Goal: Task Accomplishment & Management: Manage account settings

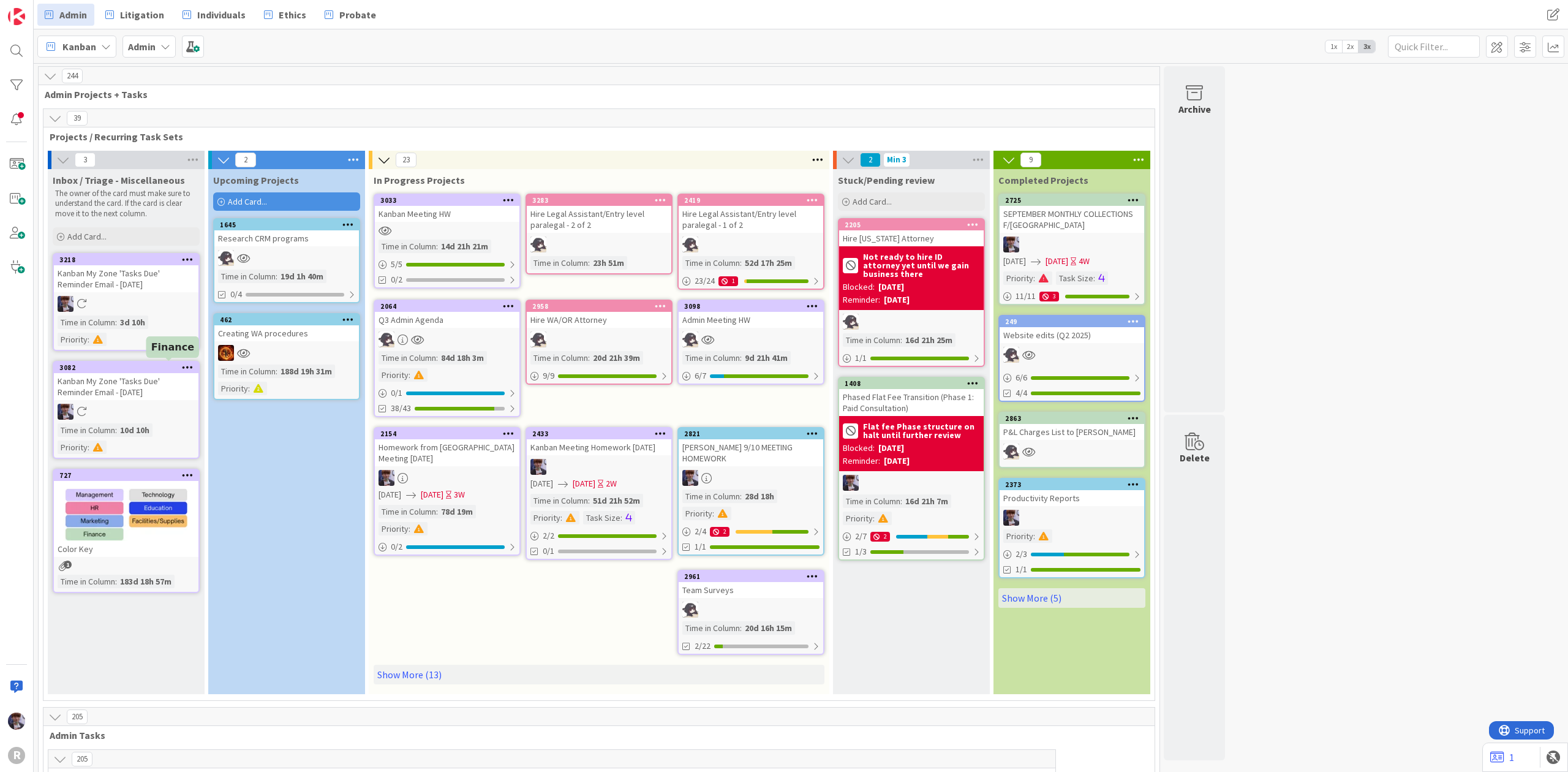
scroll to position [2614, 0]
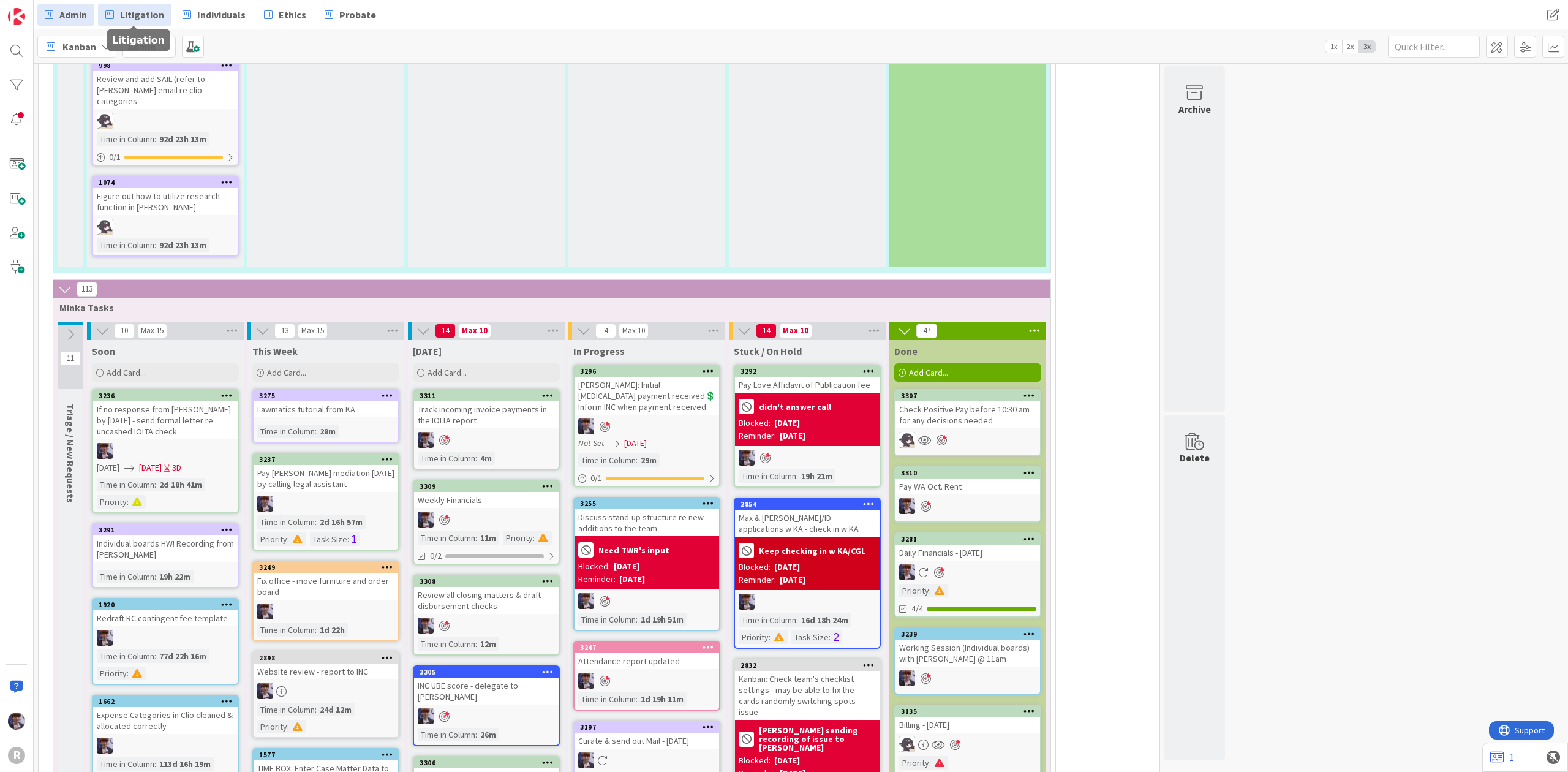
click at [149, 5] on link "Litigation" at bounding box center [135, 15] width 73 height 22
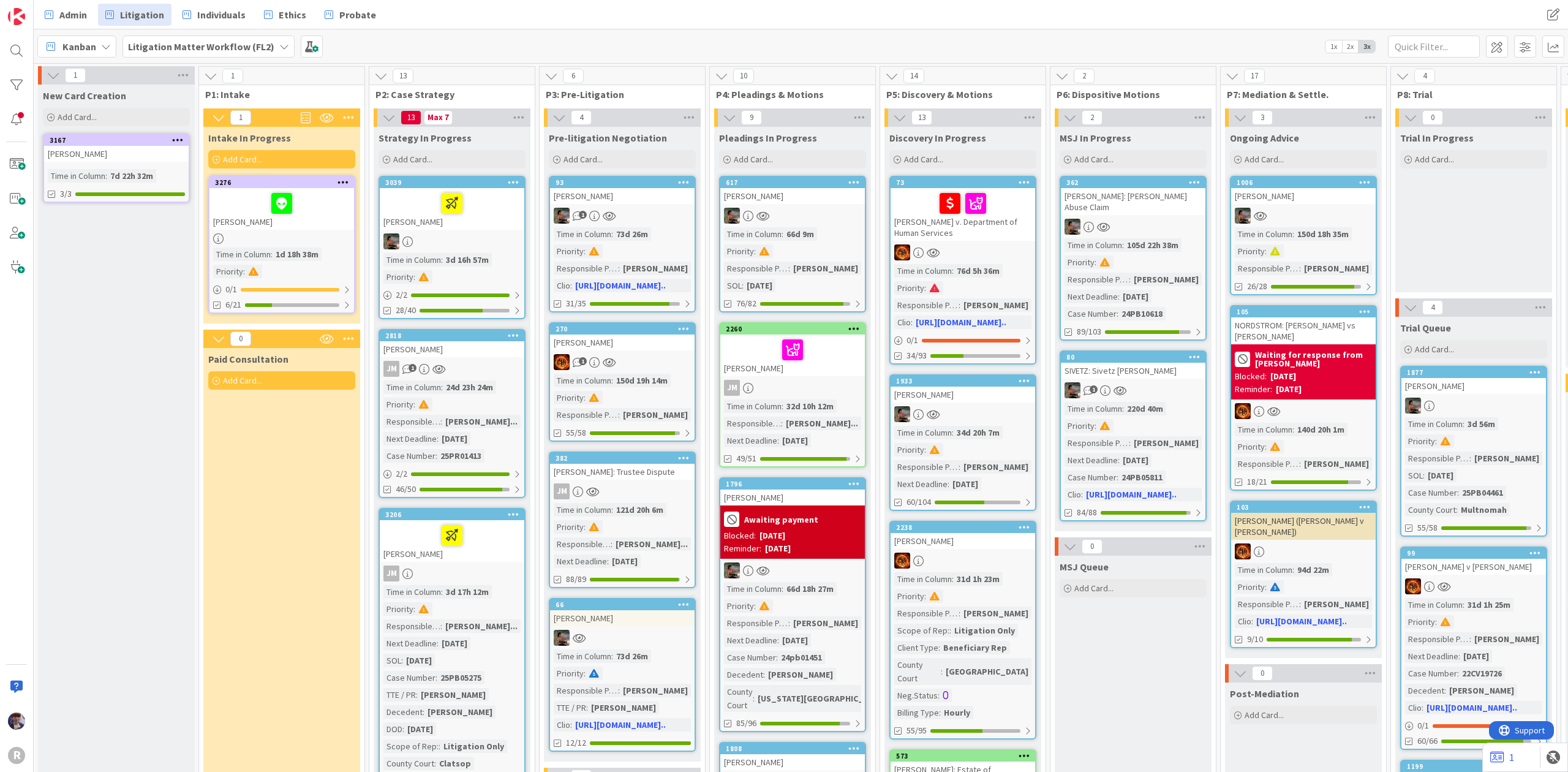
click at [228, 204] on div at bounding box center [282, 203] width 137 height 26
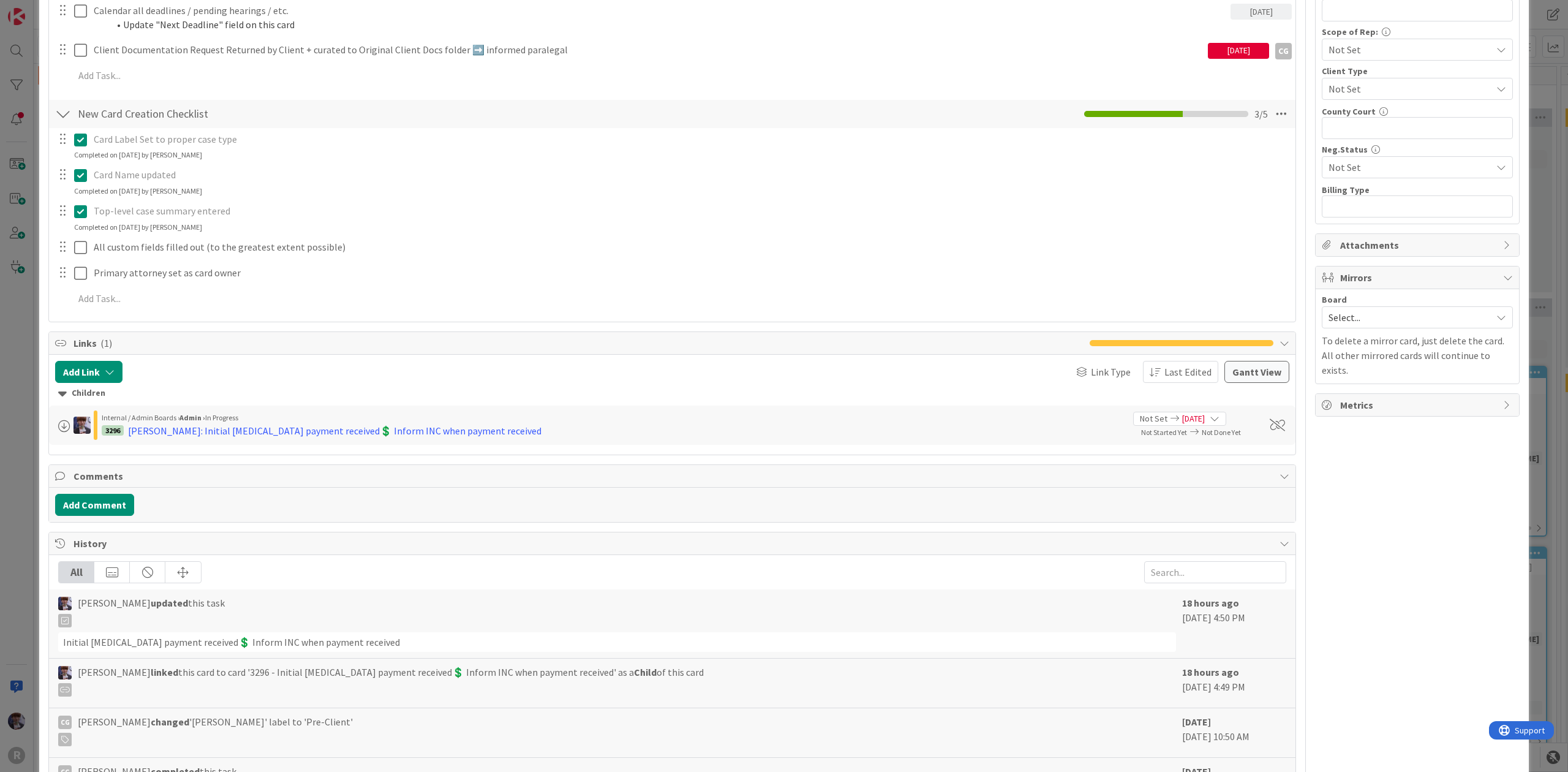
scroll to position [817, 0]
click at [213, 437] on div "[PERSON_NAME]: Initial [MEDICAL_DATA] payment received💲 Inform INC when payment…" at bounding box center [334, 430] width 414 height 15
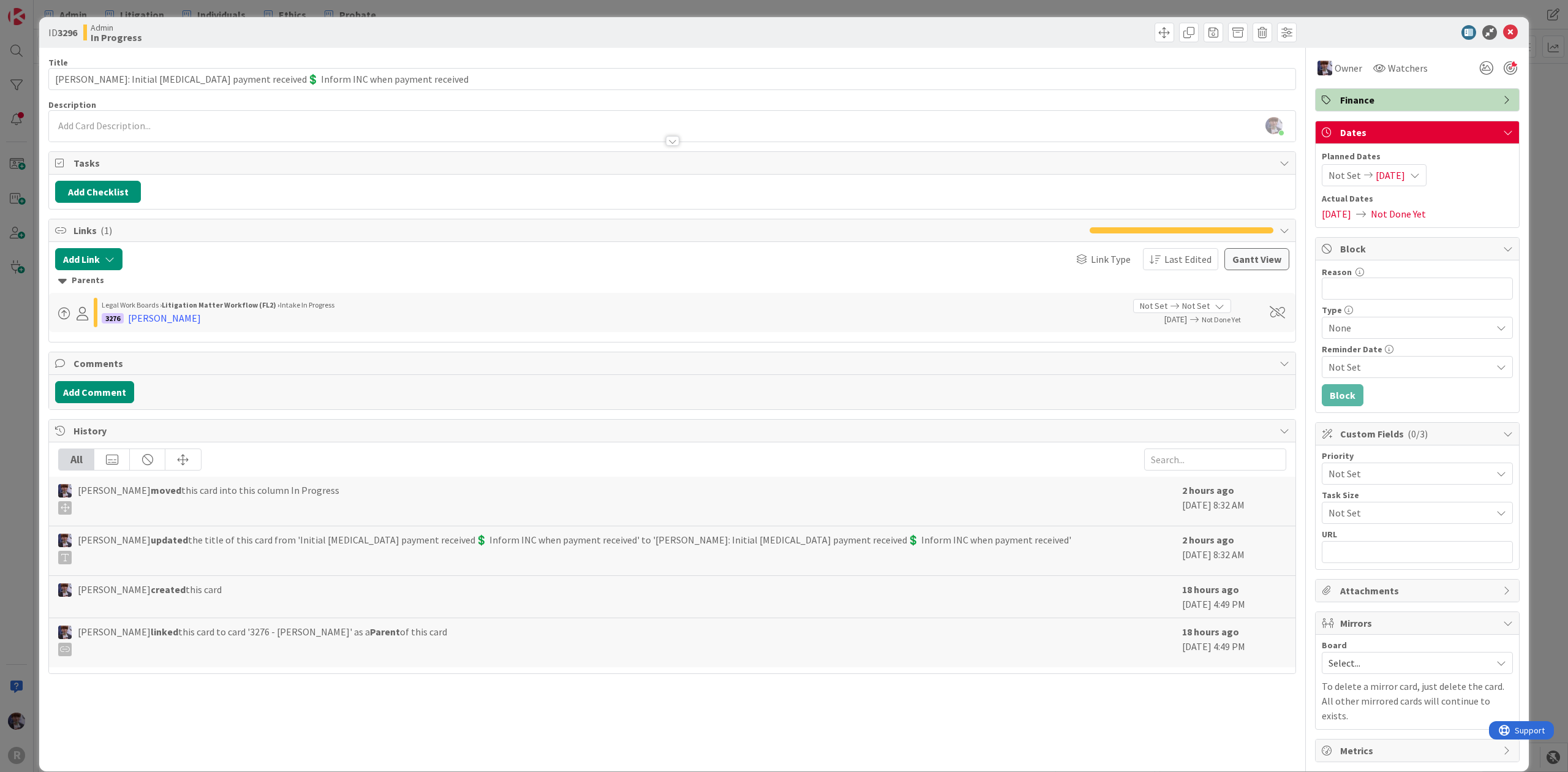
click at [15, 340] on div "ID 3296 Admin In Progress Title 83 / 128 [PERSON_NAME]: Initial [MEDICAL_DATA] …" at bounding box center [784, 386] width 1568 height 772
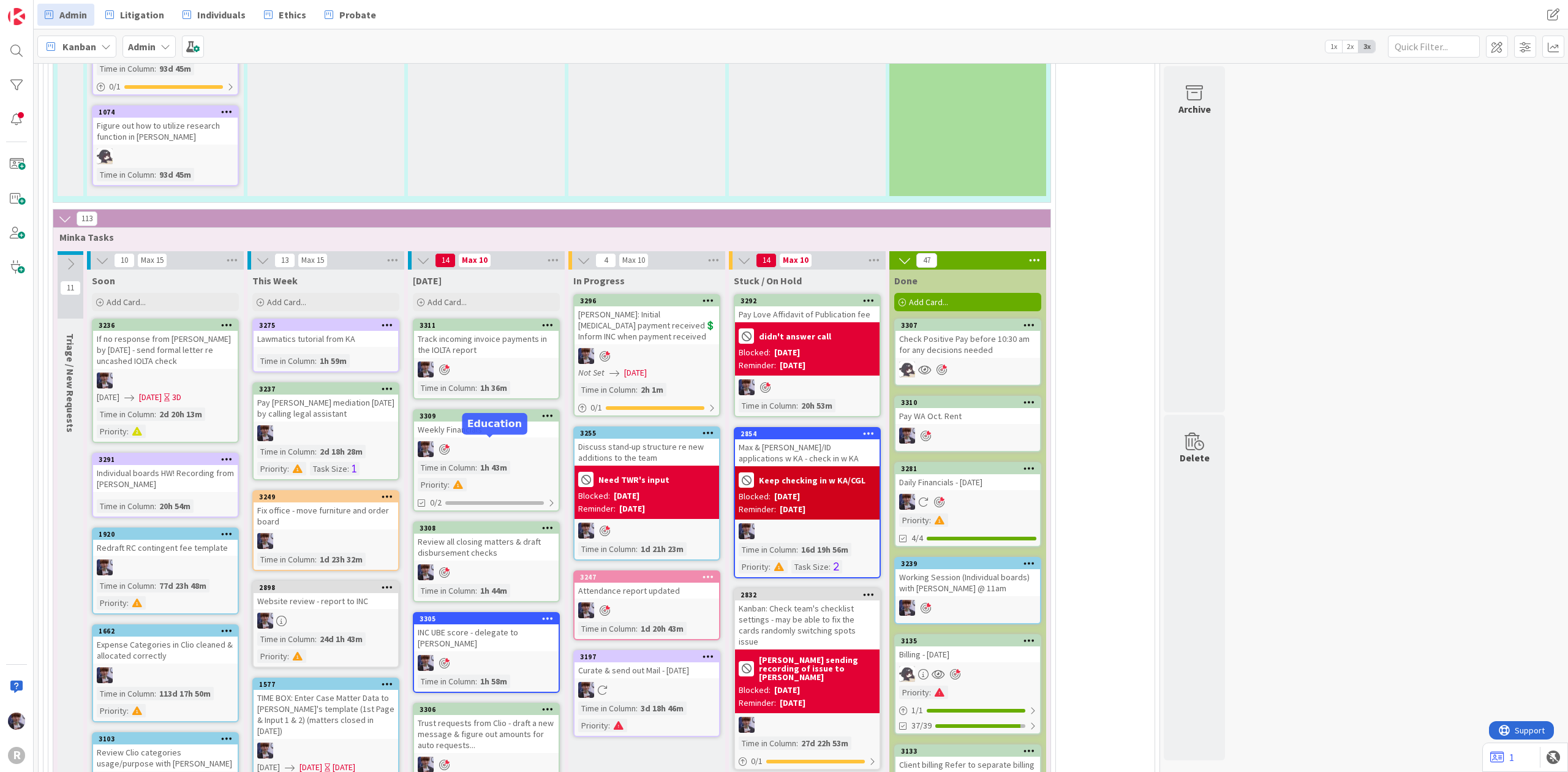
scroll to position [2682, 0]
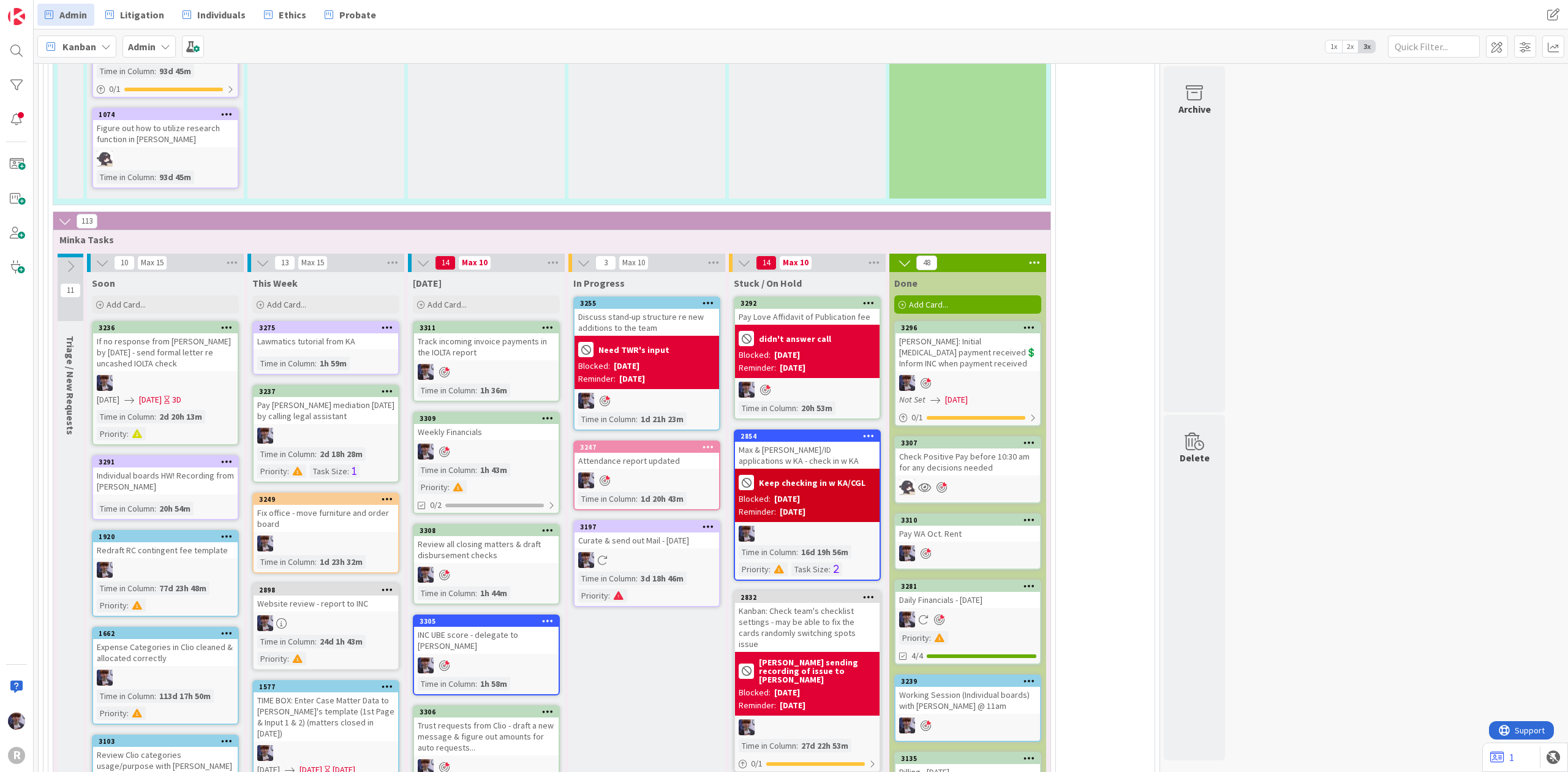
click at [959, 375] on div at bounding box center [968, 383] width 145 height 16
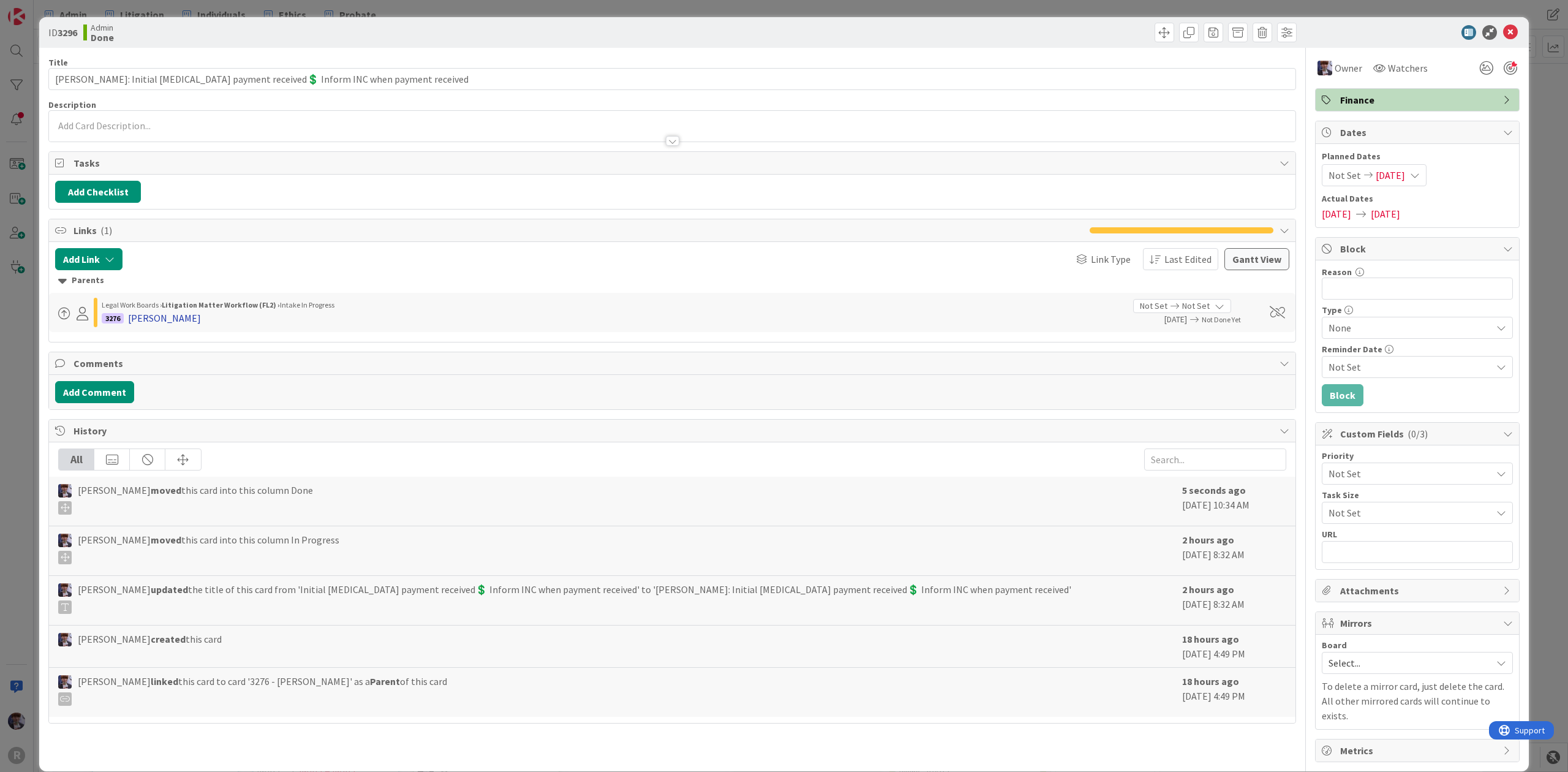
click at [134, 325] on div "[PERSON_NAME]" at bounding box center [164, 318] width 73 height 15
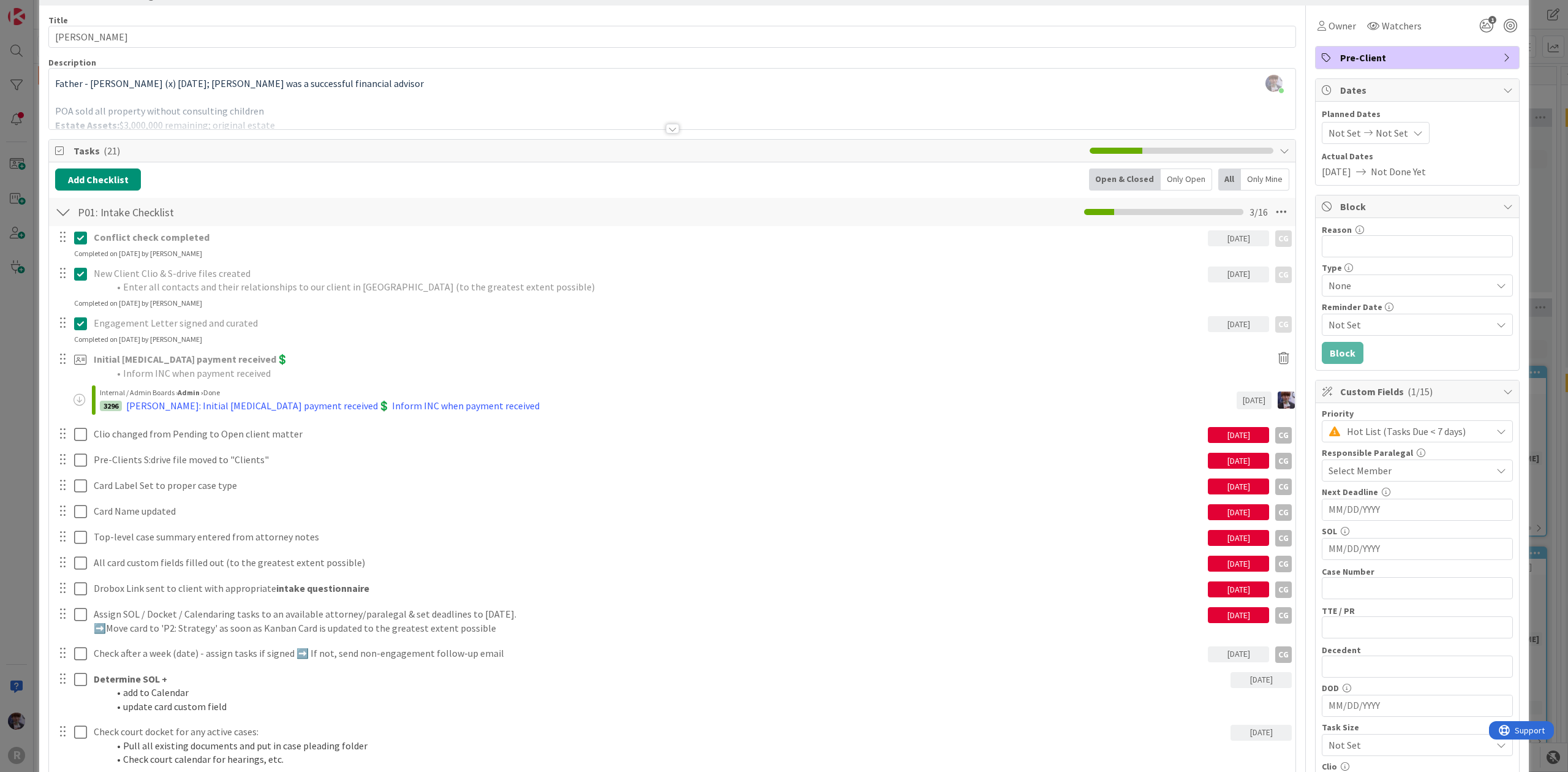
scroll to position [81, 0]
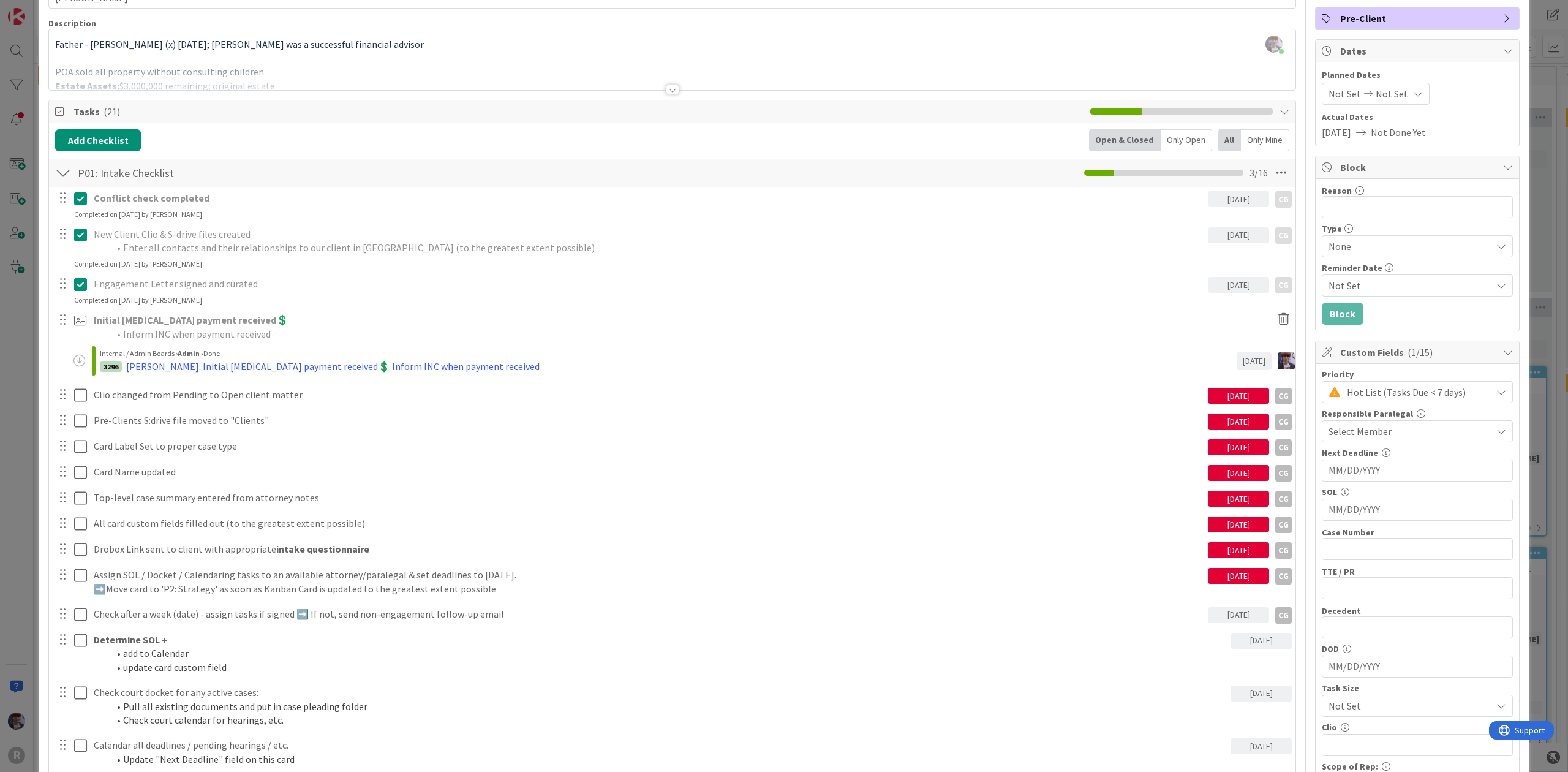
click at [1184, 136] on div "Only Open" at bounding box center [1186, 140] width 51 height 22
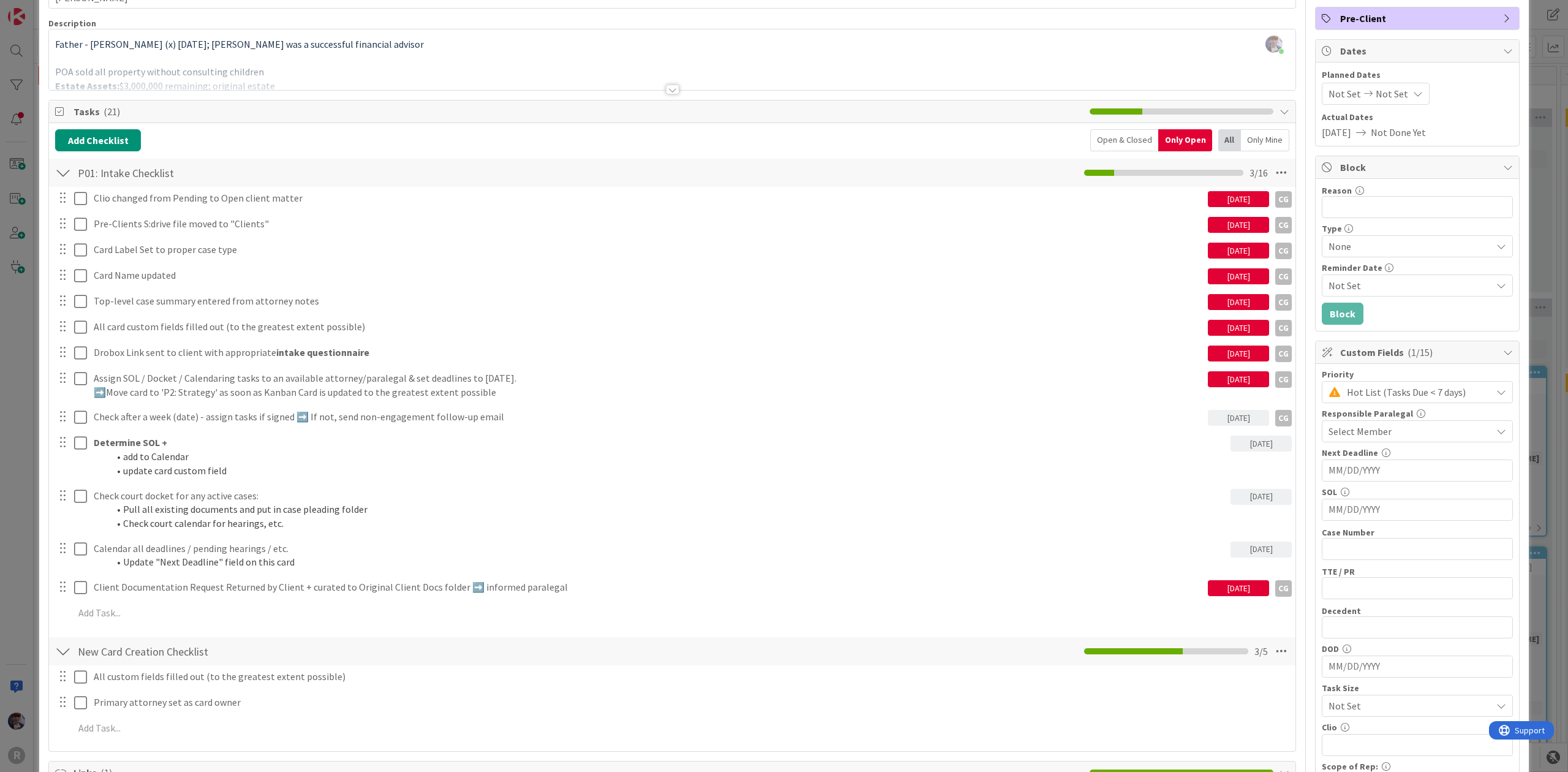
click at [1393, 240] on span "None" at bounding box center [1407, 246] width 157 height 17
click at [1397, 240] on span "None" at bounding box center [1407, 247] width 156 height 17
click at [1547, 260] on div "ID 3276 Litigation Matter Workflow (FL2) Intake In Progress Title 14 / 128 [PER…" at bounding box center [784, 386] width 1568 height 772
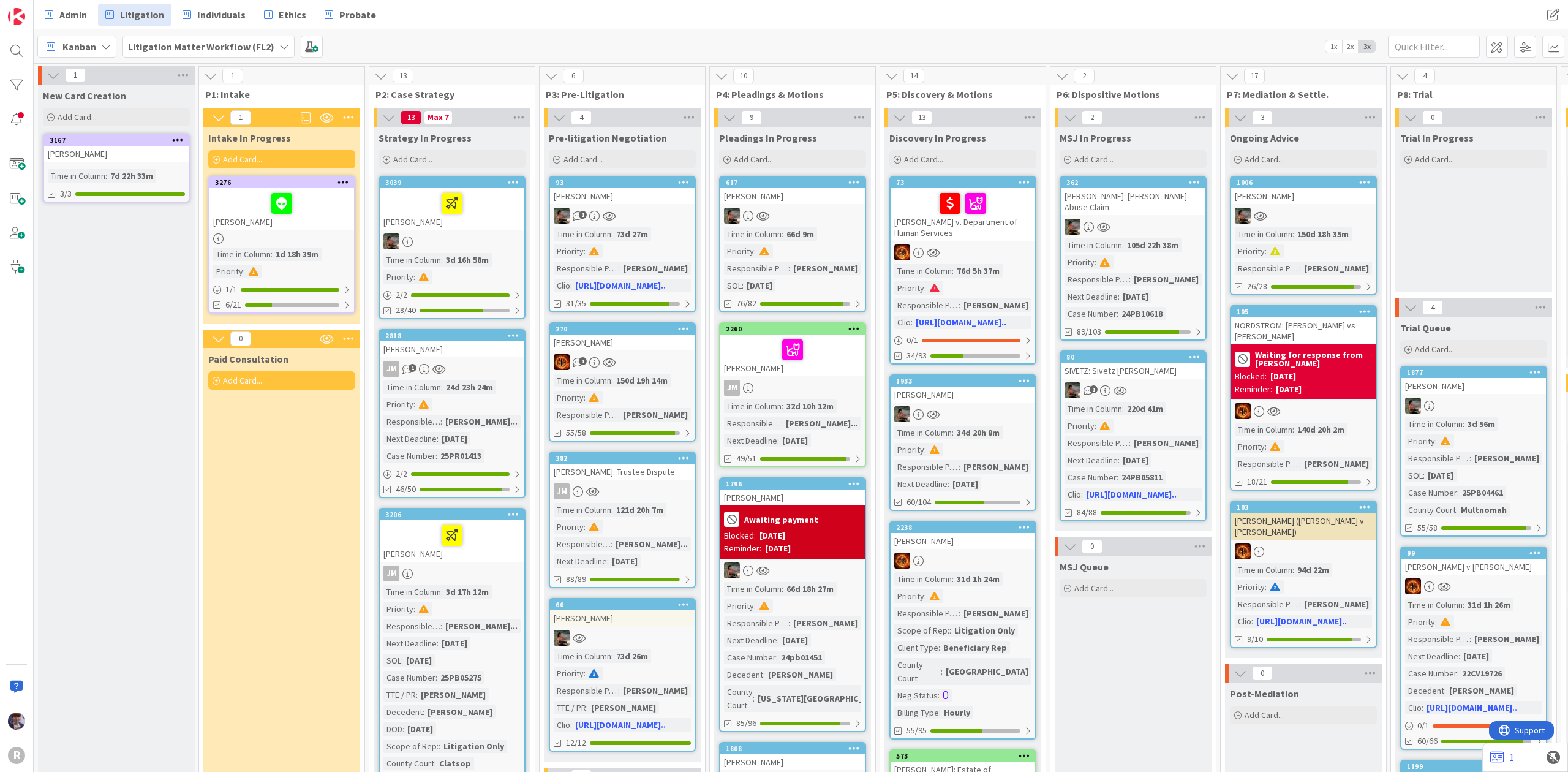
click at [266, 25] on div "Admin Litigation Individuals Ethics Probate Admin Litigation Individuals Ethics…" at bounding box center [801, 15] width 1535 height 29
click at [275, 16] on link "Ethics" at bounding box center [285, 15] width 57 height 22
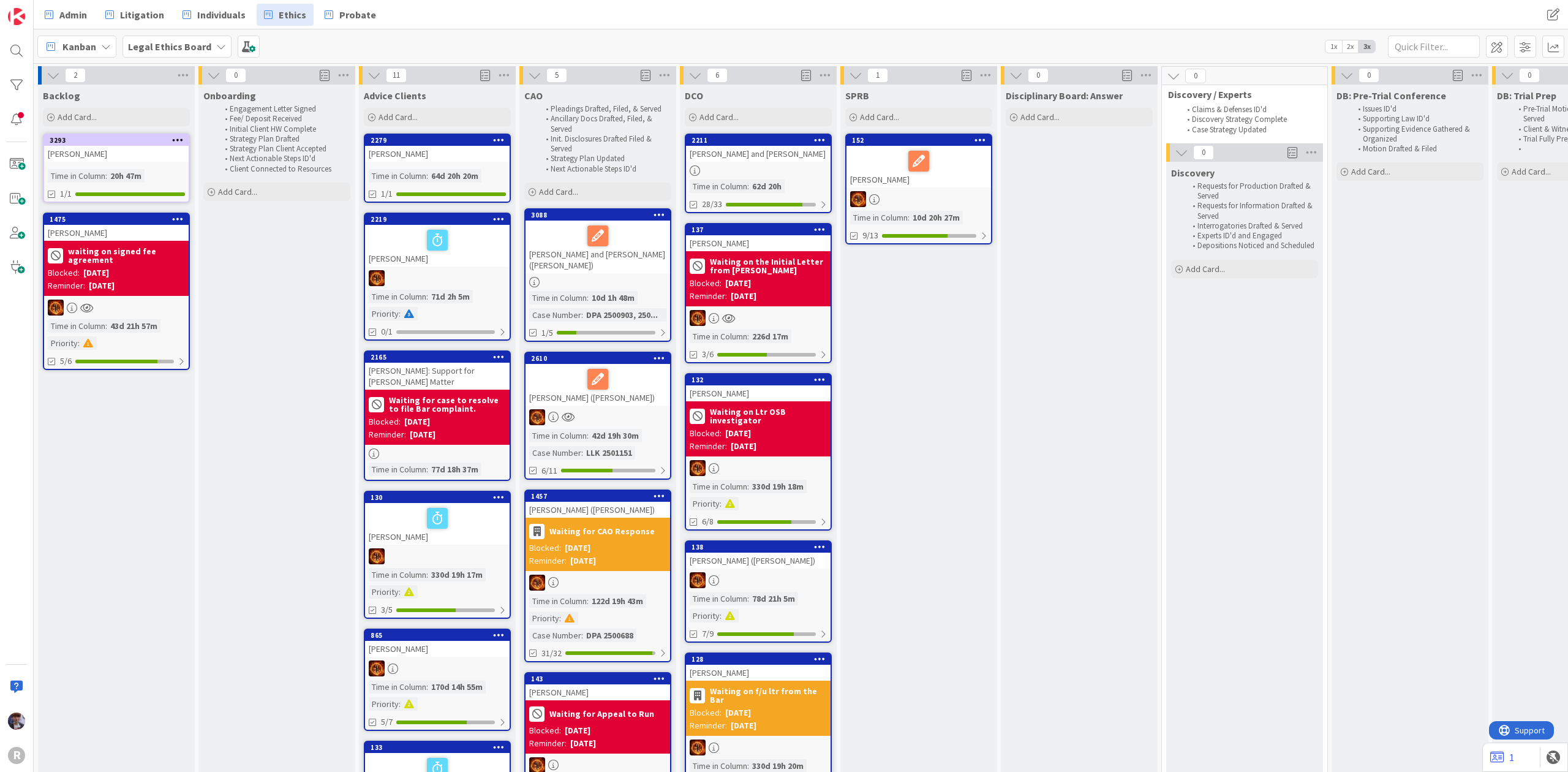
drag, startPoint x: 871, startPoint y: 324, endPoint x: 866, endPoint y: 329, distance: 7.1
click at [871, 324] on div "SPRB Add Card... 152 [PERSON_NAME] Time in [GEOGRAPHIC_DATA] : 10d 20h 27m 9/13" at bounding box center [919, 720] width 157 height 1272
click at [887, 622] on div "SPRB Add Card... 152 [PERSON_NAME] Time in [GEOGRAPHIC_DATA] : 10d 20h 27m 9/13" at bounding box center [919, 720] width 157 height 1272
click at [106, 42] on icon at bounding box center [106, 47] width 10 height 10
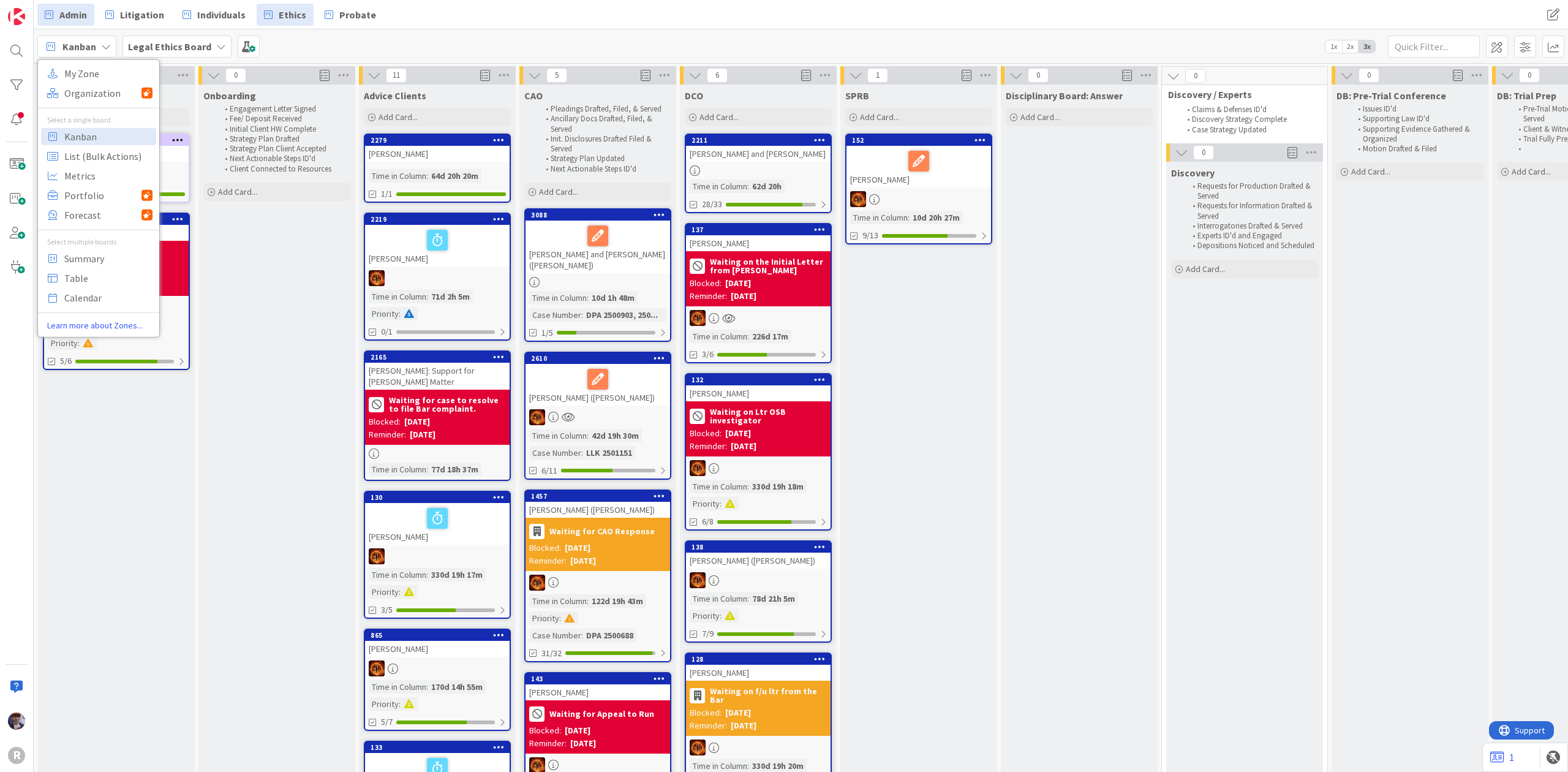
click at [89, 13] on link "Admin" at bounding box center [66, 15] width 57 height 22
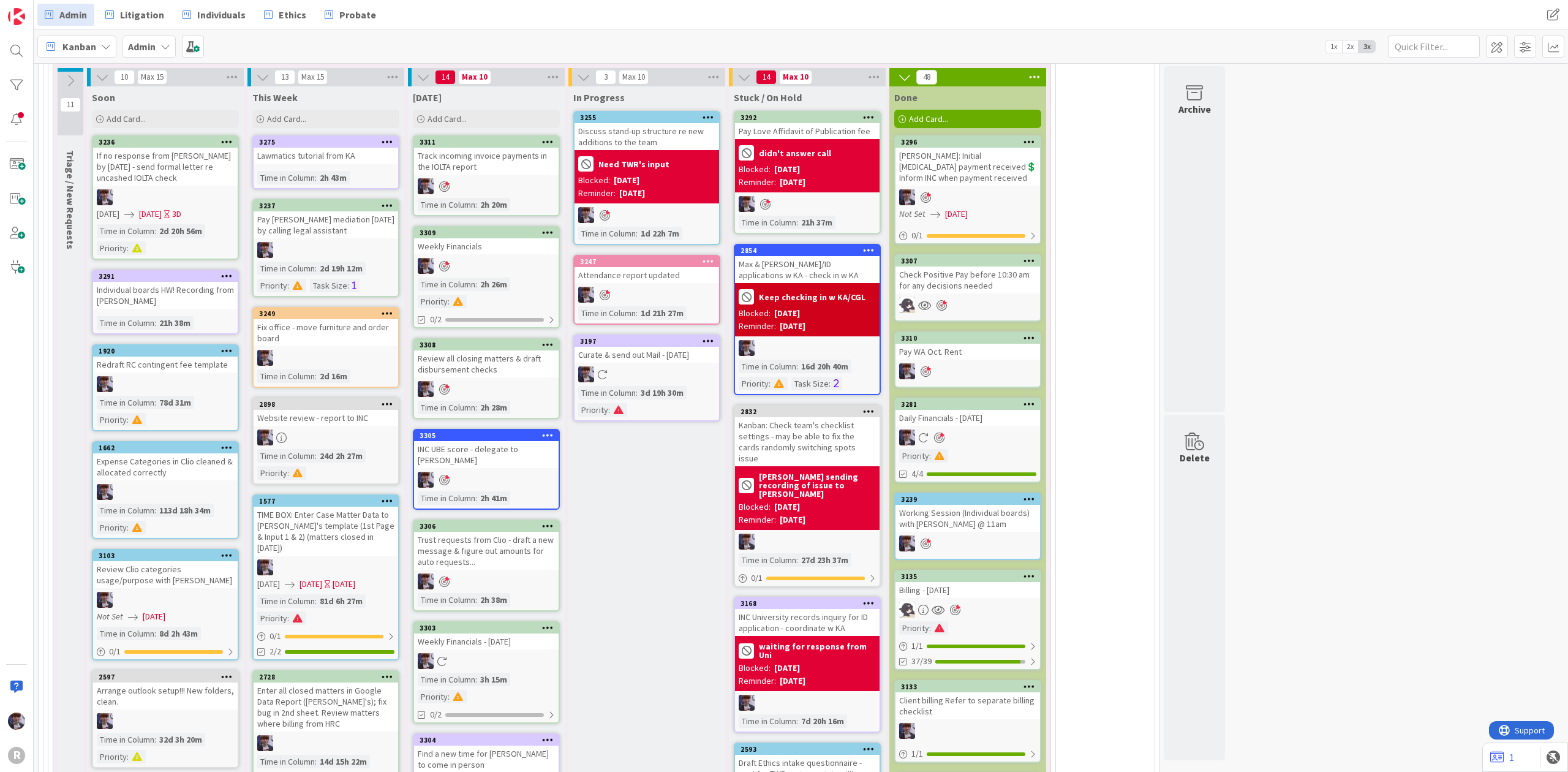
scroll to position [2682, 0]
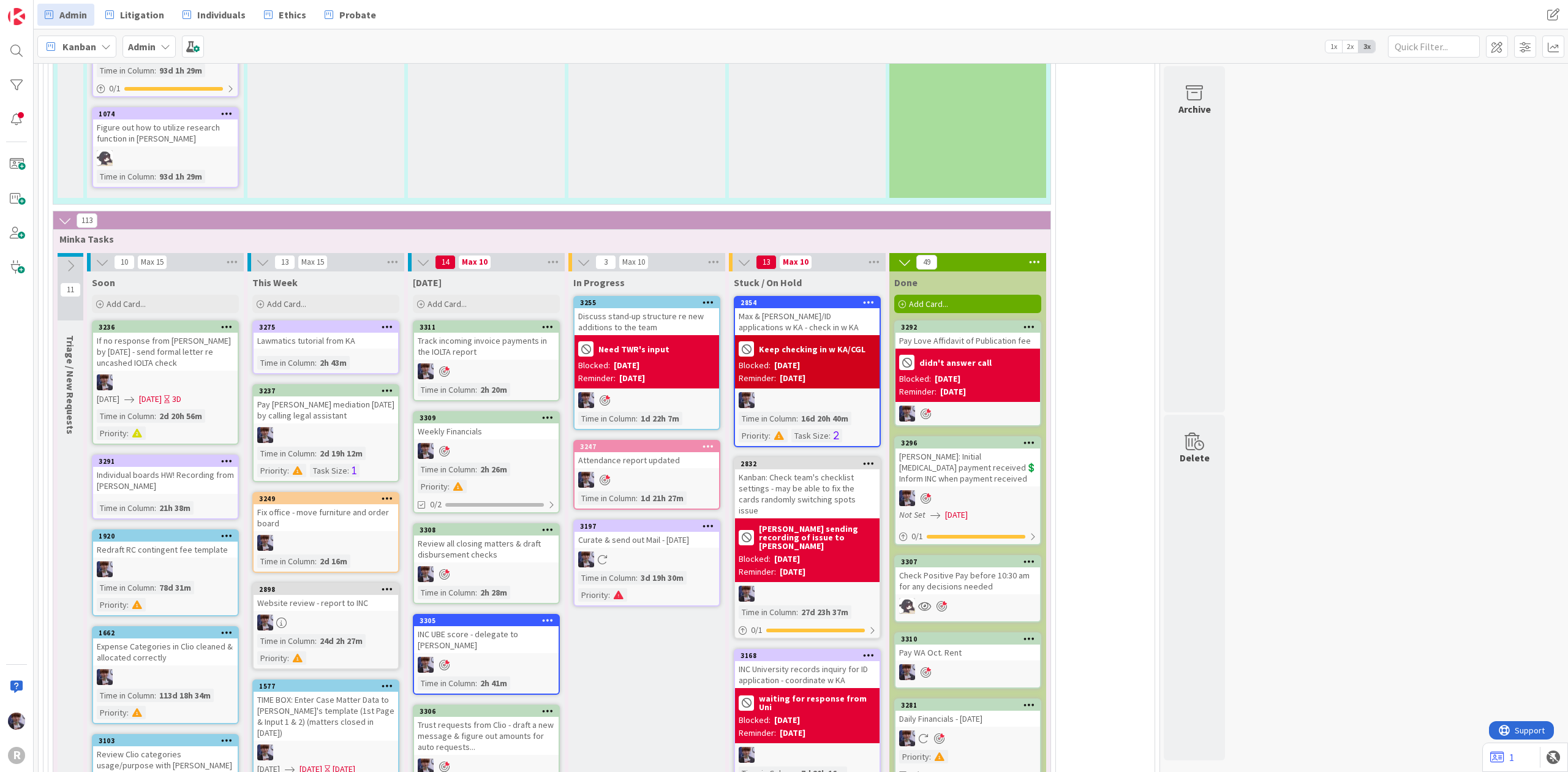
click at [945, 348] on div "didn't answer call Blocked: [DATE] Reminder: [DATE]" at bounding box center [968, 375] width 145 height 53
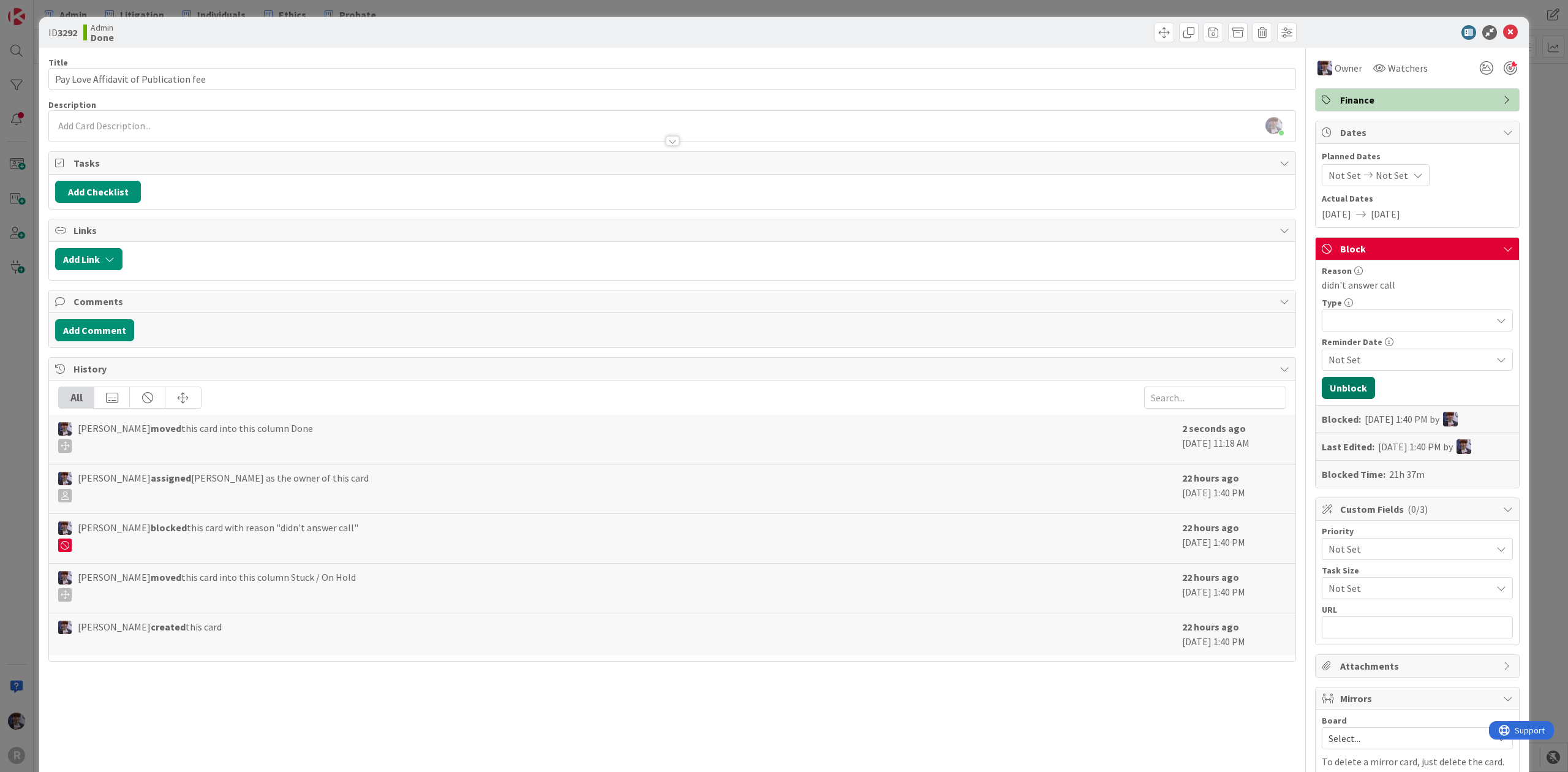
click at [1347, 383] on button "Unblock" at bounding box center [1349, 388] width 53 height 22
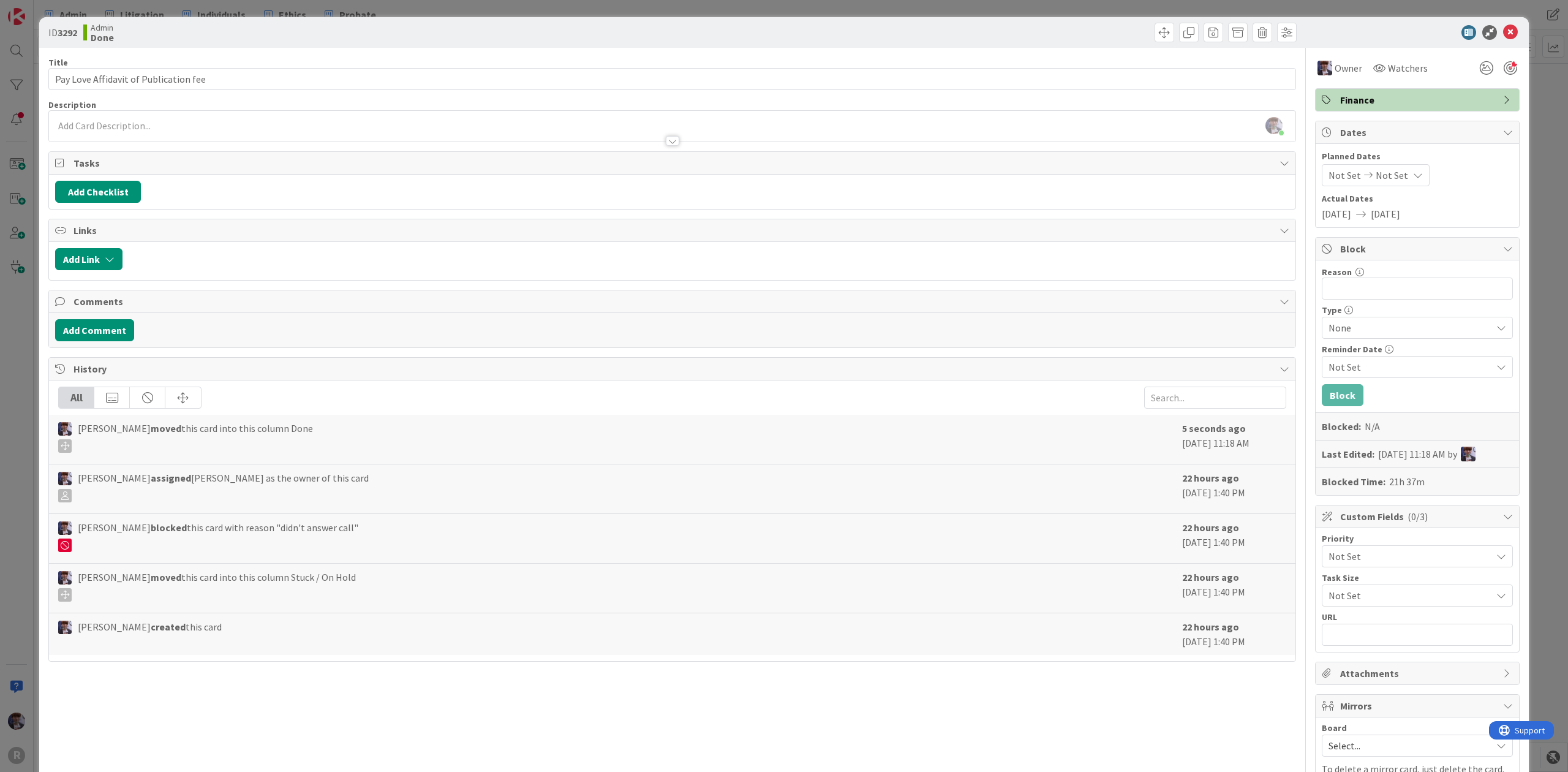
click at [1545, 106] on div "ID 3292 Admin Done Title 37 / 128 Pay Love Affidavit of Publication fee Descrip…" at bounding box center [784, 386] width 1568 height 772
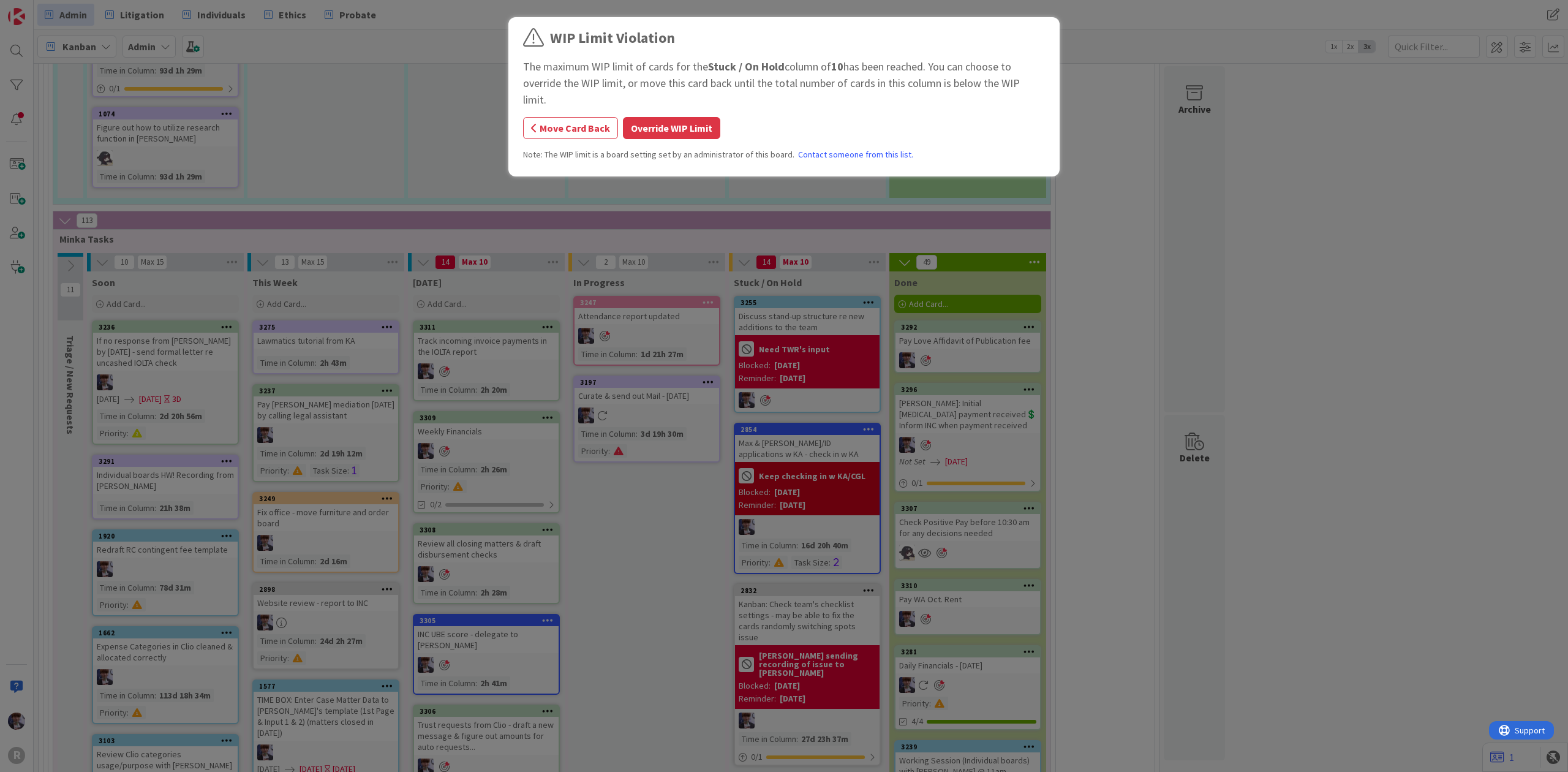
click at [674, 117] on button "Override WIP Limit" at bounding box center [671, 128] width 97 height 22
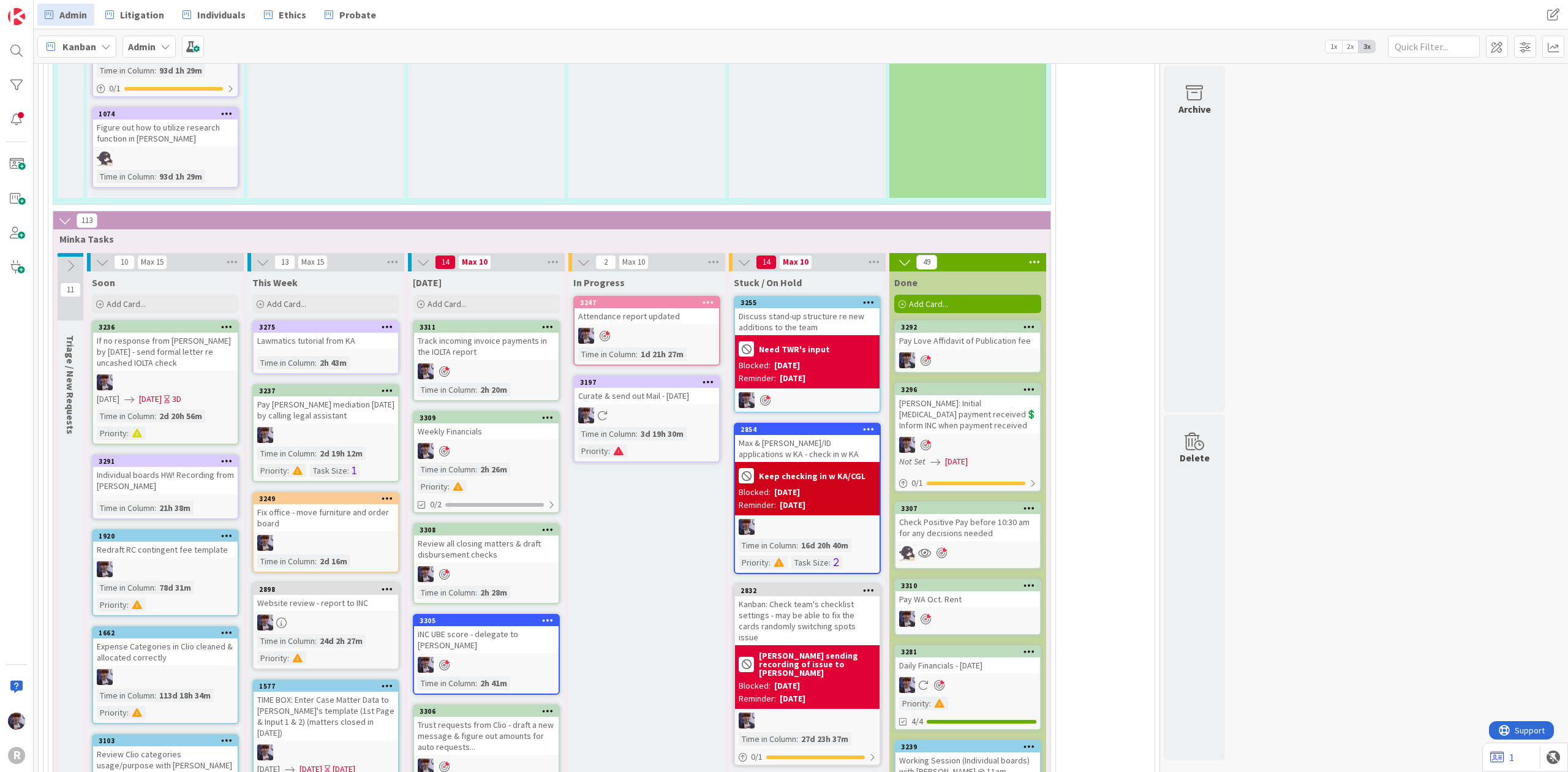
click at [773, 298] on div "3255" at bounding box center [810, 302] width 139 height 9
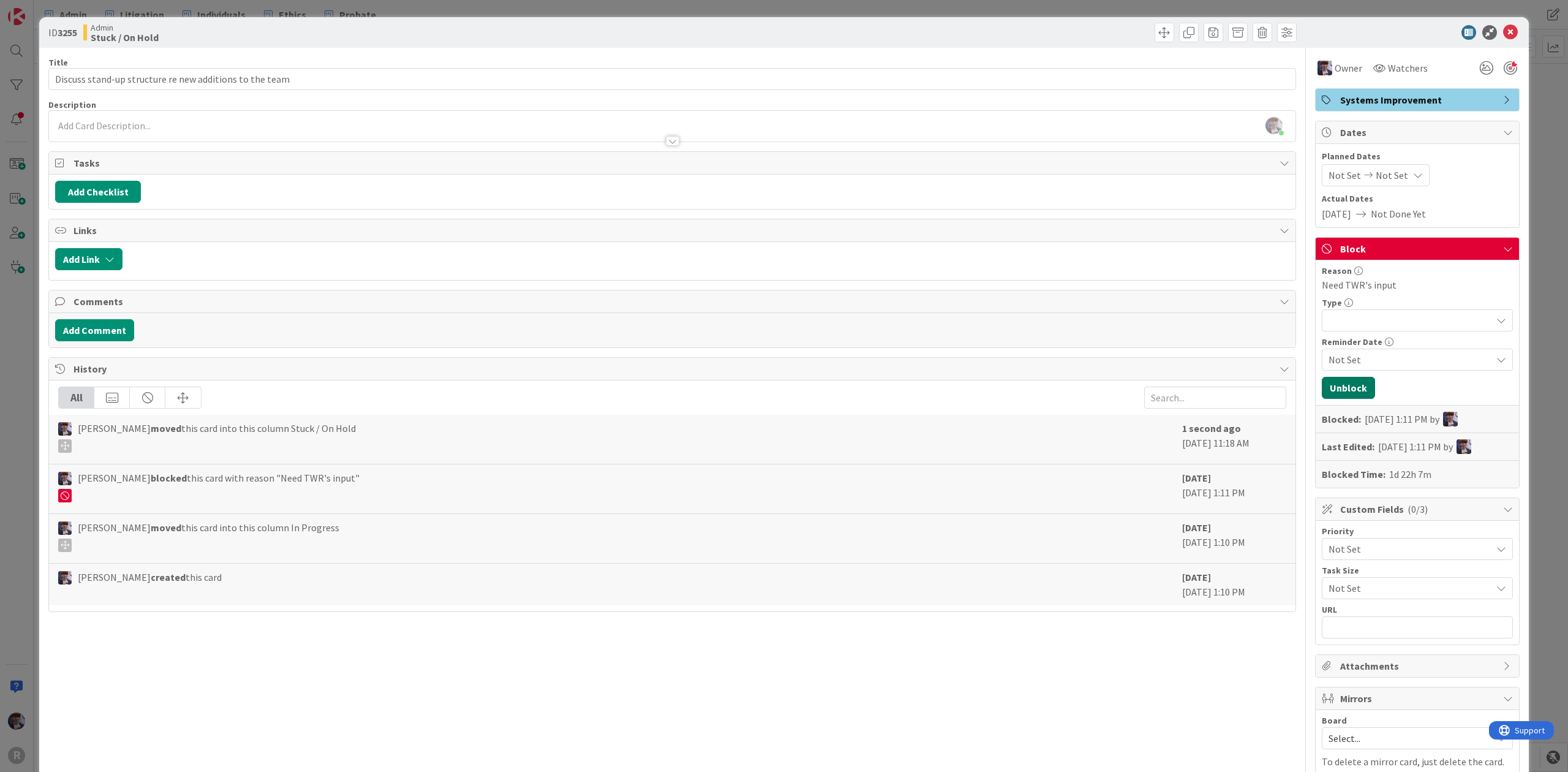
click at [1336, 388] on button "Unblock" at bounding box center [1349, 388] width 53 height 22
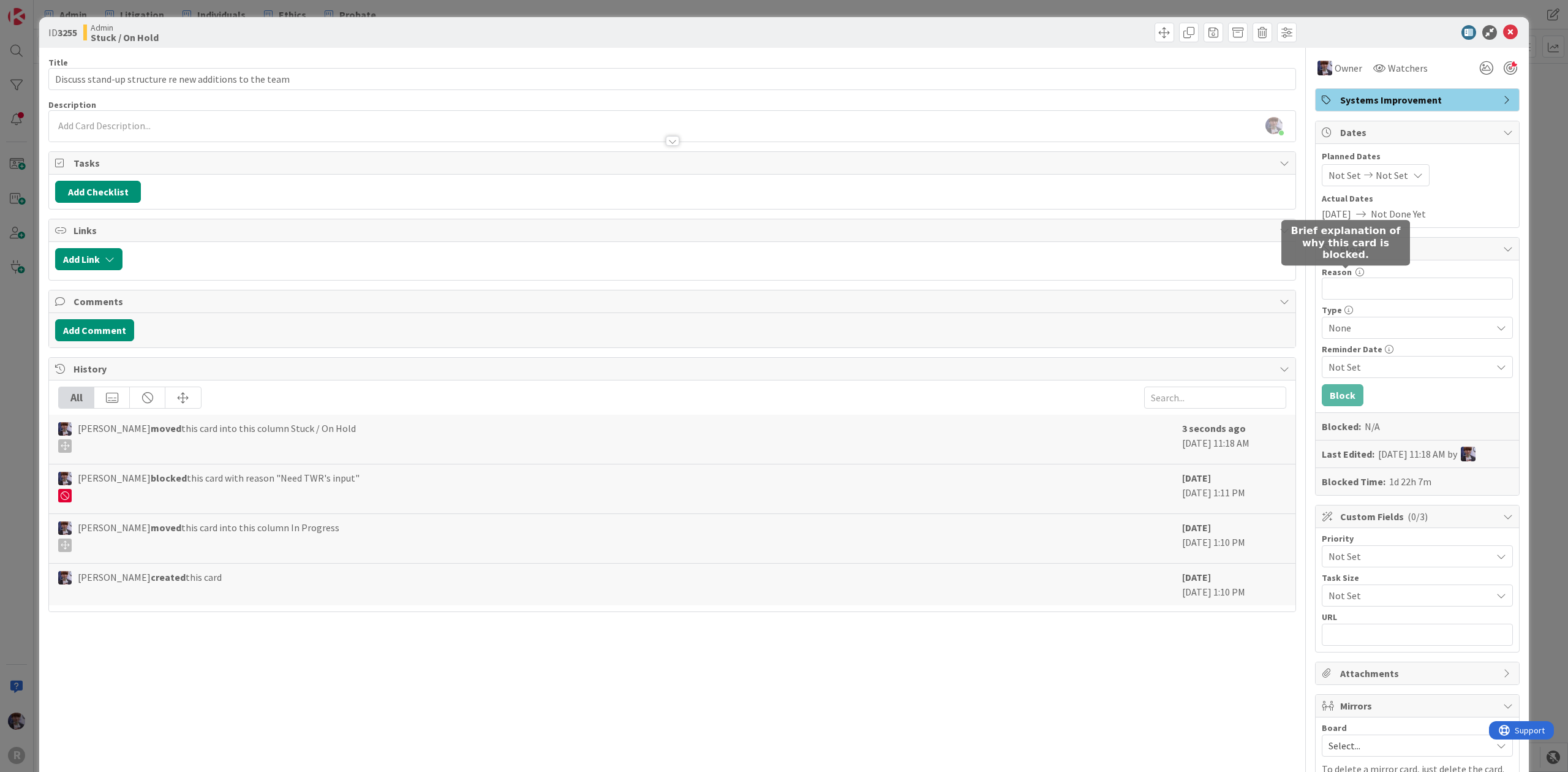
click at [1356, 276] on icon at bounding box center [1360, 272] width 9 height 9
click at [1342, 286] on input "Reason" at bounding box center [1417, 288] width 191 height 22
click at [476, 51] on div "Title 55 / 128 Discuss stand-up structure re new additions to the team Descript…" at bounding box center [672, 446] width 1248 height 797
click at [457, 77] on input "Discuss stand-up structure re new additions to the team" at bounding box center [672, 79] width 1248 height 22
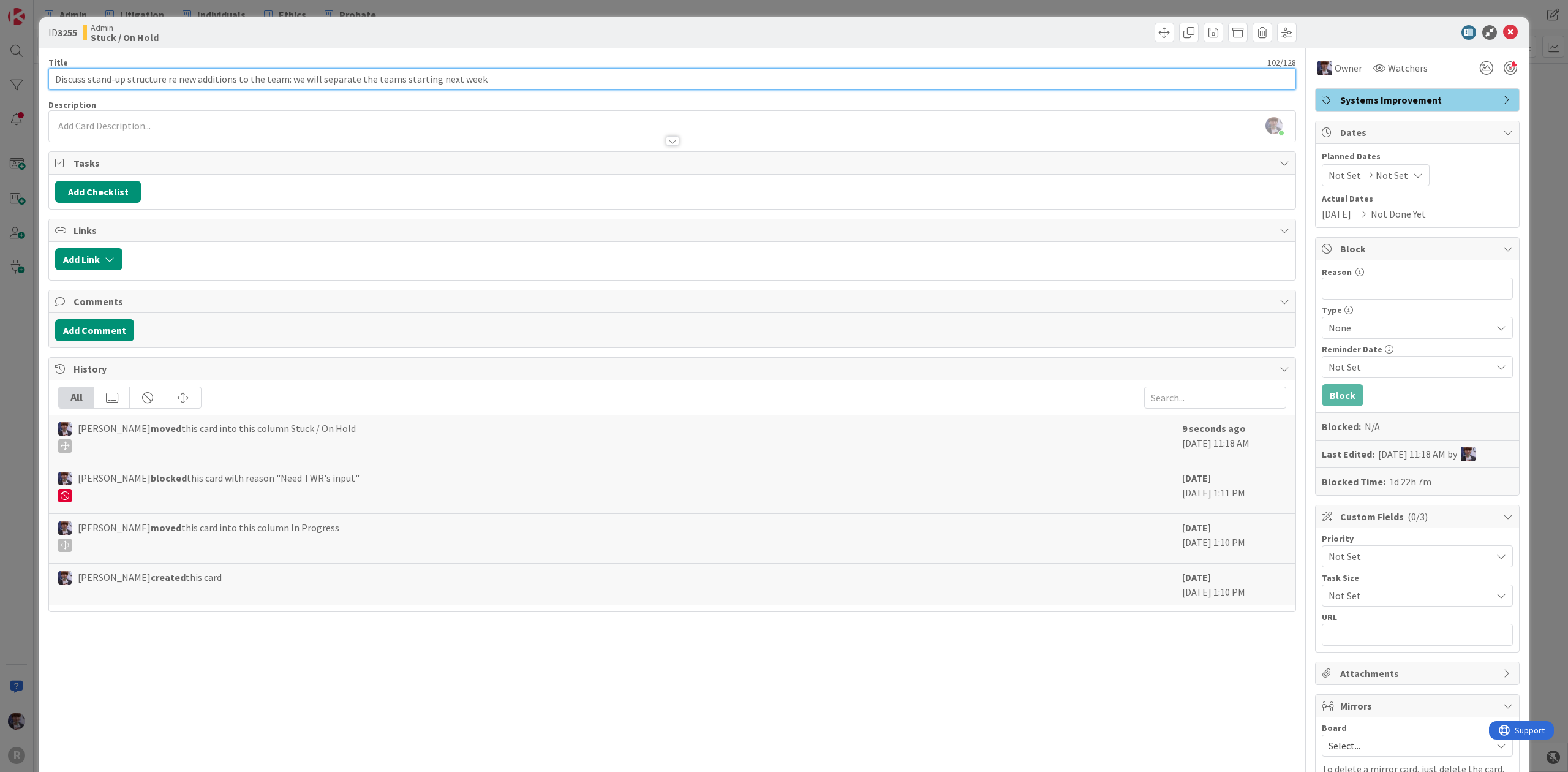
type input "Discuss stand-up structure re new additions to the team: we will separate the t…"
click at [25, 409] on div "ID 3255 Admin Stuck / On Hold Title 102 / 128 Discuss stand-up structure re new…" at bounding box center [784, 386] width 1568 height 772
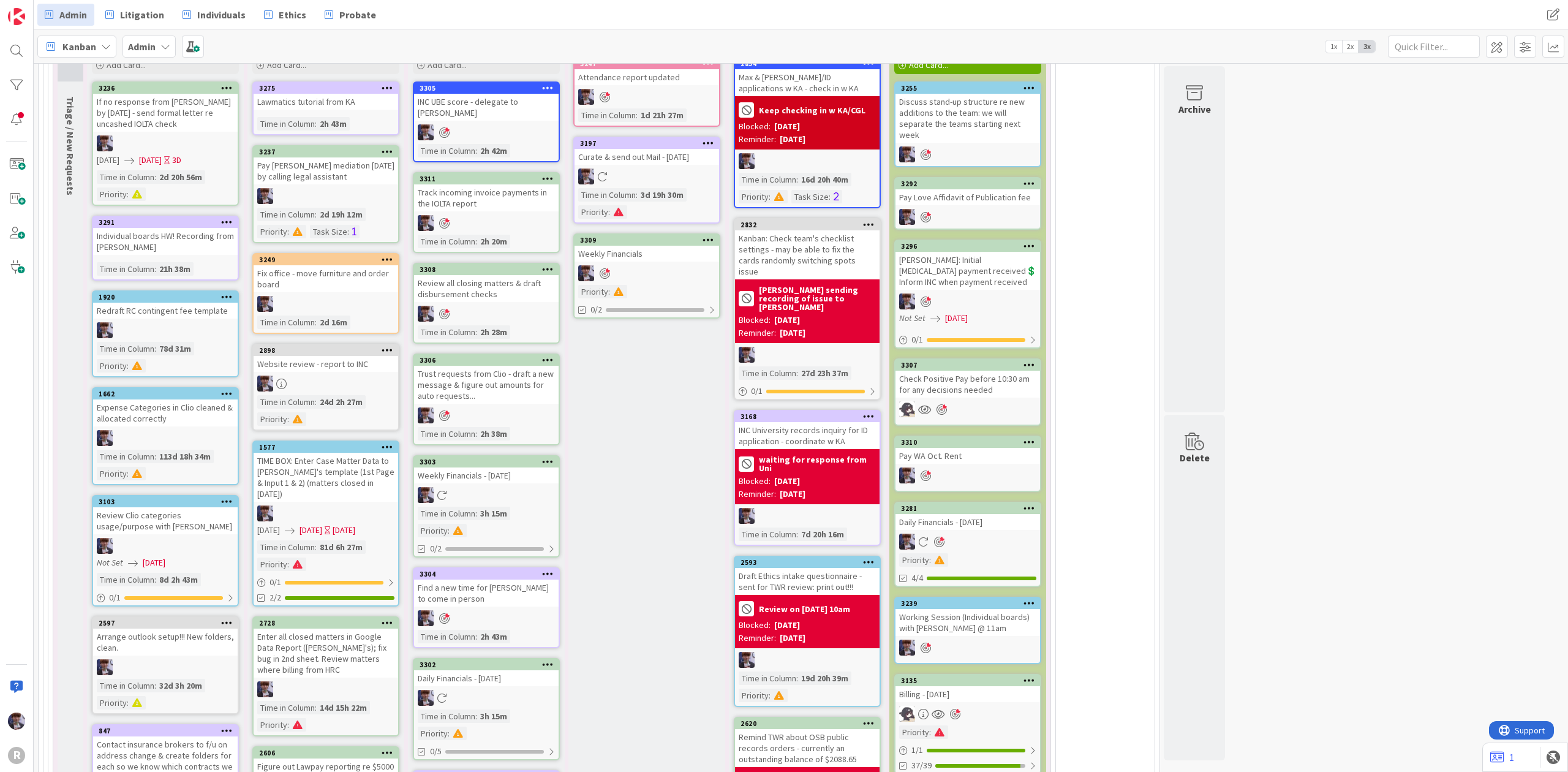
scroll to position [2993, 0]
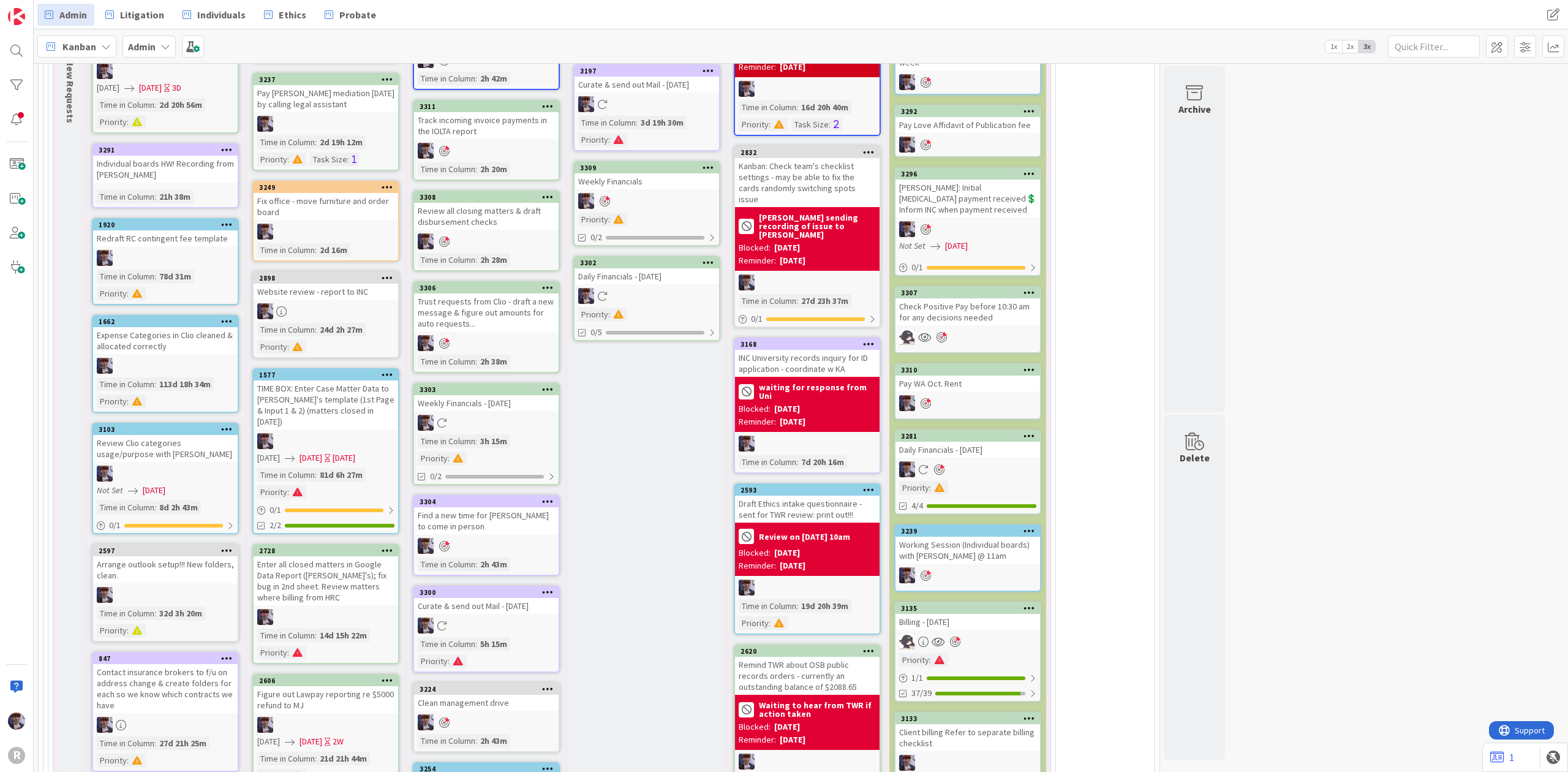
drag, startPoint x: 723, startPoint y: 232, endPoint x: 715, endPoint y: 239, distance: 10.6
click at [715, 239] on div "In Progress 3247 Attendance report updated Time in Column : 1d 21h 27m 3197 Cur…" at bounding box center [647, 746] width 157 height 1573
click at [713, 258] on icon at bounding box center [708, 262] width 11 height 9
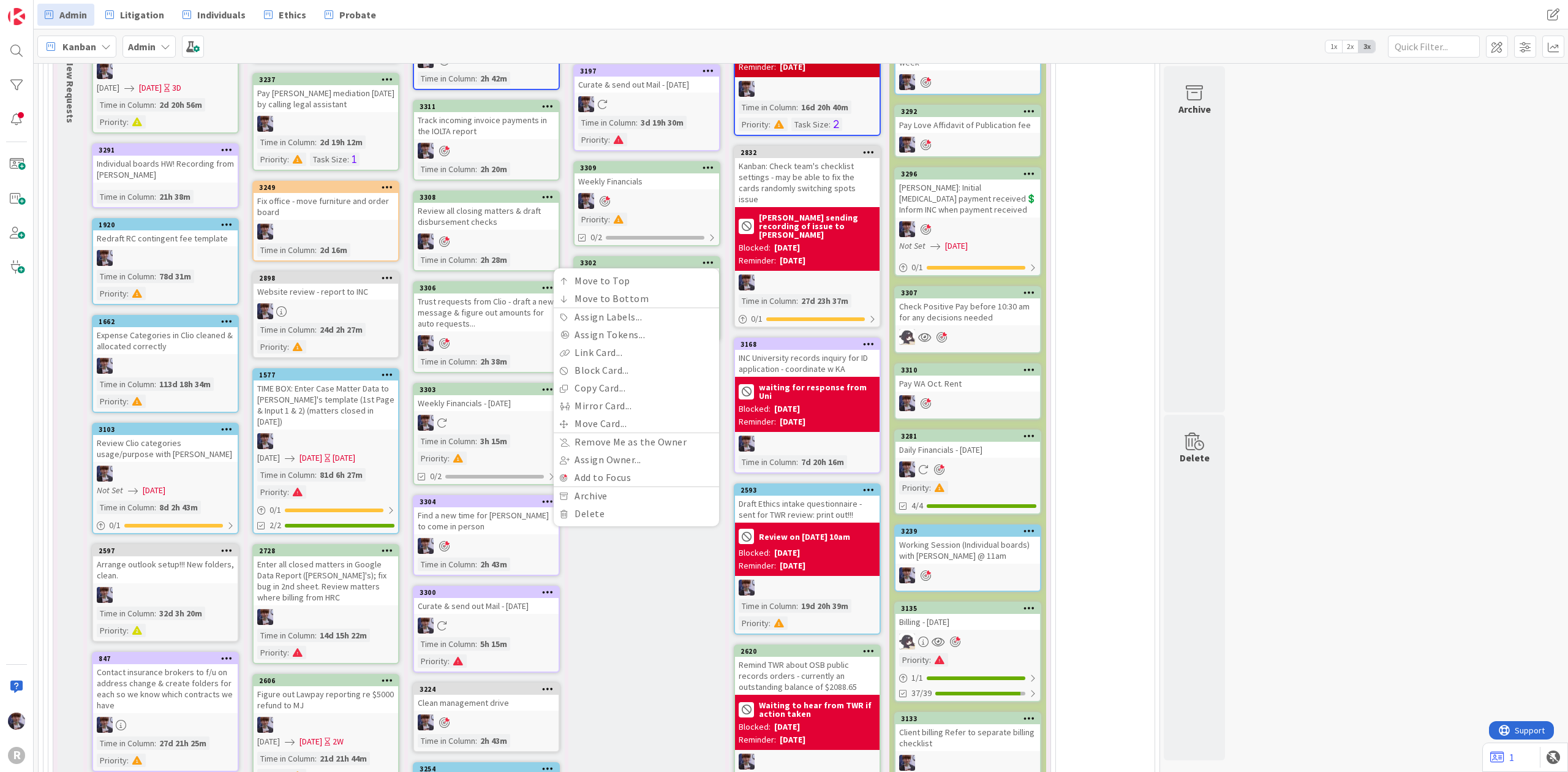
click at [631, 593] on div "In Progress 3247 Attendance report updated Time in Column : 1d 21h 27m 3197 Cur…" at bounding box center [647, 746] width 157 height 1573
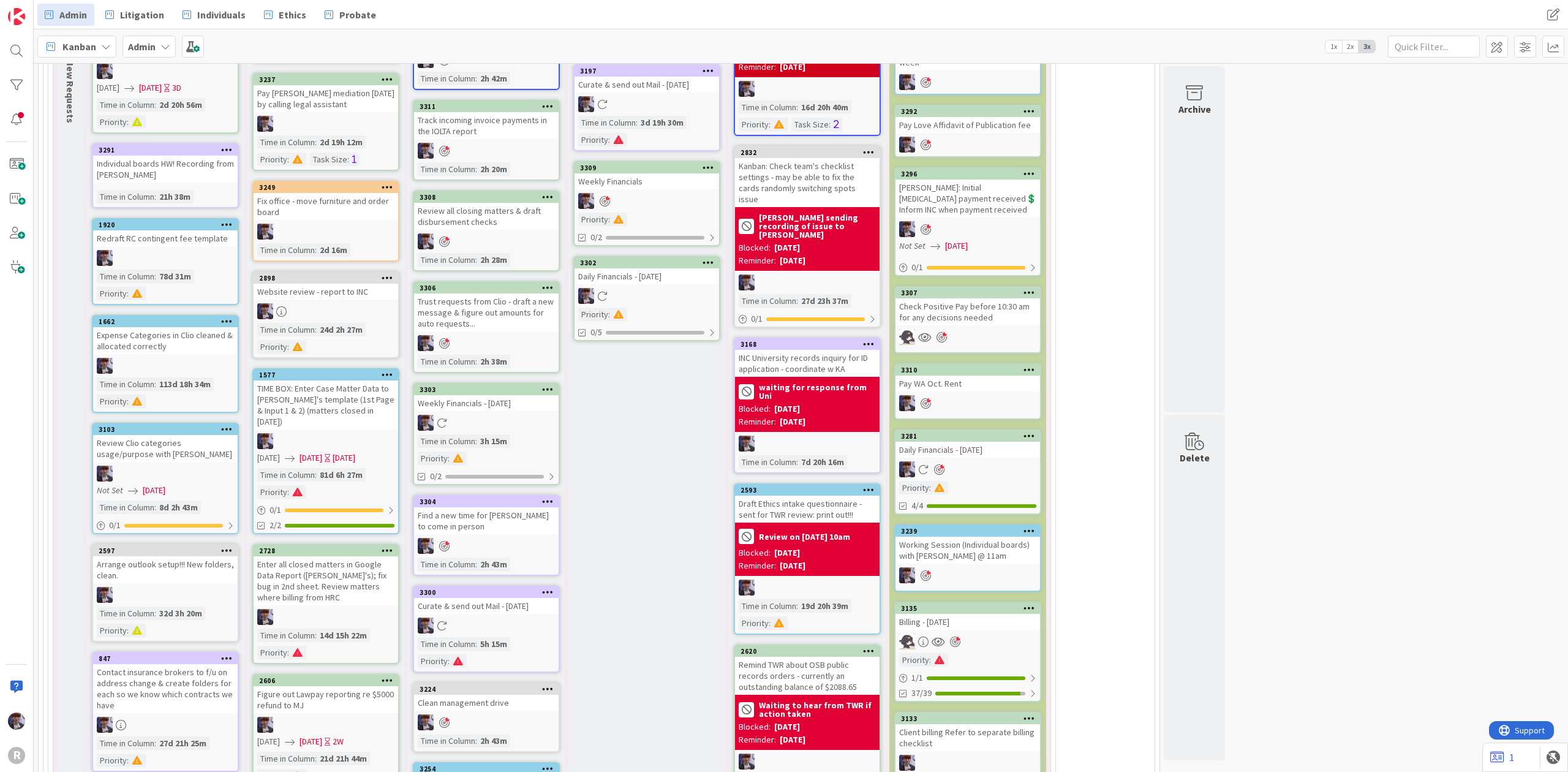
click at [647, 268] on div "Daily Financials - [DATE]" at bounding box center [647, 276] width 145 height 16
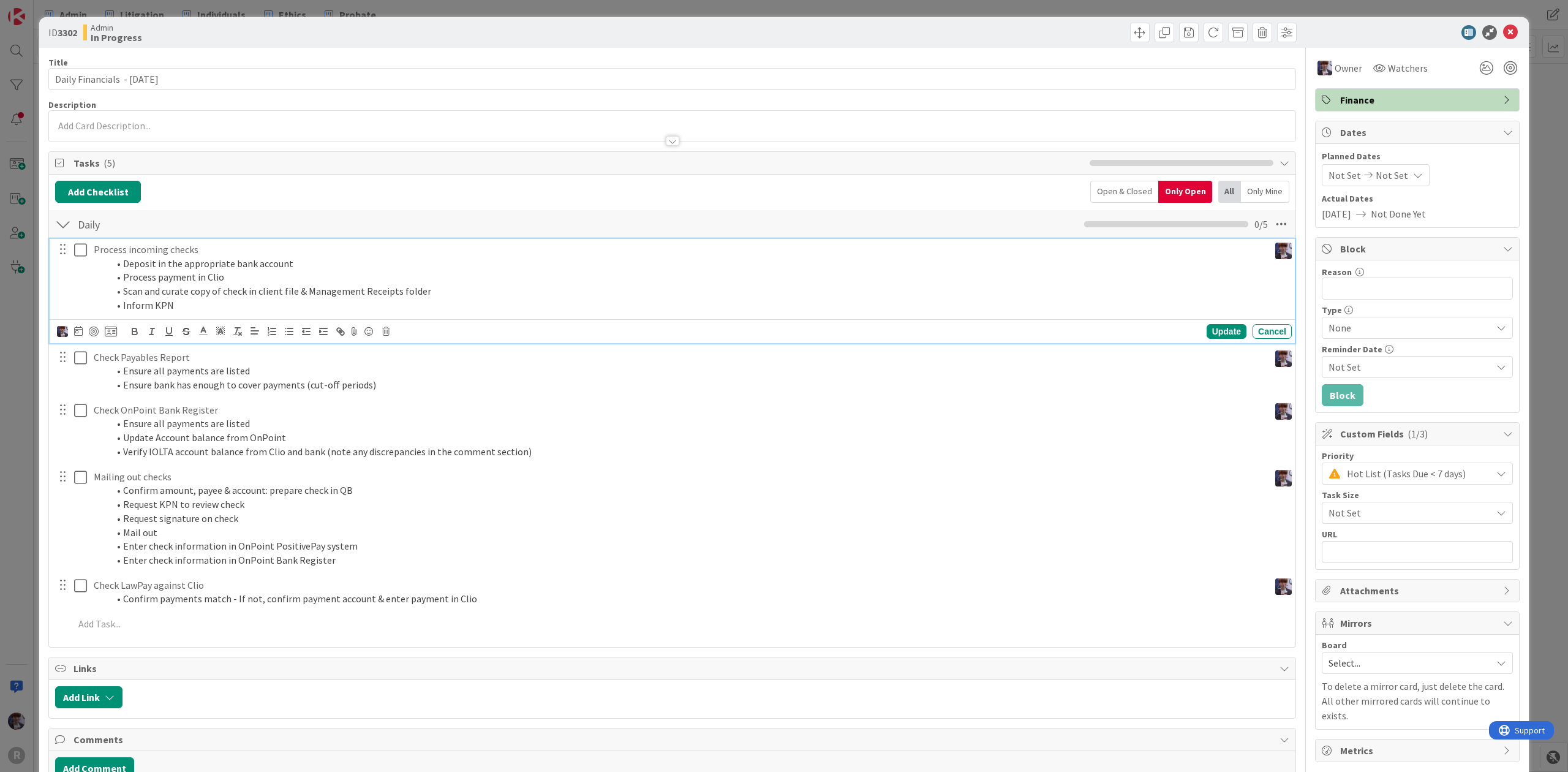
click at [123, 252] on p "Process incoming checks" at bounding box center [679, 249] width 1171 height 14
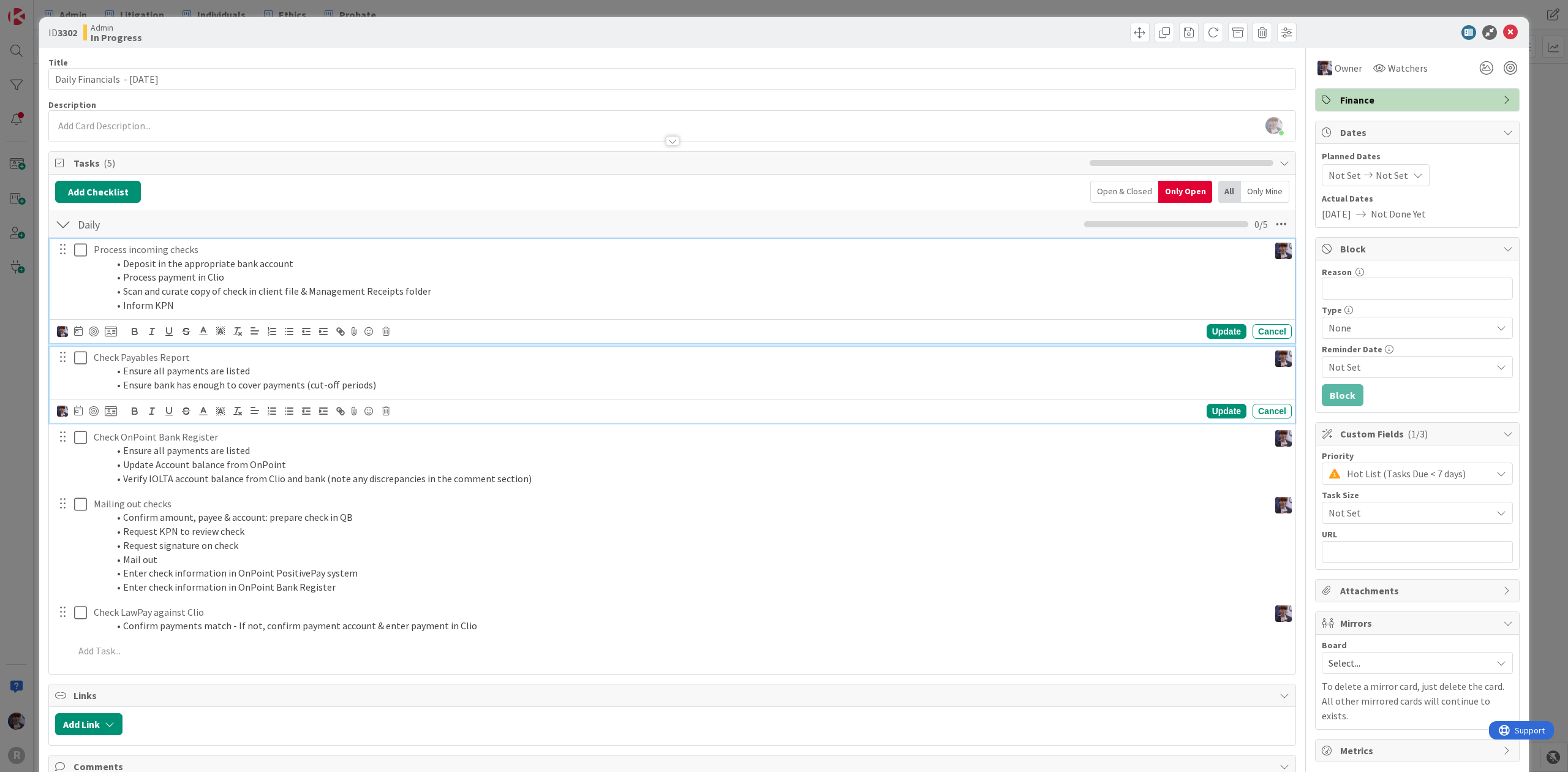
click at [138, 364] on p "Check Payables Report" at bounding box center [679, 357] width 1171 height 14
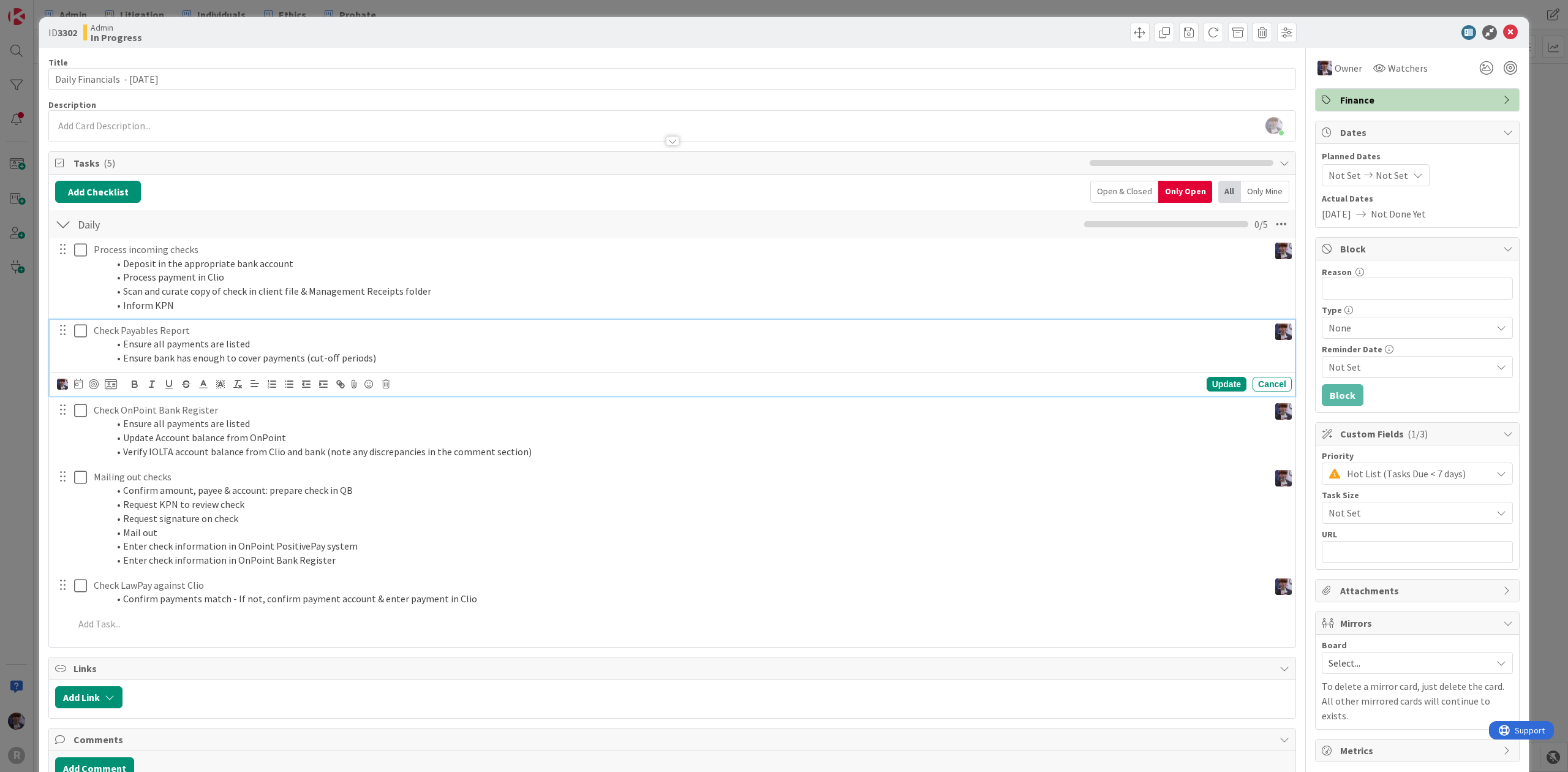
click at [103, 386] on div at bounding box center [87, 384] width 60 height 15
click at [107, 386] on icon at bounding box center [111, 384] width 12 height 11
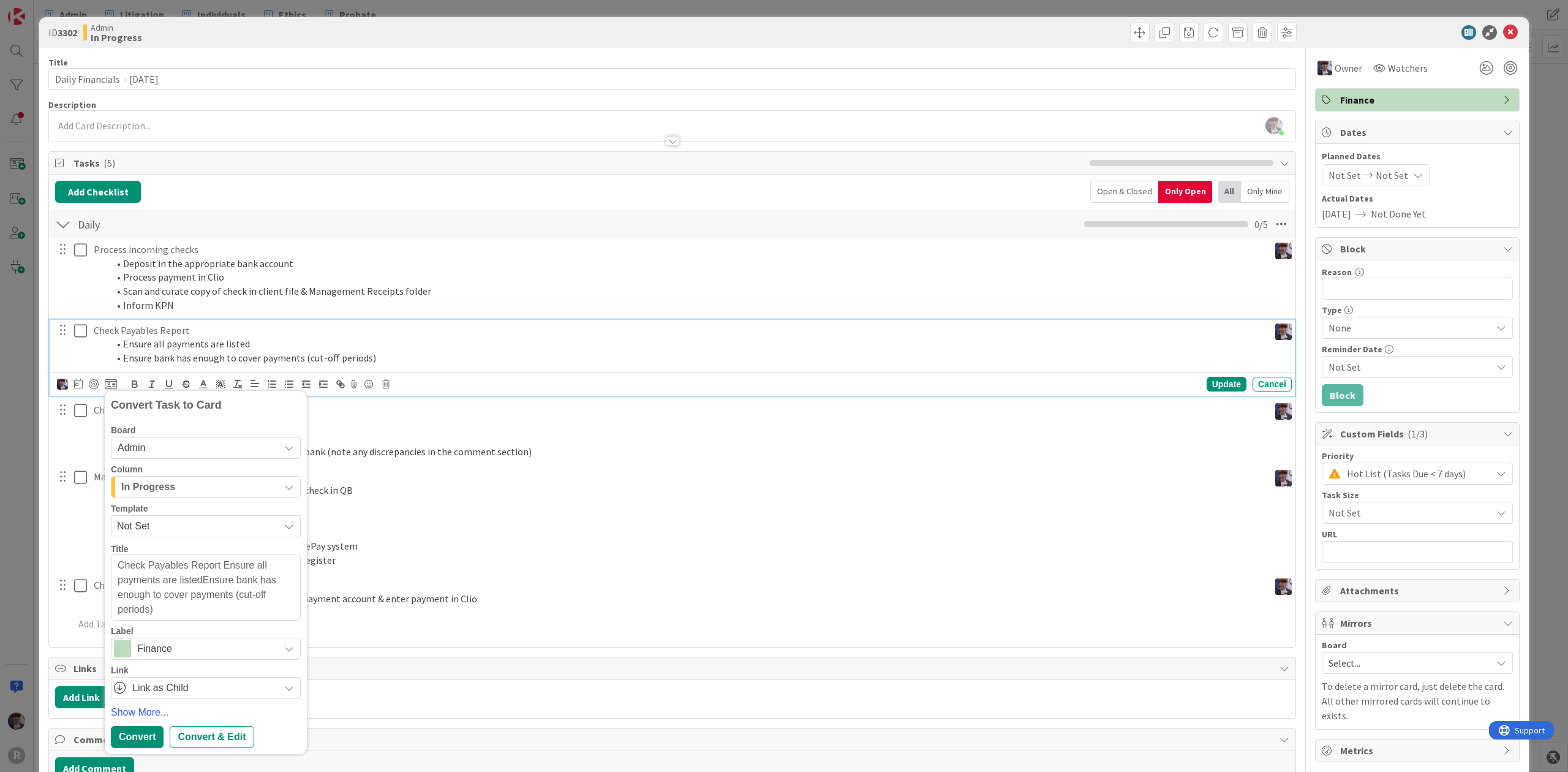
click at [179, 500] on div "Board Admin Column In Progress Template Not Set Title 110 / 128 Check Payables …" at bounding box center [205, 562] width 190 height 274
click at [182, 484] on div "In Progress" at bounding box center [199, 486] width 161 height 19
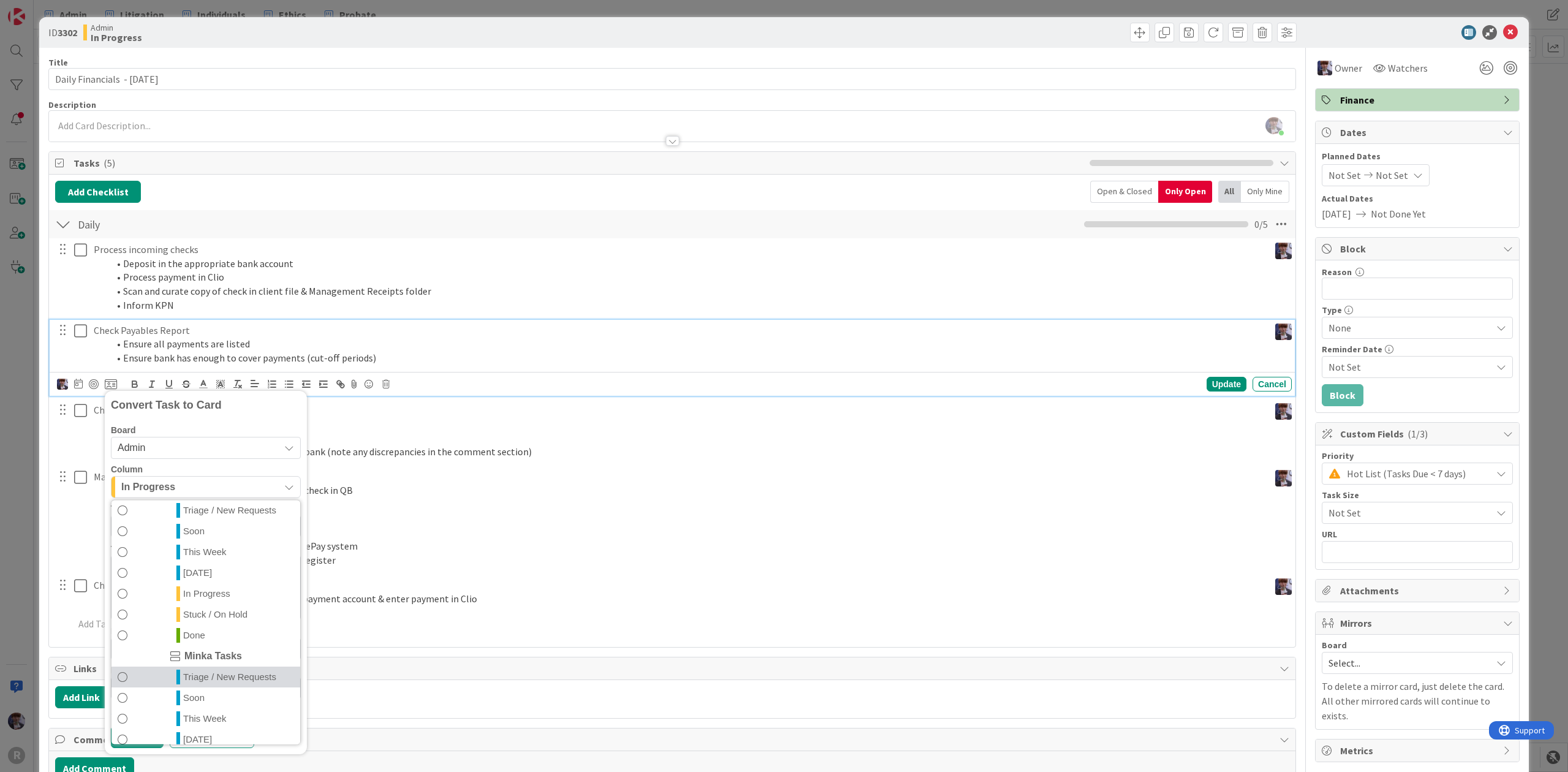
scroll to position [287, 0]
click at [193, 669] on span "[DATE]" at bounding box center [197, 666] width 29 height 15
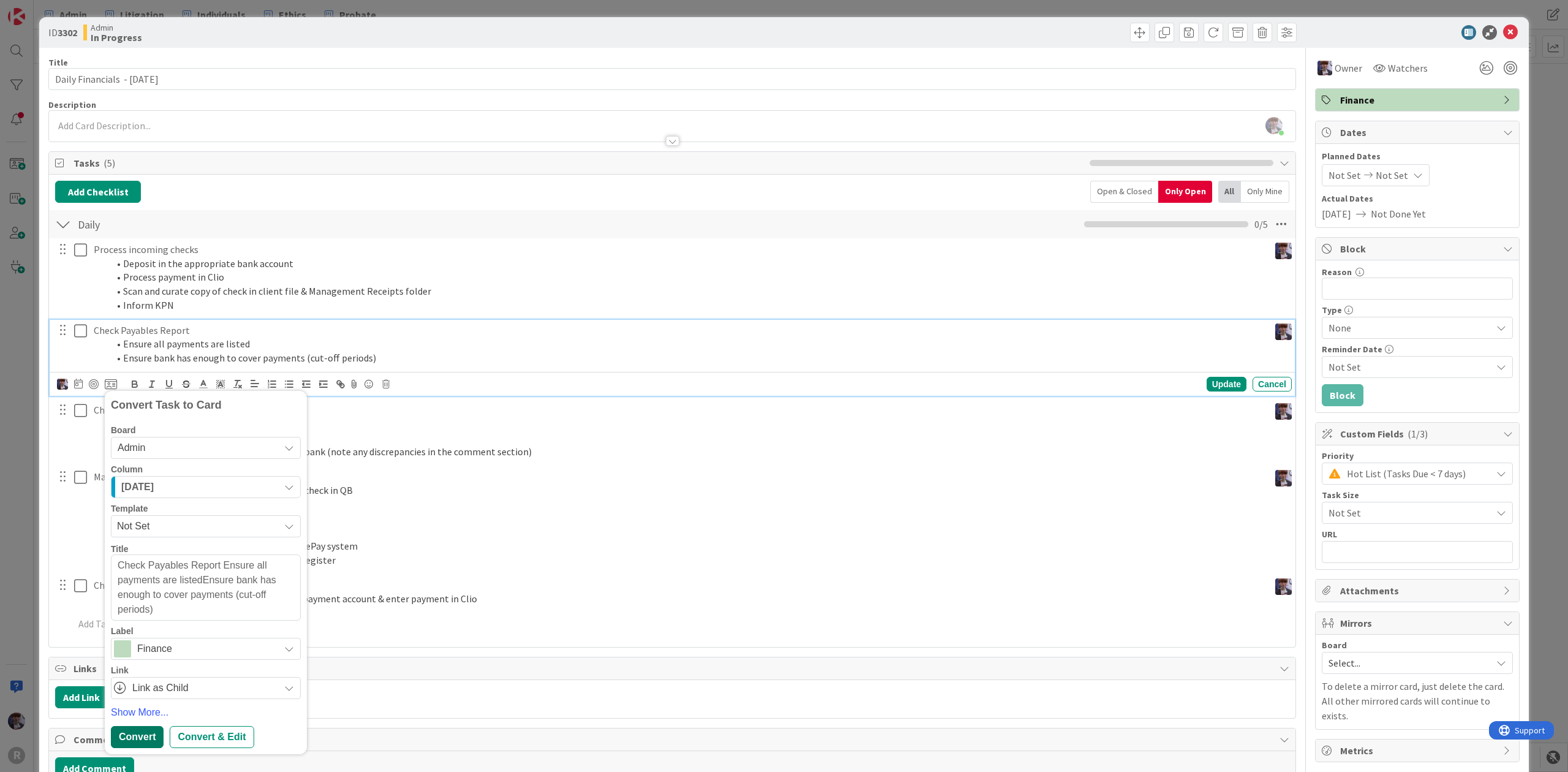
click at [131, 743] on div "Convert" at bounding box center [137, 737] width 53 height 22
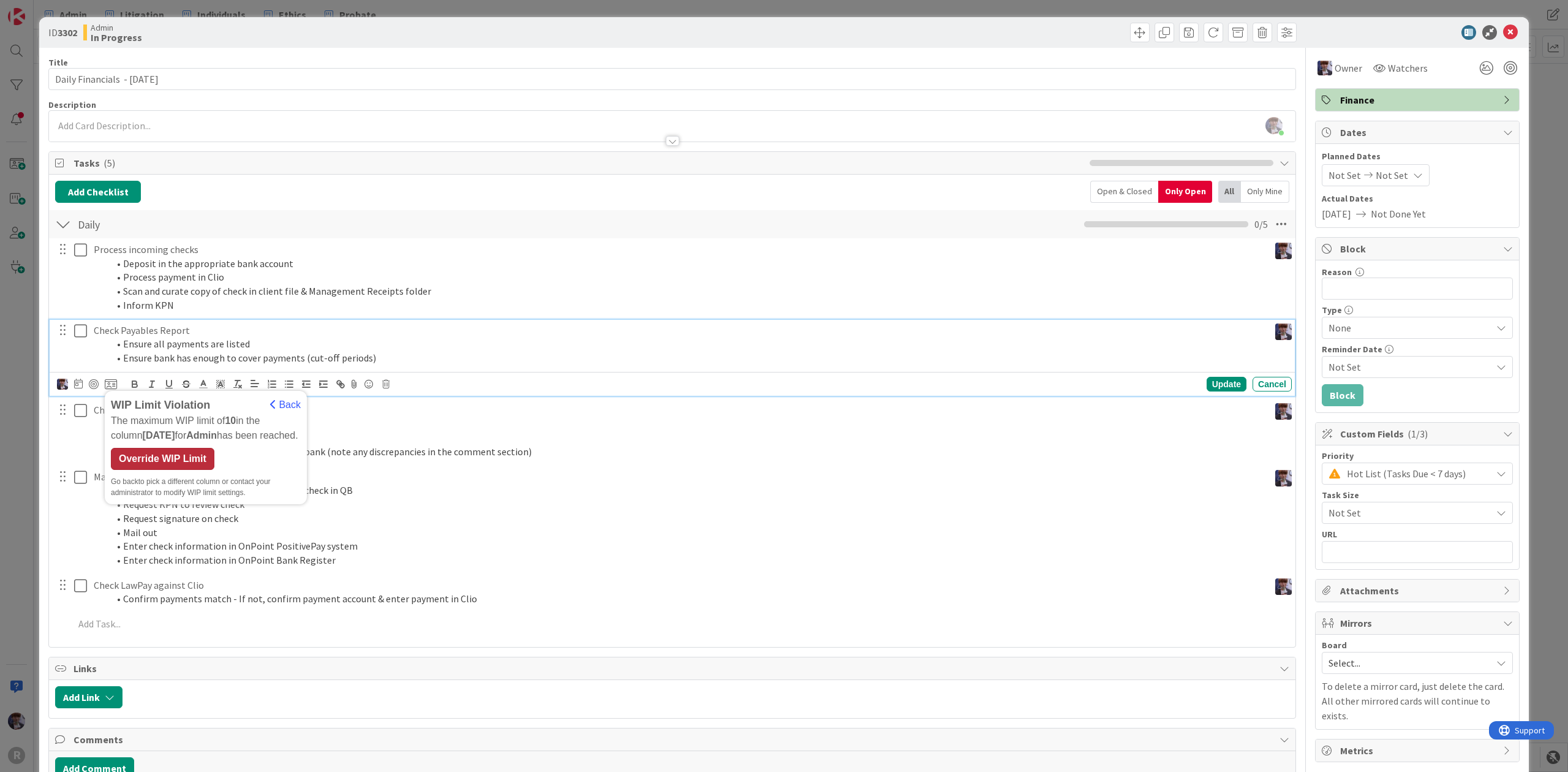
click at [148, 452] on div "Override WIP Limit" at bounding box center [162, 458] width 103 height 22
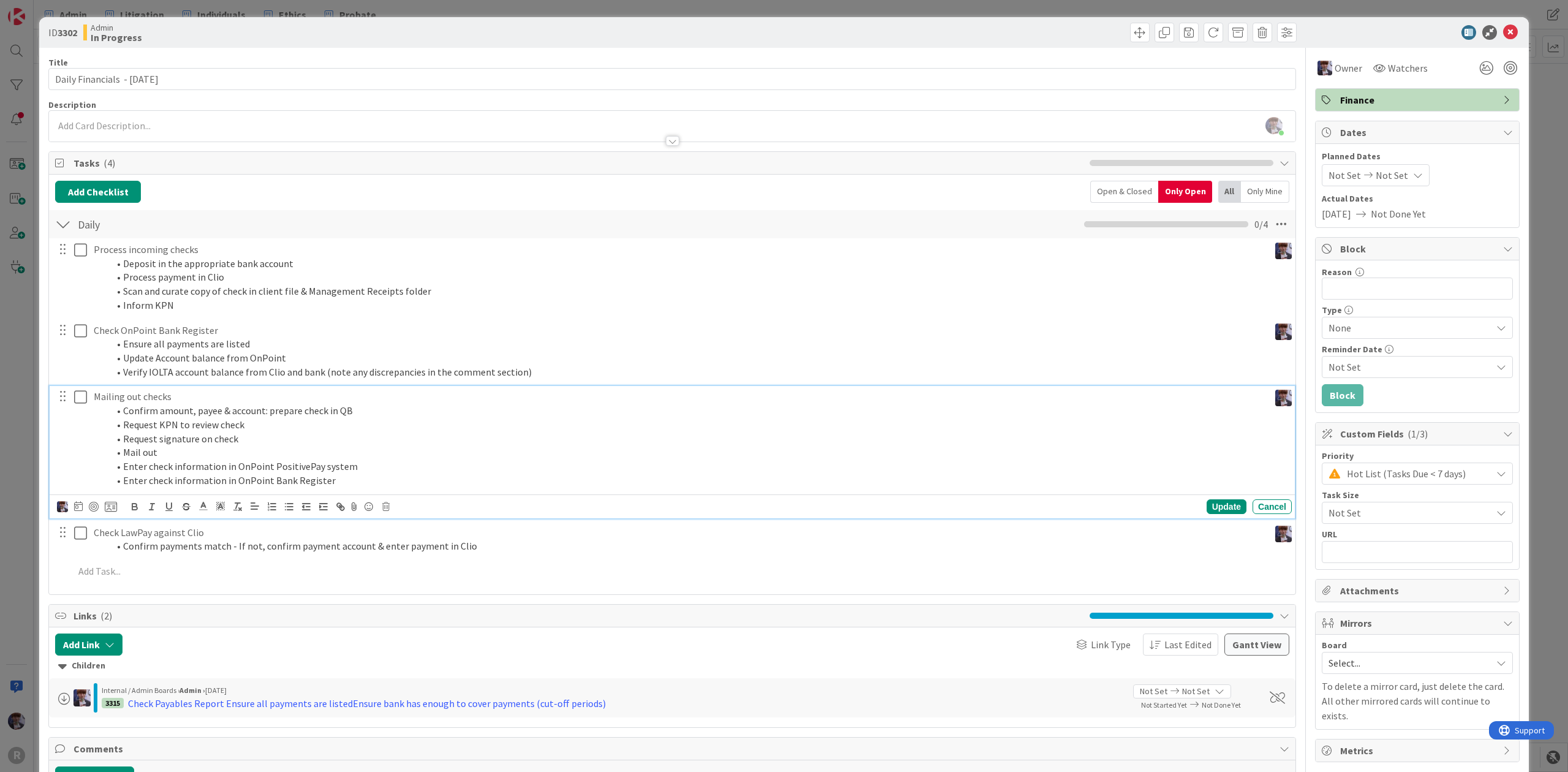
click at [153, 410] on li "Confirm amount, payee & account: prepare check in QB" at bounding box center [687, 410] width 1156 height 14
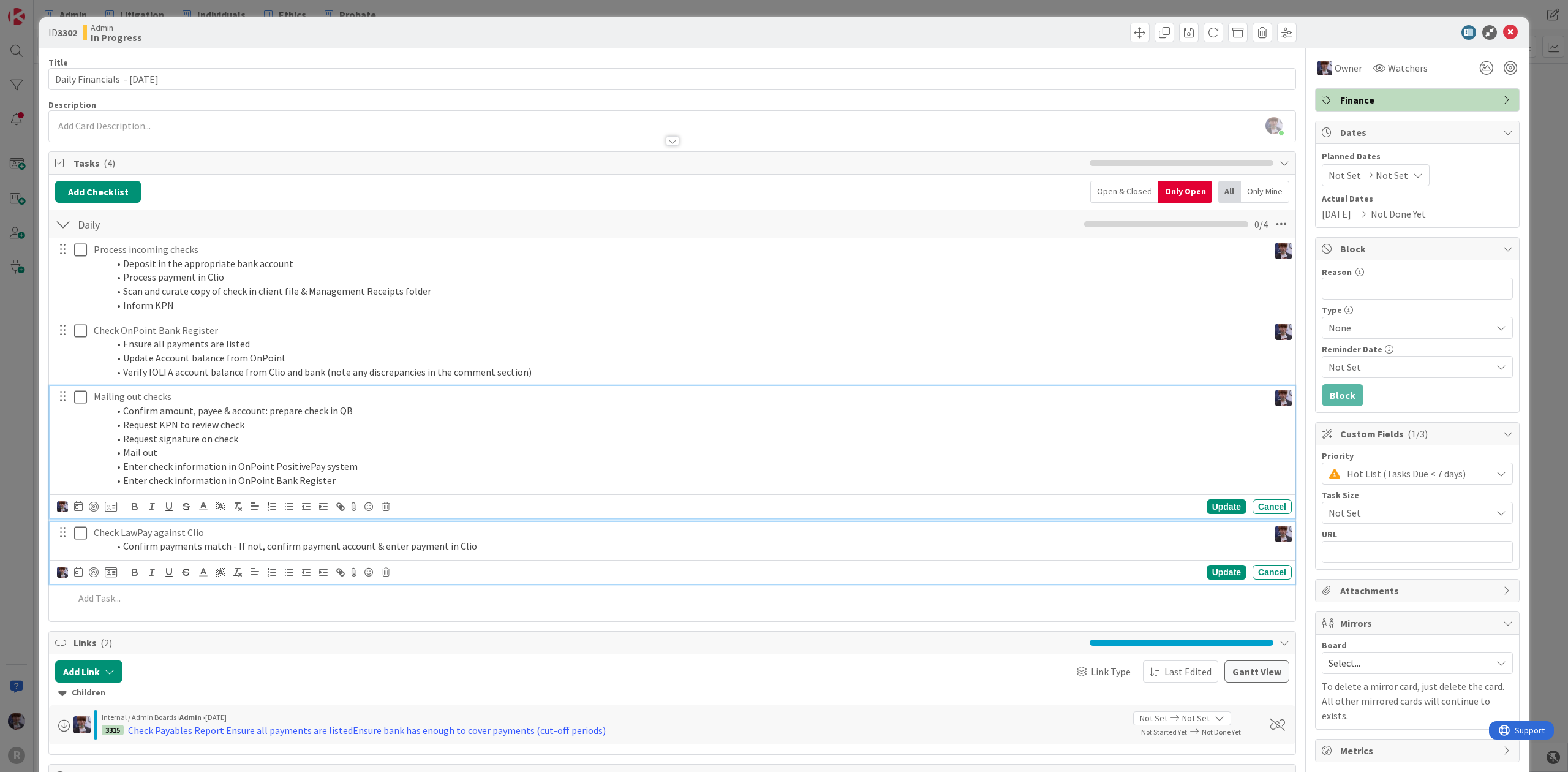
click at [299, 532] on p "Check LawPay against Clio" at bounding box center [679, 532] width 1171 height 14
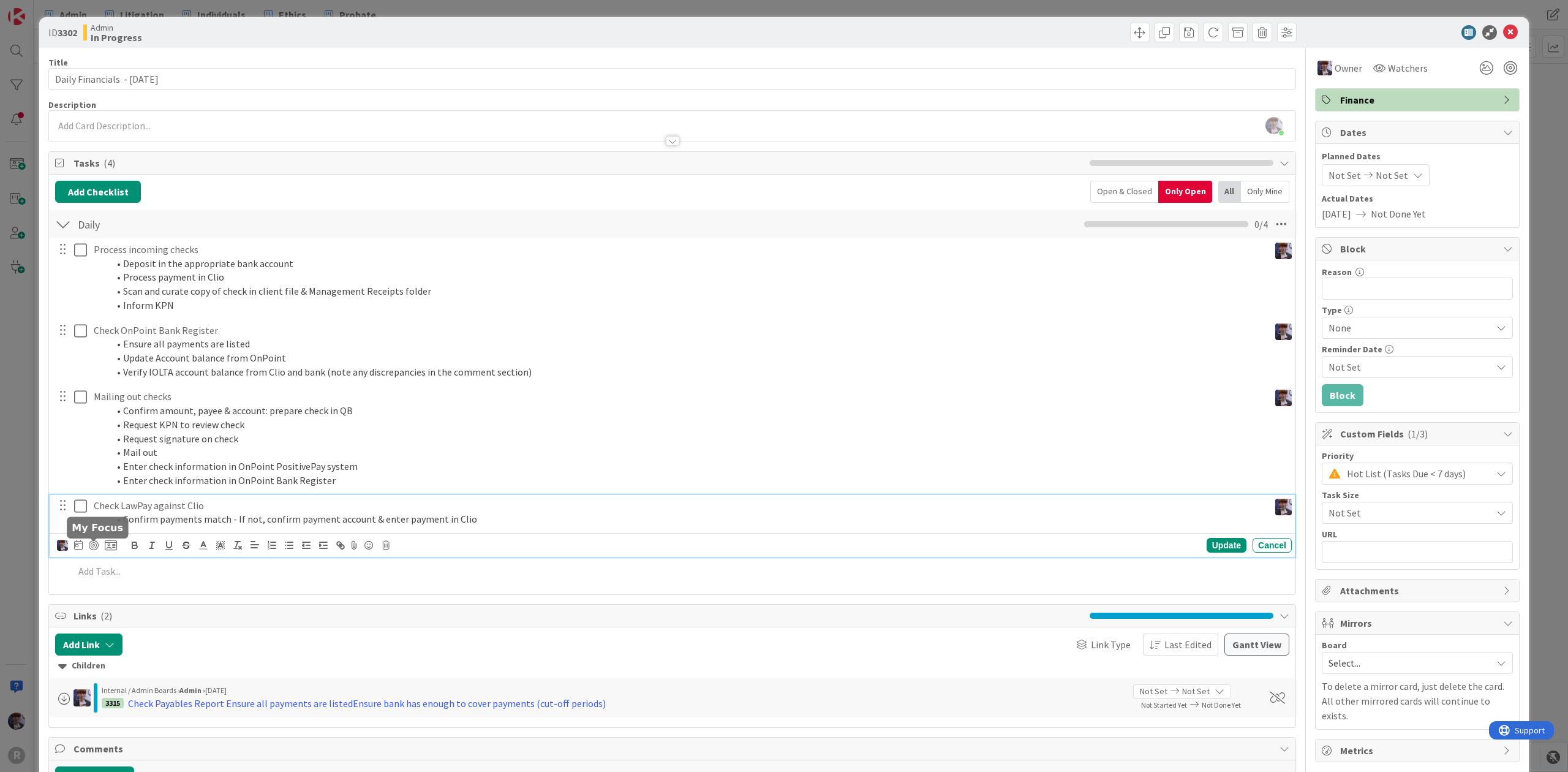
click at [101, 552] on div at bounding box center [87, 546] width 60 height 15
click at [106, 545] on icon at bounding box center [111, 545] width 12 height 11
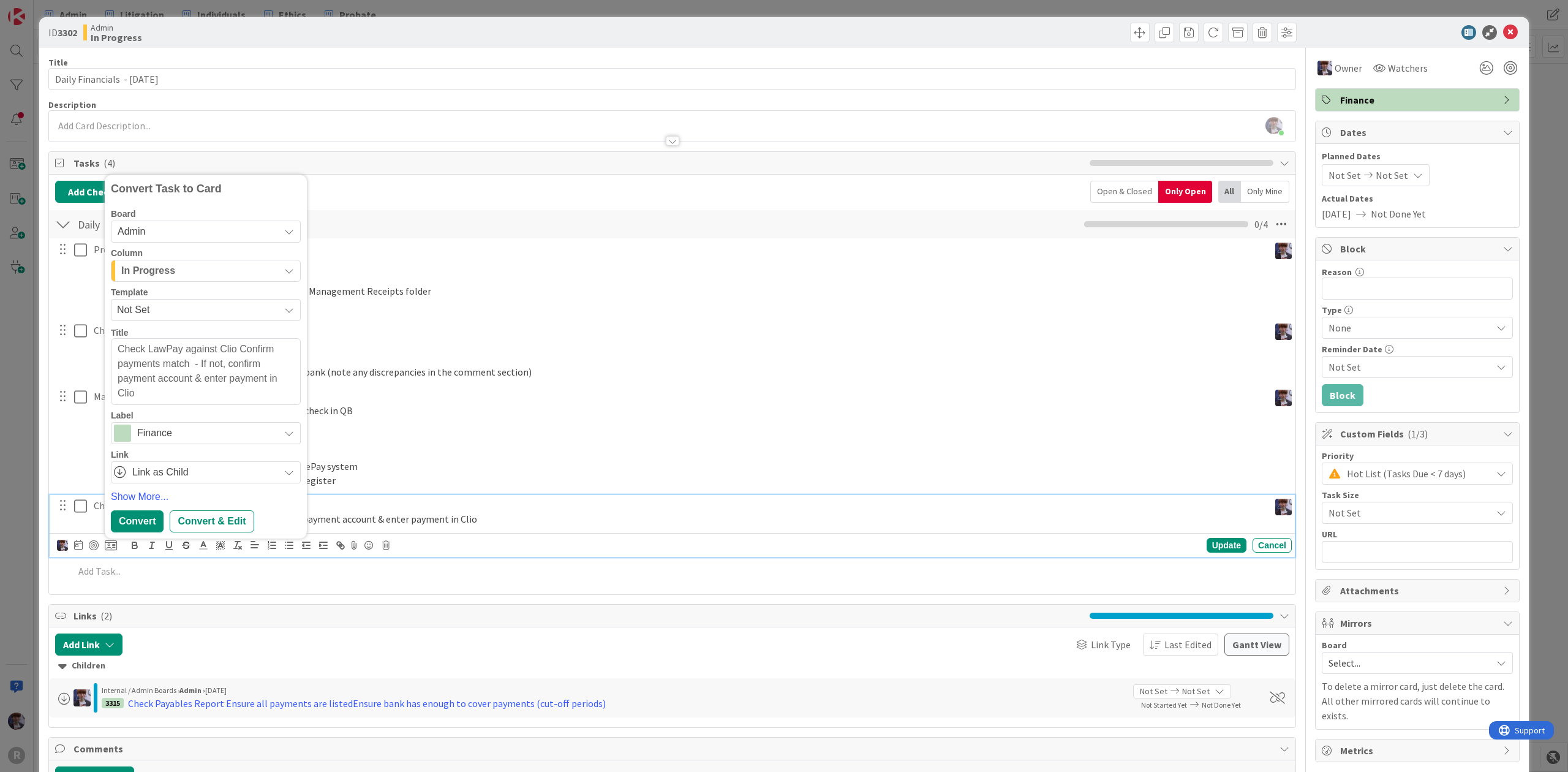
click at [170, 275] on span "In Progress" at bounding box center [148, 271] width 54 height 16
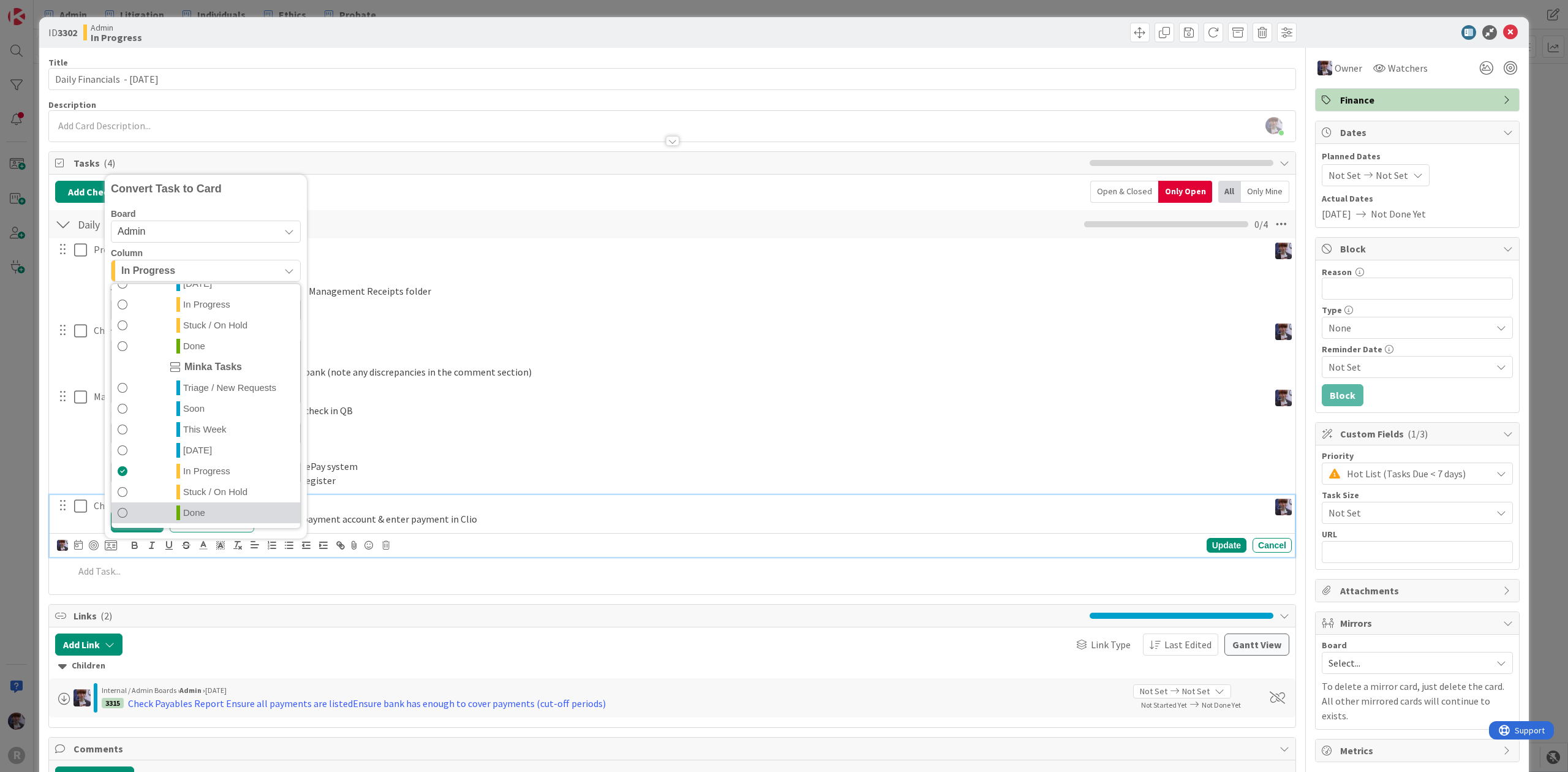
click at [189, 510] on span "Done" at bounding box center [194, 513] width 22 height 15
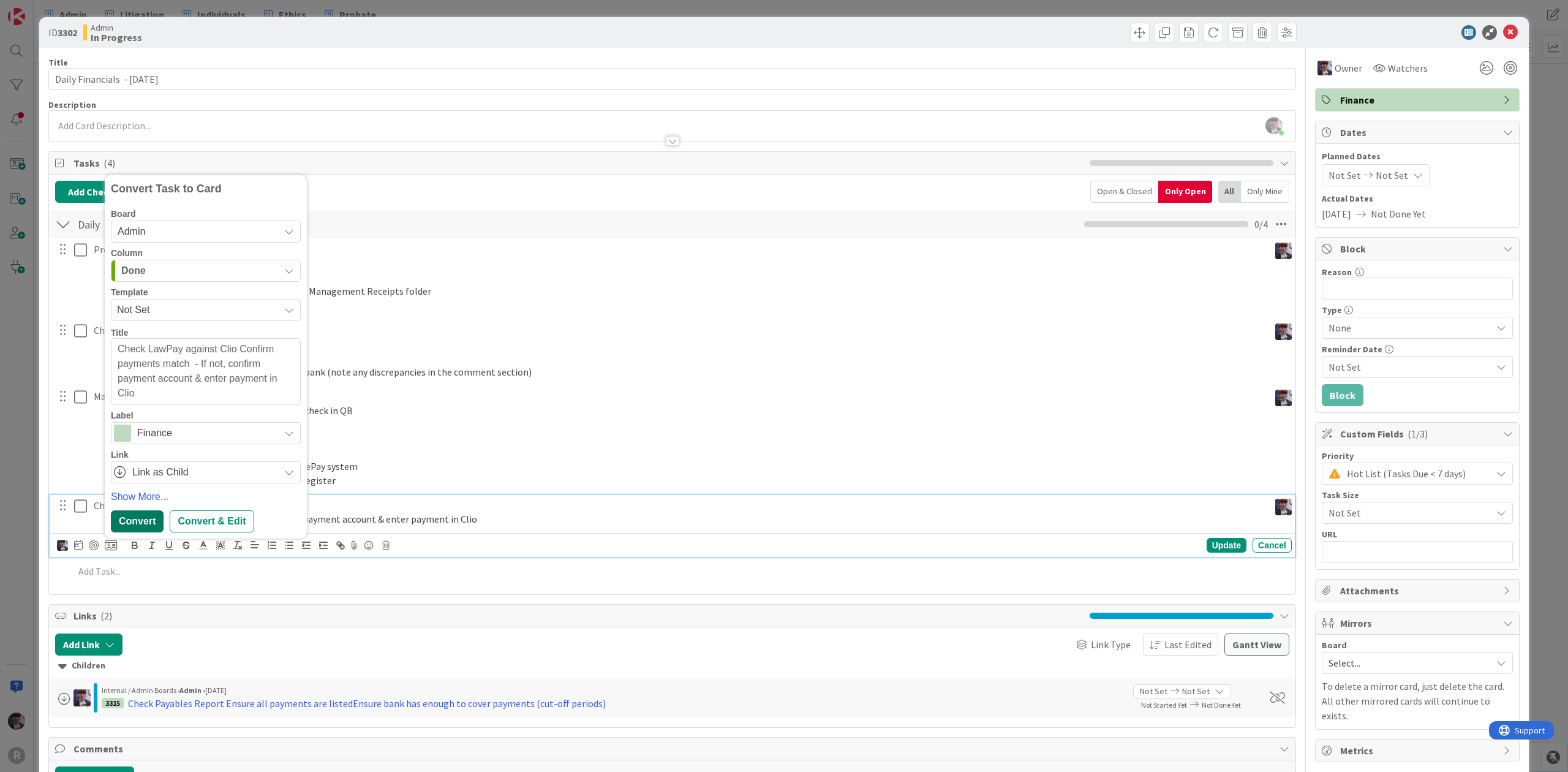
click at [123, 528] on div "Convert" at bounding box center [137, 521] width 53 height 22
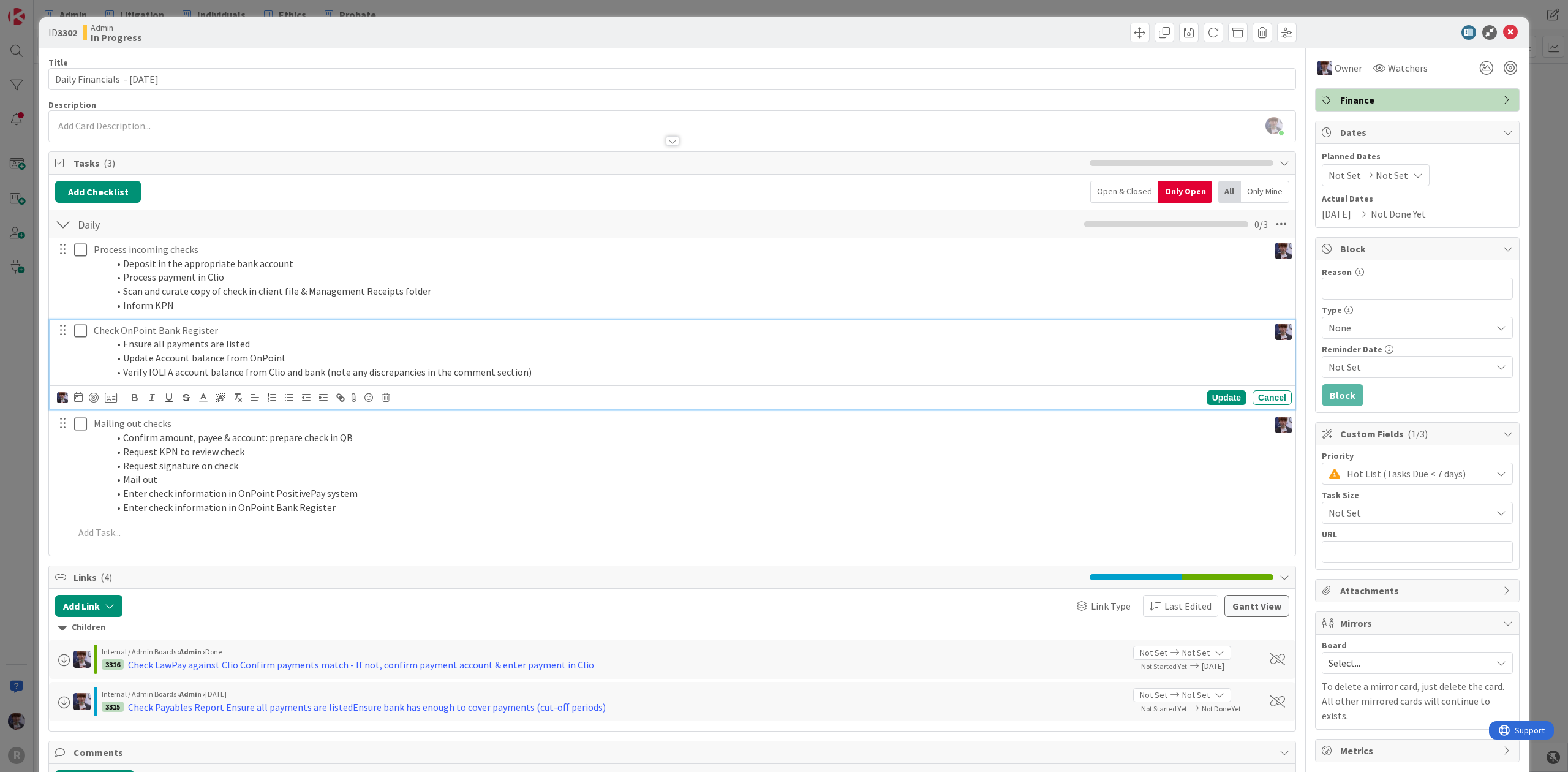
click at [211, 328] on p "Check OnPoint Bank Register" at bounding box center [679, 330] width 1171 height 14
click at [113, 400] on icon at bounding box center [111, 398] width 12 height 11
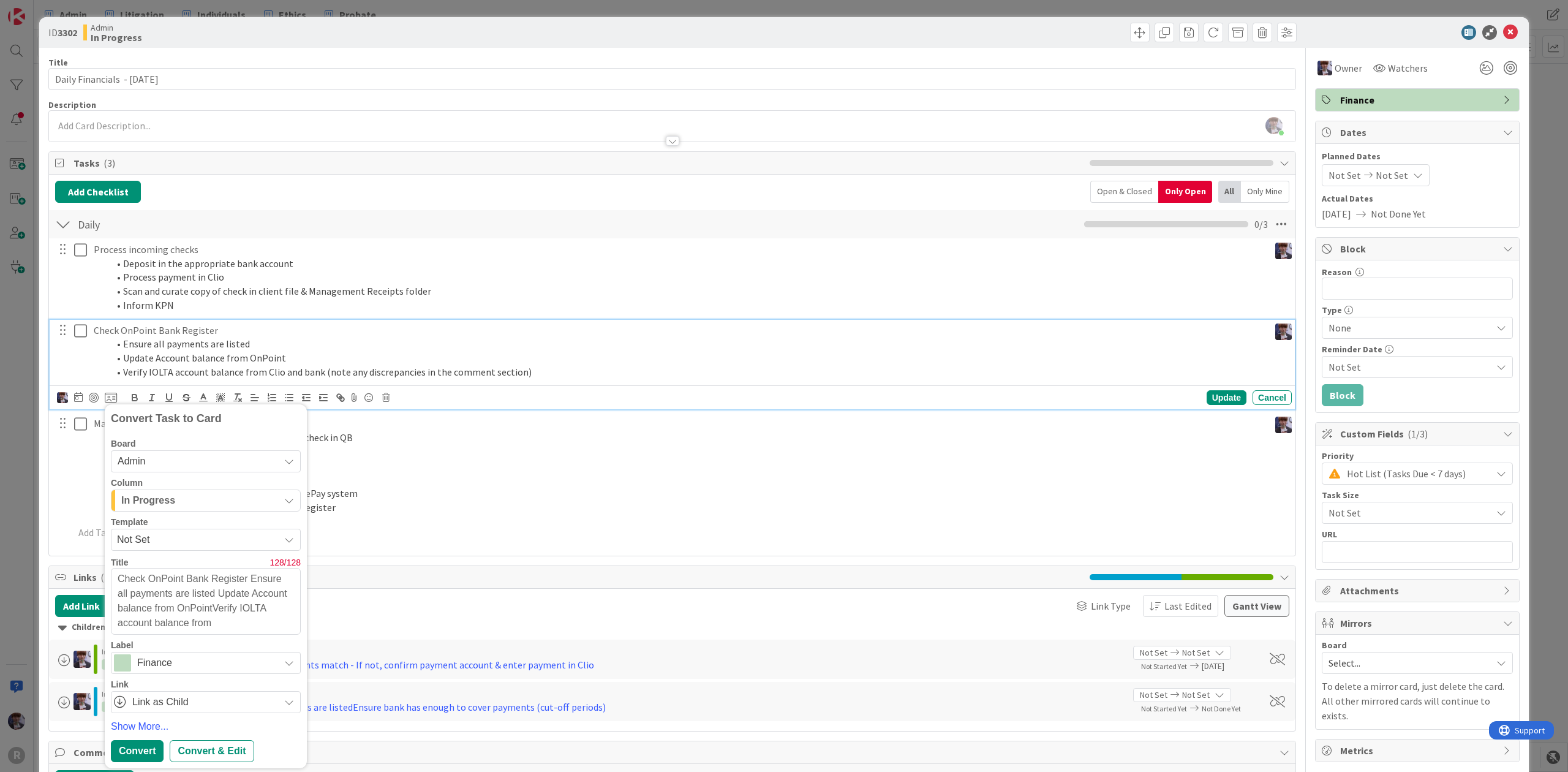
click at [192, 526] on div "Template" at bounding box center [205, 522] width 190 height 9
click at [196, 510] on div "In Progress" at bounding box center [199, 500] width 161 height 19
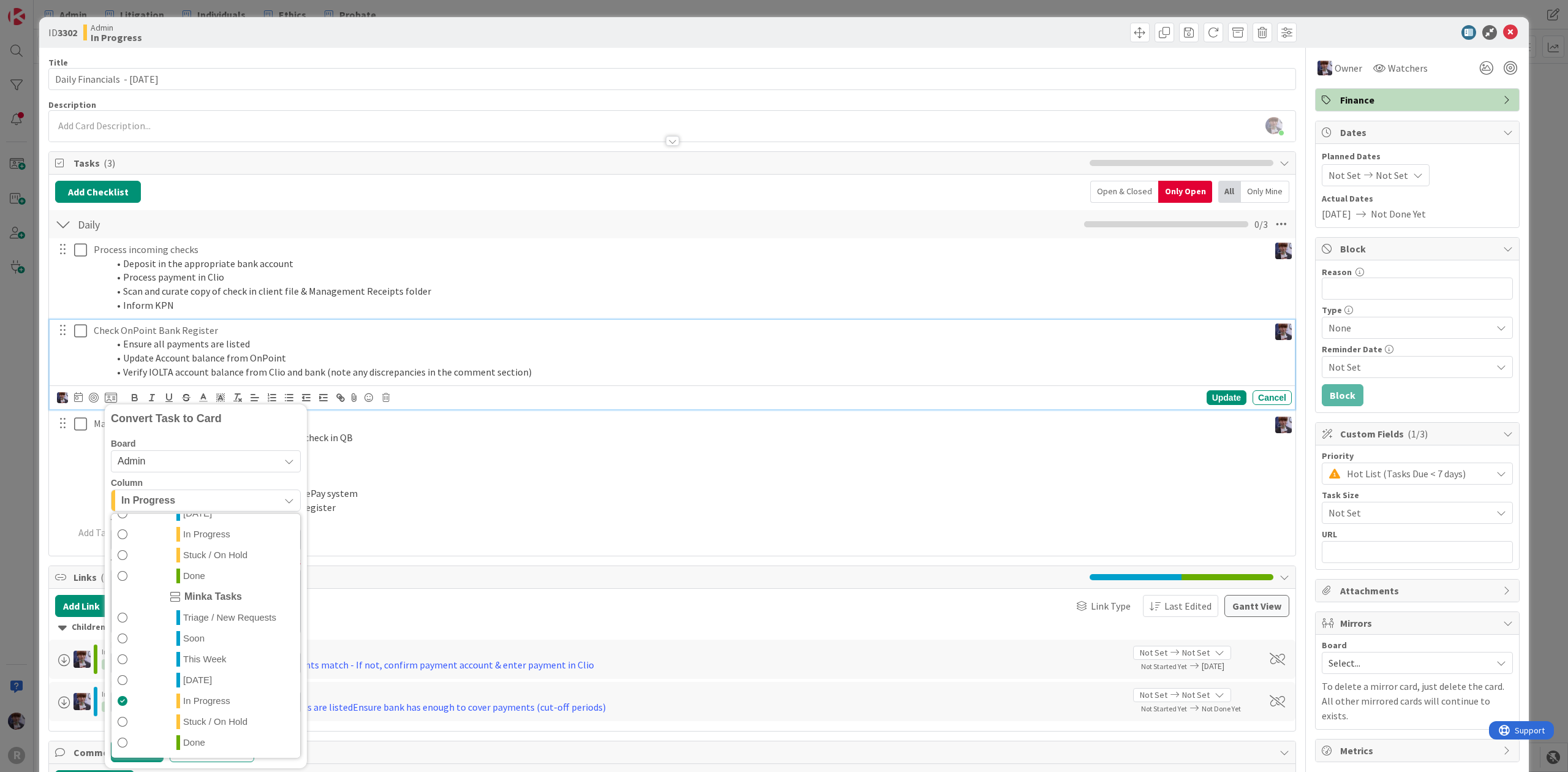
scroll to position [223, 0]
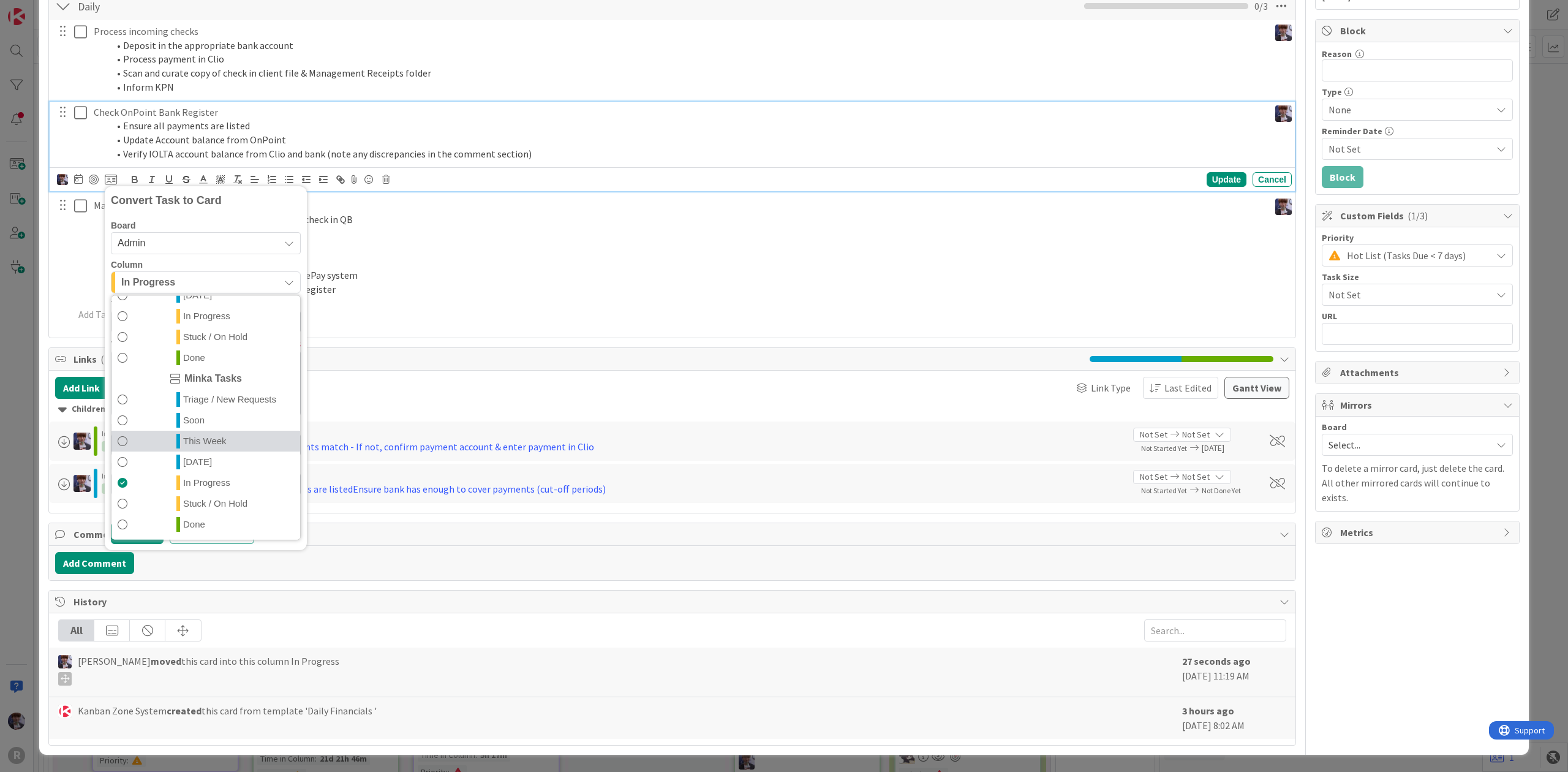
click at [204, 439] on span "This Week" at bounding box center [204, 441] width 43 height 15
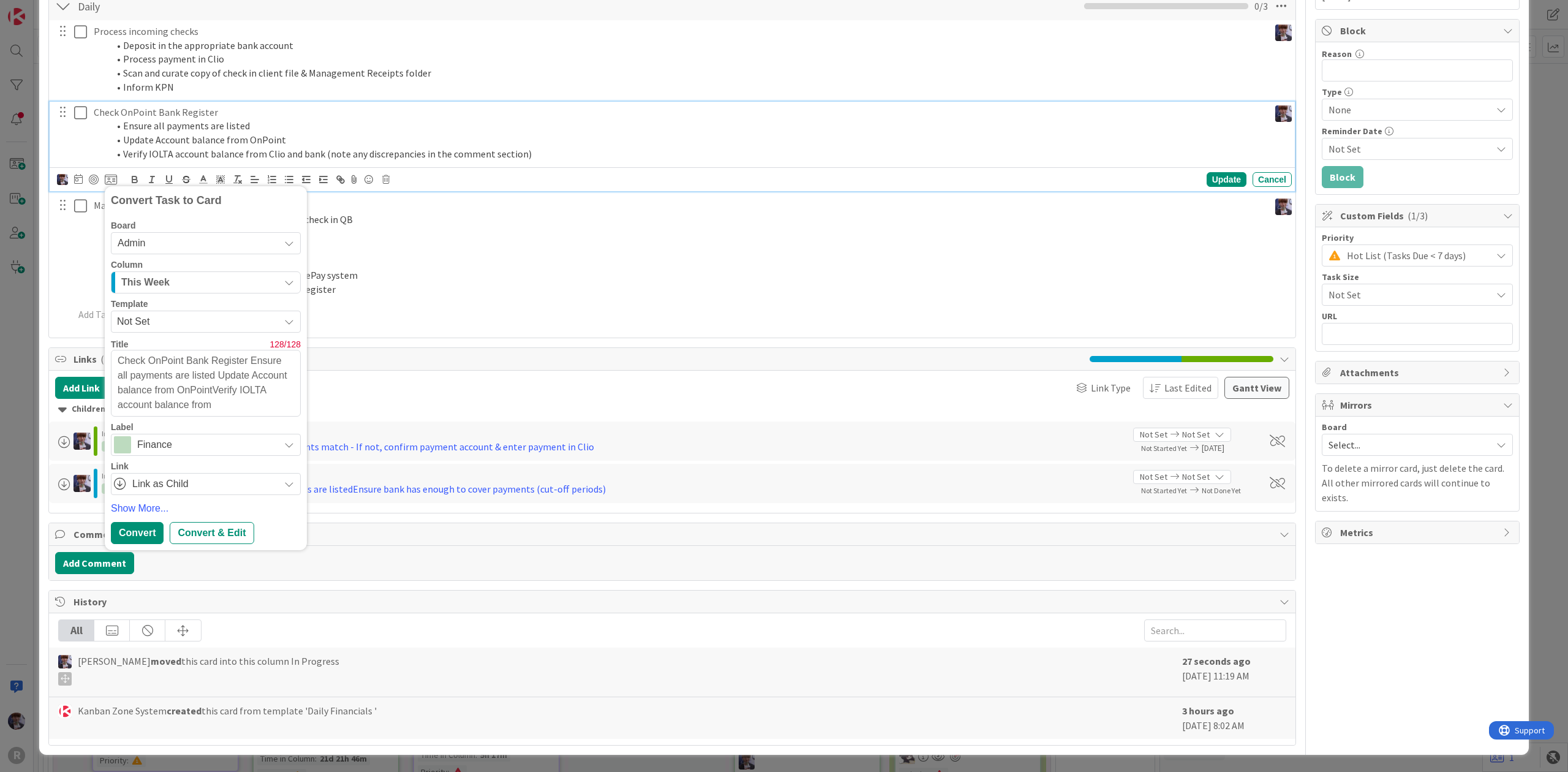
click at [216, 289] on div "This Week" at bounding box center [199, 282] width 161 height 19
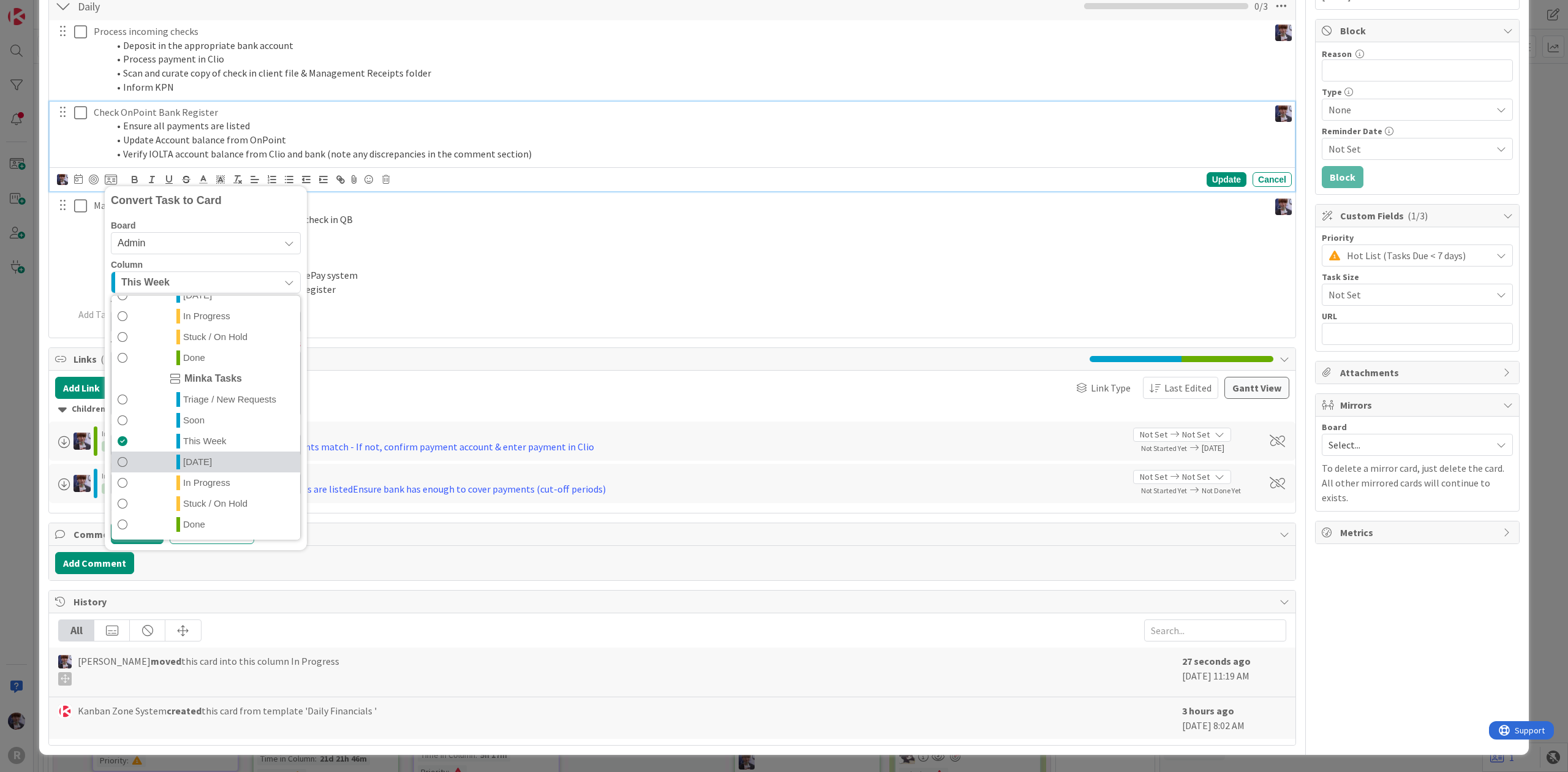
click at [221, 452] on link "[DATE]" at bounding box center [205, 462] width 189 height 21
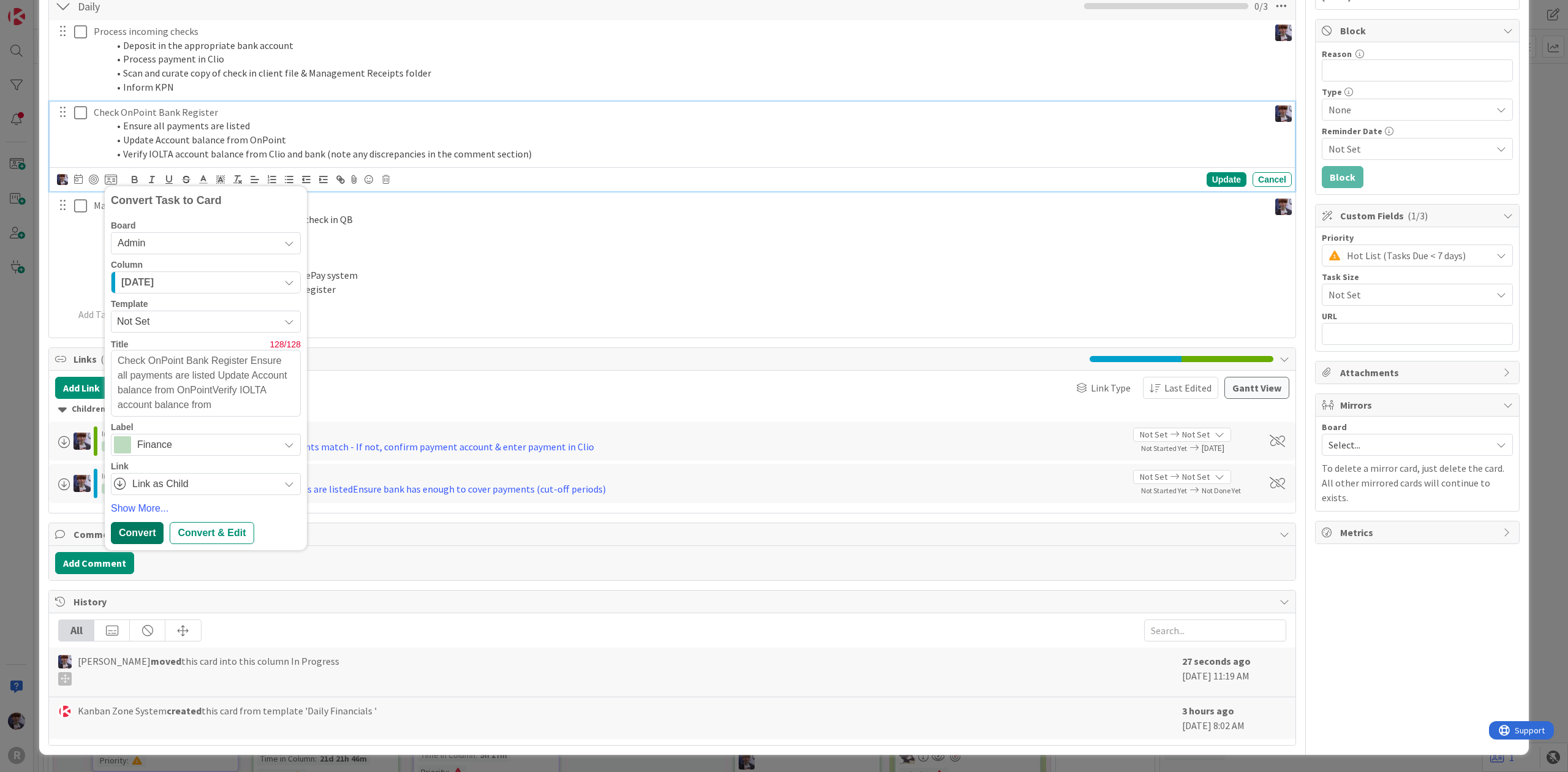
click at [114, 530] on div "Convert" at bounding box center [137, 533] width 53 height 22
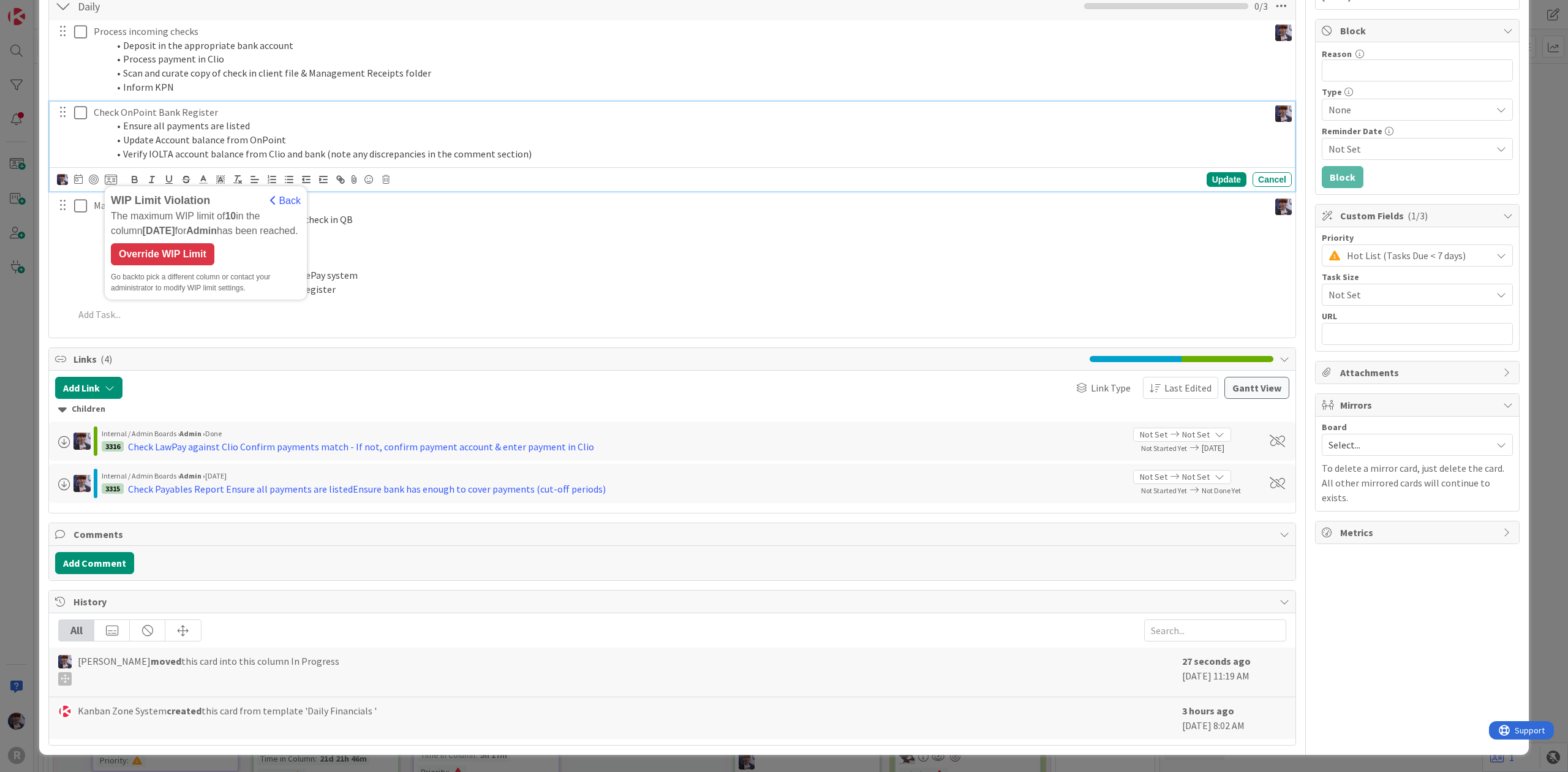
click at [133, 263] on div "WIP Limit Violation Back The maximum WIP limit of 10 in the column [DATE] for A…" at bounding box center [205, 243] width 190 height 101
click at [139, 254] on div "Override WIP Limit" at bounding box center [162, 254] width 103 height 22
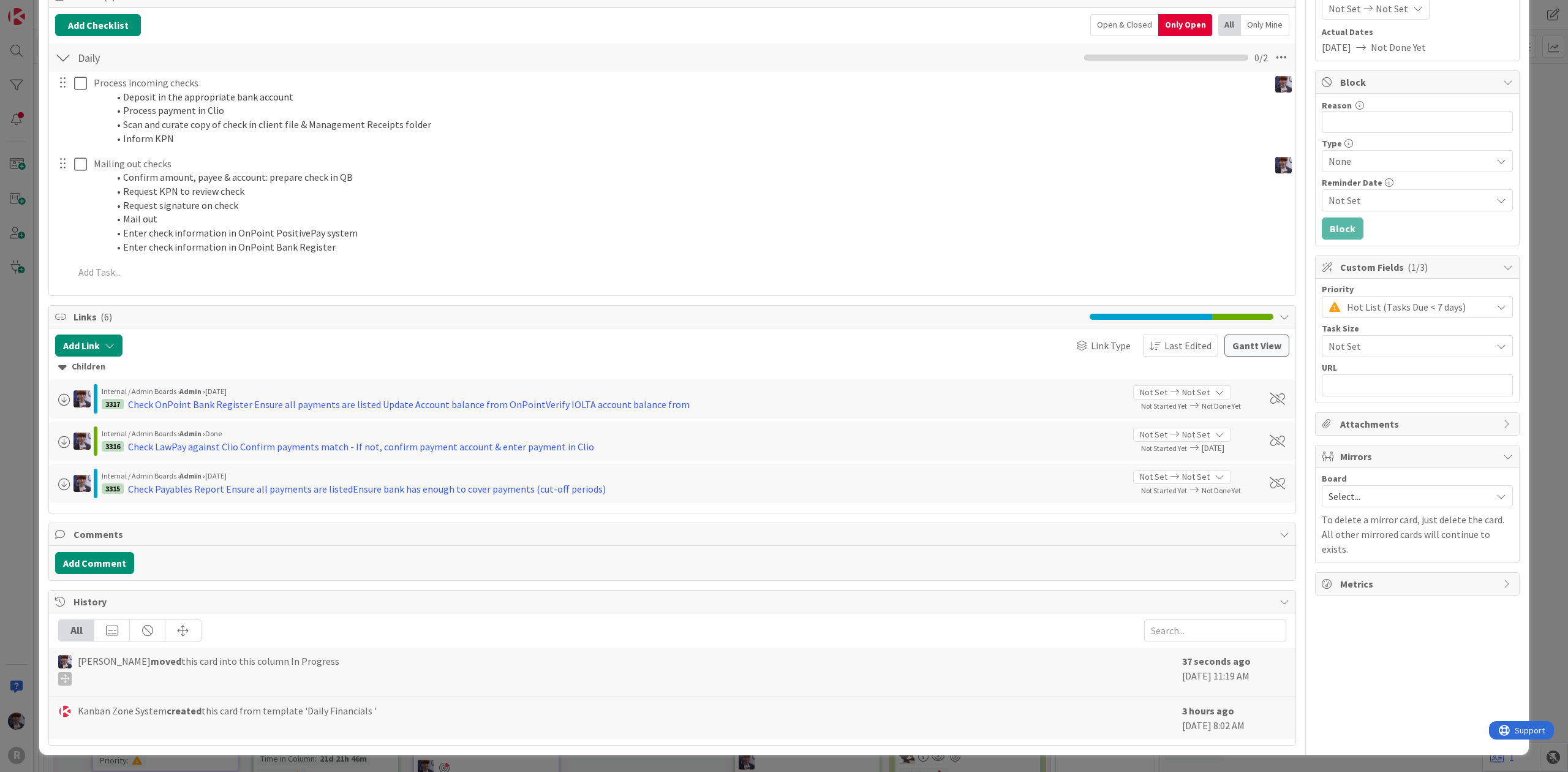
scroll to position [172, 0]
click at [23, 330] on div "ID 3302 Admin In Progress Title 30 / 128 Daily Financials - [DATE] Description …" at bounding box center [784, 386] width 1568 height 772
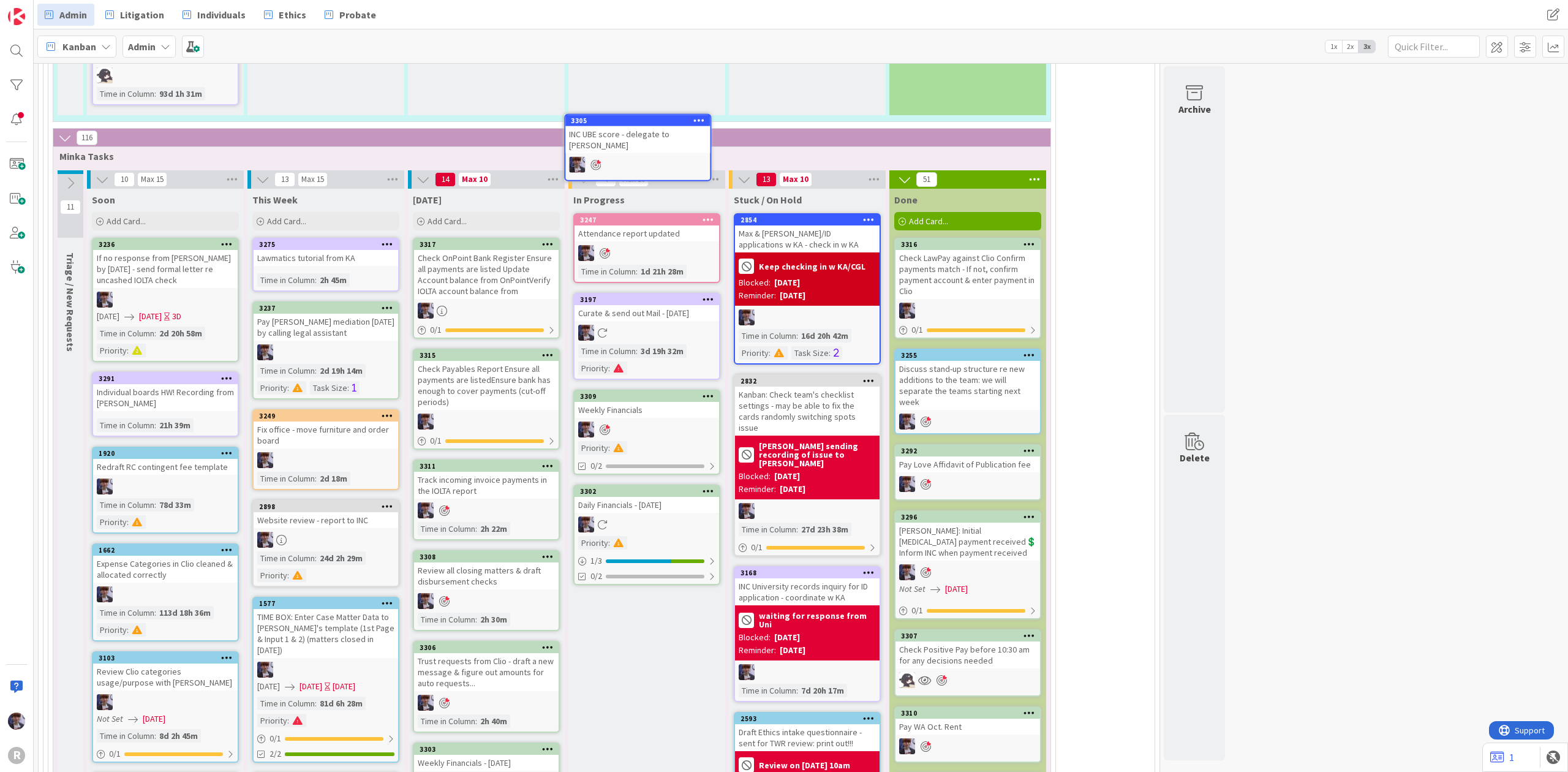
scroll to position [2702, 0]
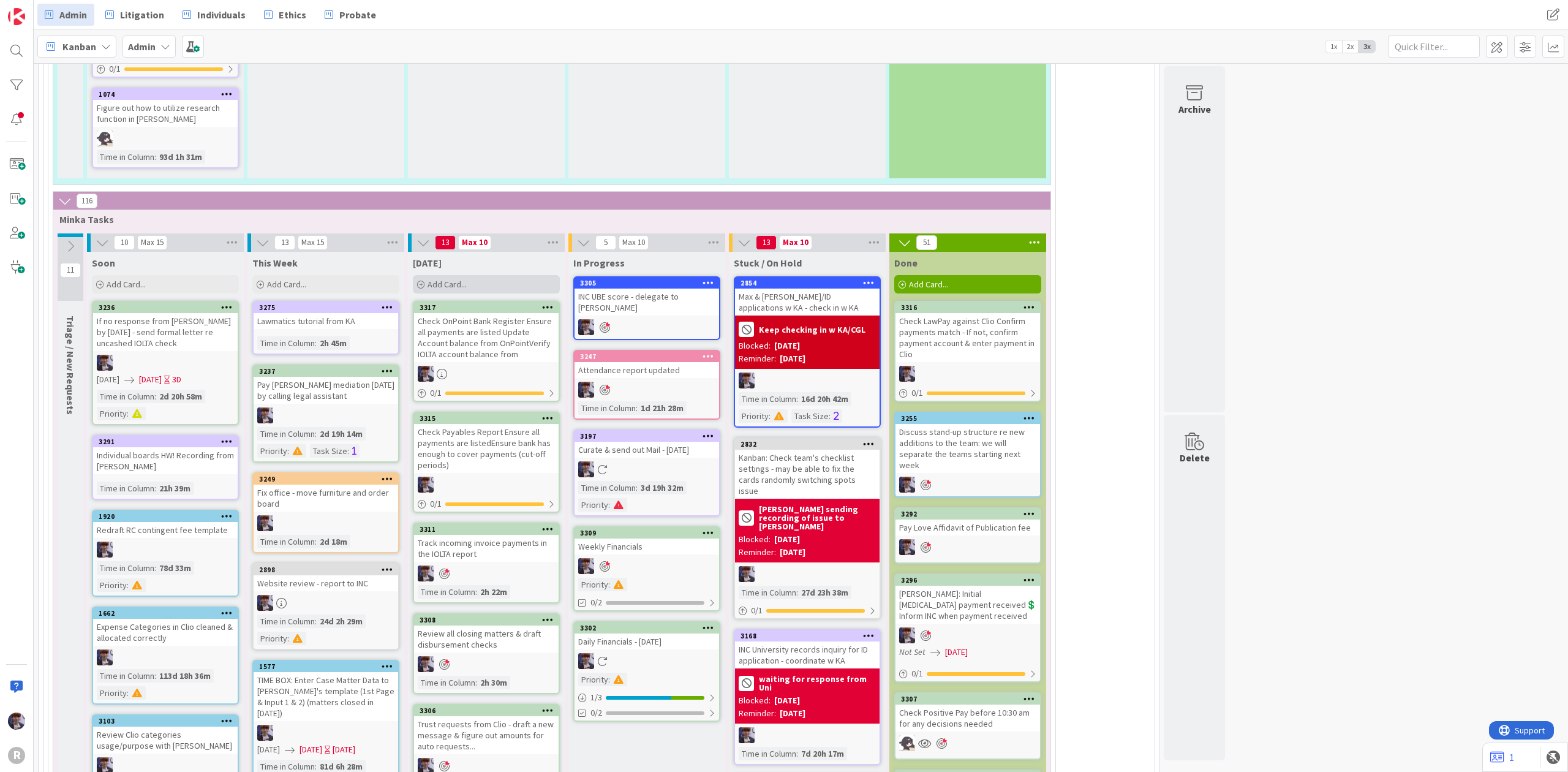
click at [505, 275] on div "Add Card..." at bounding box center [486, 284] width 147 height 19
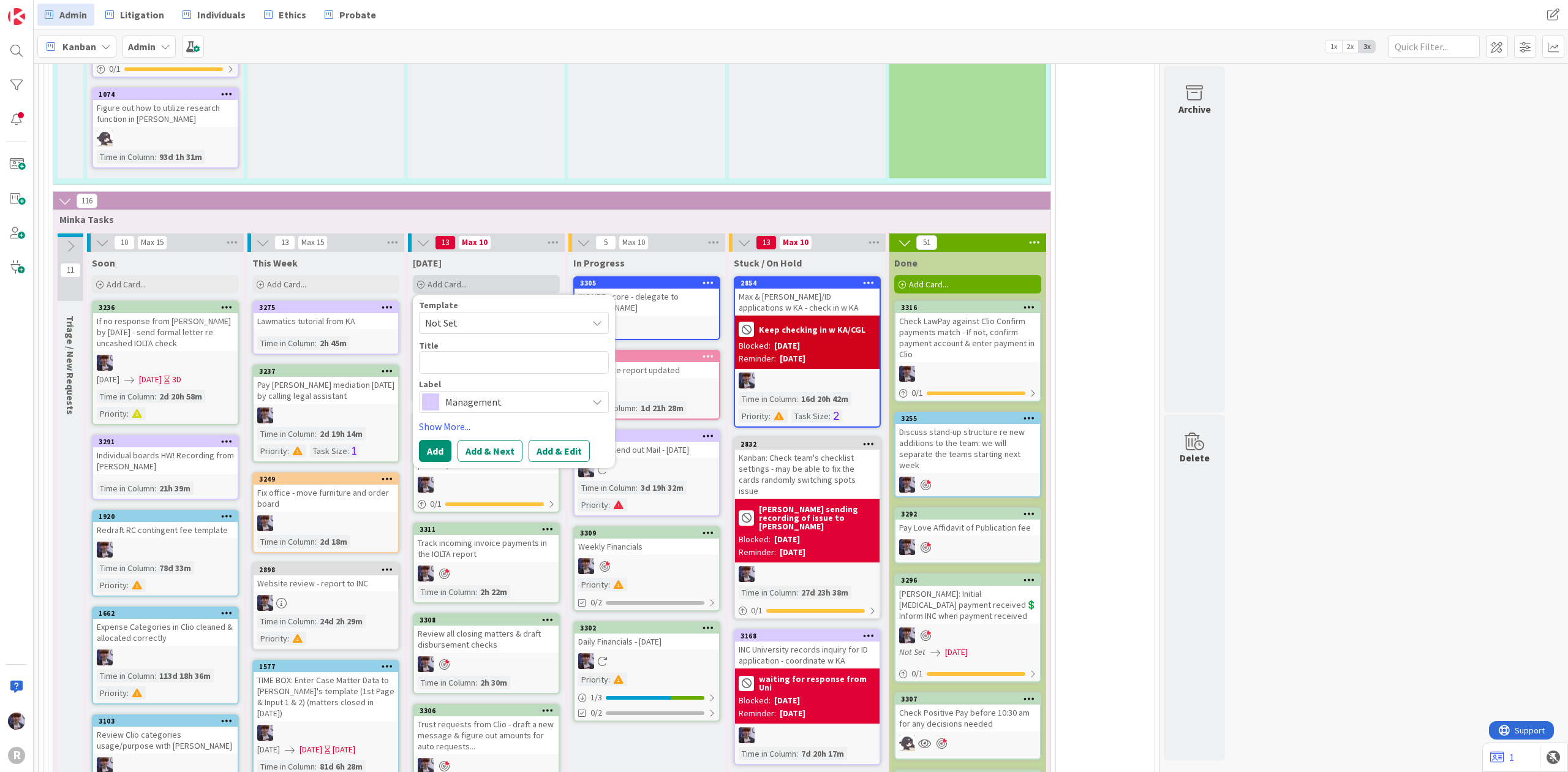
type textarea "x"
type textarea "D"
type textarea "x"
type textarea "Dis"
type textarea "x"
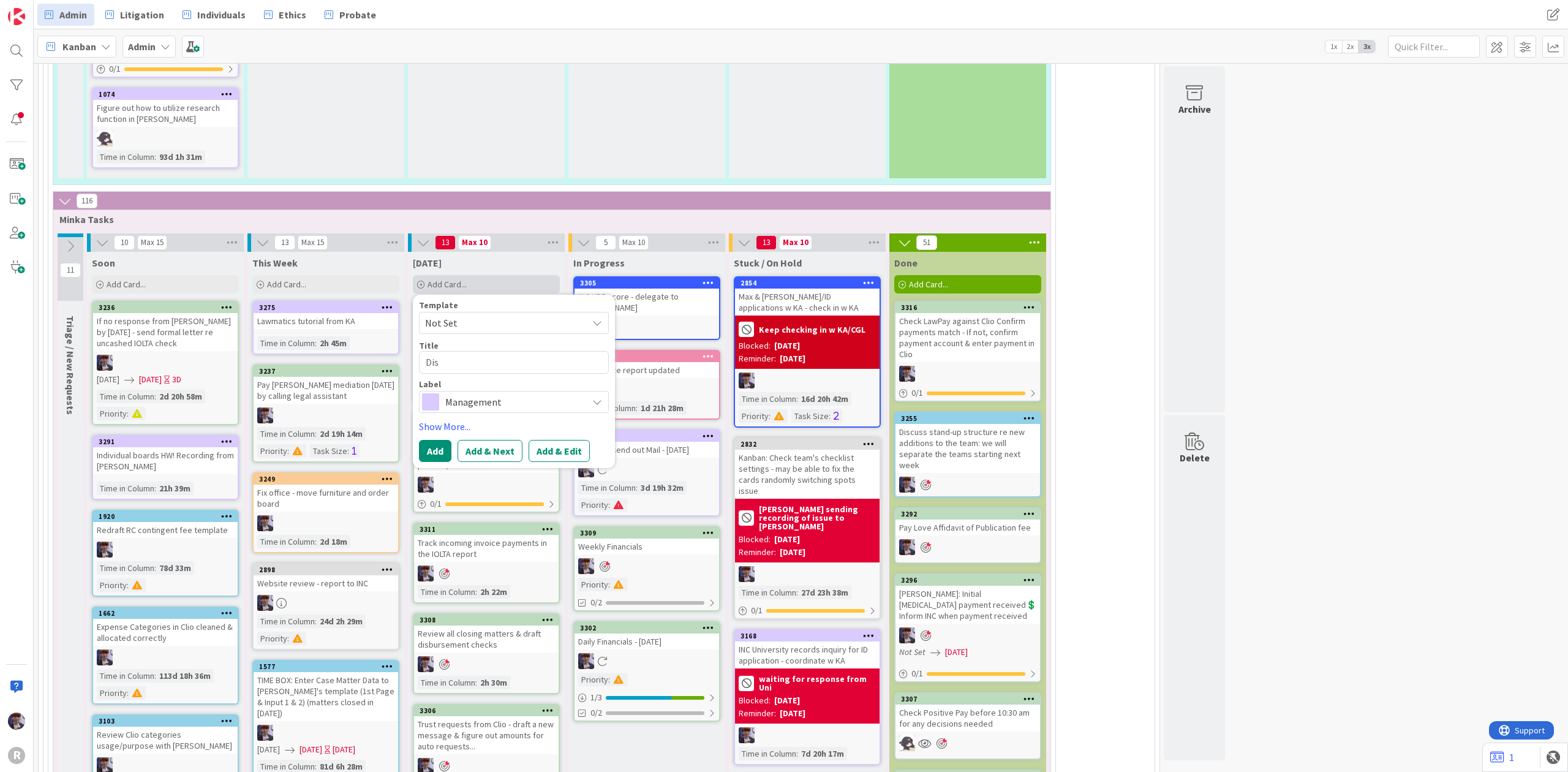
type textarea "Disu"
type textarea "x"
type textarea "Disuc"
type textarea "x"
type textarea "Disucs"
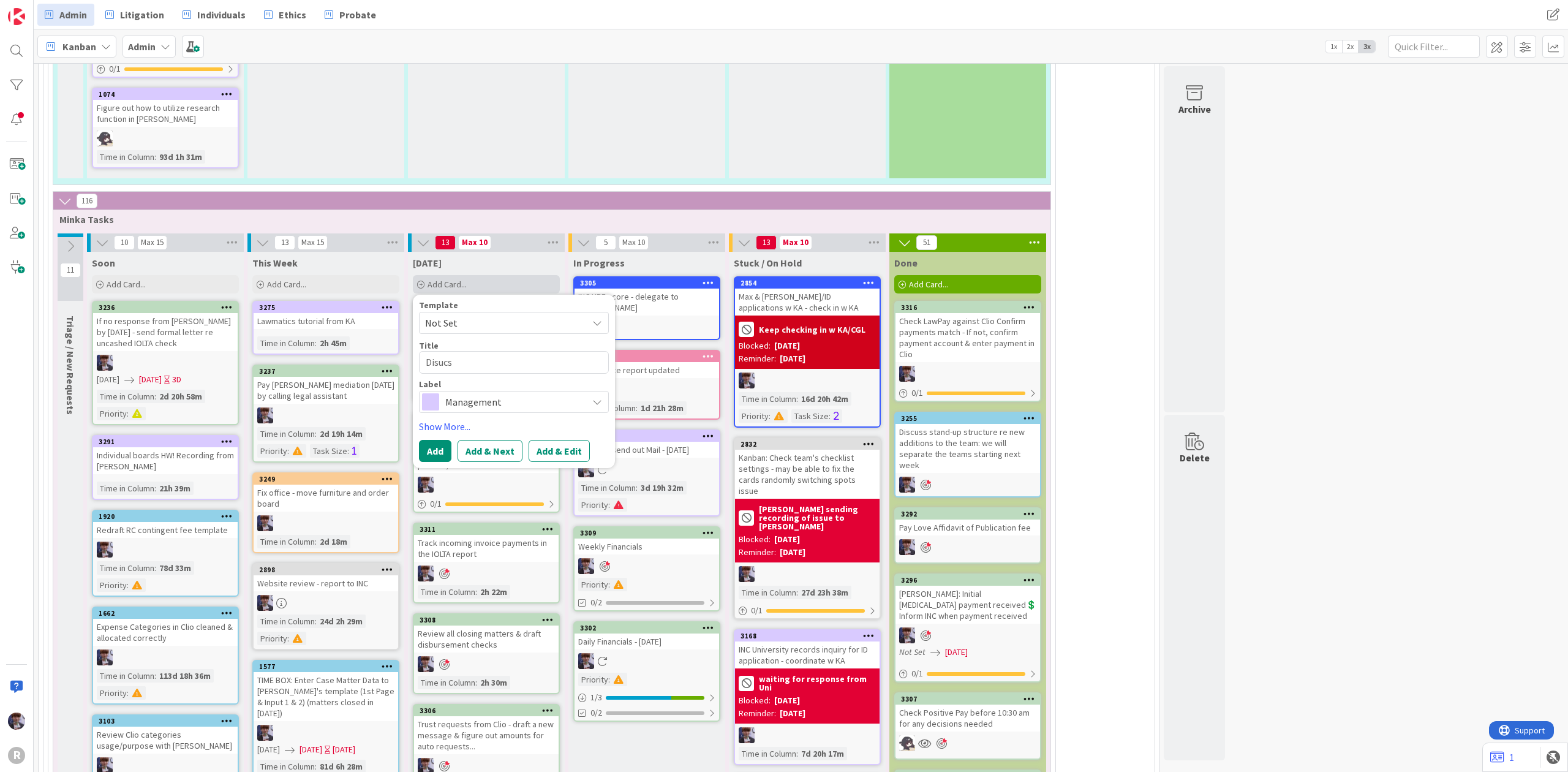
type textarea "x"
type textarea "Disucss"
type textarea "x"
type textarea "Disucss"
type textarea "x"
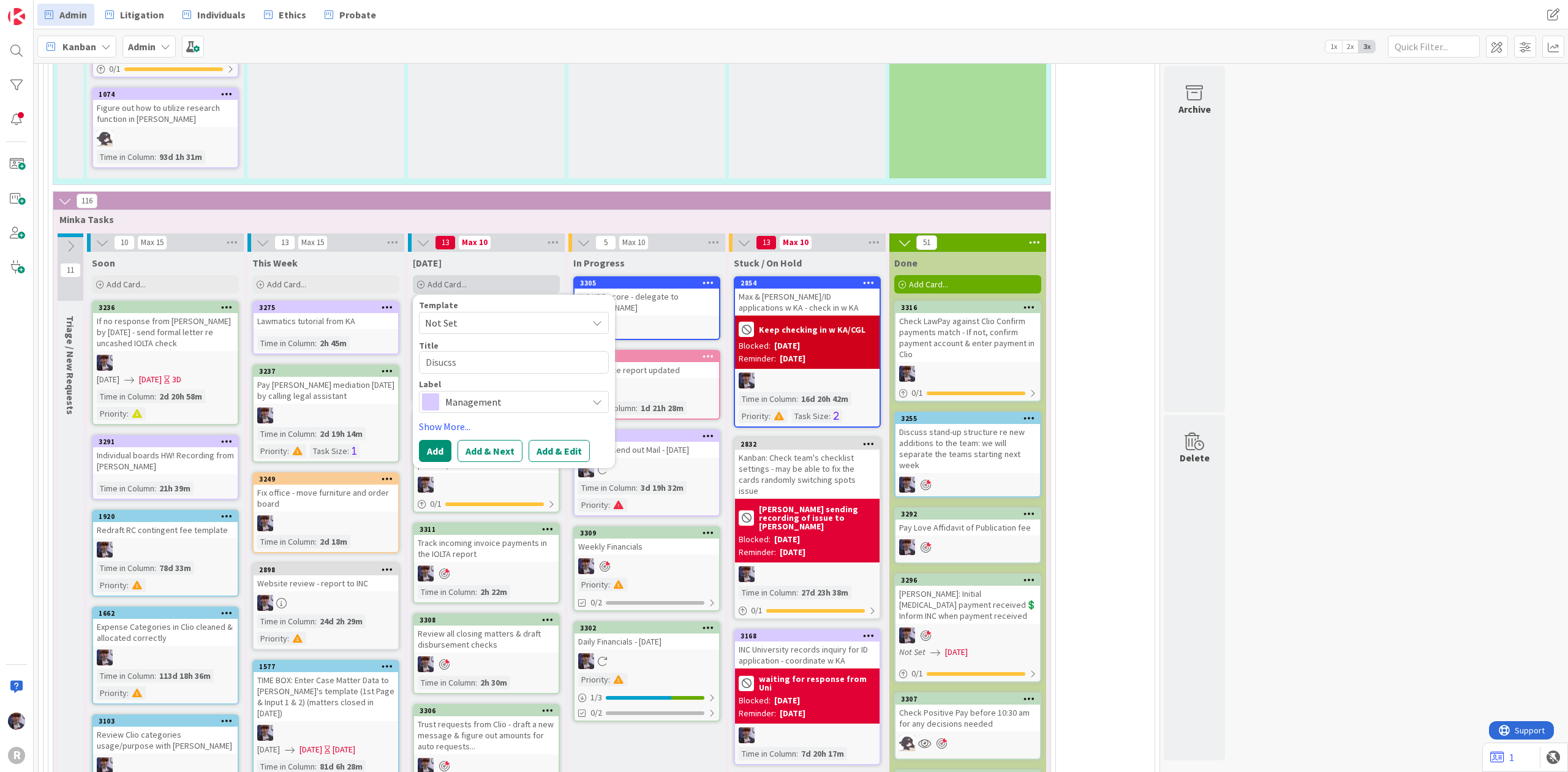
type textarea "Disucss"
type textarea "x"
type textarea "Disucs"
type textarea "x"
type textarea "Disuc"
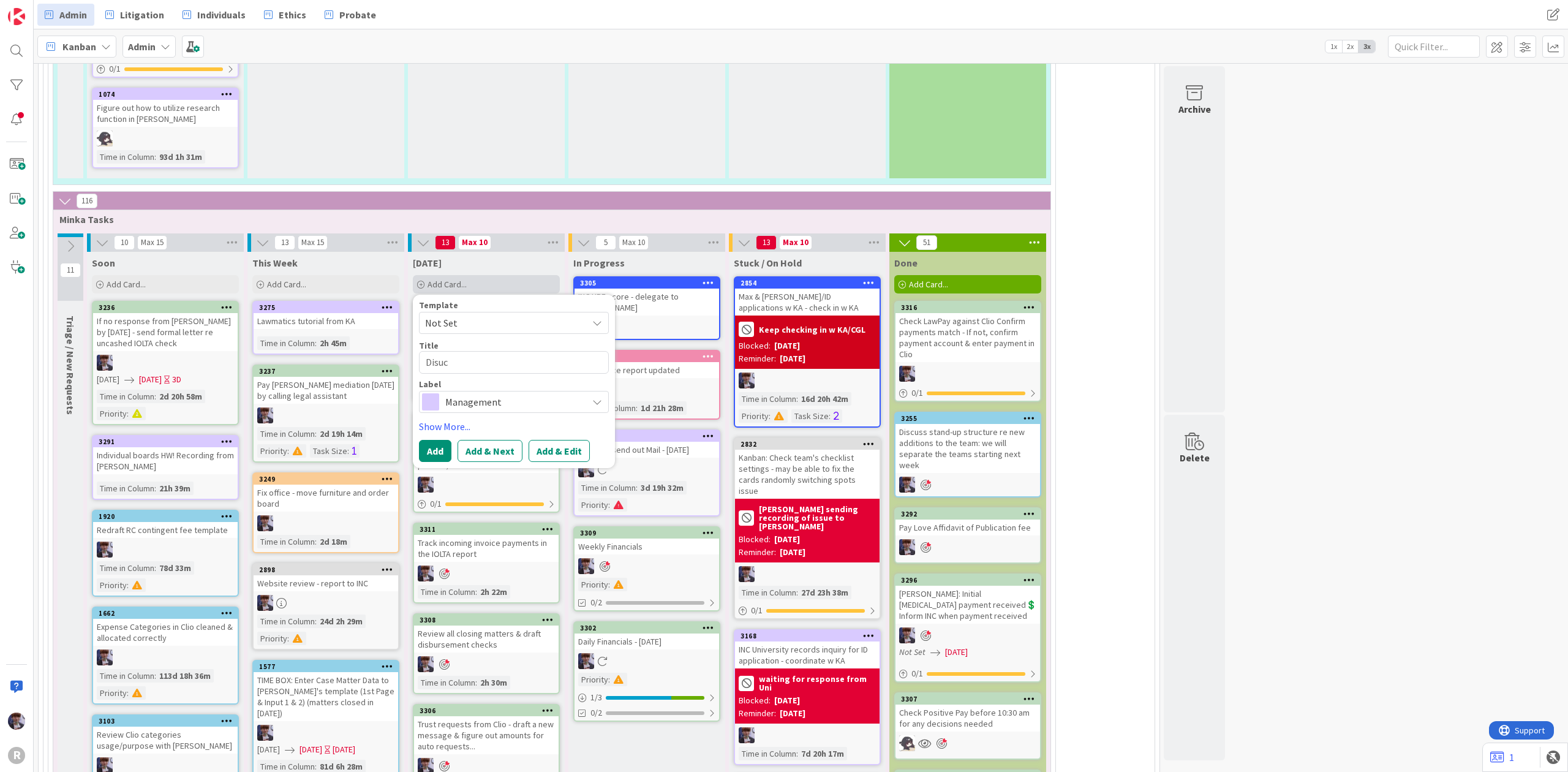
type textarea "x"
type textarea "Disu"
type textarea "x"
type textarea "Dis"
type textarea "x"
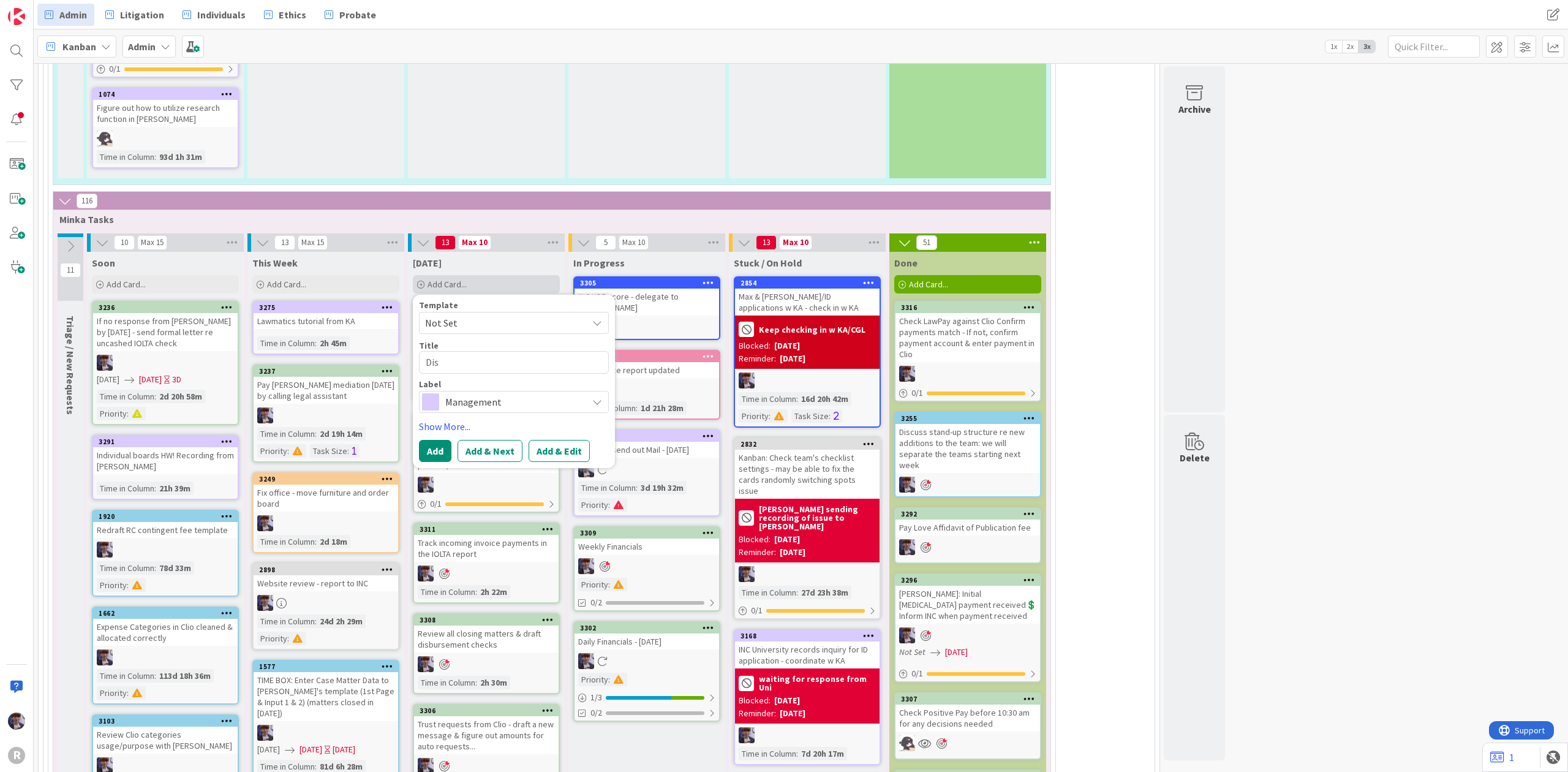
type textarea "Di"
type textarea "x"
type textarea "D"
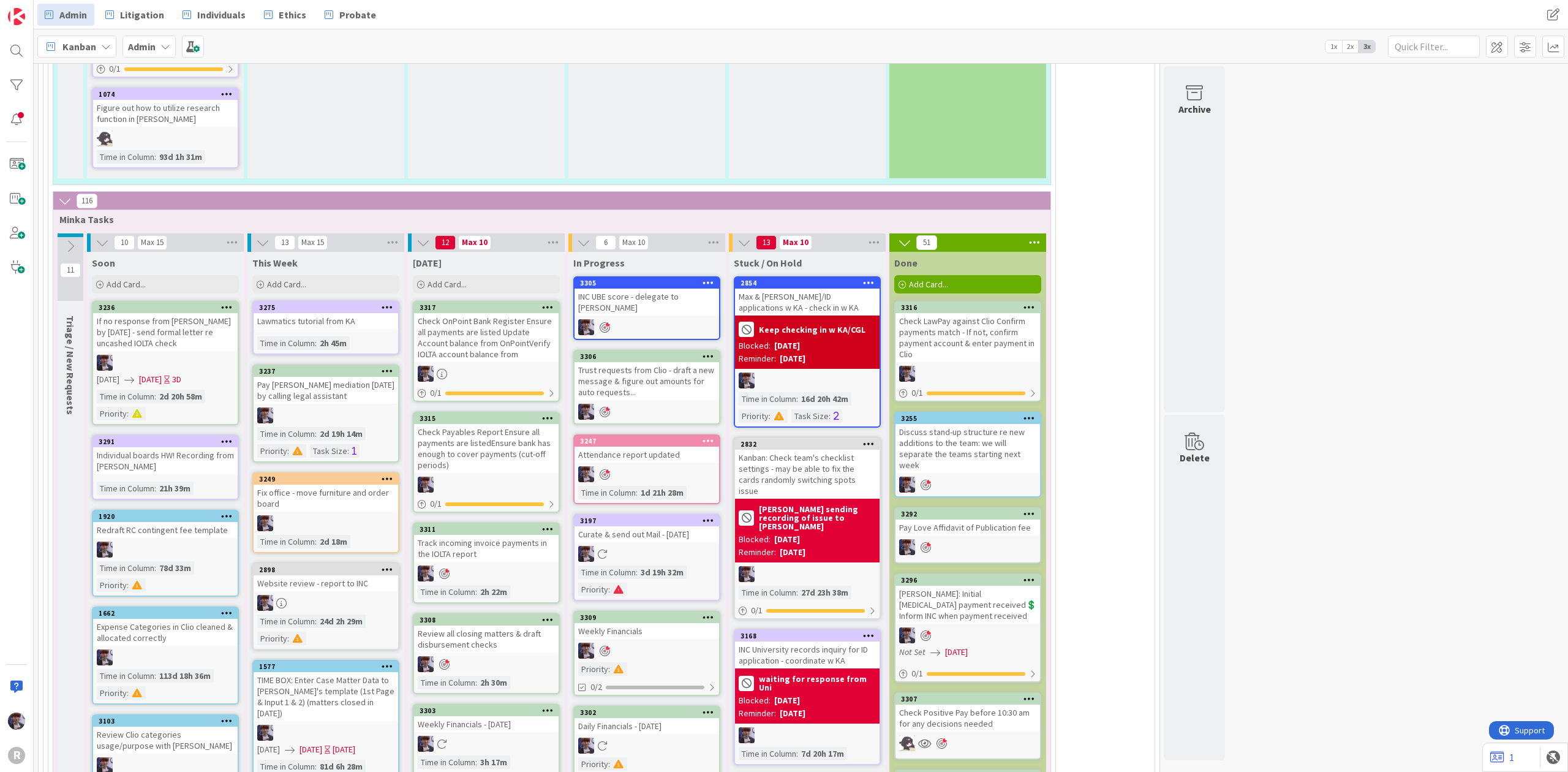
click at [665, 362] on div "Trust requests from Clio - draft a new message & figure out amounts for auto re…" at bounding box center [647, 381] width 145 height 38
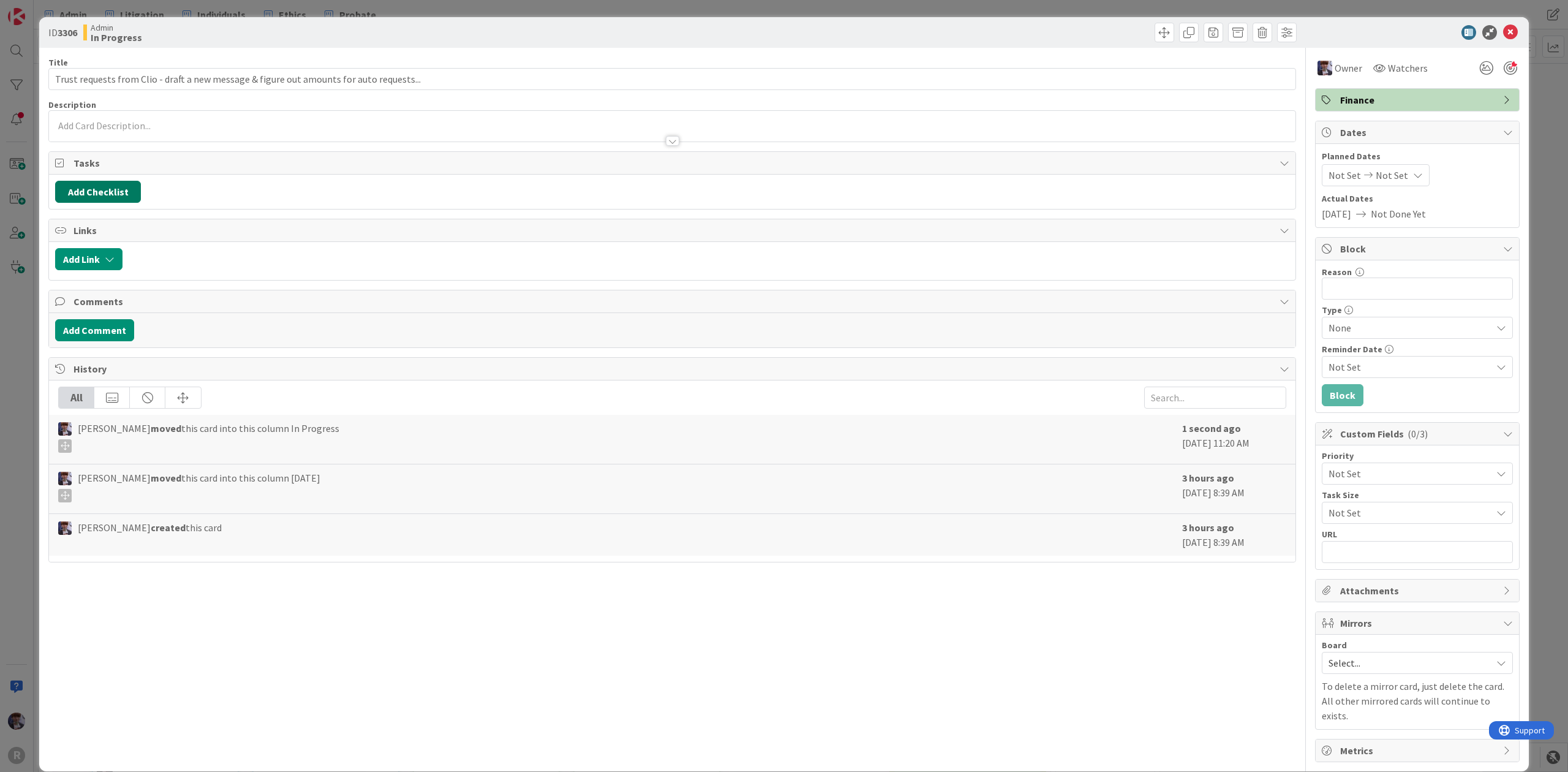
click at [126, 200] on button "Add Checklist" at bounding box center [98, 191] width 86 height 22
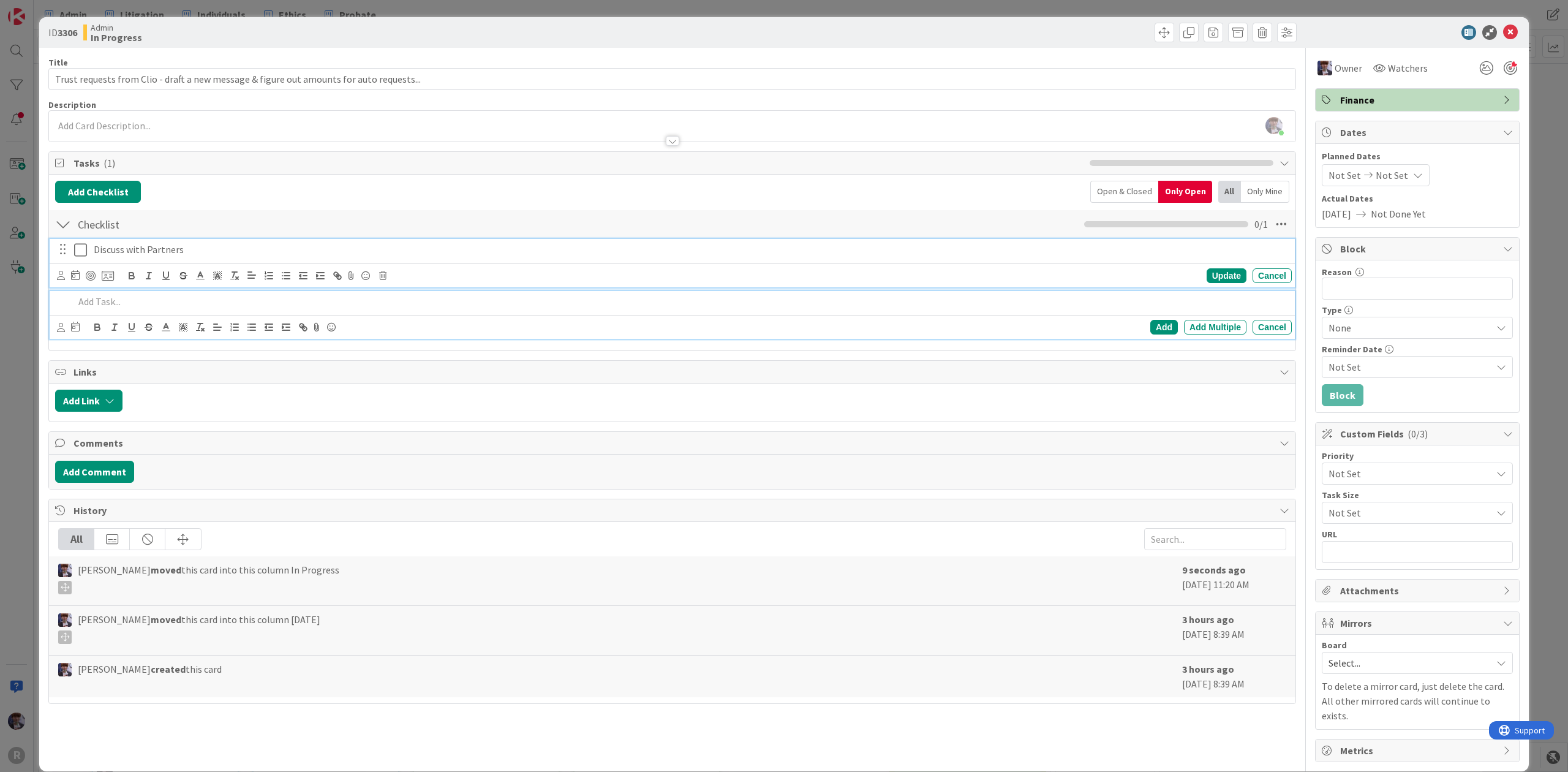
click at [81, 250] on icon at bounding box center [80, 250] width 13 height 15
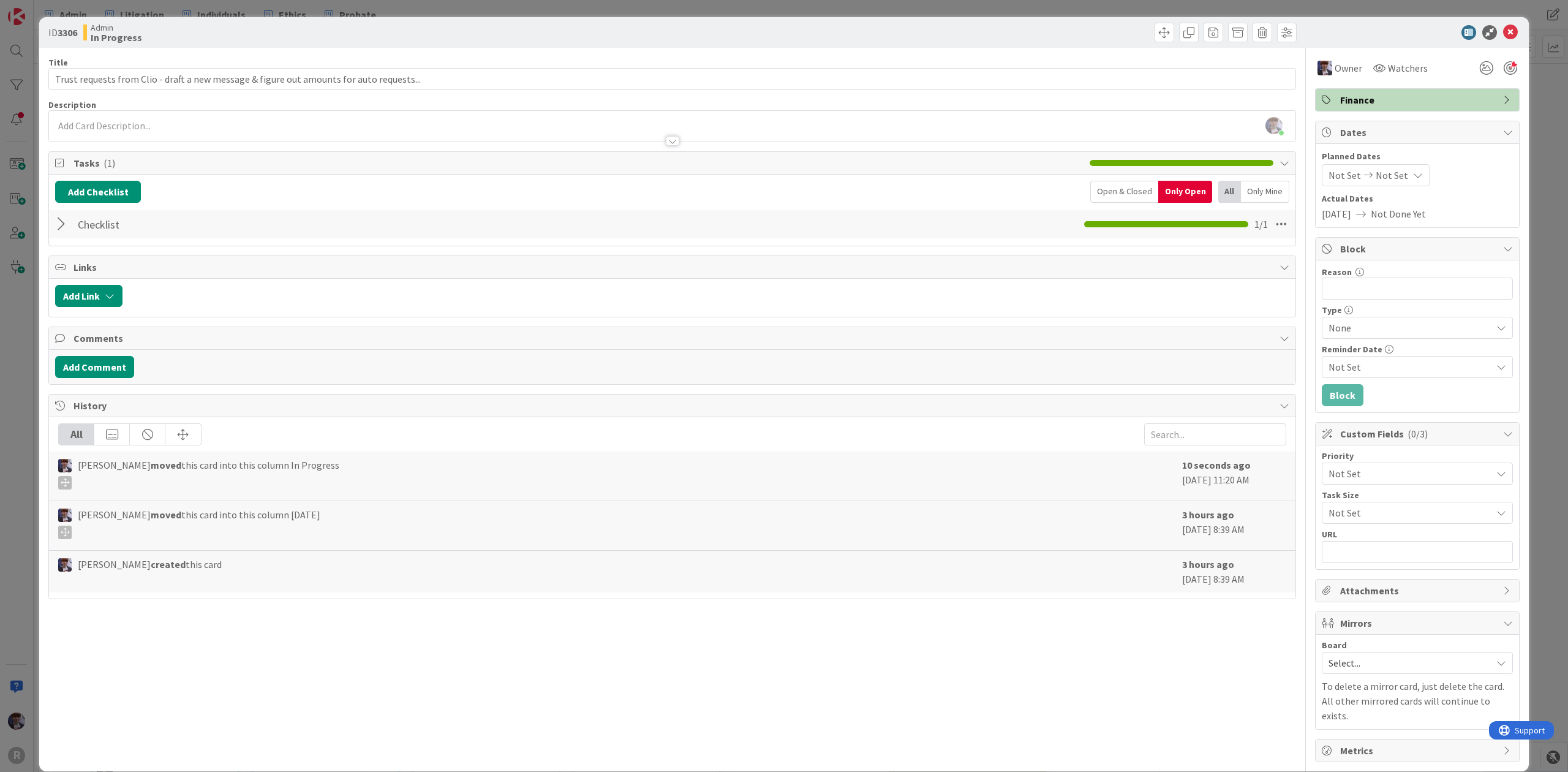
click at [59, 228] on div at bounding box center [63, 224] width 16 height 22
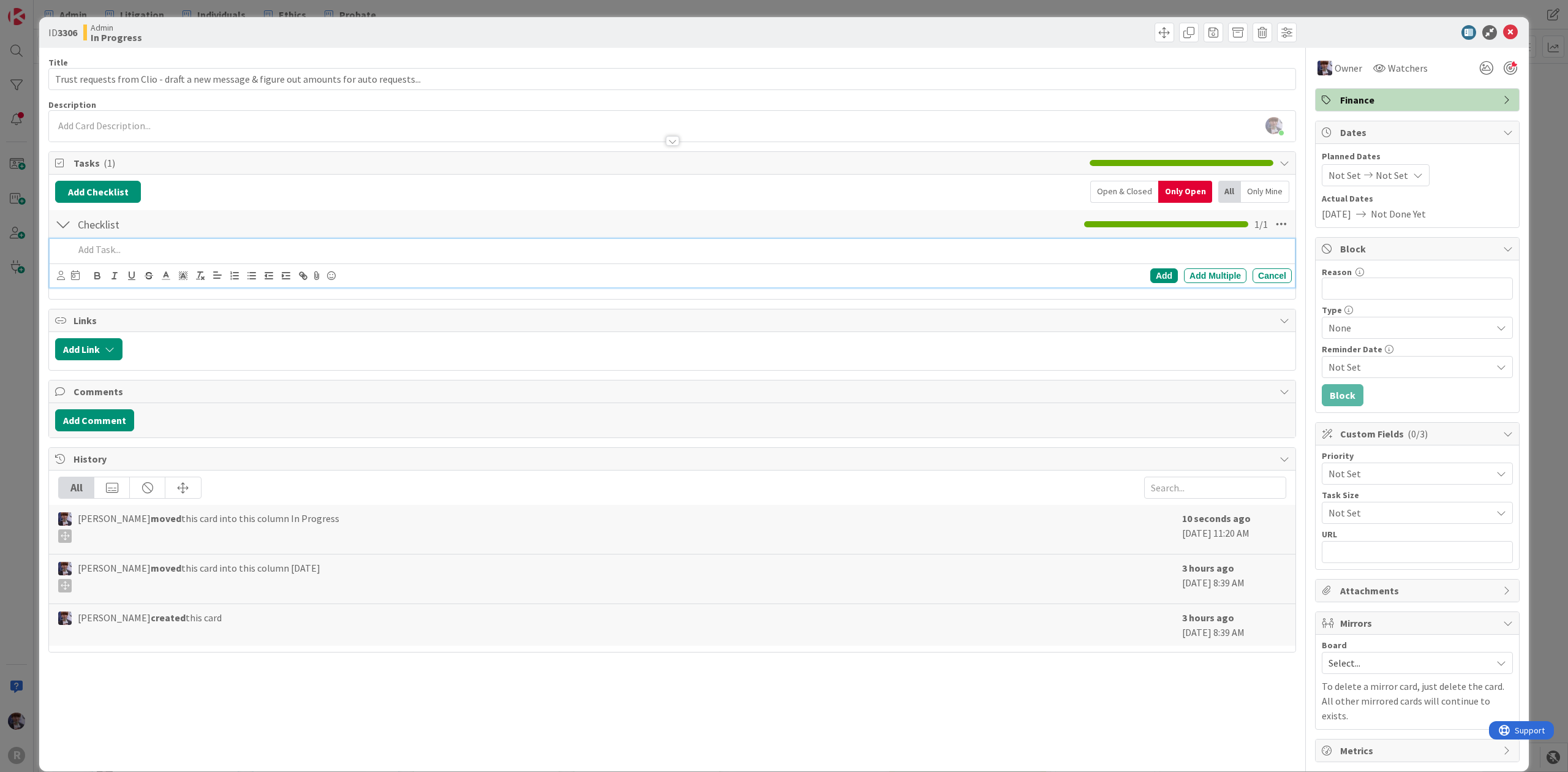
click at [99, 258] on div at bounding box center [681, 250] width 1223 height 21
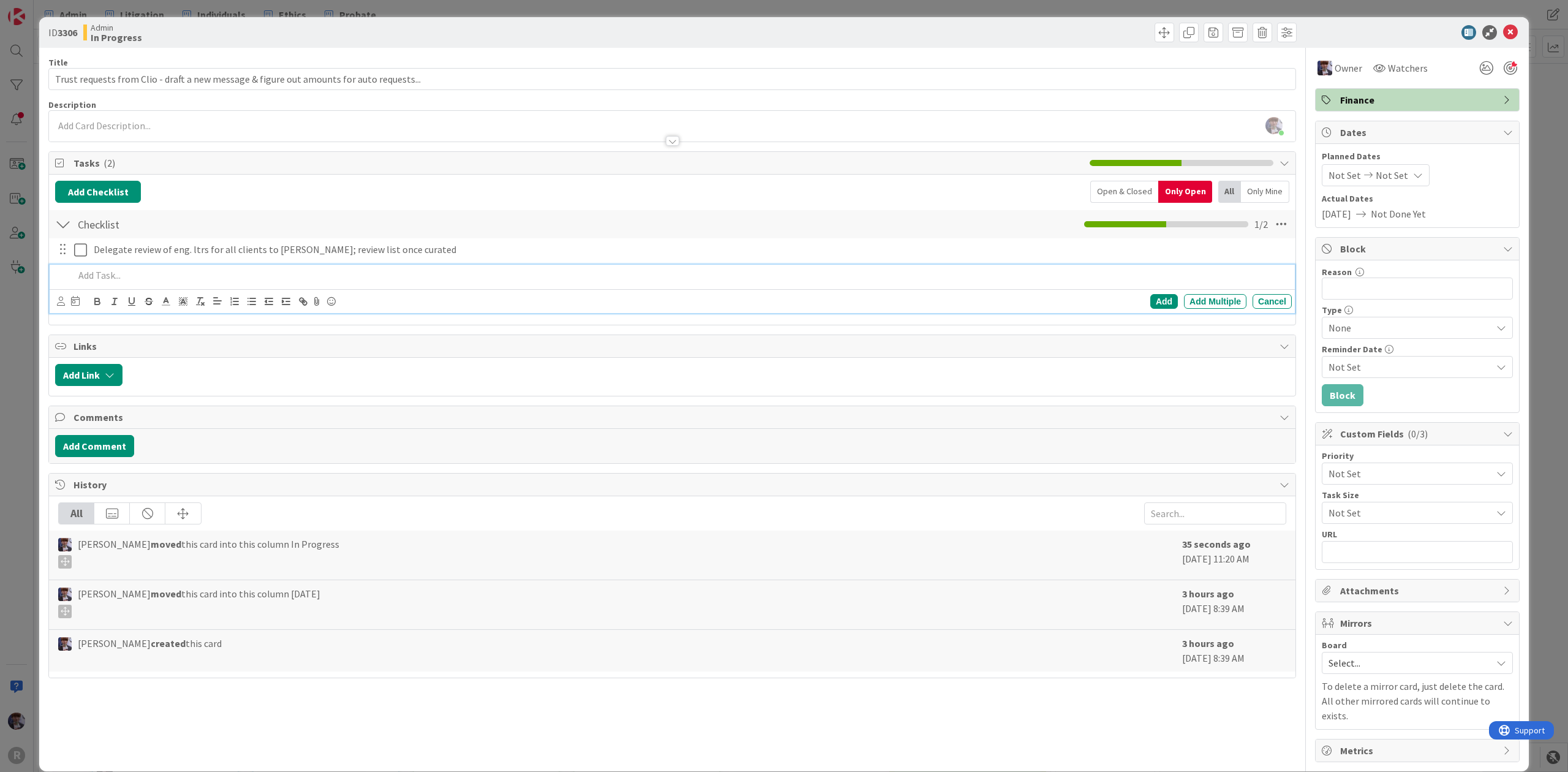
click at [22, 347] on div "ID 3306 Admin In Progress Title 88 / 128 Trust requests from Clio - draft a new…" at bounding box center [784, 386] width 1568 height 772
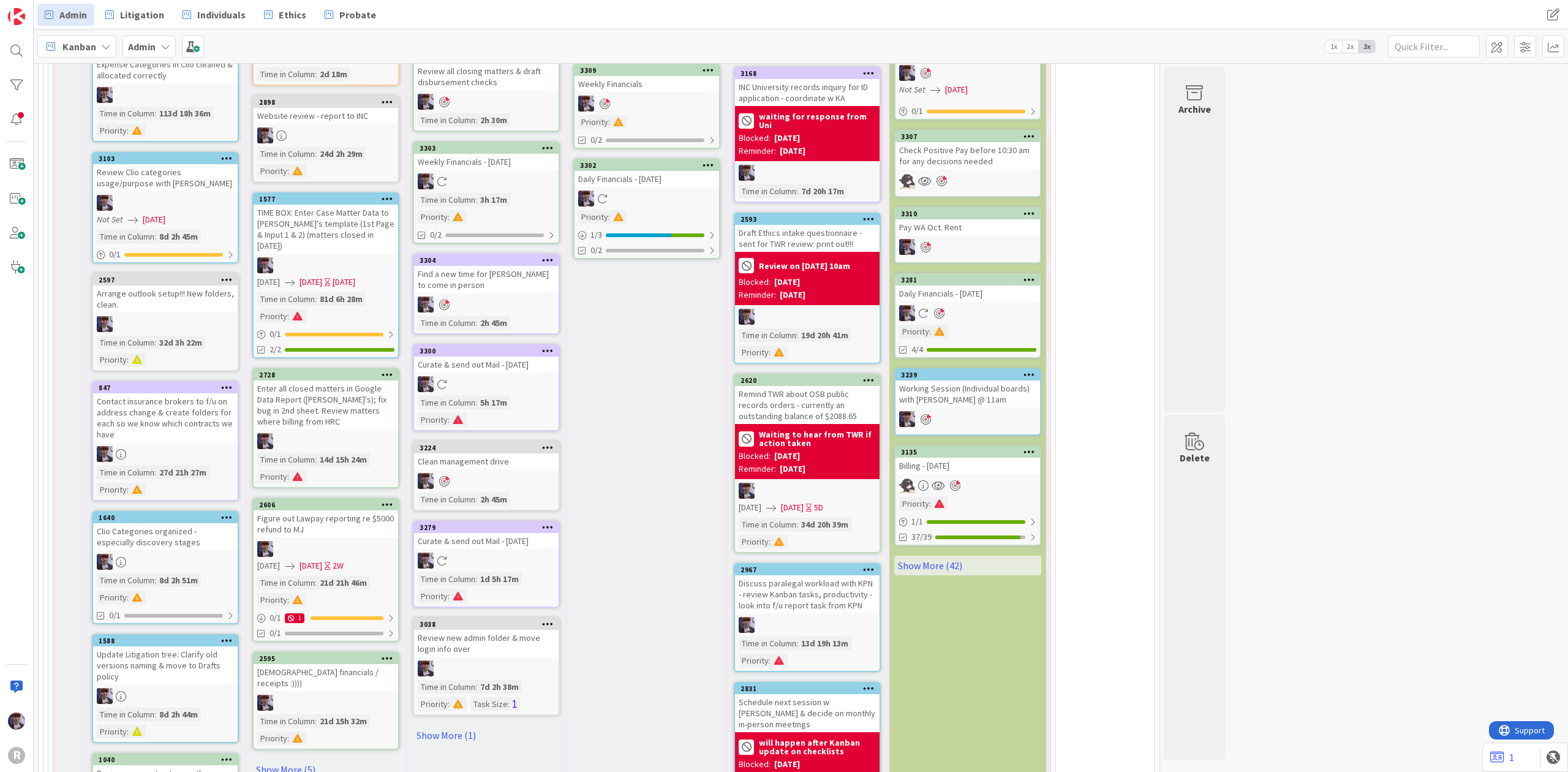
scroll to position [3520, 0]
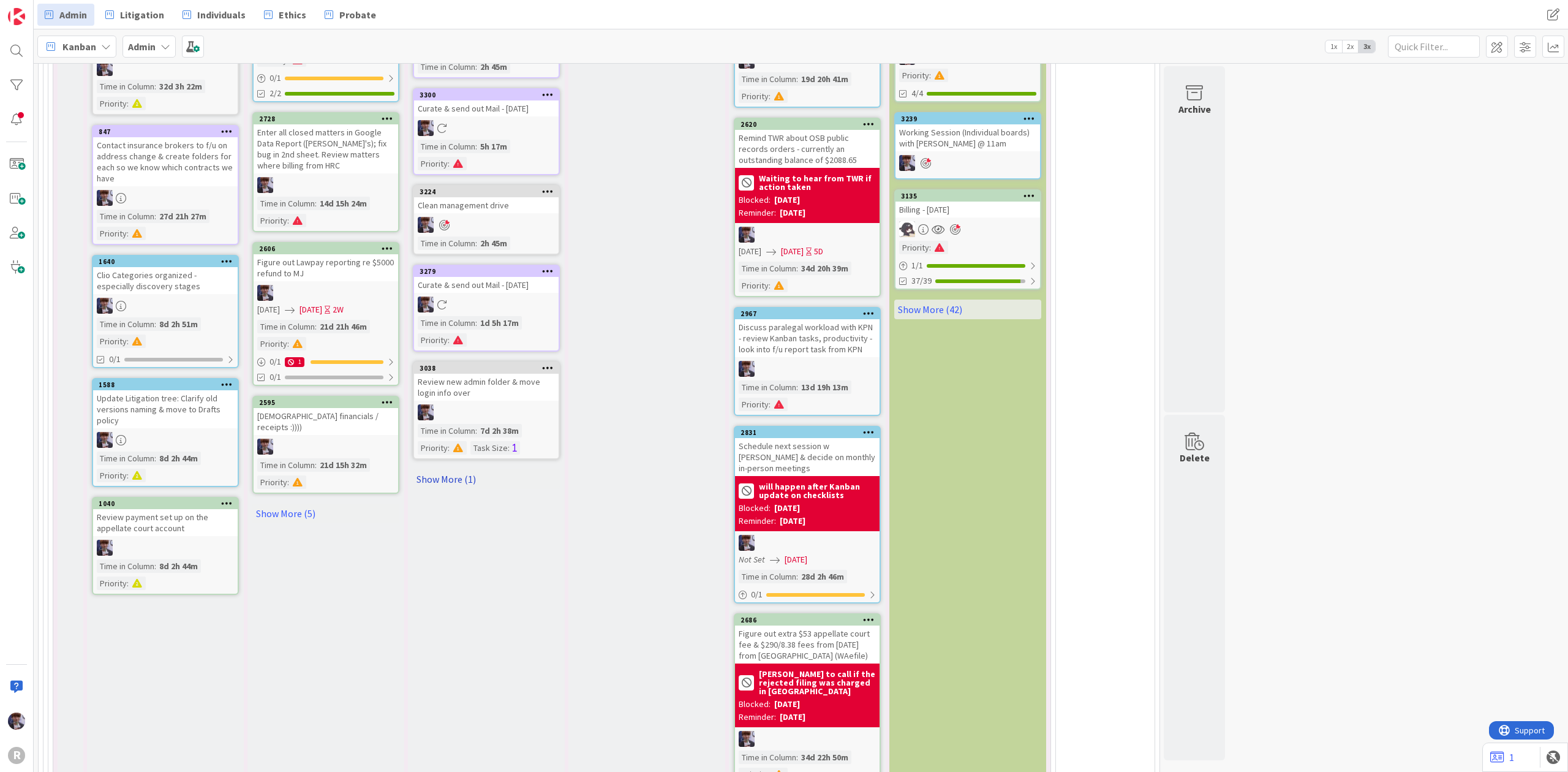
click at [466, 470] on link "Show More (1)" at bounding box center [486, 479] width 147 height 19
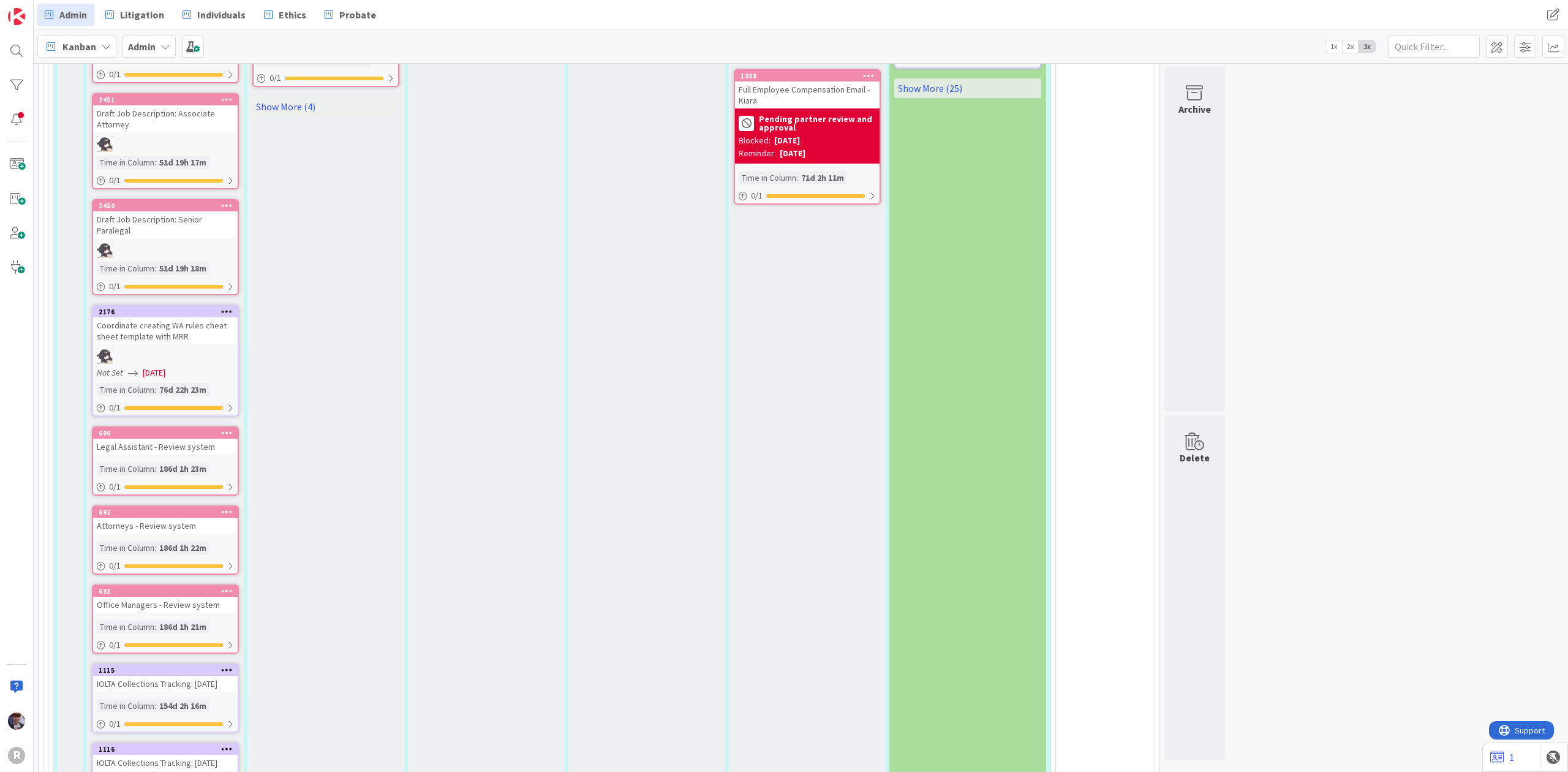
scroll to position [0, 0]
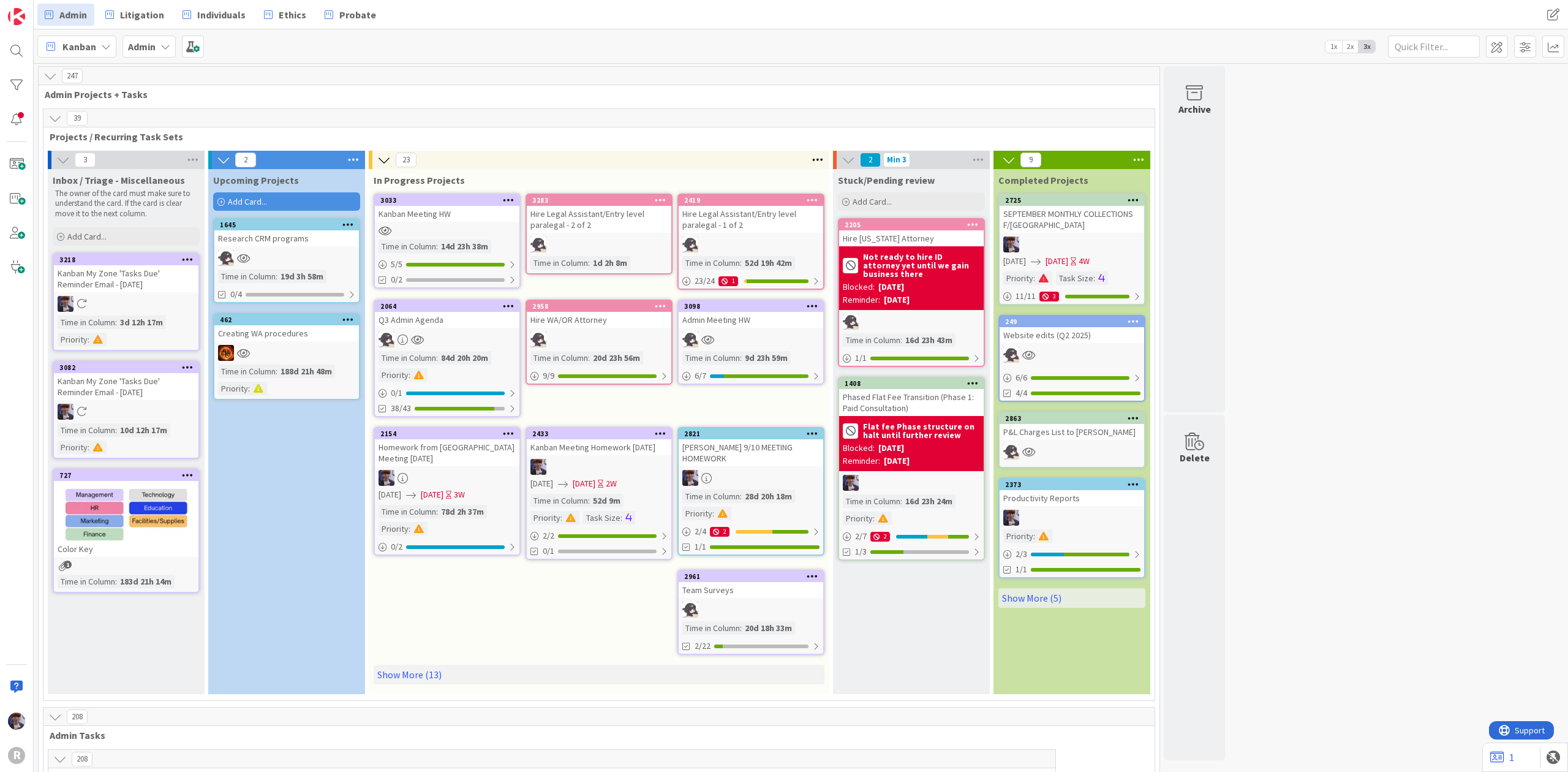
click at [59, 127] on div "39" at bounding box center [599, 119] width 1111 height 19
click at [59, 123] on icon at bounding box center [55, 118] width 13 height 13
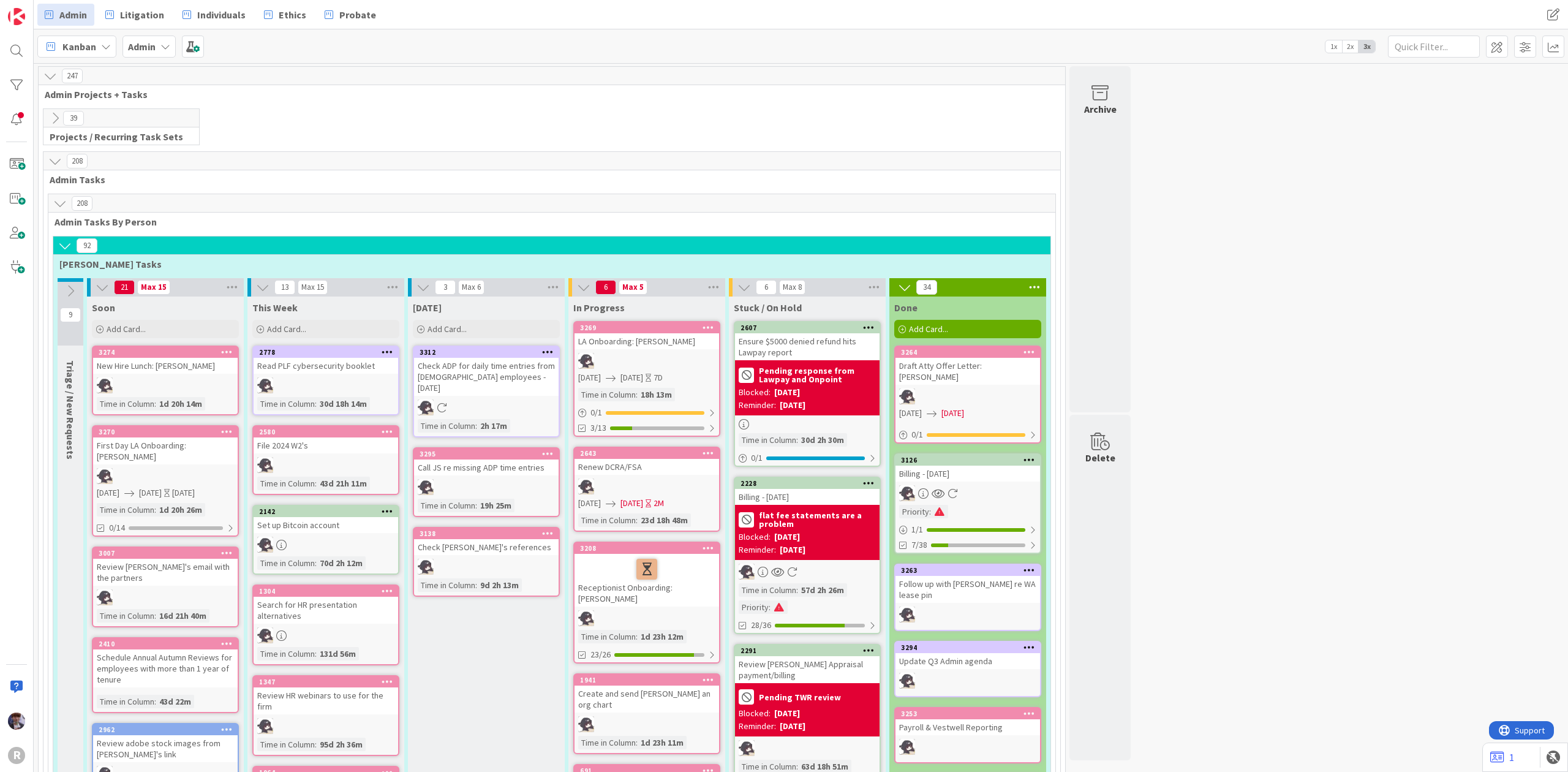
click at [70, 246] on icon at bounding box center [65, 246] width 13 height 13
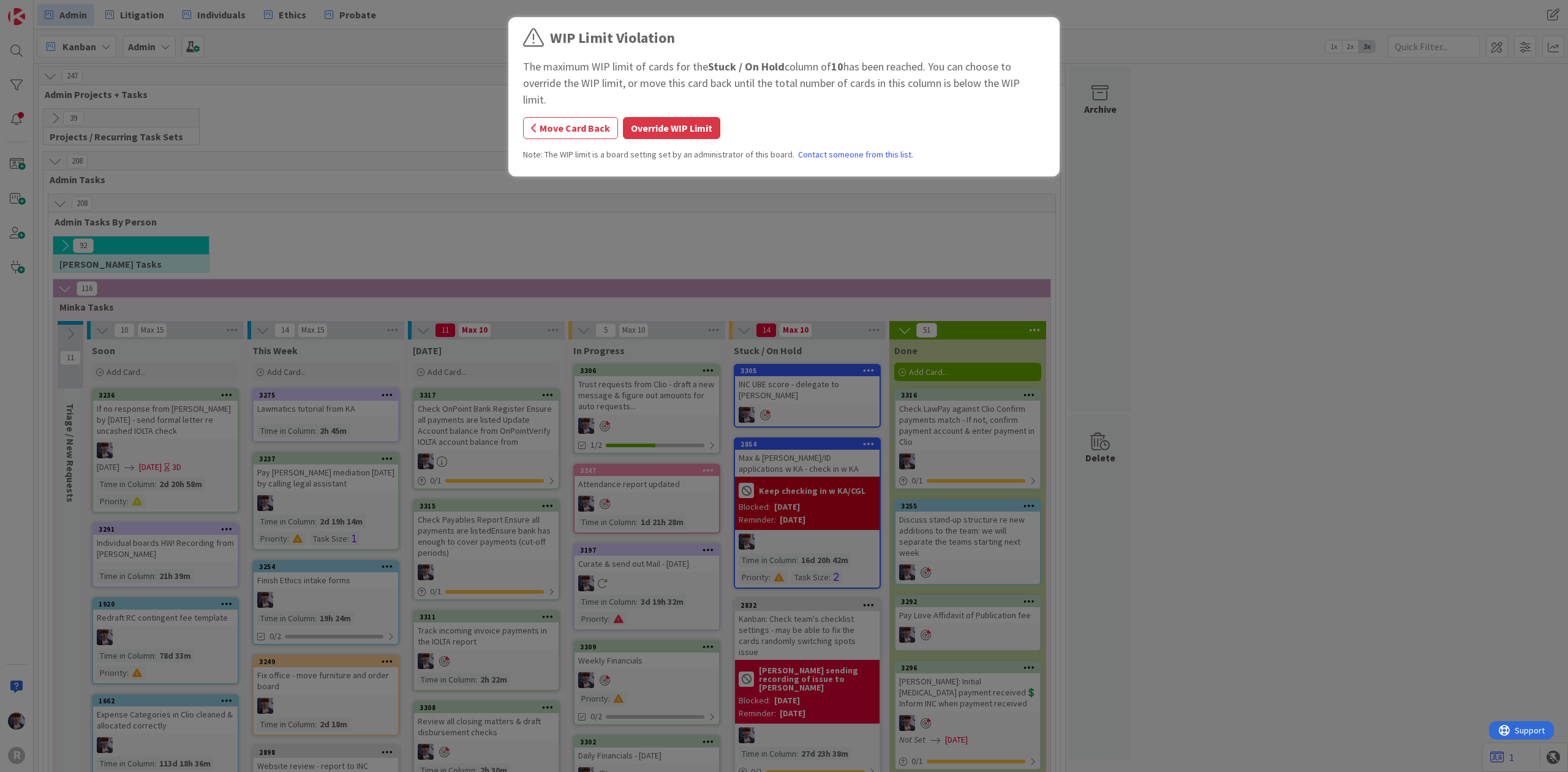
click at [677, 99] on div "WIP Limit Violation The maximum WIP limit of cards for the Stuck / On Hold colu…" at bounding box center [784, 98] width 522 height 143
click at [673, 117] on button "Override WIP Limit" at bounding box center [671, 128] width 97 height 22
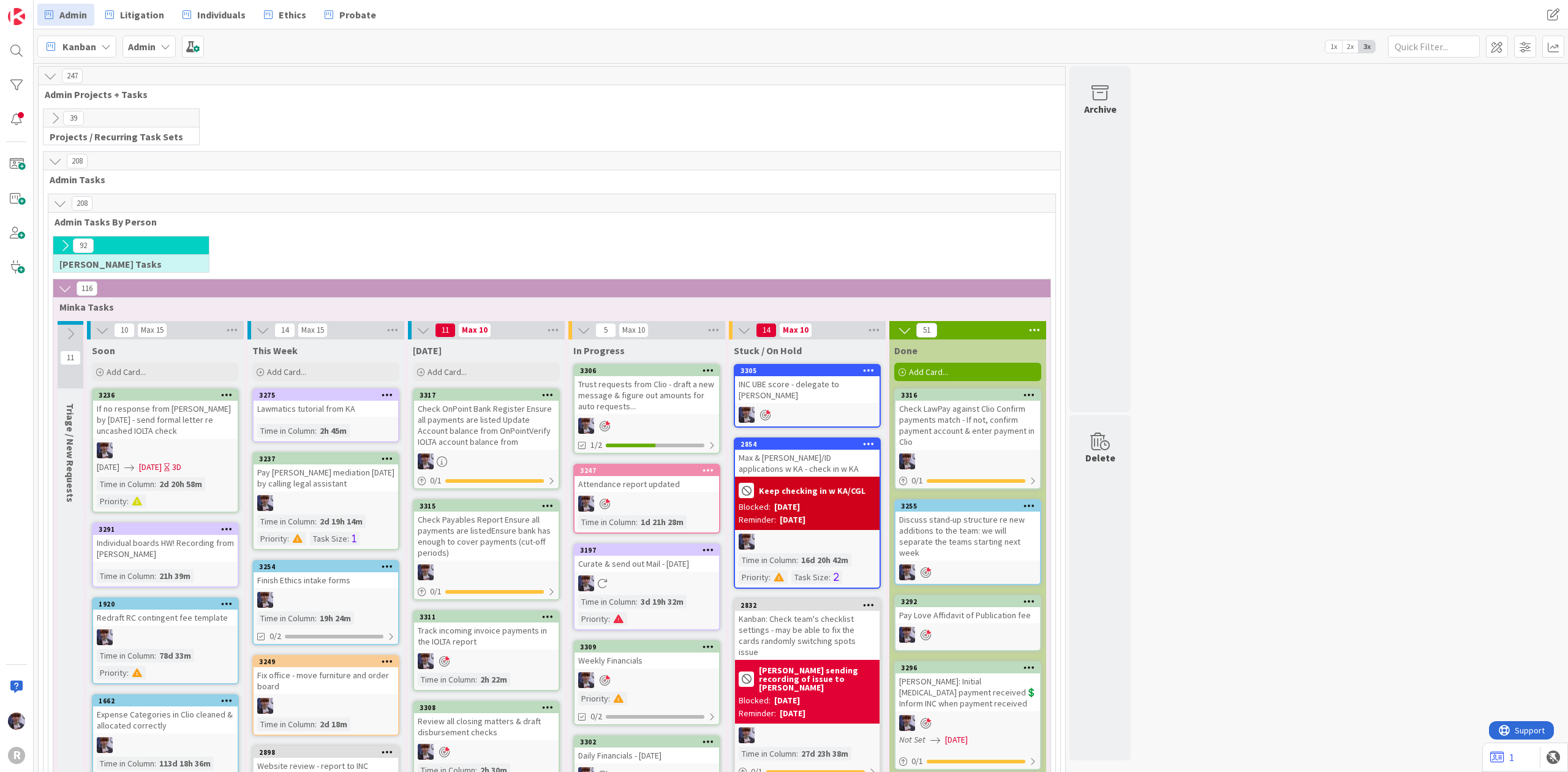
click at [817, 395] on div "3305 INC UBE score - delegate to [PERSON_NAME]" at bounding box center [807, 396] width 147 height 64
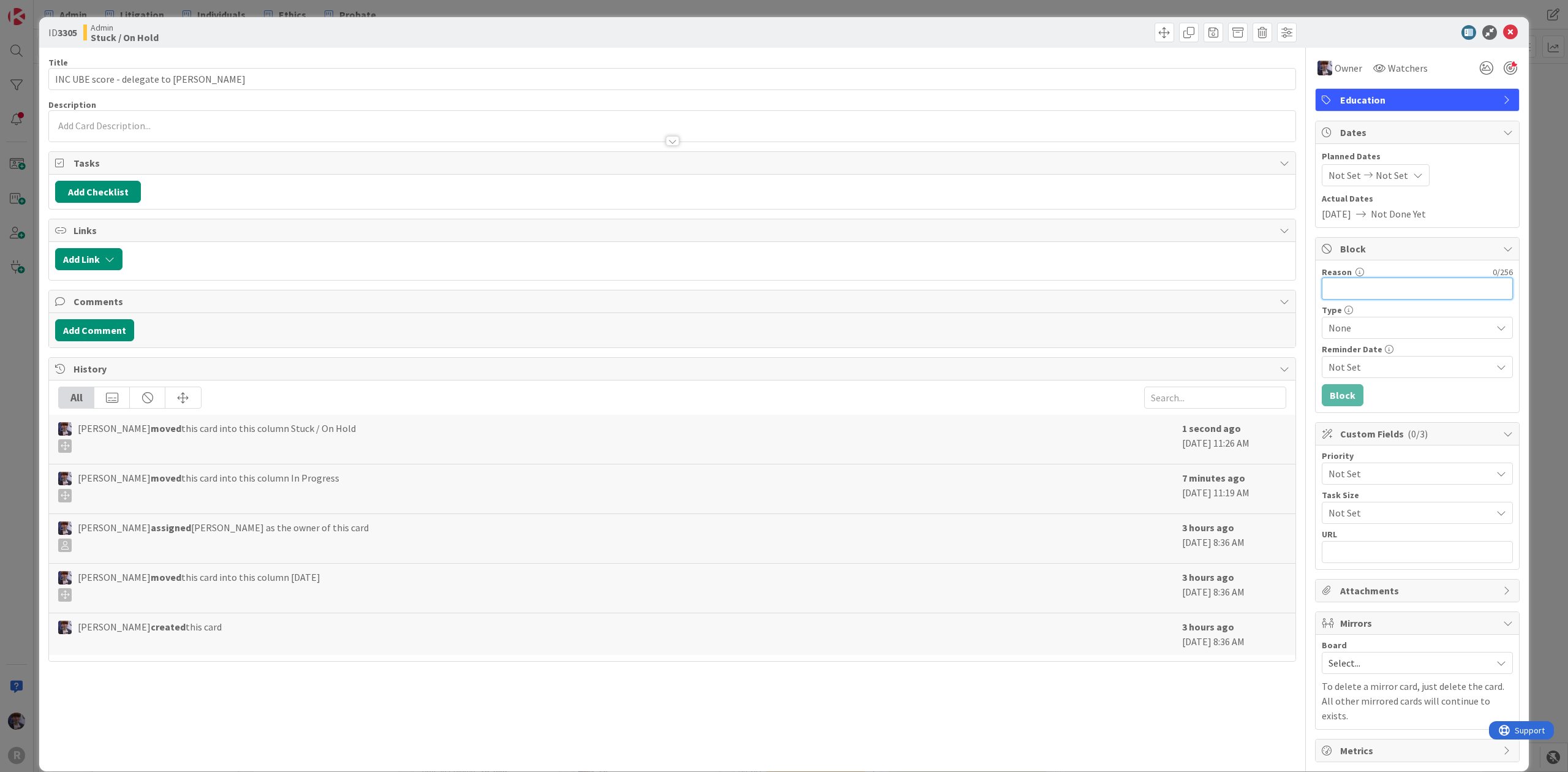
click at [1336, 292] on input "Reason" at bounding box center [1417, 288] width 191 height 22
type input "f/u w [GEOGRAPHIC_DATA] to ensure got done"
click at [1336, 402] on button "Block" at bounding box center [1343, 395] width 42 height 22
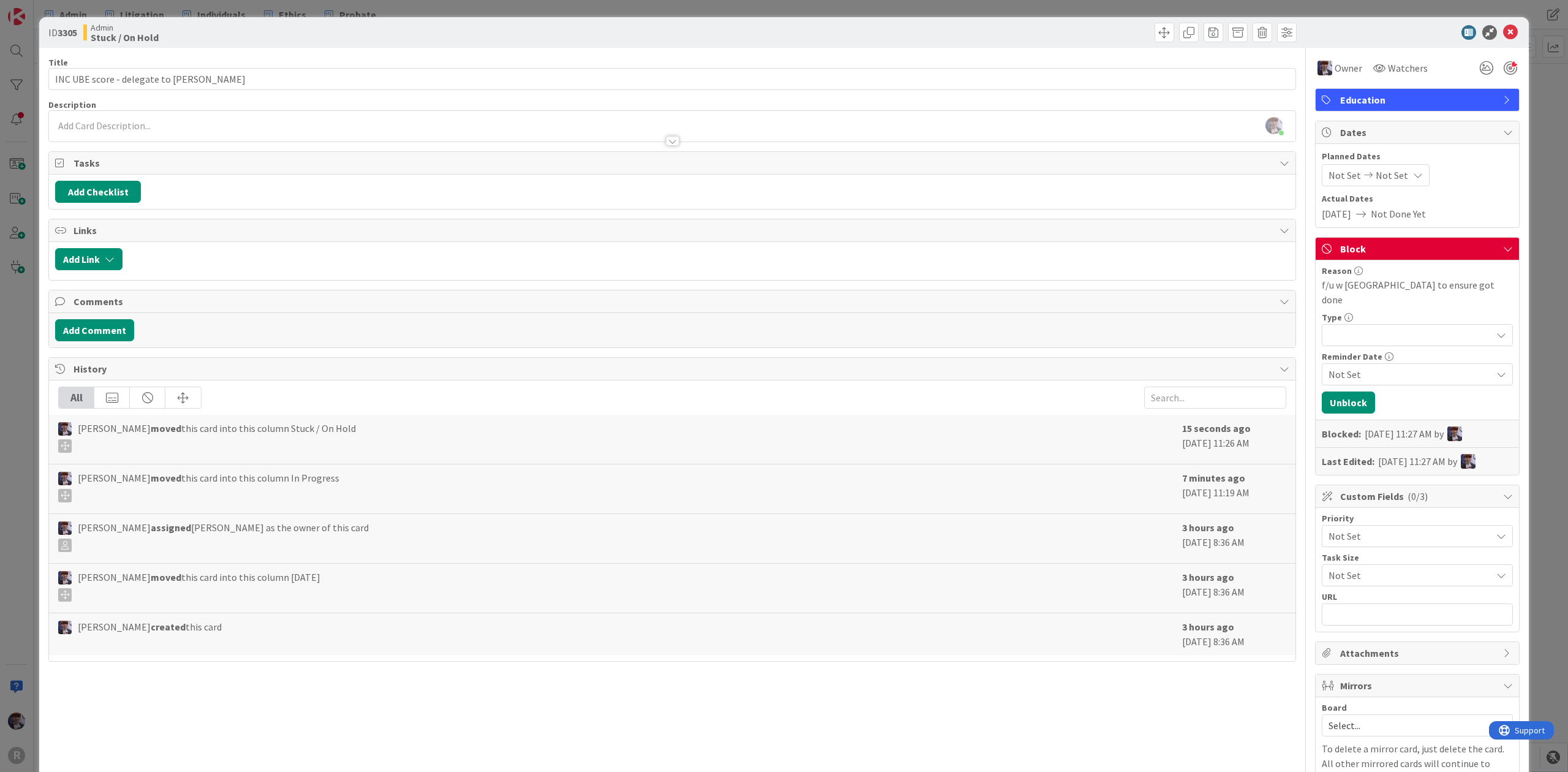
click at [1530, 134] on div "ID 3305 Admin Stuck / On Hold Title 36 / 128 INC UBE score - delegate to [PERSO…" at bounding box center [784, 386] width 1568 height 772
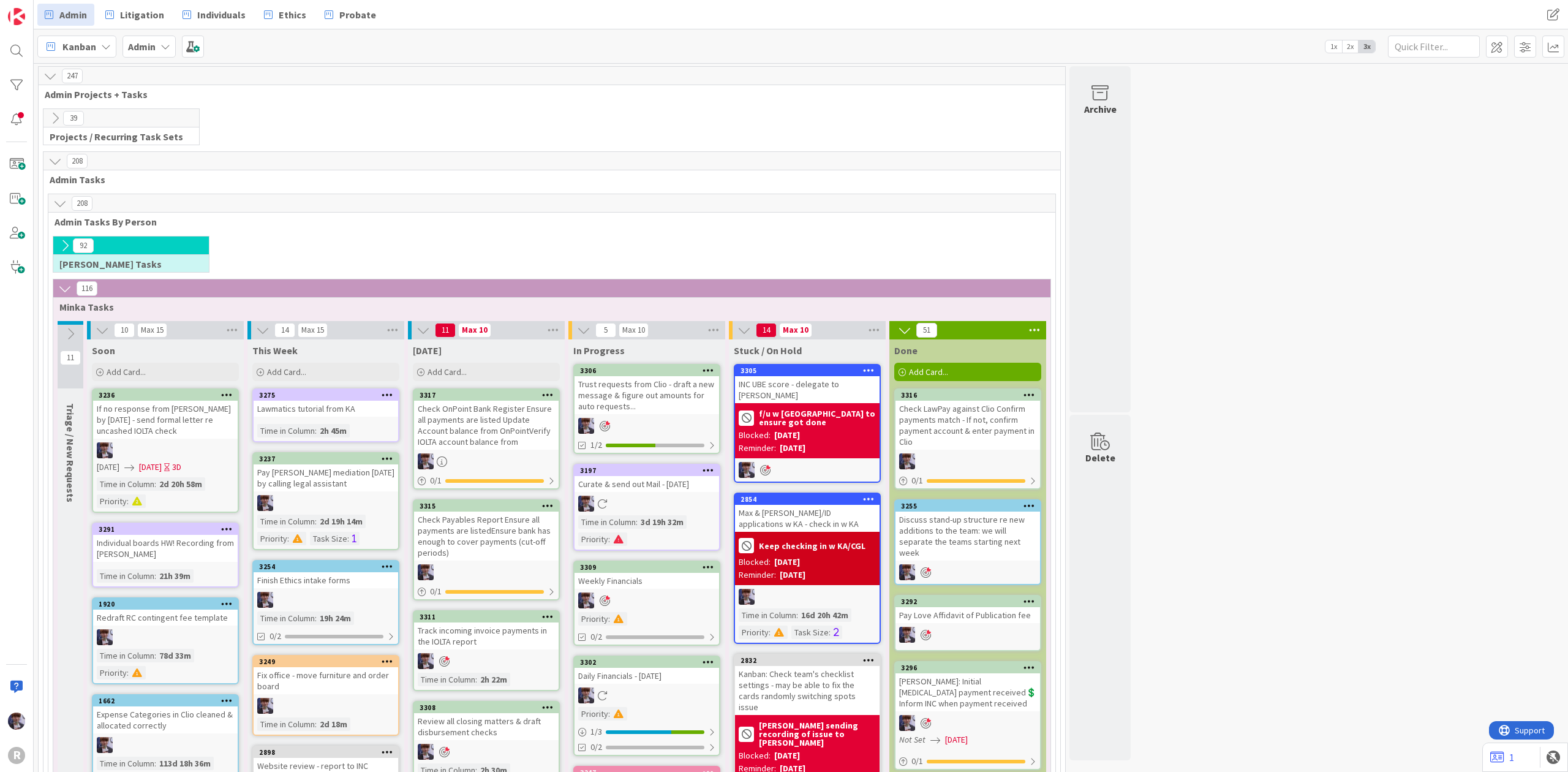
click at [62, 241] on icon at bounding box center [65, 246] width 13 height 13
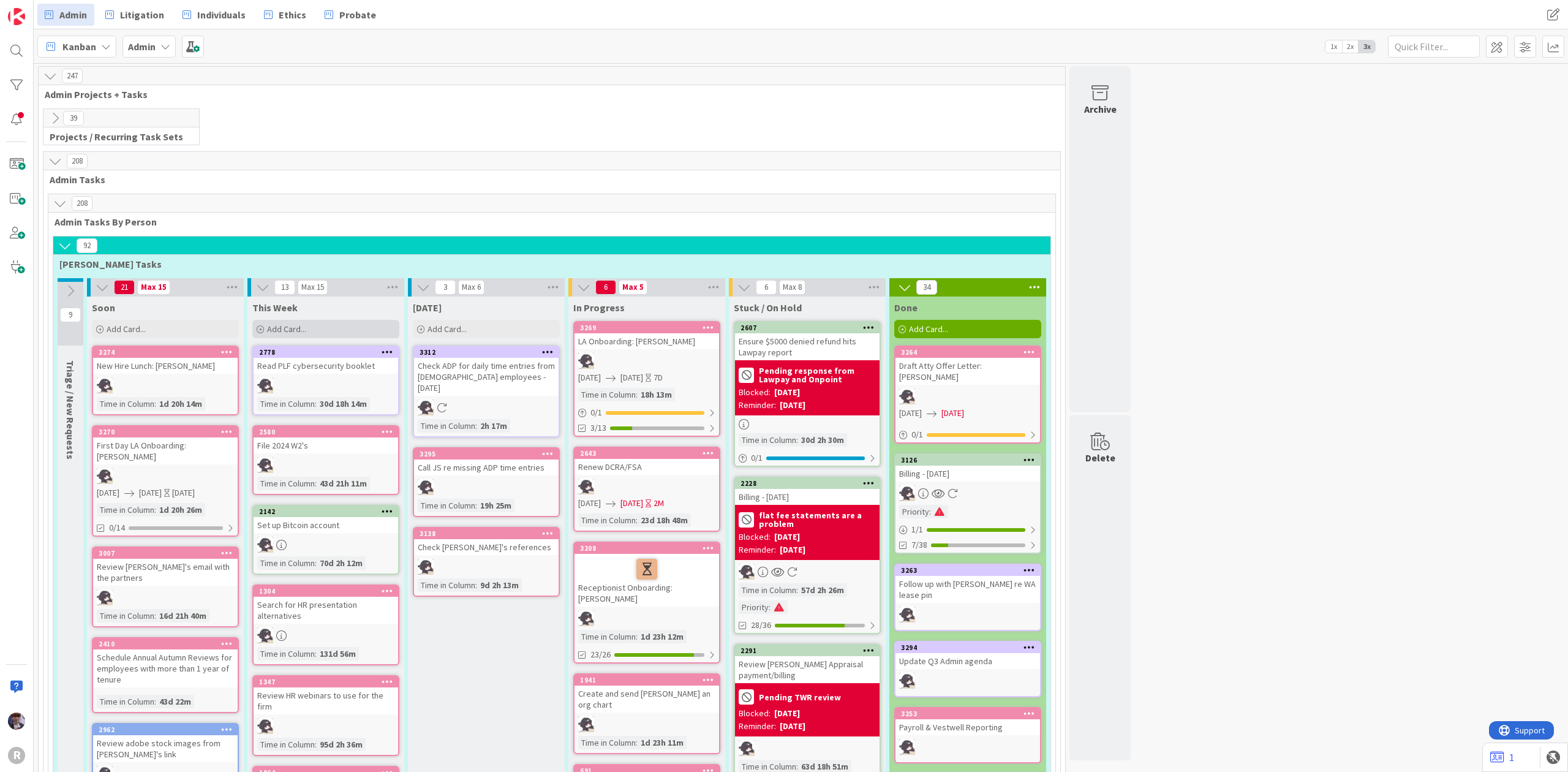
click at [358, 327] on div "Add Card..." at bounding box center [326, 329] width 147 height 19
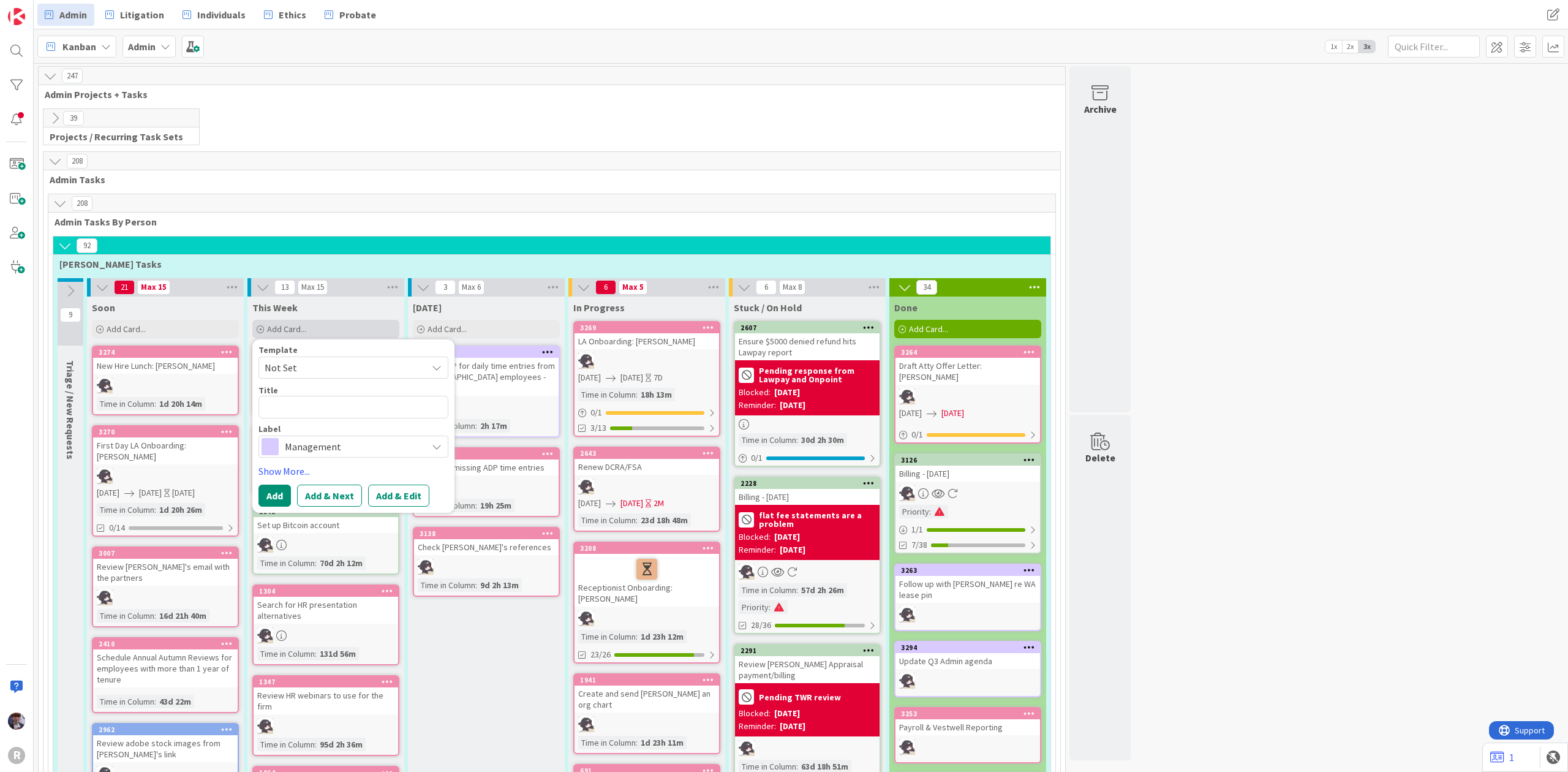
type textarea "x"
type textarea "T"
type textarea "x"
type textarea "[PERSON_NAME]"
type textarea "x"
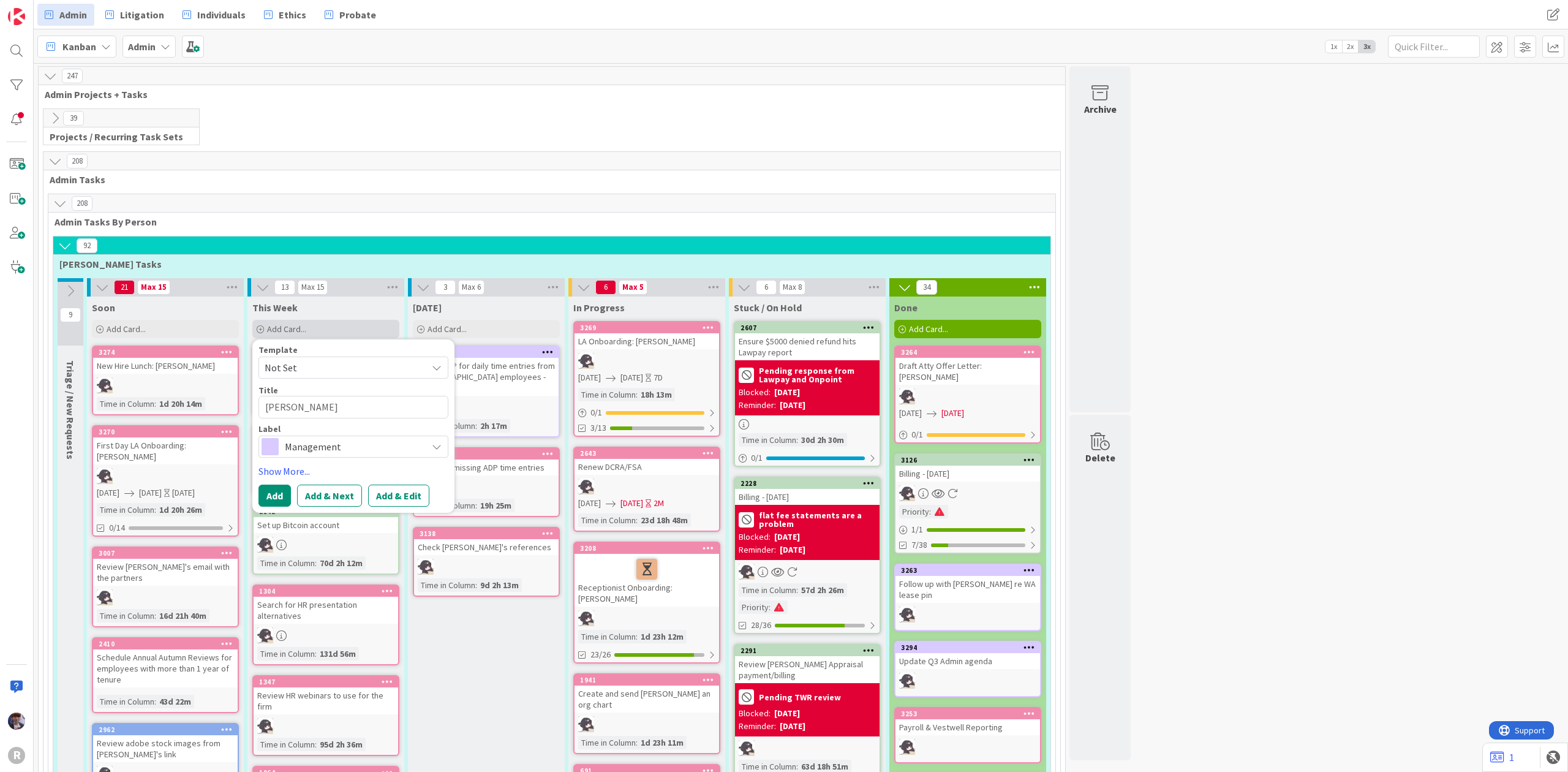
type textarea "Ty;"
type textarea "x"
type textarea "Ty;e"
type textarea "x"
type textarea "Ty;er"
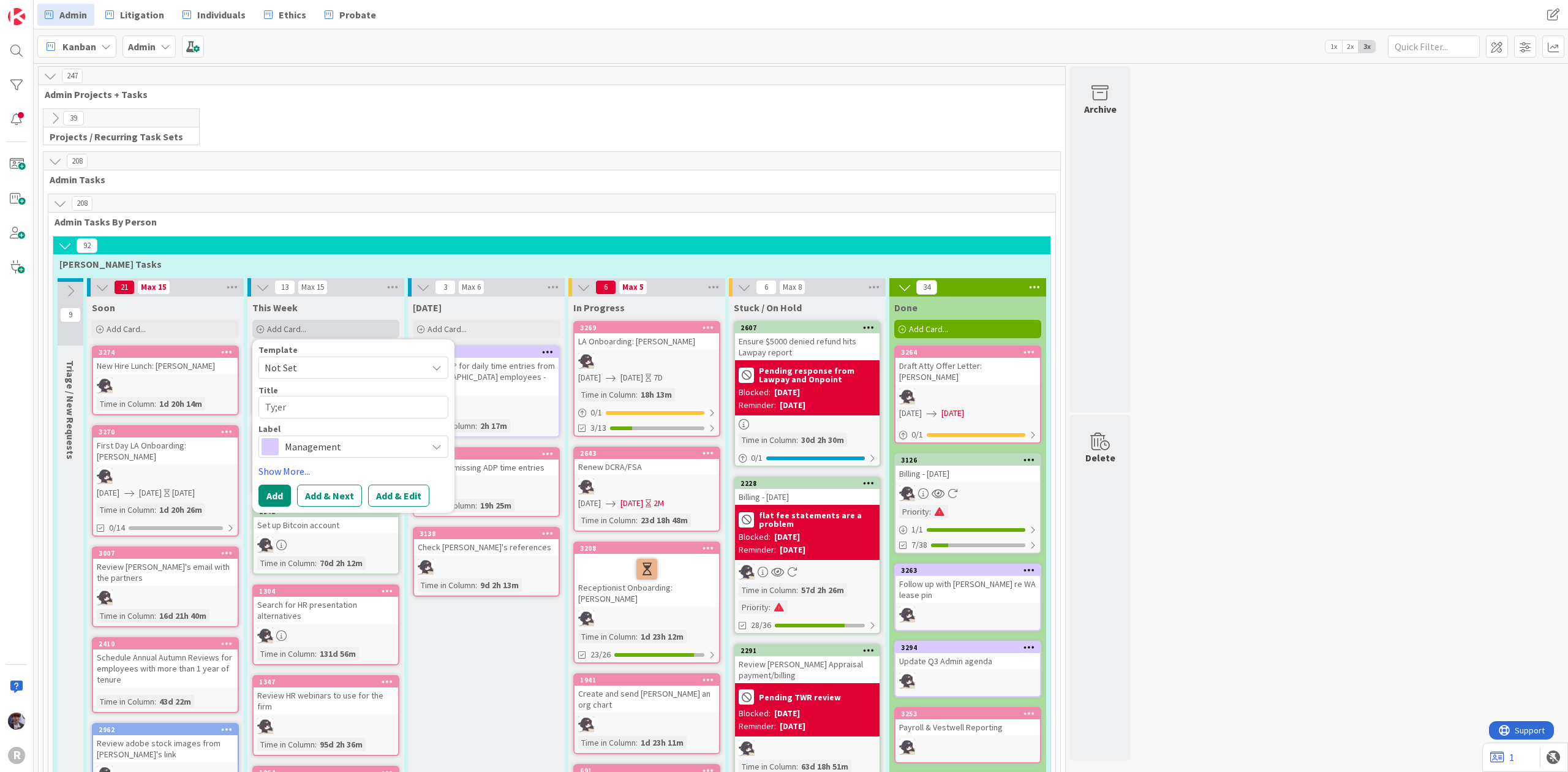
type textarea "x"
type textarea "Ty;er'"
type textarea "x"
type textarea "Ty;er's"
type textarea "x"
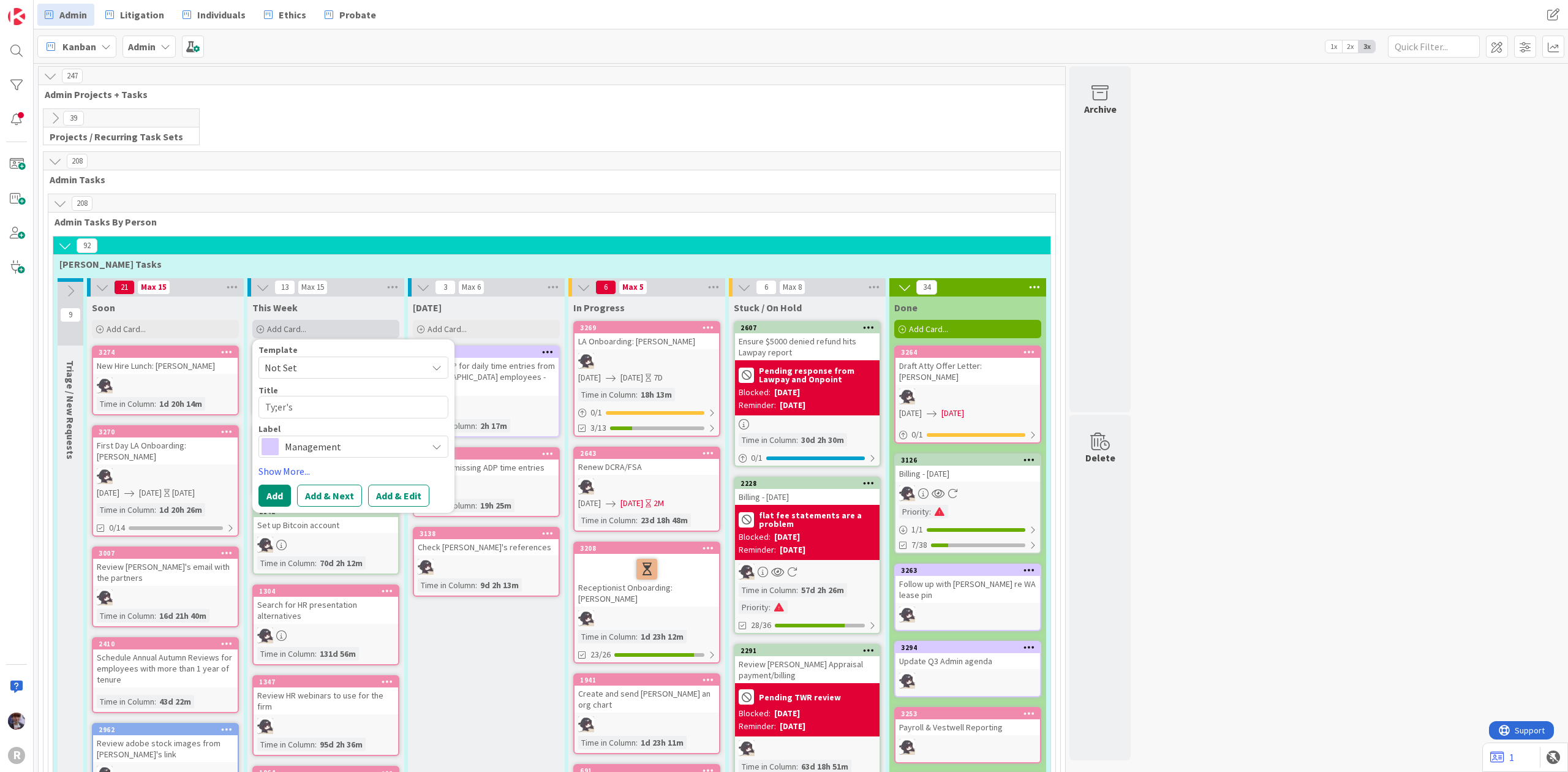
type textarea "Ty;er's"
type textarea "x"
type textarea "Ty;er's"
type textarea "x"
type textarea "Ty;er'"
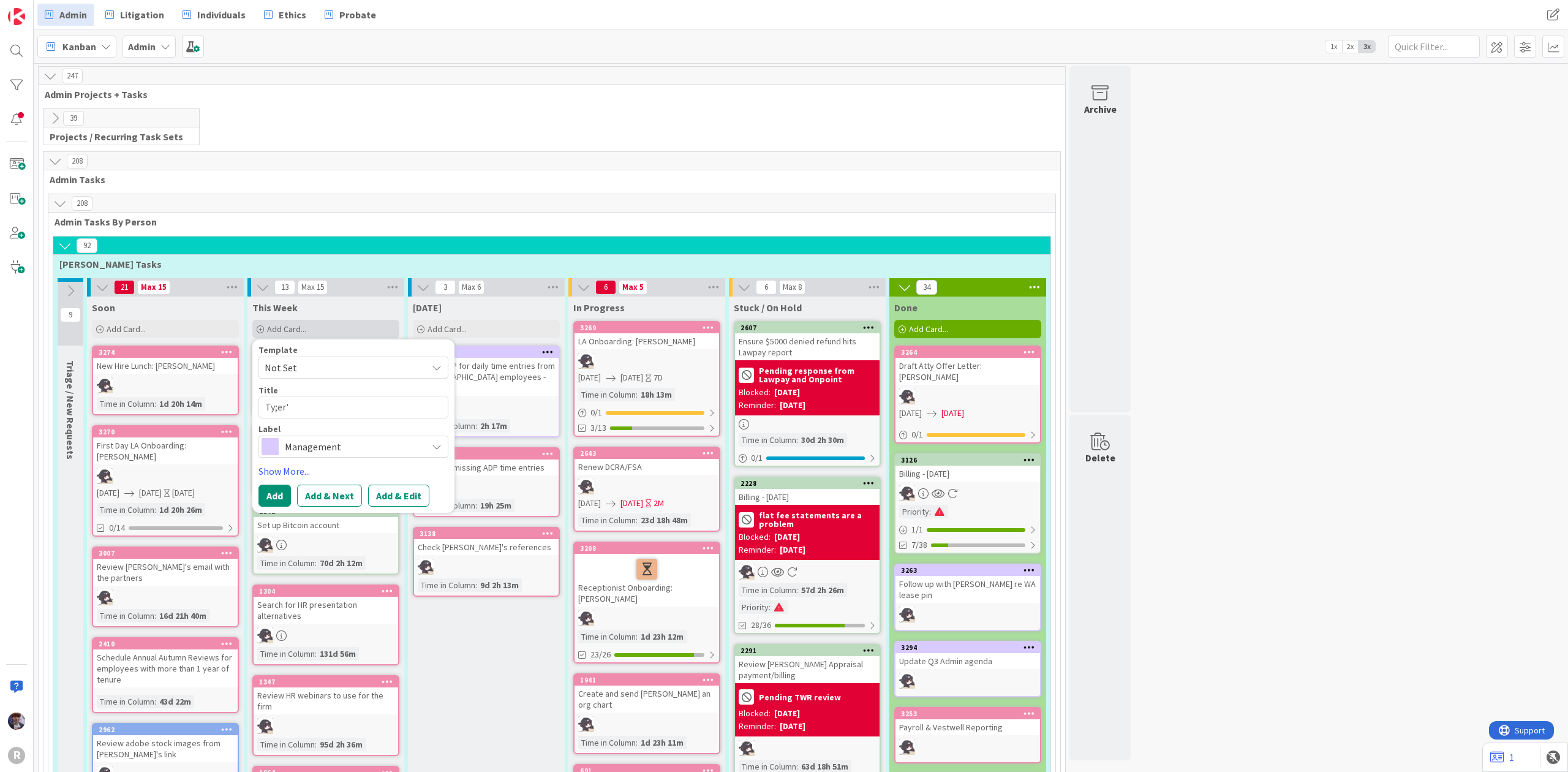
type textarea "x"
type textarea "Ty;er"
type textarea "x"
type textarea "Ty;e"
type textarea "x"
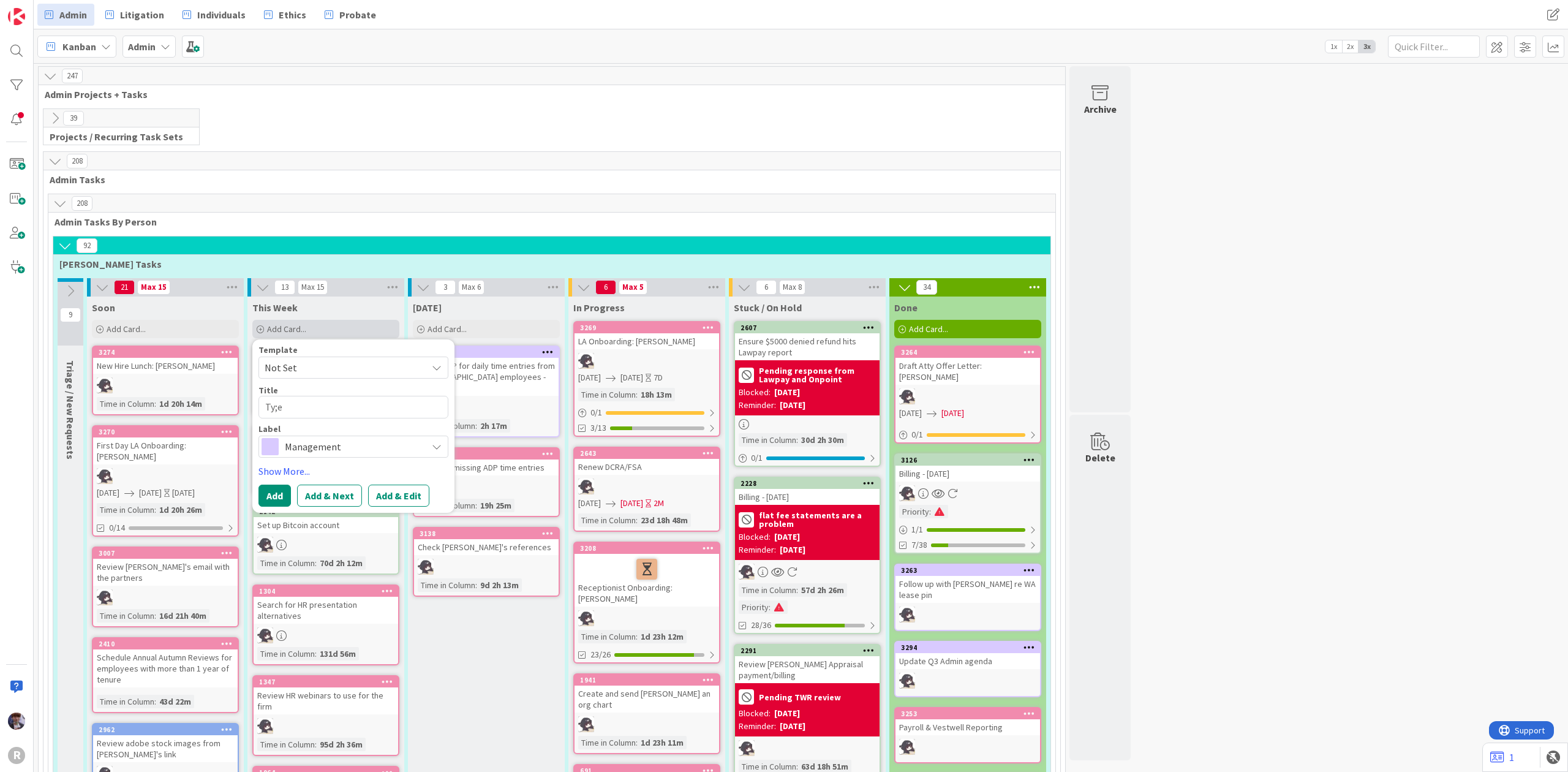
type textarea "Ty;"
type textarea "x"
type textarea "[PERSON_NAME]"
type textarea "x"
type textarea "T"
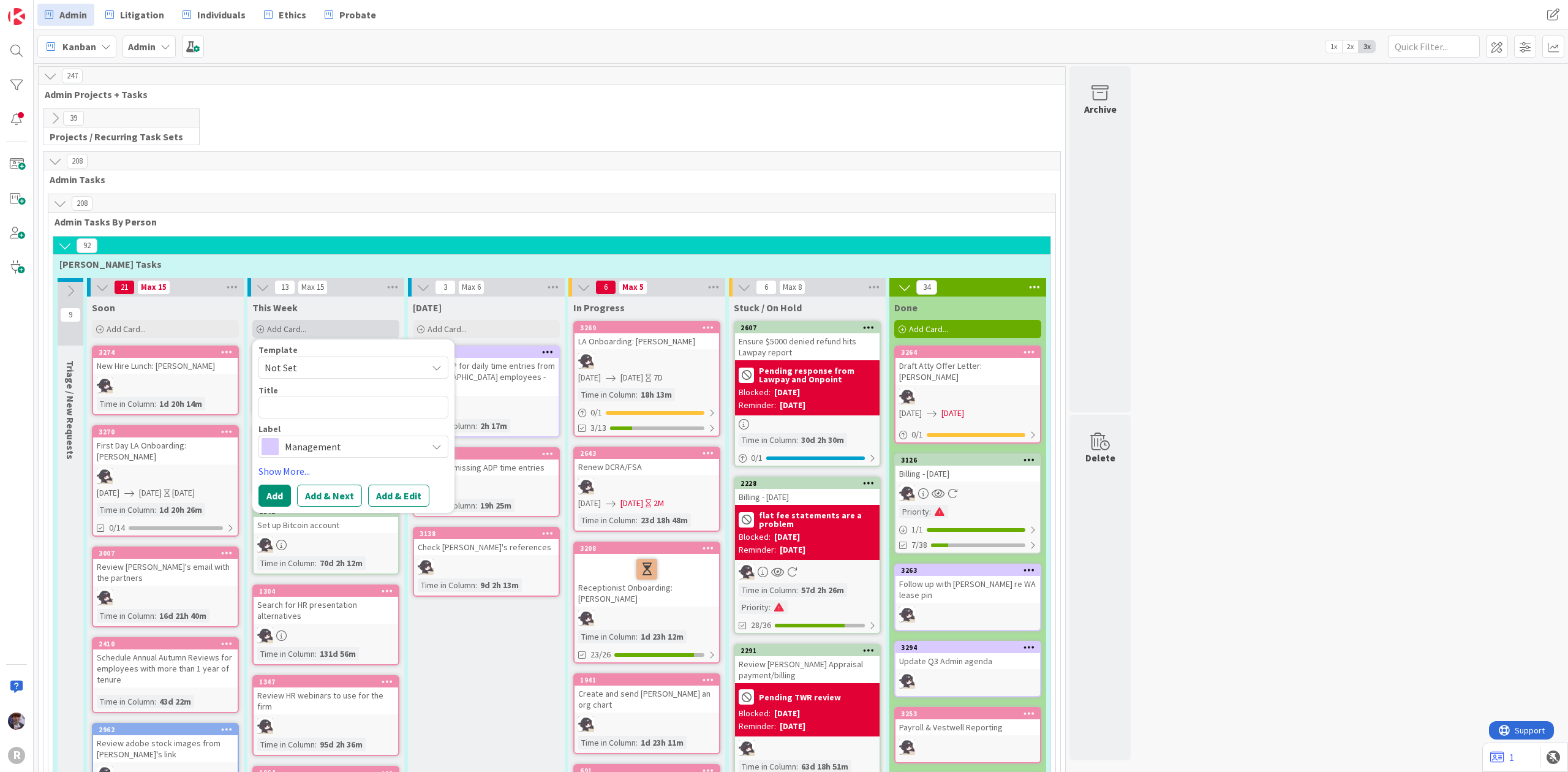
type textarea "x"
type textarea "R"
type textarea "x"
type textarea "Re"
type textarea "x"
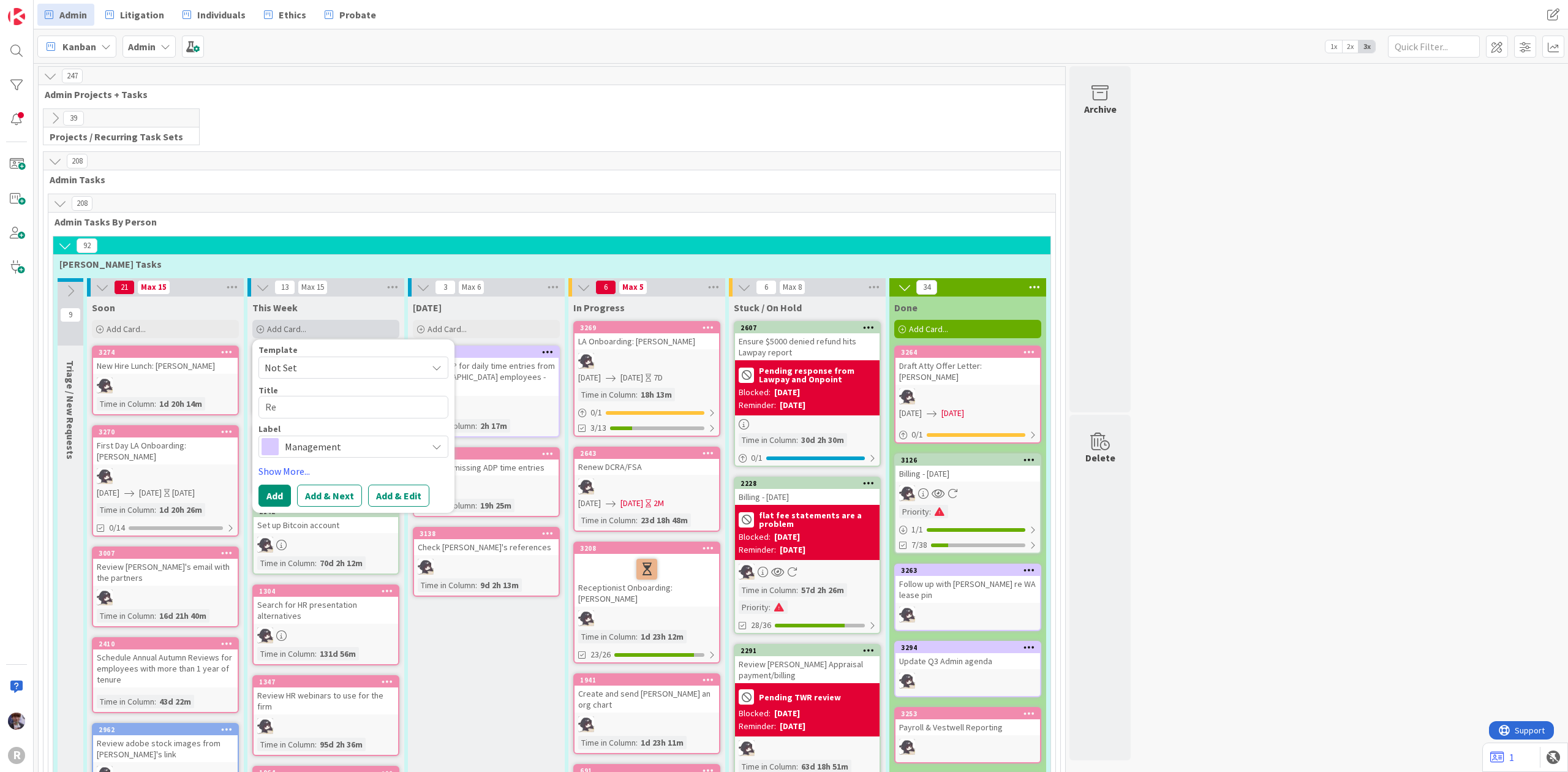
type textarea "Rev"
type textarea "x"
type textarea "Revi"
type textarea "x"
type textarea "Revie"
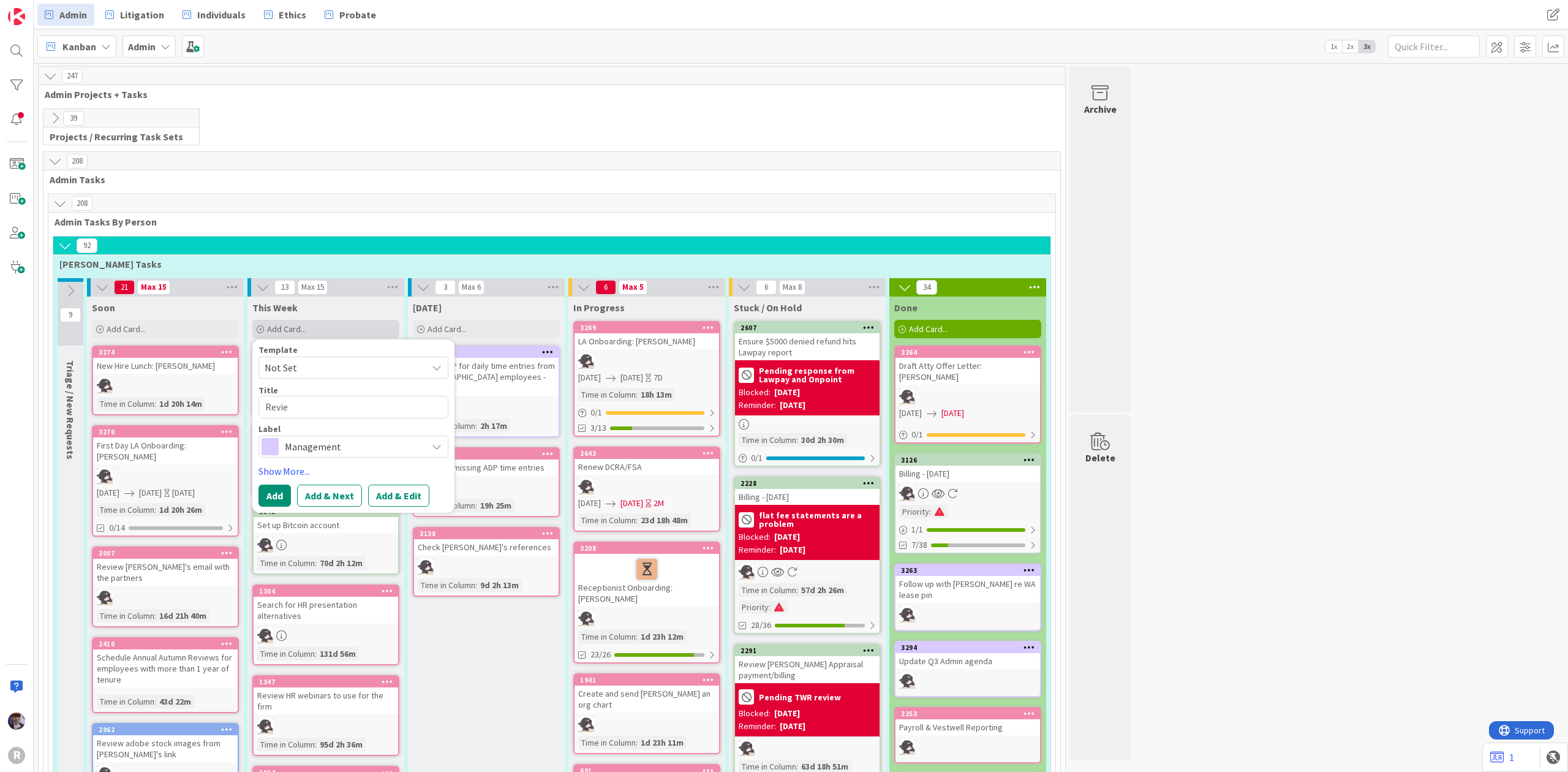
type textarea "x"
type textarea "Review"
type textarea "x"
type textarea "Review"
type textarea "x"
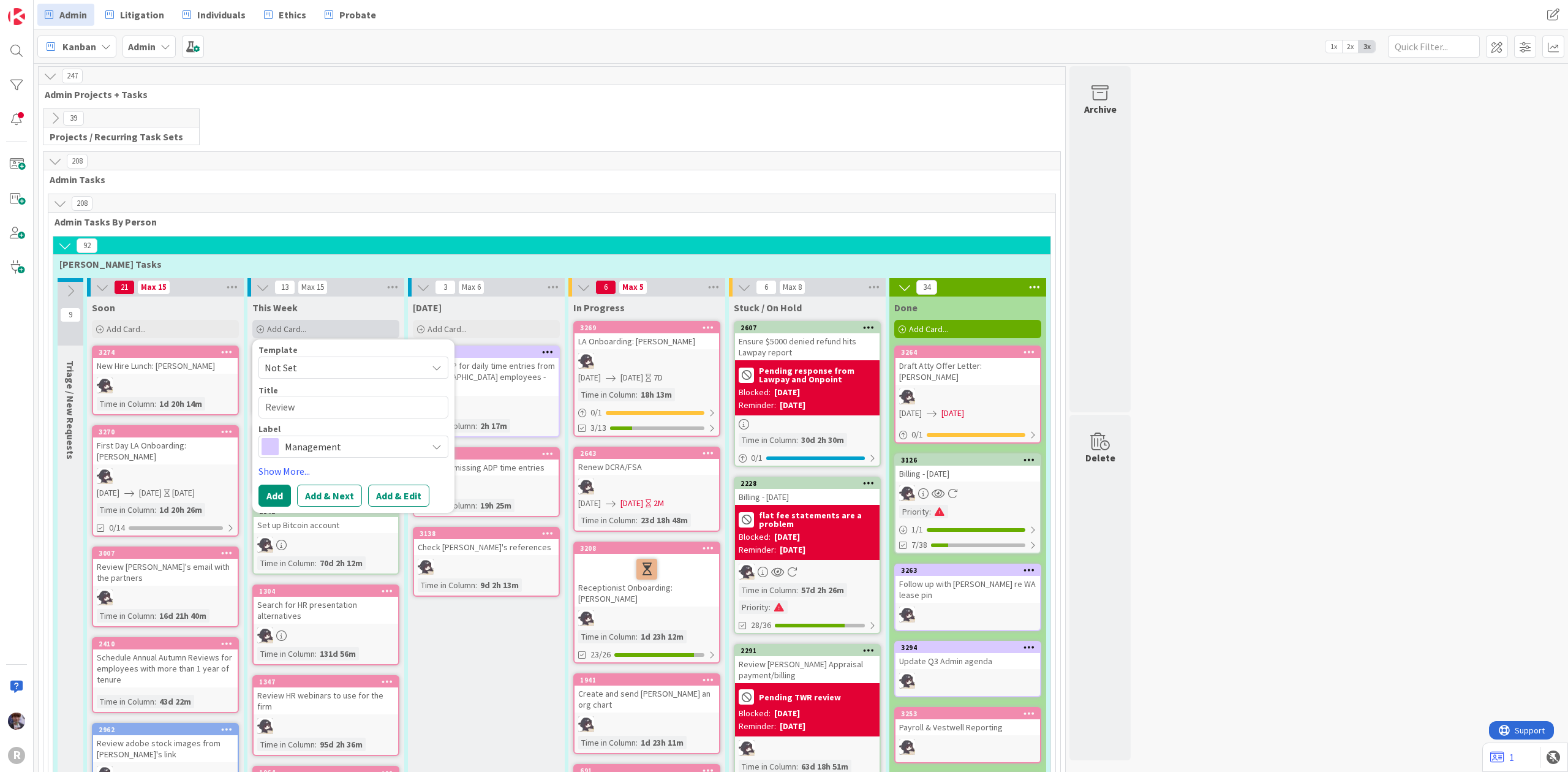
type textarea "Review T"
type textarea "x"
type textarea "Review [PERSON_NAME]"
type textarea "x"
type textarea "Review Tyl"
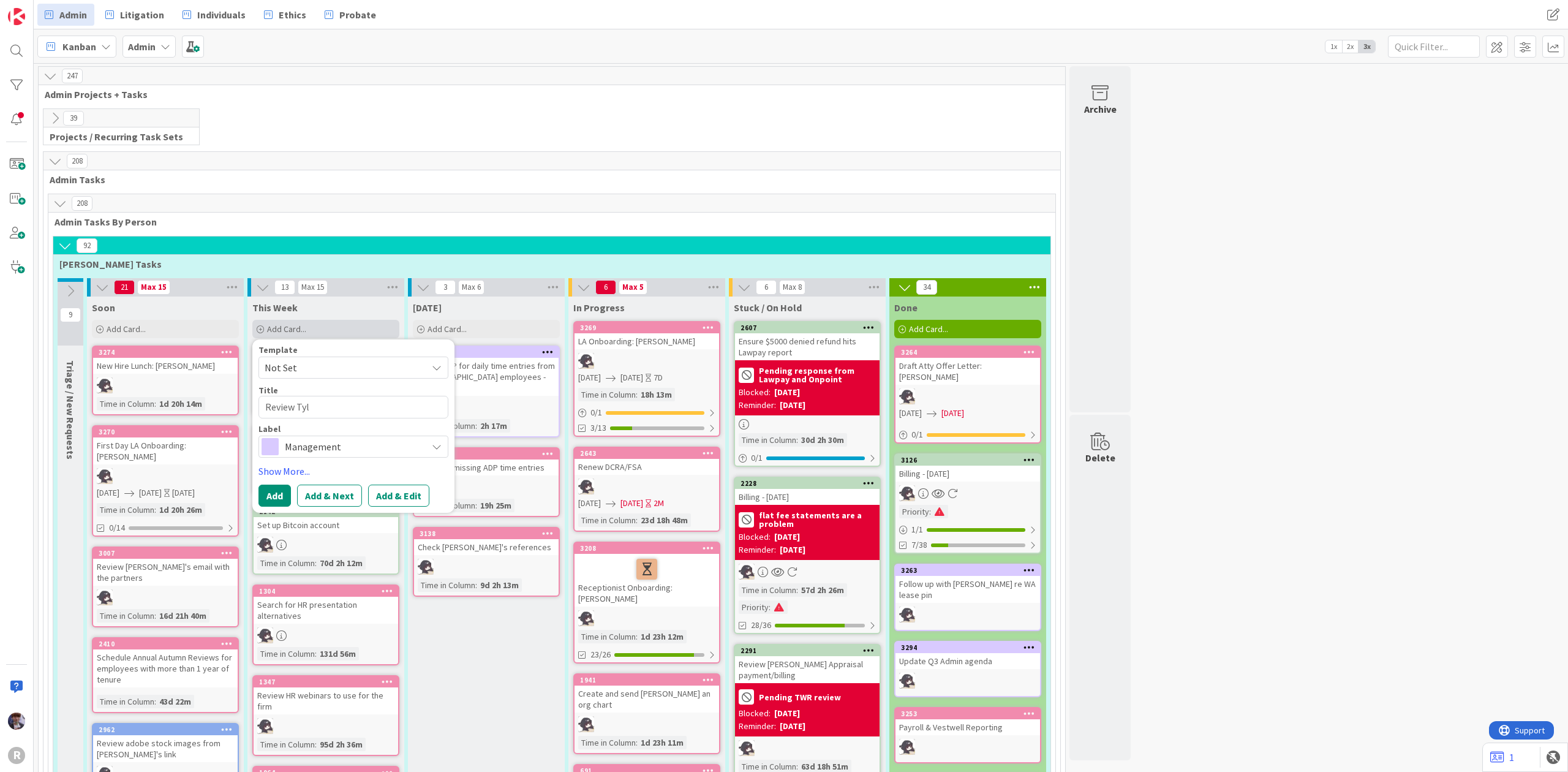
type textarea "x"
type textarea "Review Tyle"
type textarea "x"
type textarea "Review [PERSON_NAME]"
type textarea "x"
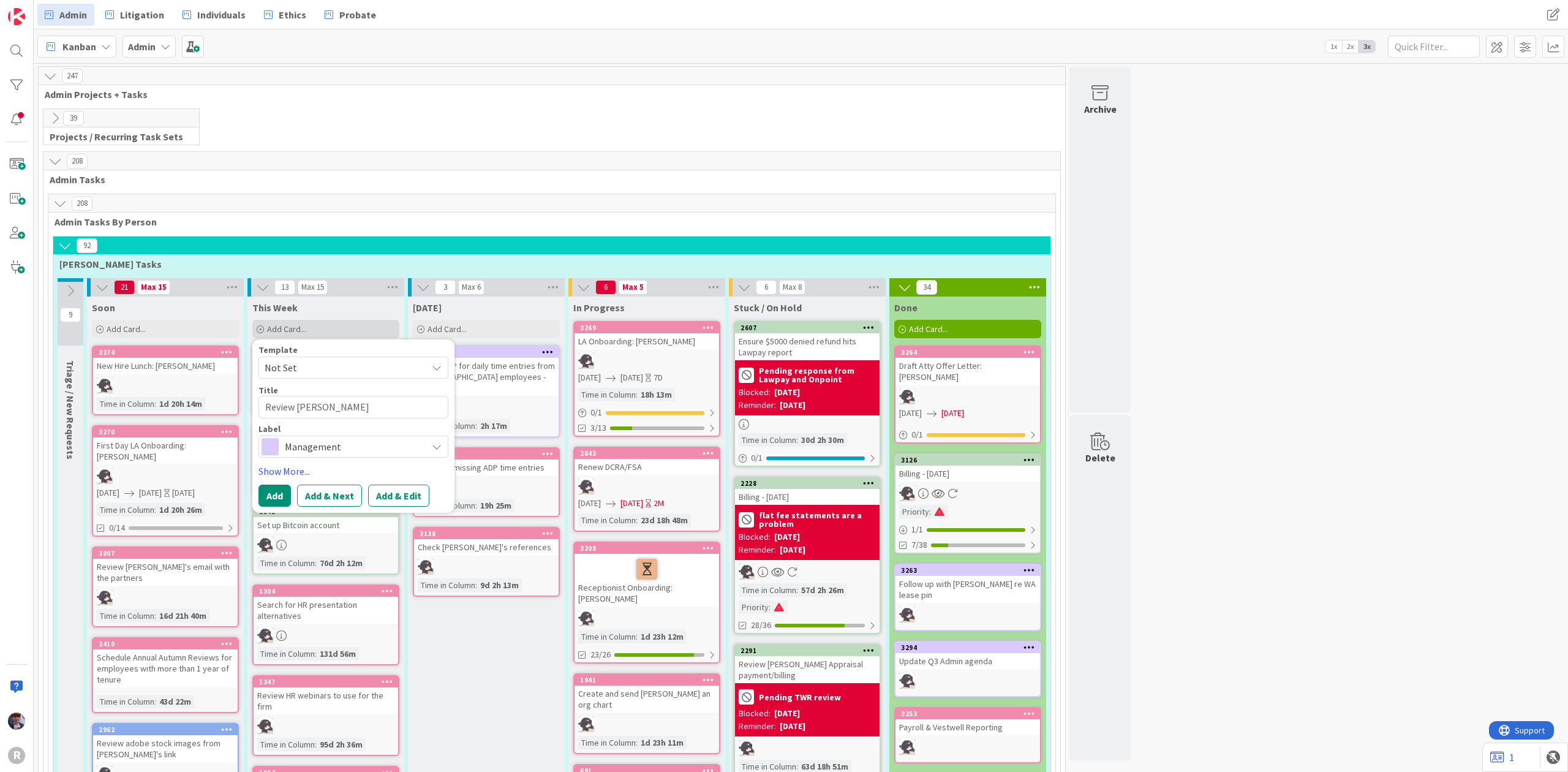
type textarea "Review [PERSON_NAME]'"
type textarea "x"
type textarea "Review [PERSON_NAME]"
type textarea "x"
type textarea "Review [PERSON_NAME]"
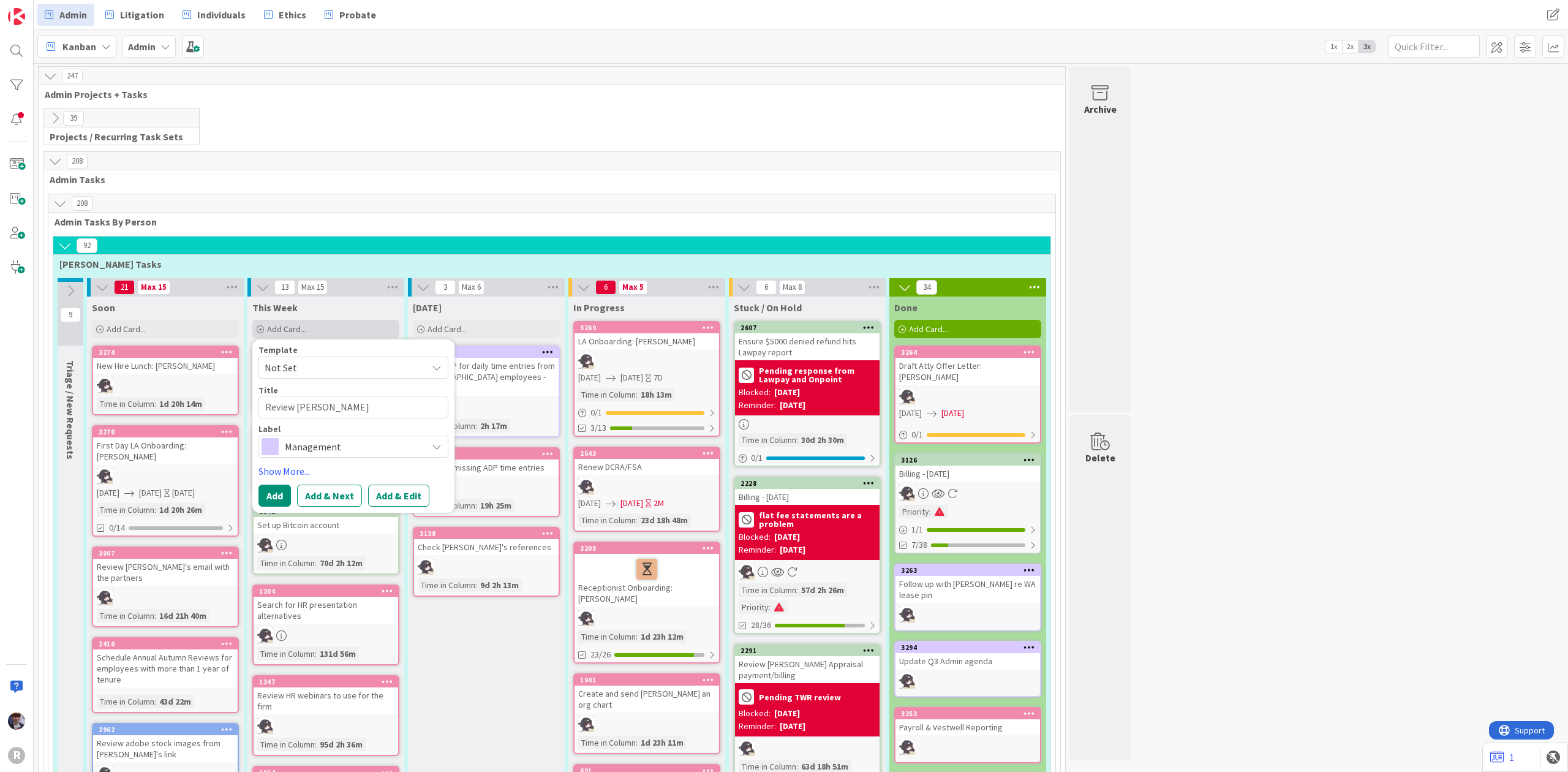
type textarea "x"
type textarea "Review [PERSON_NAME] A"
type textarea "x"
type textarea "Review [PERSON_NAME] AD"
type textarea "x"
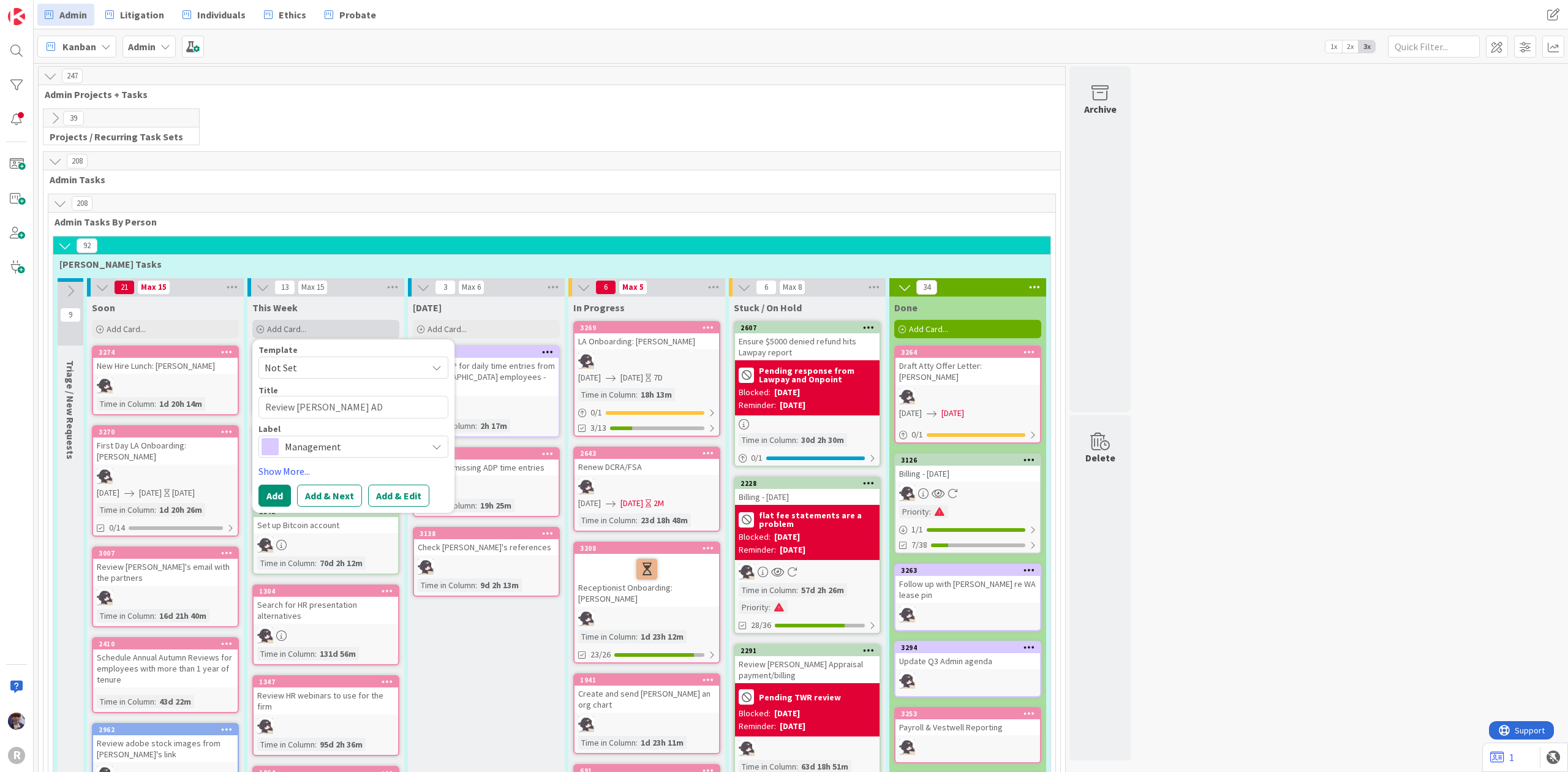
type textarea "Review [PERSON_NAME] ADP"
type textarea "x"
type textarea "Review [PERSON_NAME] AD"
type textarea "x"
type textarea "Review [PERSON_NAME] A"
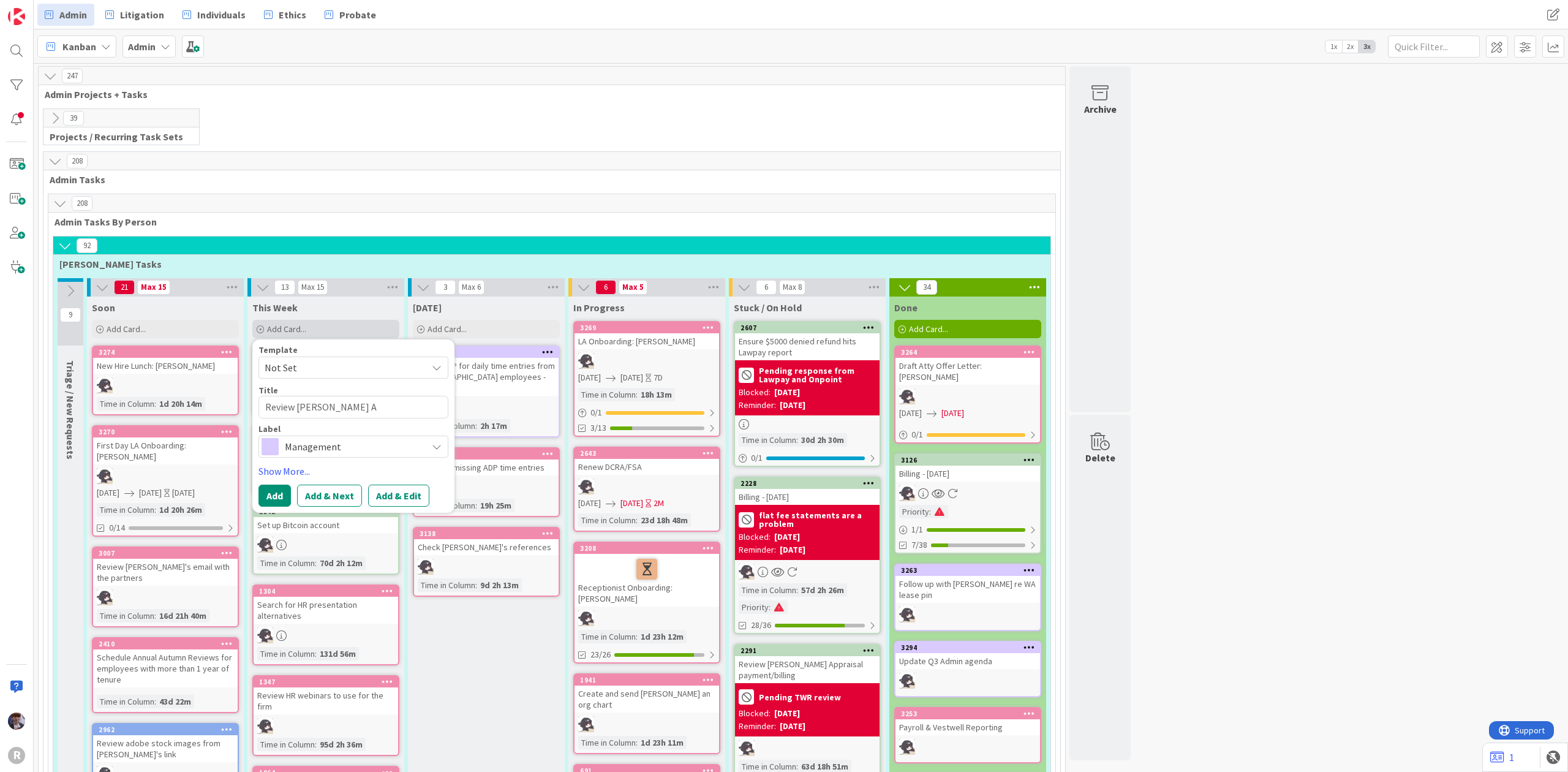
type textarea "x"
type textarea "Review [PERSON_NAME]"
type textarea "x"
type textarea "Review [PERSON_NAME]"
type textarea "x"
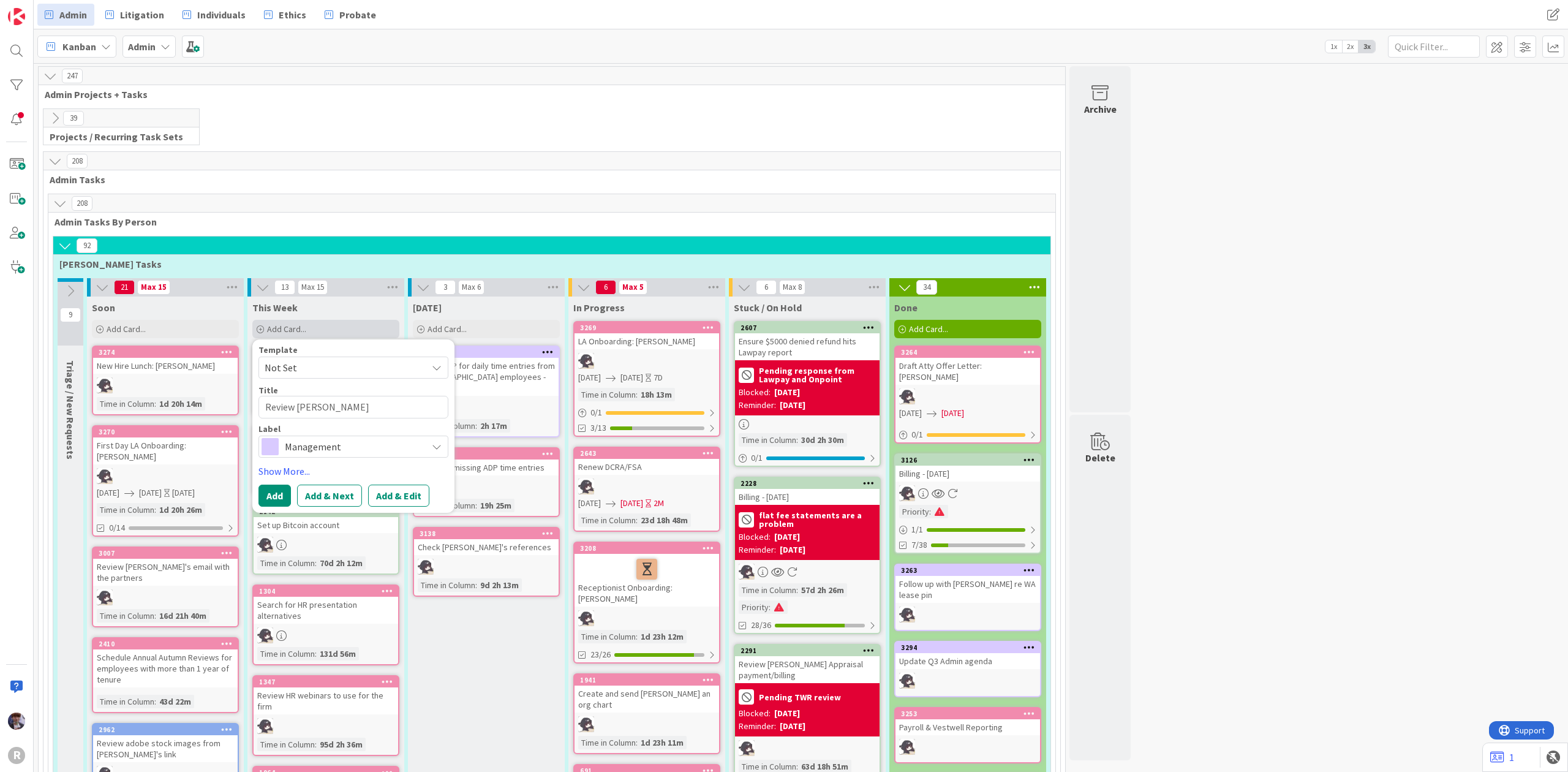
type textarea "Review [PERSON_NAME]"
type textarea "x"
type textarea "Review [PERSON_NAME] l"
type textarea "x"
type textarea "Review [PERSON_NAME] la"
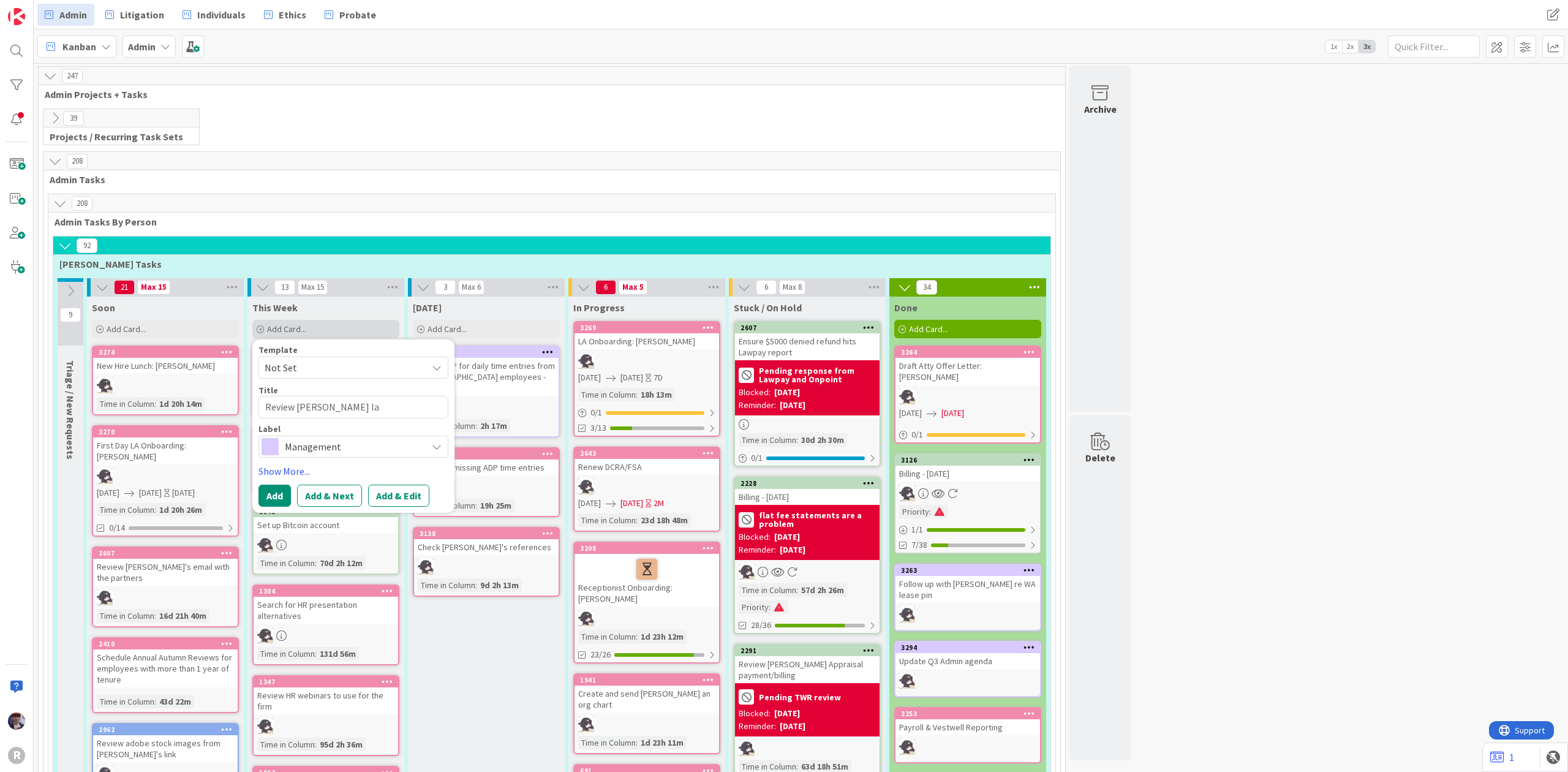
type textarea "x"
type textarea "Review [PERSON_NAME] las"
type textarea "x"
type textarea "Review [PERSON_NAME] last"
type textarea "x"
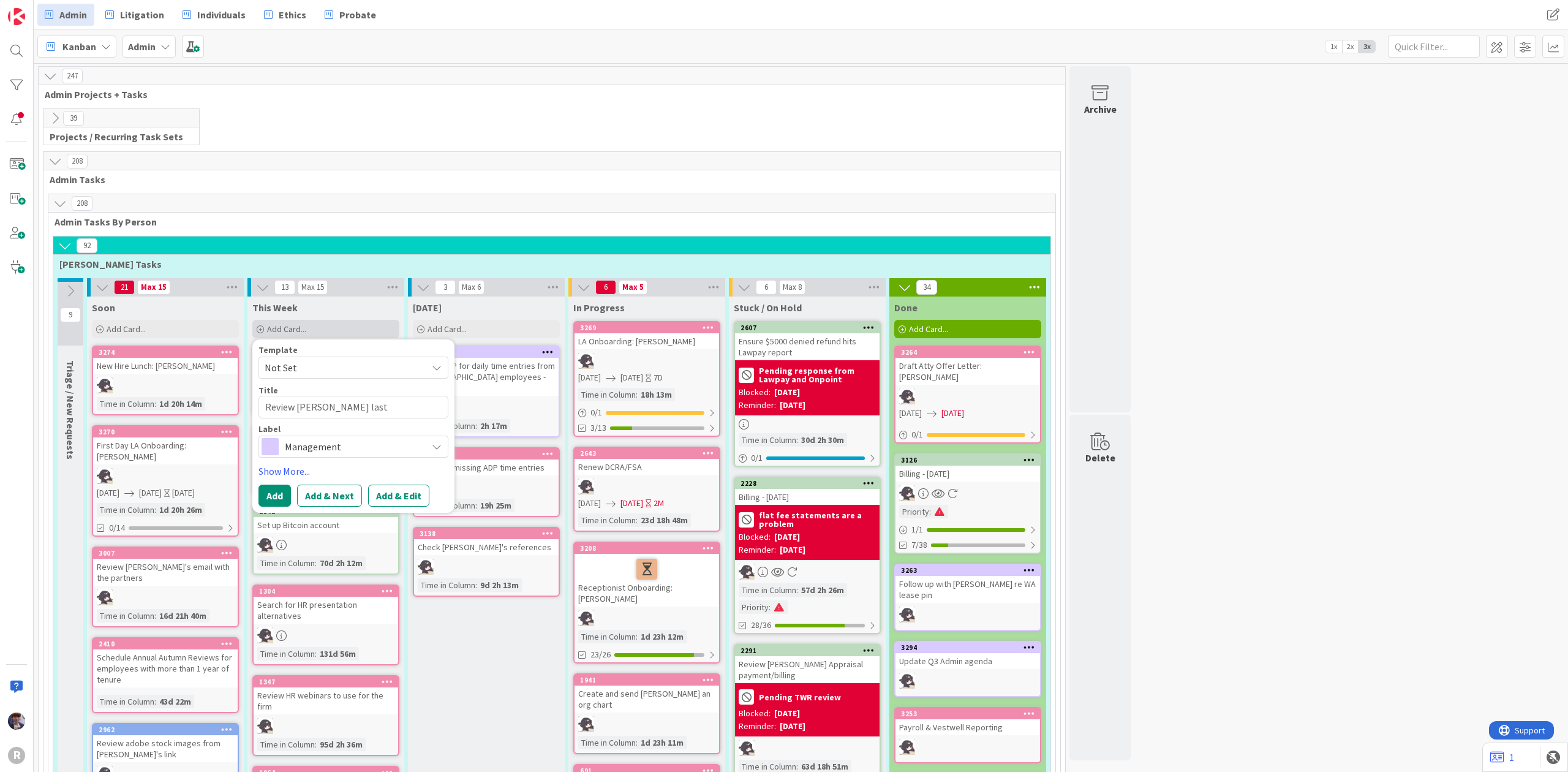
type textarea "Review [PERSON_NAME] last"
type textarea "x"
type textarea "Review [PERSON_NAME] last a"
type textarea "x"
type textarea "Review [PERSON_NAME] last ay"
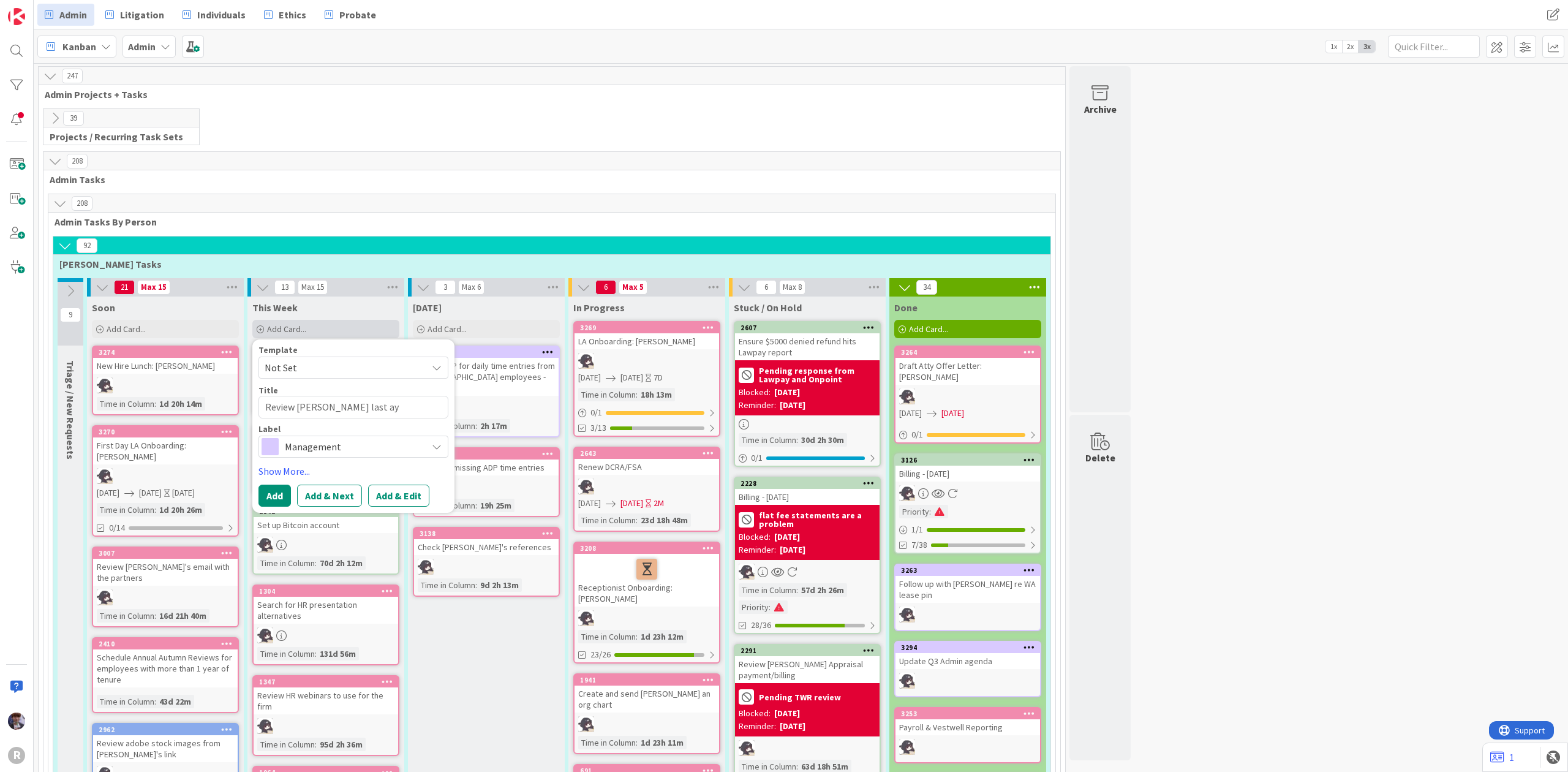
type textarea "x"
type textarea "Review [PERSON_NAME] last aych"
type textarea "x"
type textarea "Review [PERSON_NAME] last ayche"
type textarea "x"
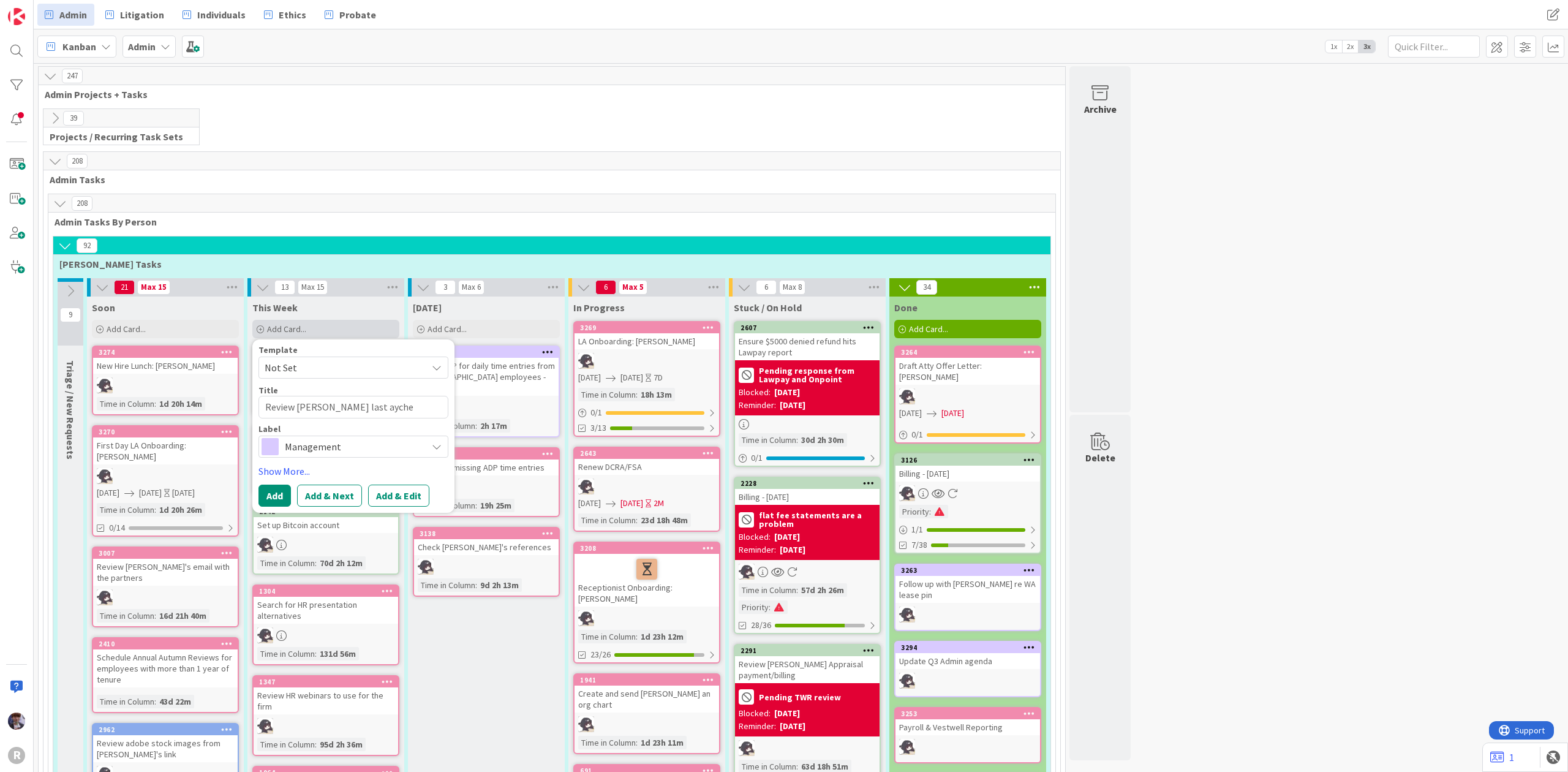
type textarea "Review [PERSON_NAME] last aychec"
type textarea "x"
type textarea "Review [PERSON_NAME] last aycheck"
type textarea "x"
type textarea "Review [PERSON_NAME] last aycheck"
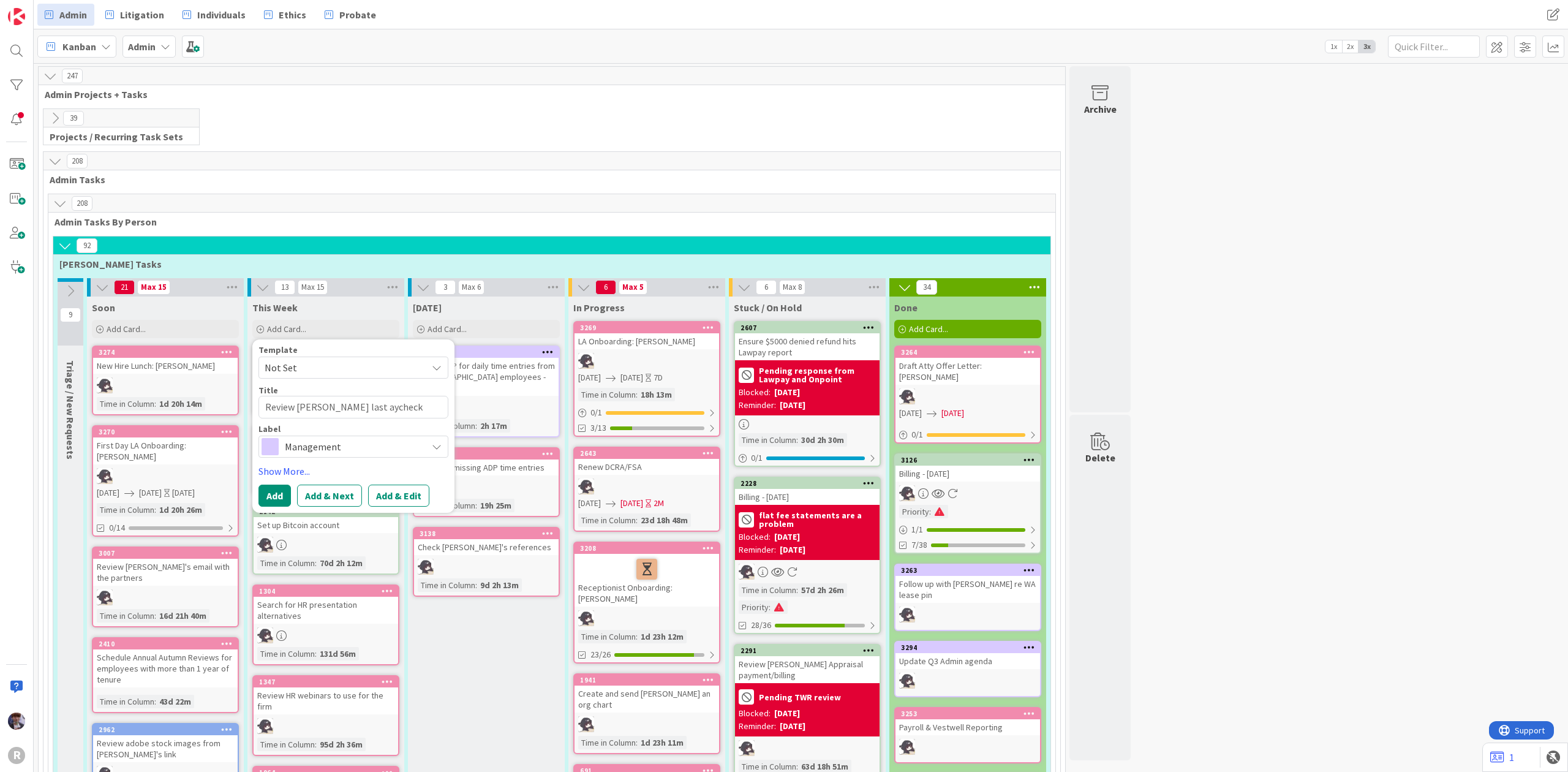
click at [347, 407] on textarea "Review [PERSON_NAME] last aycheck" at bounding box center [353, 407] width 190 height 23
click at [341, 413] on textarea "Review [PERSON_NAME] last aycheck" at bounding box center [353, 407] width 190 height 23
type textarea "x"
type textarea "Review [PERSON_NAME] last paycheck"
click at [334, 447] on span "Management" at bounding box center [353, 447] width 136 height 17
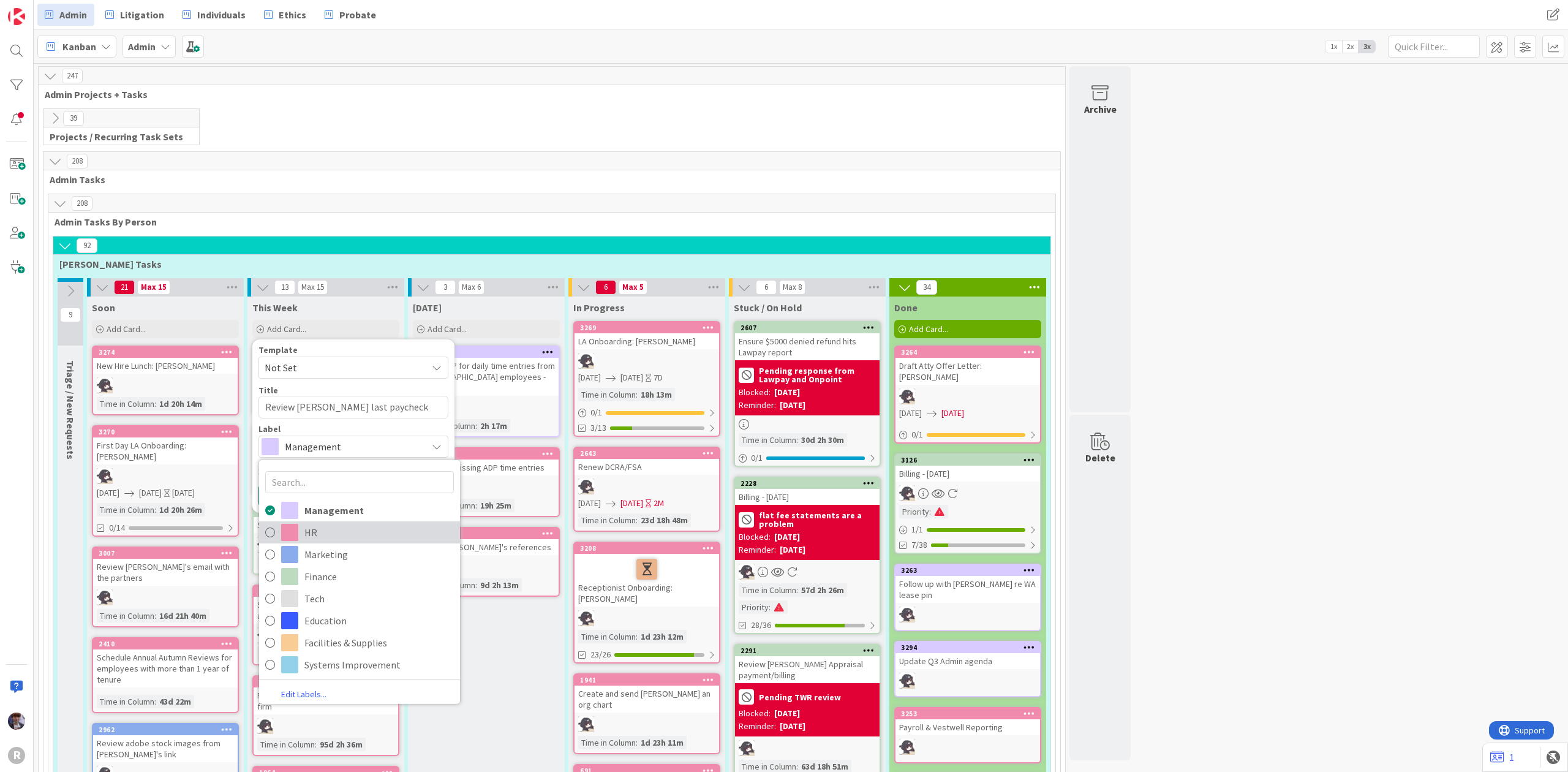
click at [295, 536] on span at bounding box center [290, 532] width 17 height 17
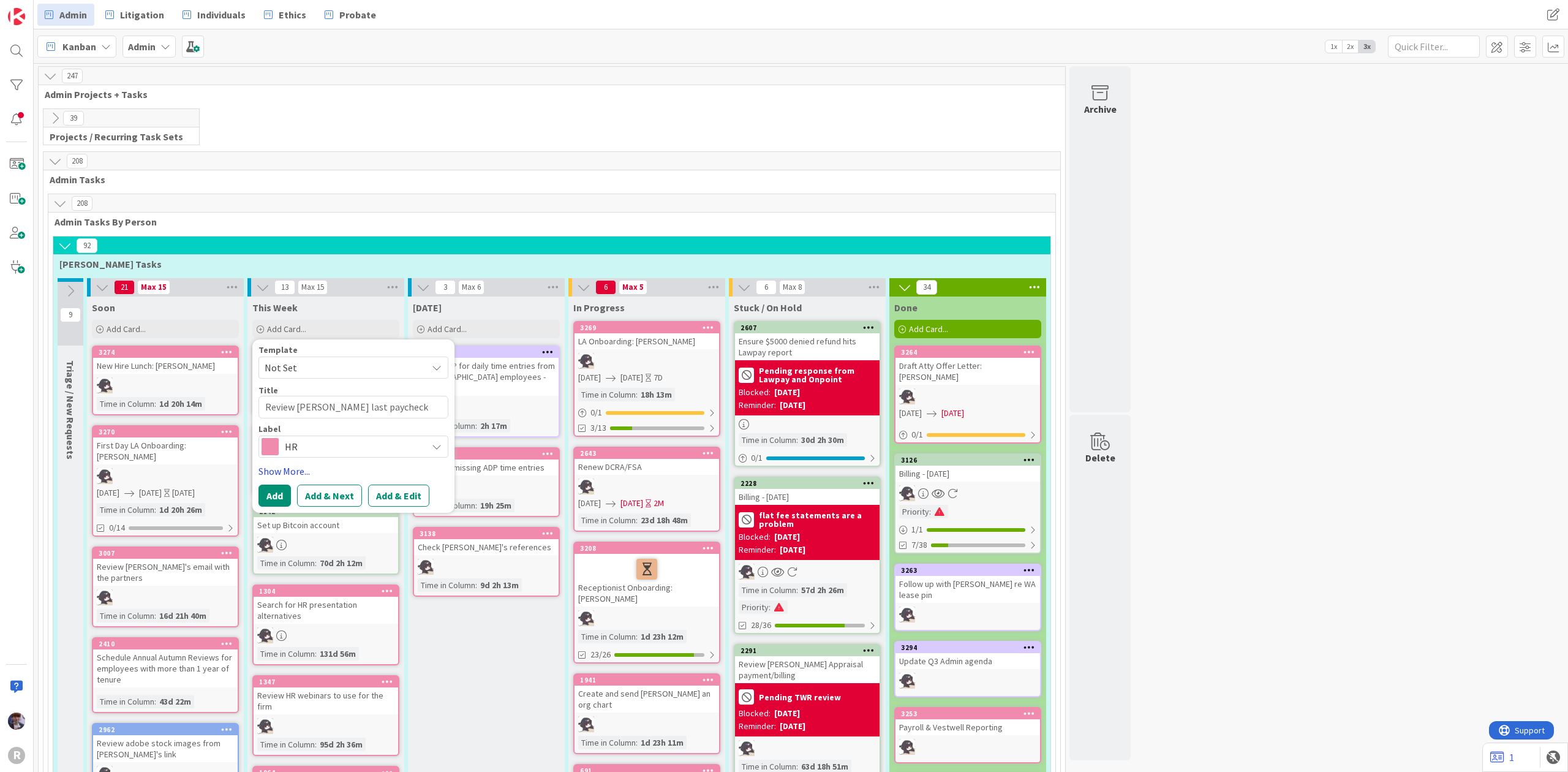
click at [287, 468] on link "Show More..." at bounding box center [353, 471] width 190 height 15
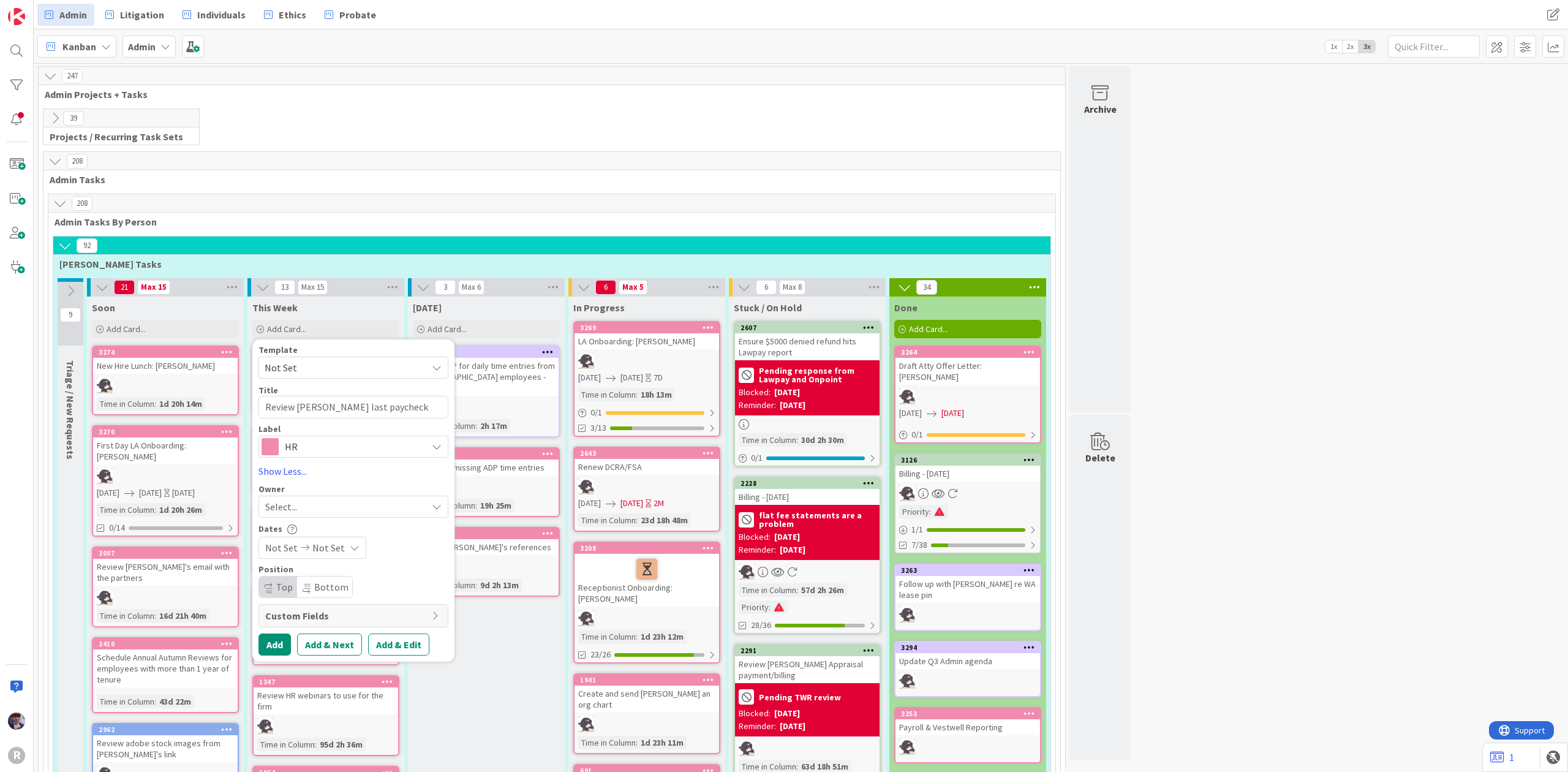
click at [300, 506] on div "Select..." at bounding box center [346, 507] width 162 height 15
click at [362, 600] on link "[PERSON_NAME]" at bounding box center [360, 609] width 201 height 23
click at [329, 514] on span "[PERSON_NAME]" at bounding box center [321, 507] width 73 height 15
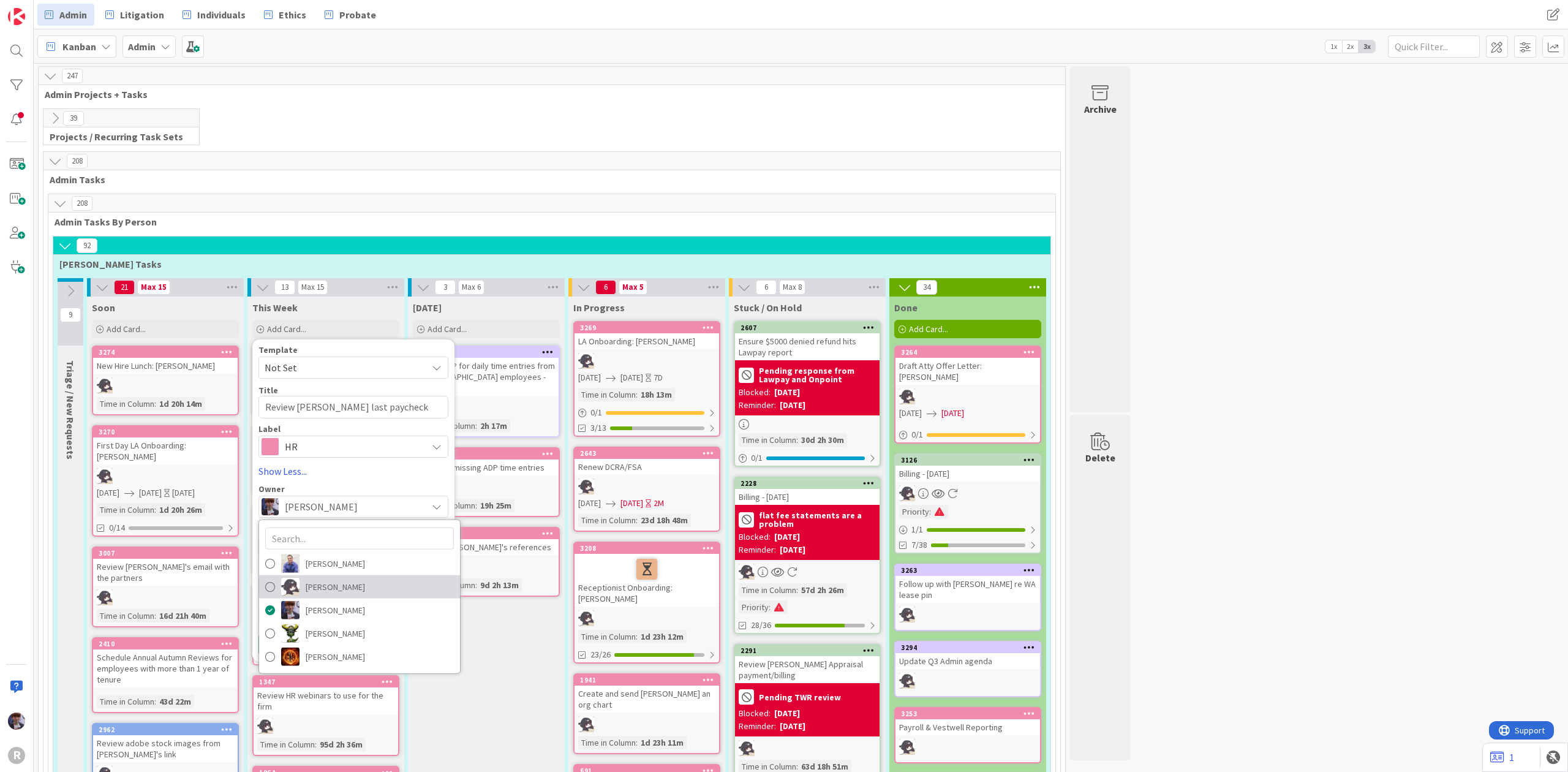
drag, startPoint x: 338, startPoint y: 582, endPoint x: 338, endPoint y: 604, distance: 22.0
click at [338, 583] on span "[PERSON_NAME]" at bounding box center [335, 586] width 59 height 19
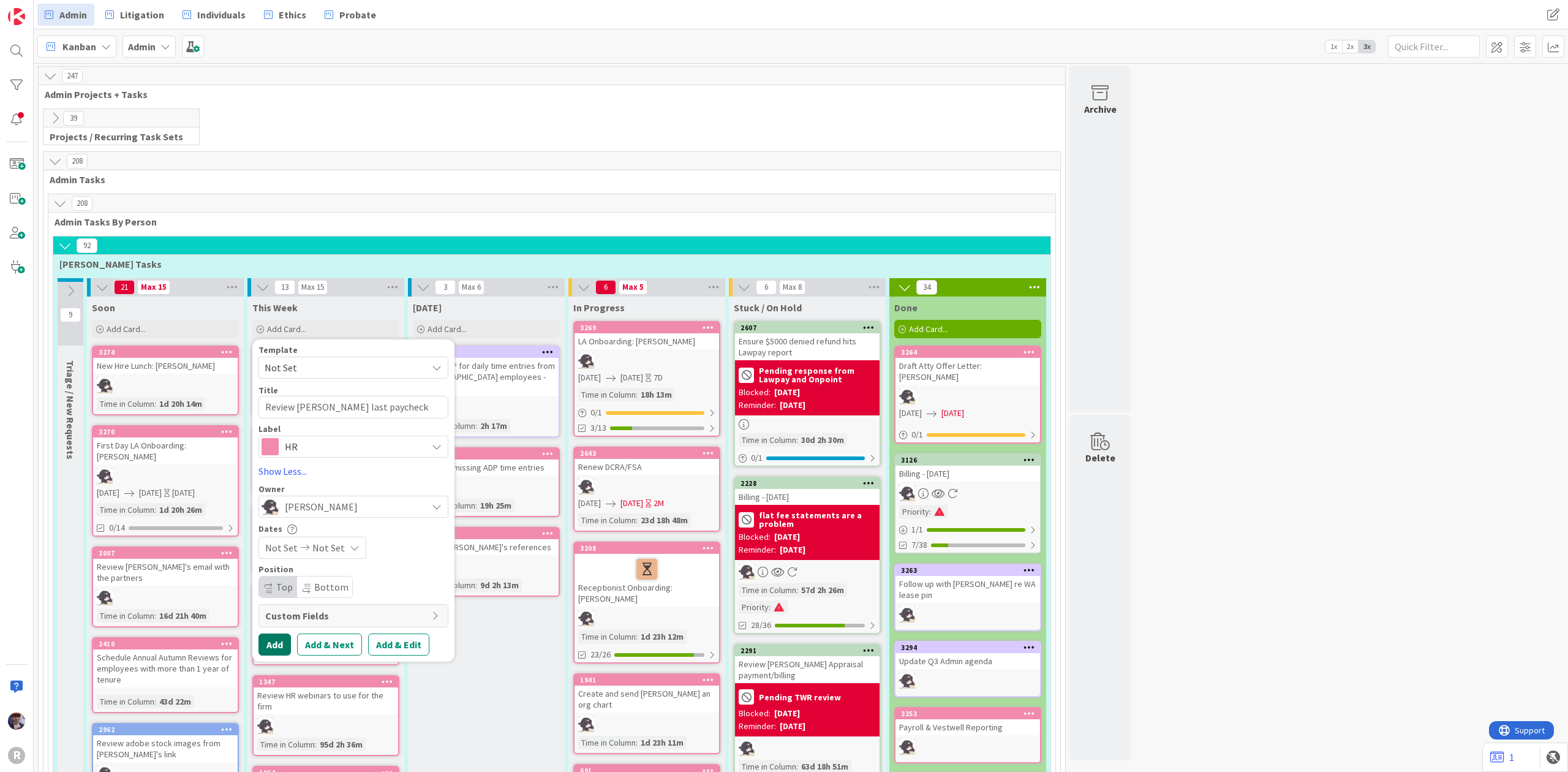
click at [290, 641] on button "Add" at bounding box center [274, 644] width 33 height 22
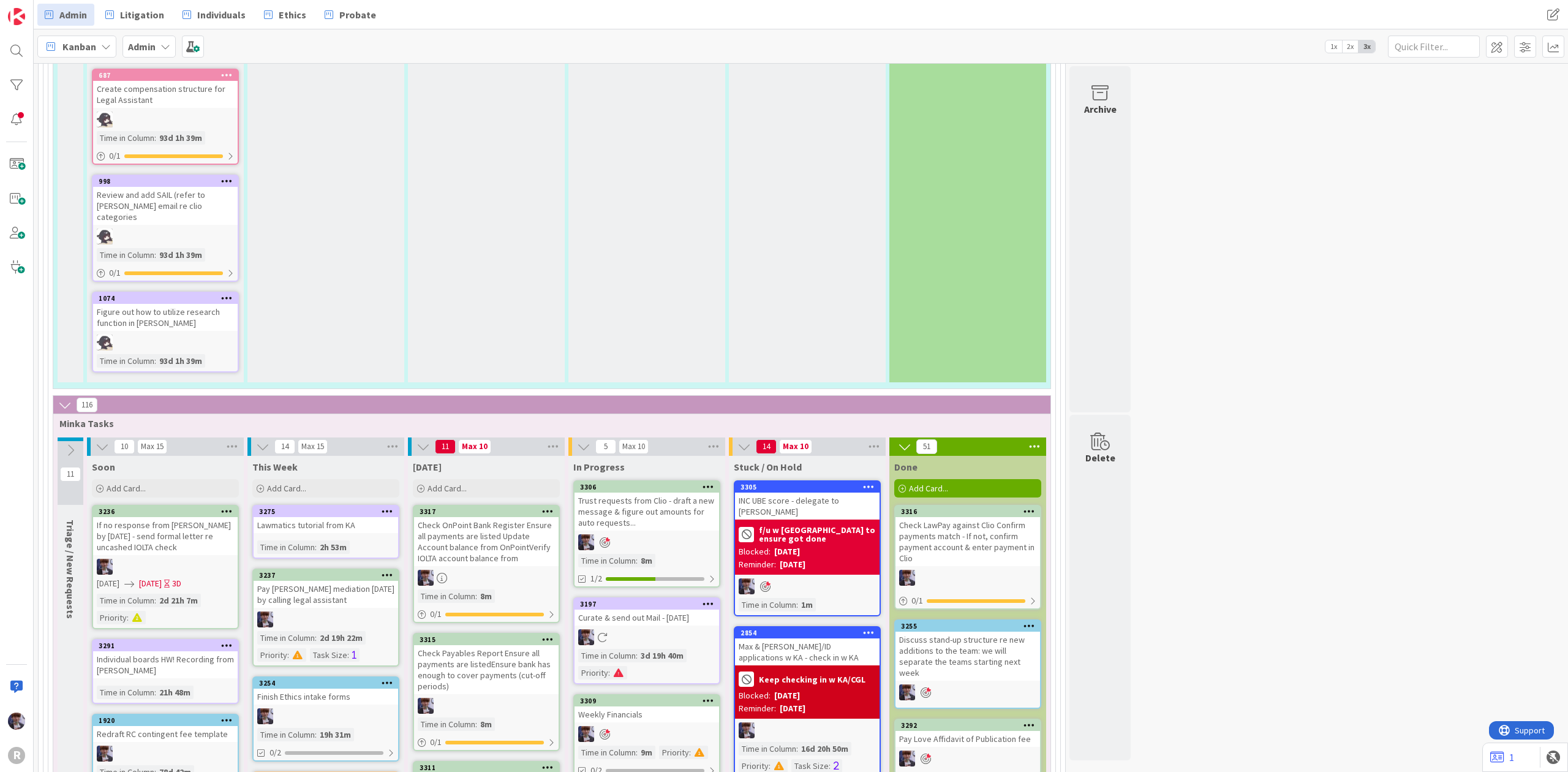
scroll to position [1960, 0]
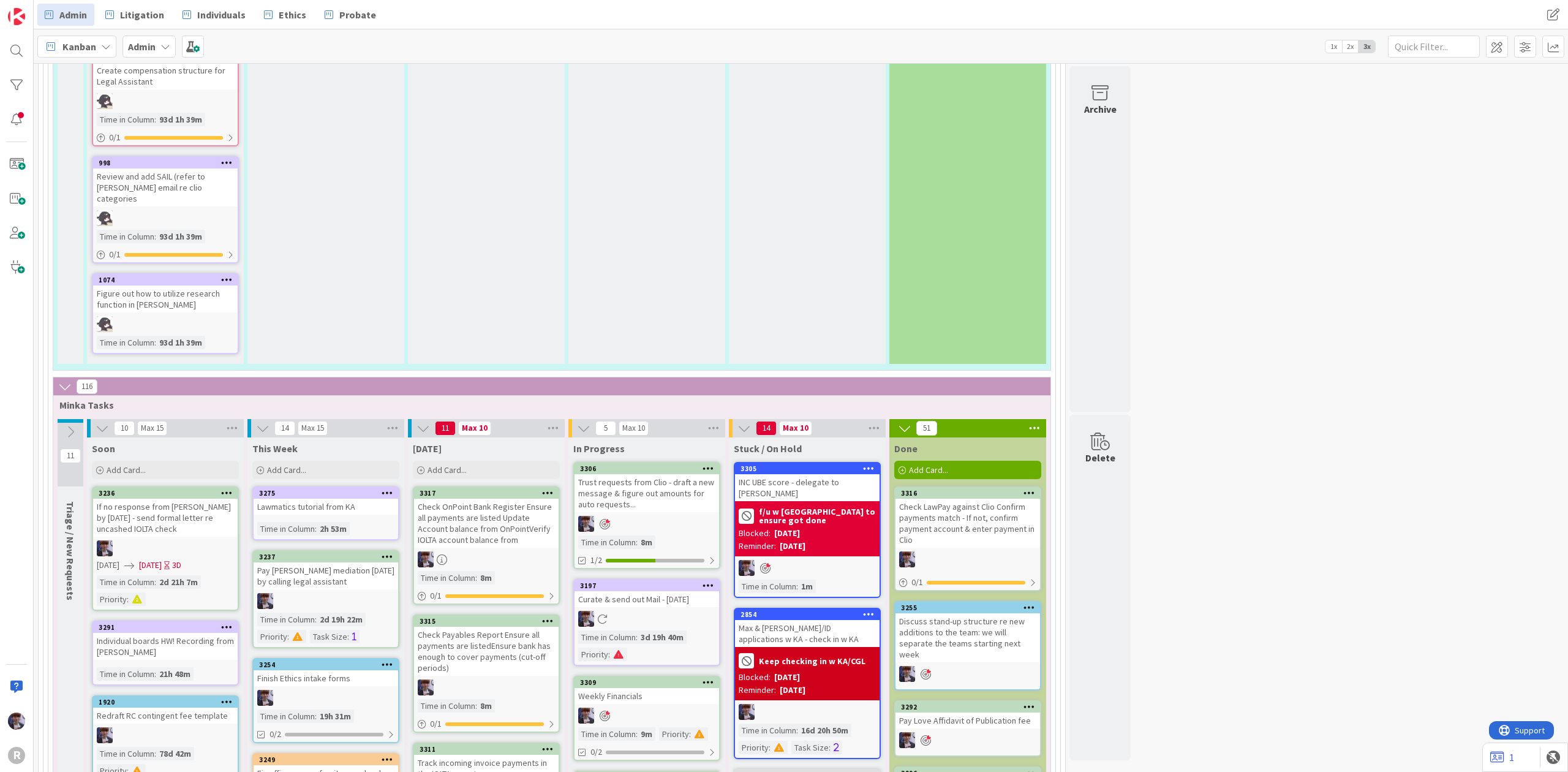
click at [120, 442] on div "Soon" at bounding box center [165, 448] width 147 height 12
click at [121, 464] on span "Add Card..." at bounding box center [126, 470] width 39 height 11
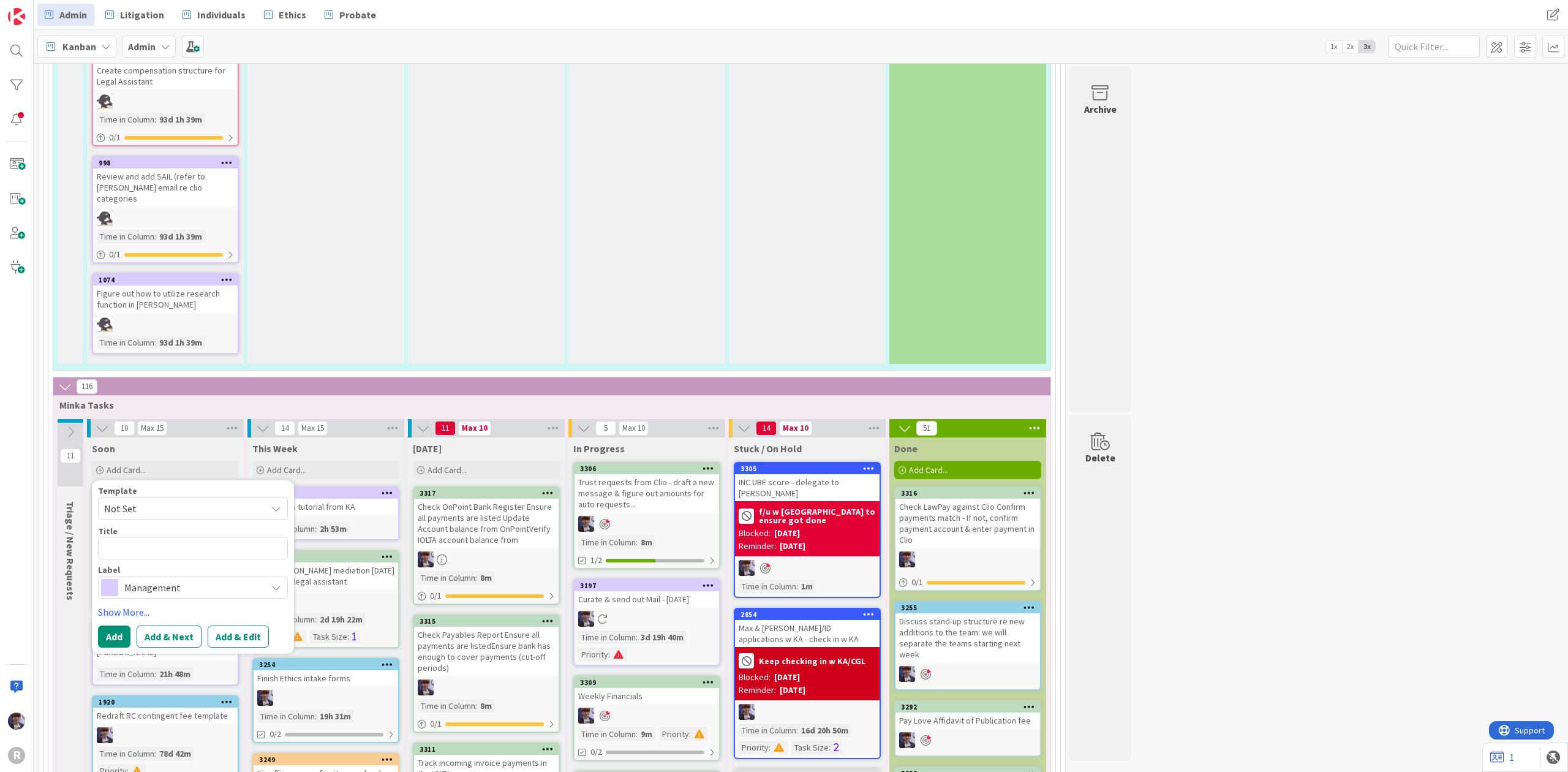
type textarea "x"
type textarea "M"
type textarea "x"
type textarea "Ma"
type textarea "x"
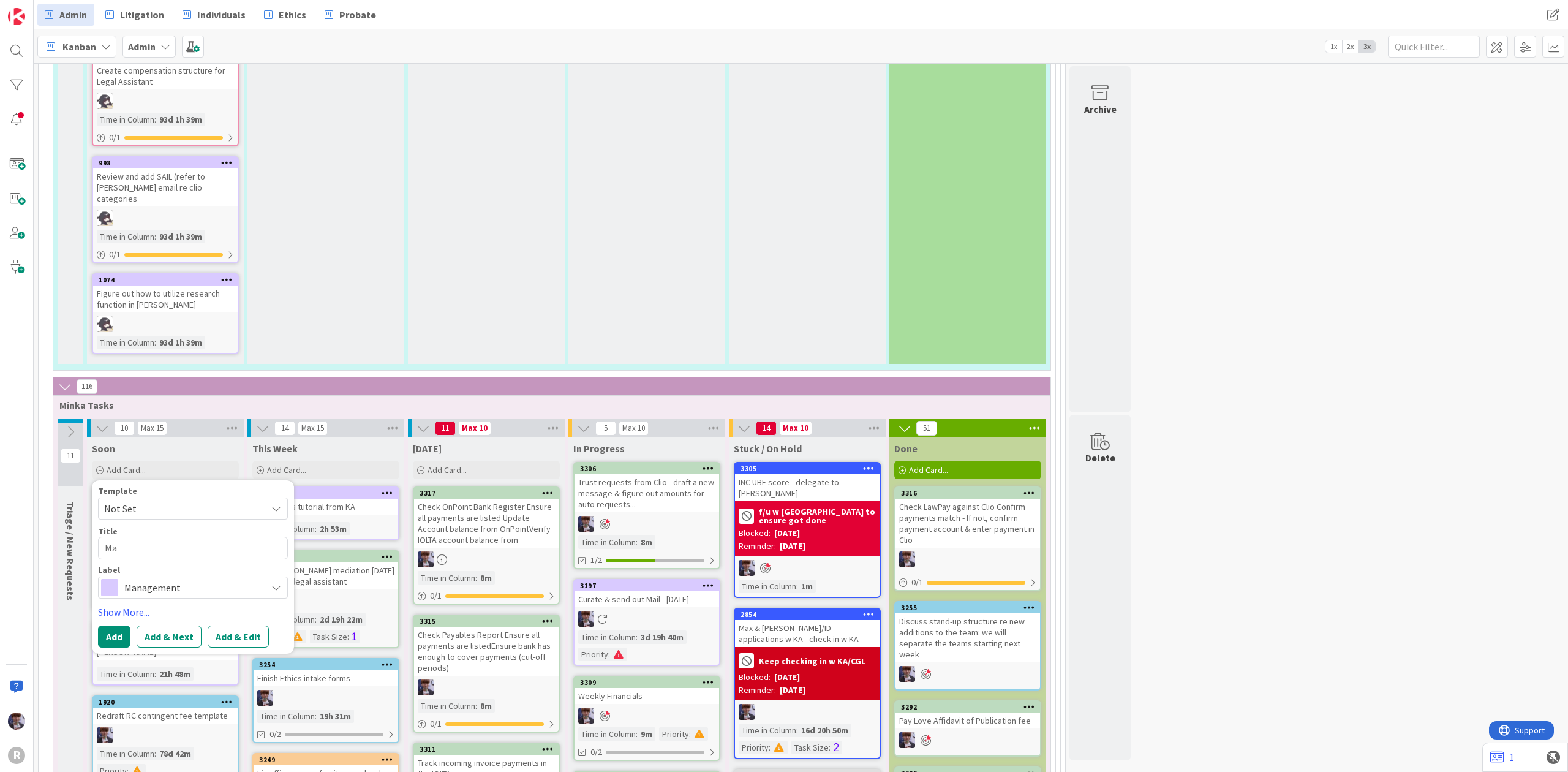
type textarea "Mak"
type textarea "x"
type textarea "Make"
type textarea "x"
type textarea "Make s"
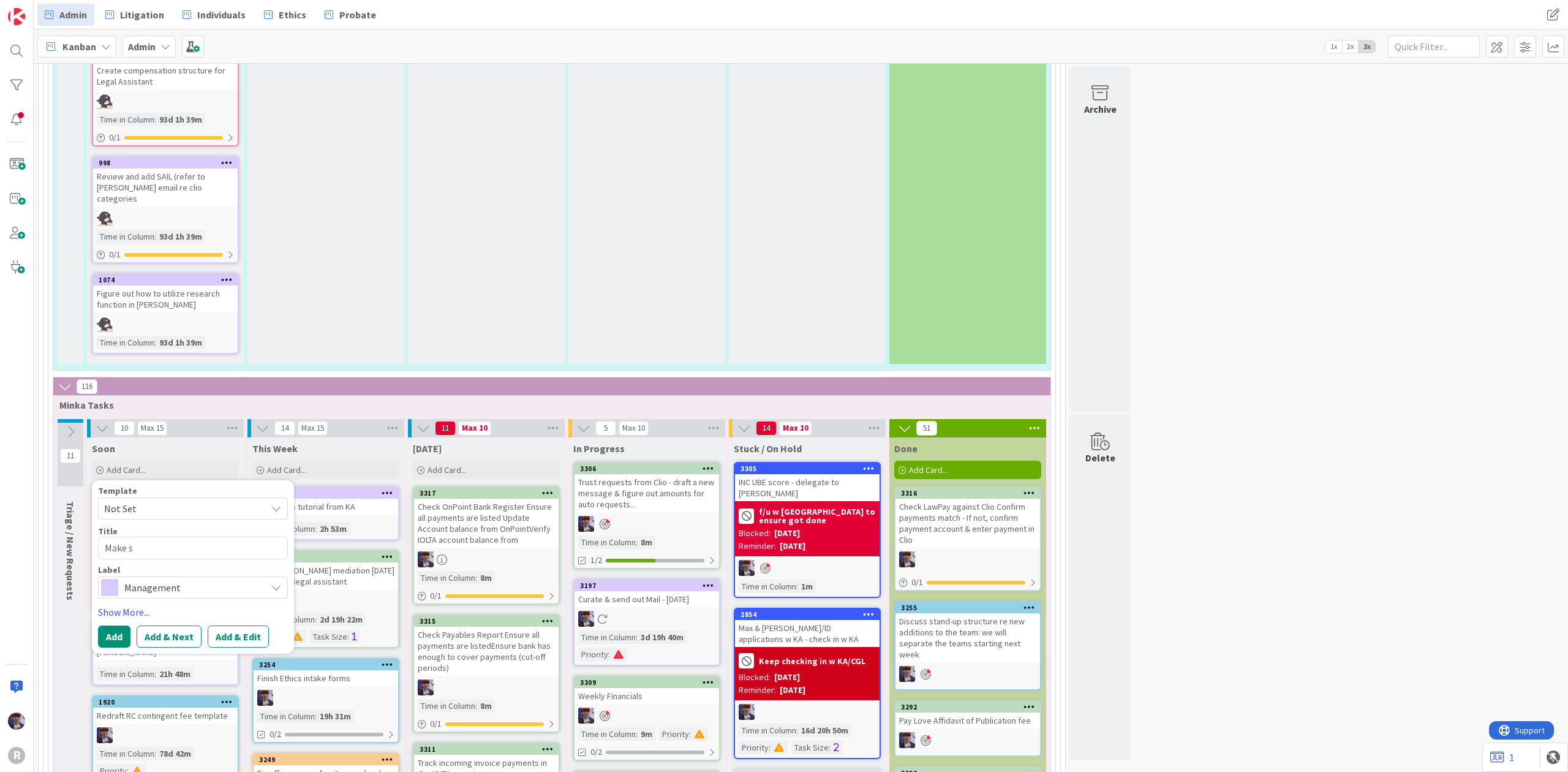
type textarea "x"
type textarea "Make su"
type textarea "x"
type textarea "Make sur"
type textarea "x"
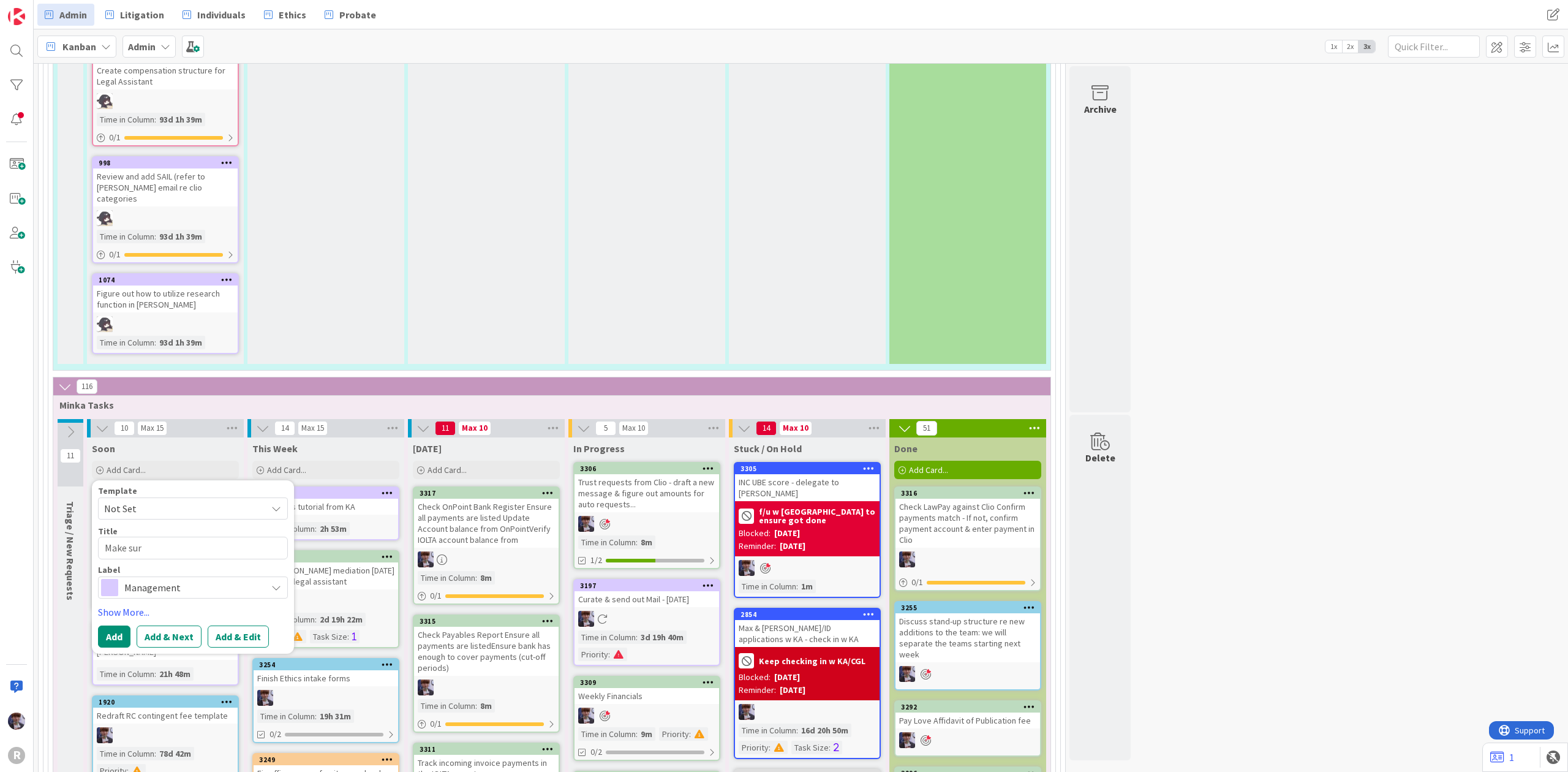
type textarea "Make sure"
type textarea "x"
type textarea "Make sure"
type textarea "x"
type textarea "Make sure T"
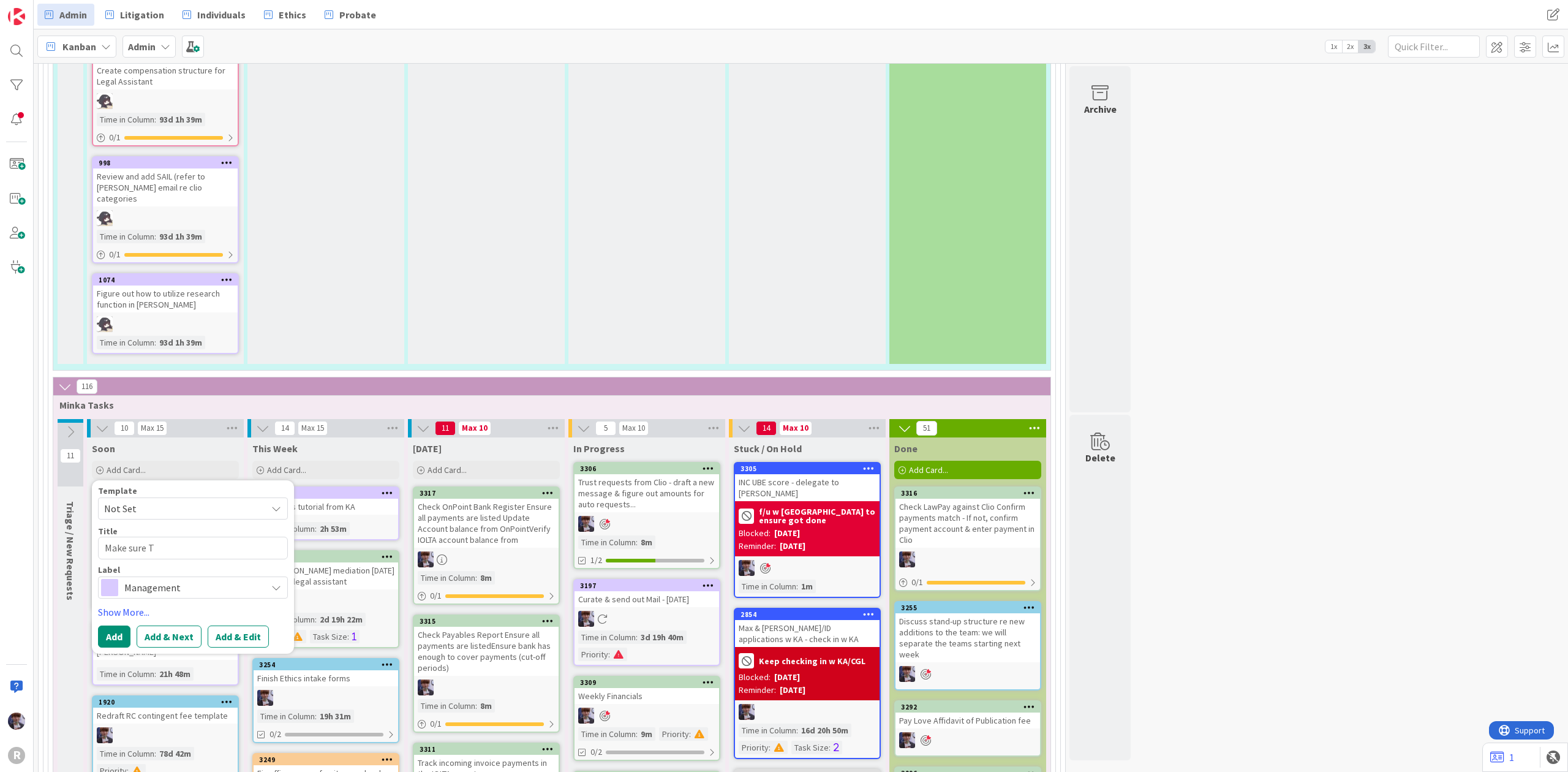
type textarea "x"
type textarea "Make sure [PERSON_NAME]"
type textarea "x"
type textarea "Make sure [PERSON_NAME];"
type textarea "x"
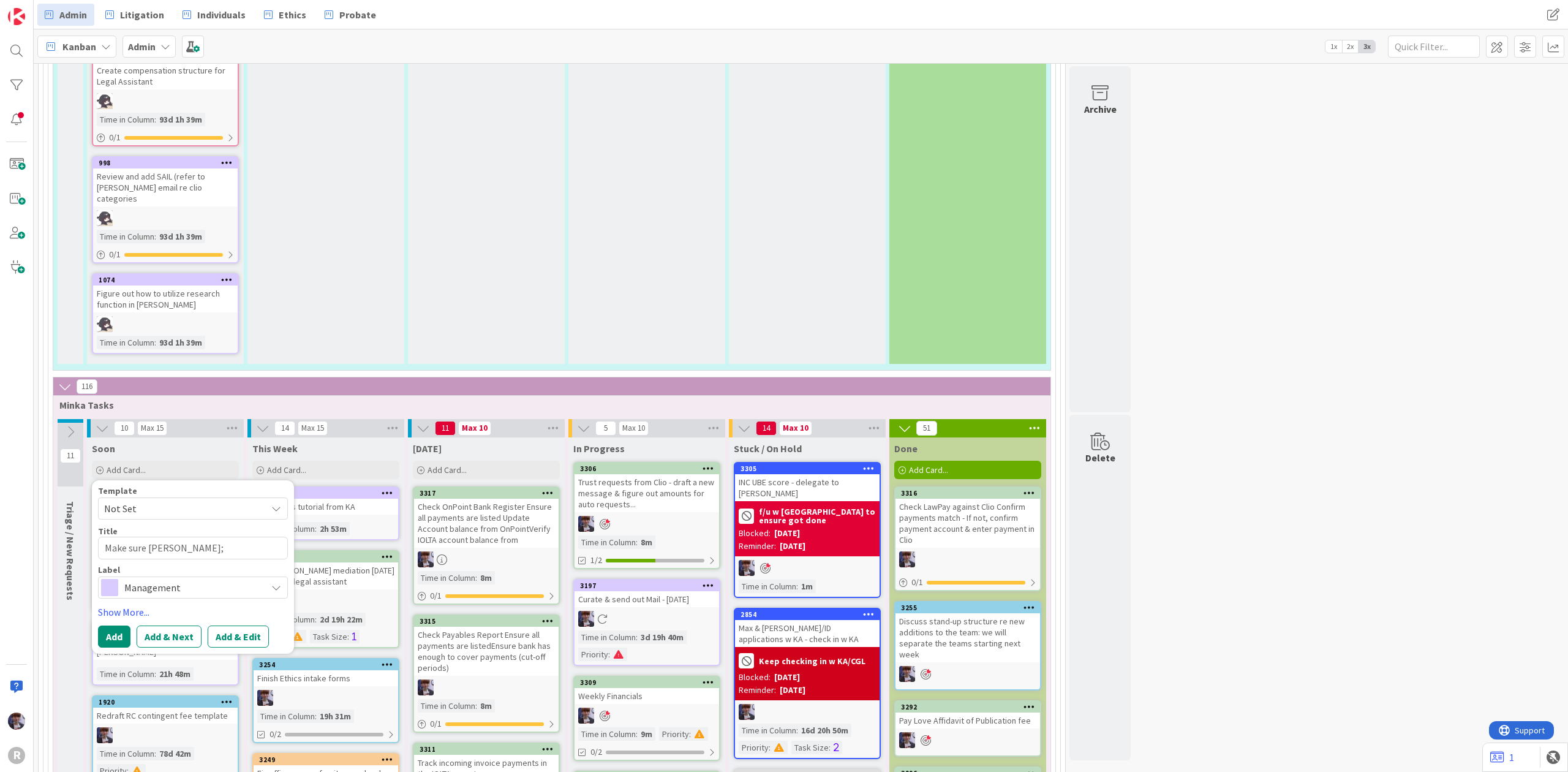
type textarea "Make sure Ty;e"
type textarea "x"
type textarea "Make sure Ty;er"
type textarea "x"
type textarea "Make sure Ty;er'"
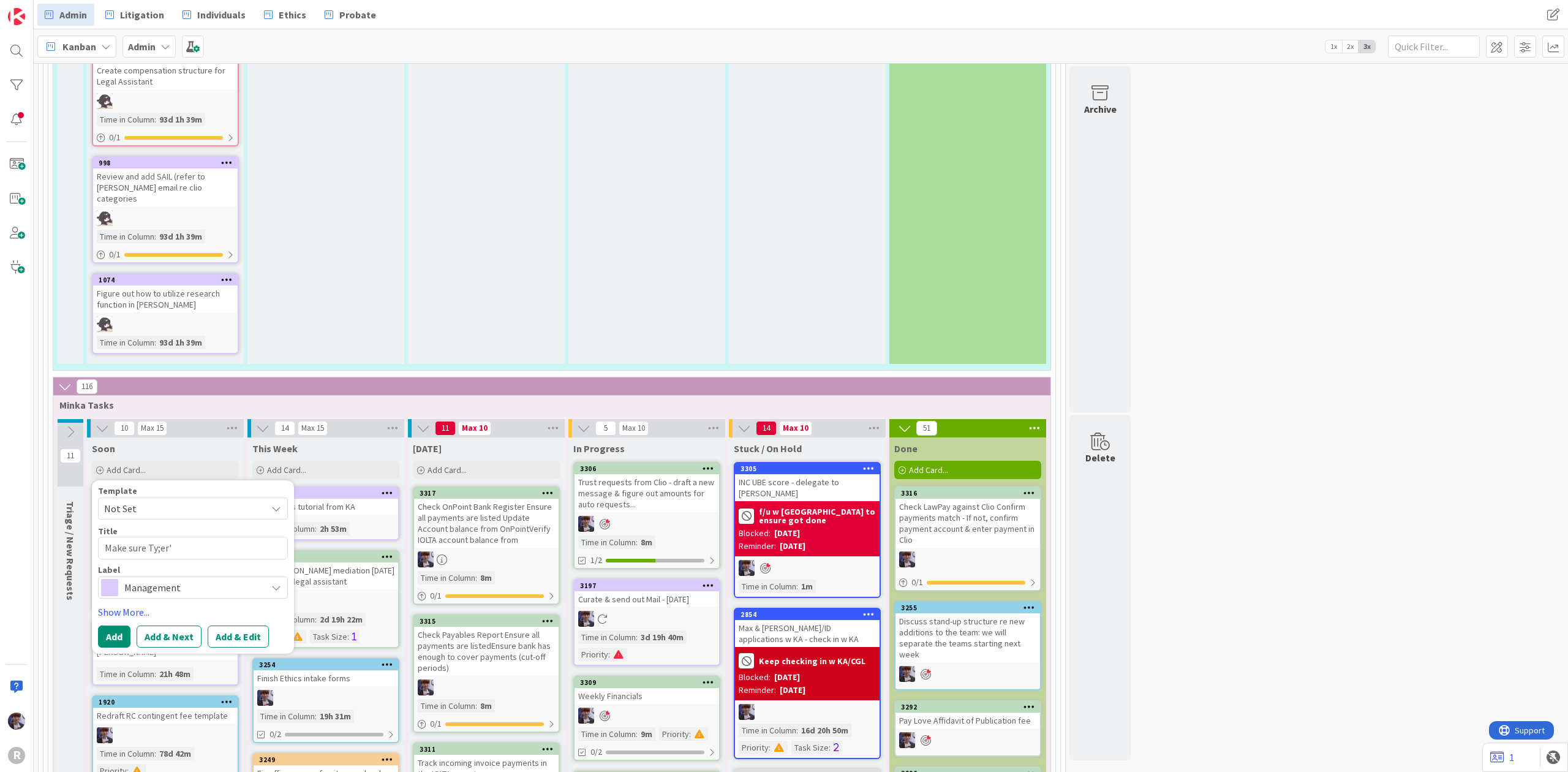
type textarea "x"
type textarea "Make sure [PERSON_NAME];er's"
type textarea "x"
type textarea "Make sure [PERSON_NAME];er's"
type textarea "x"
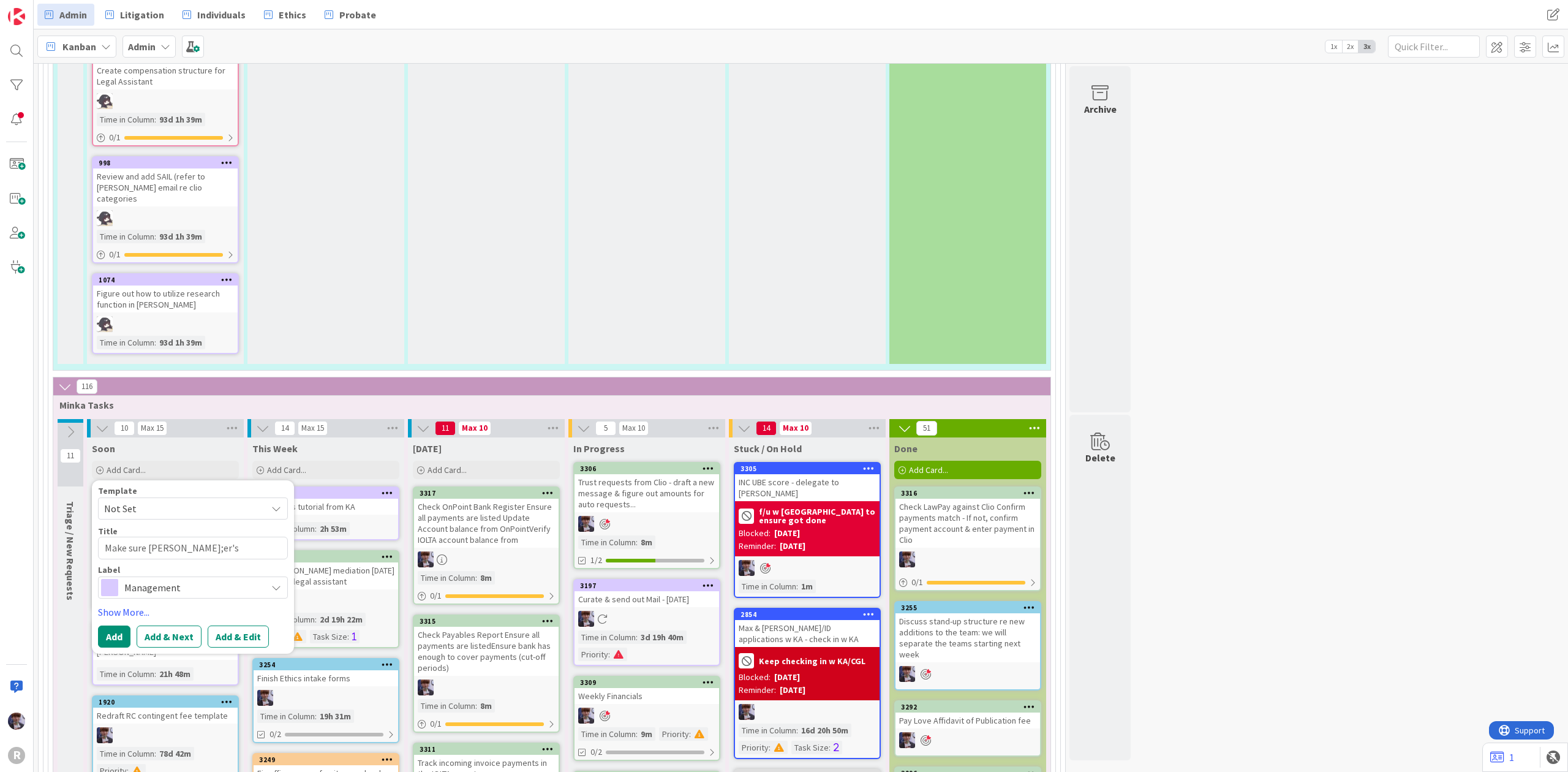
type textarea "Make sure Ty;er'"
type textarea "x"
type textarea "Make sure Ty;er"
type textarea "x"
type textarea "Make sure Ty;e"
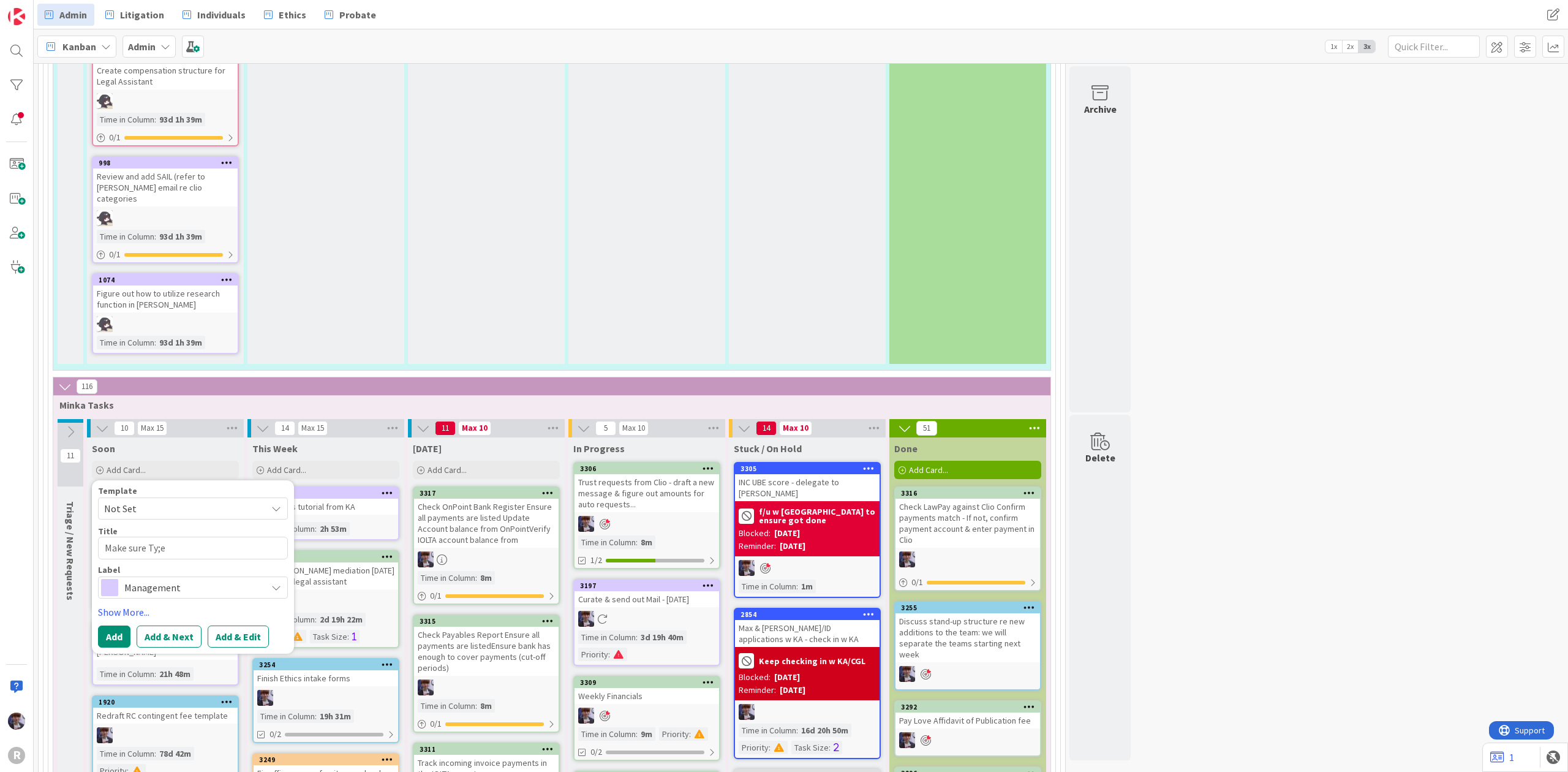
type textarea "x"
type textarea "Make sure [PERSON_NAME];"
type textarea "x"
type textarea "Make sure [PERSON_NAME]"
type textarea "x"
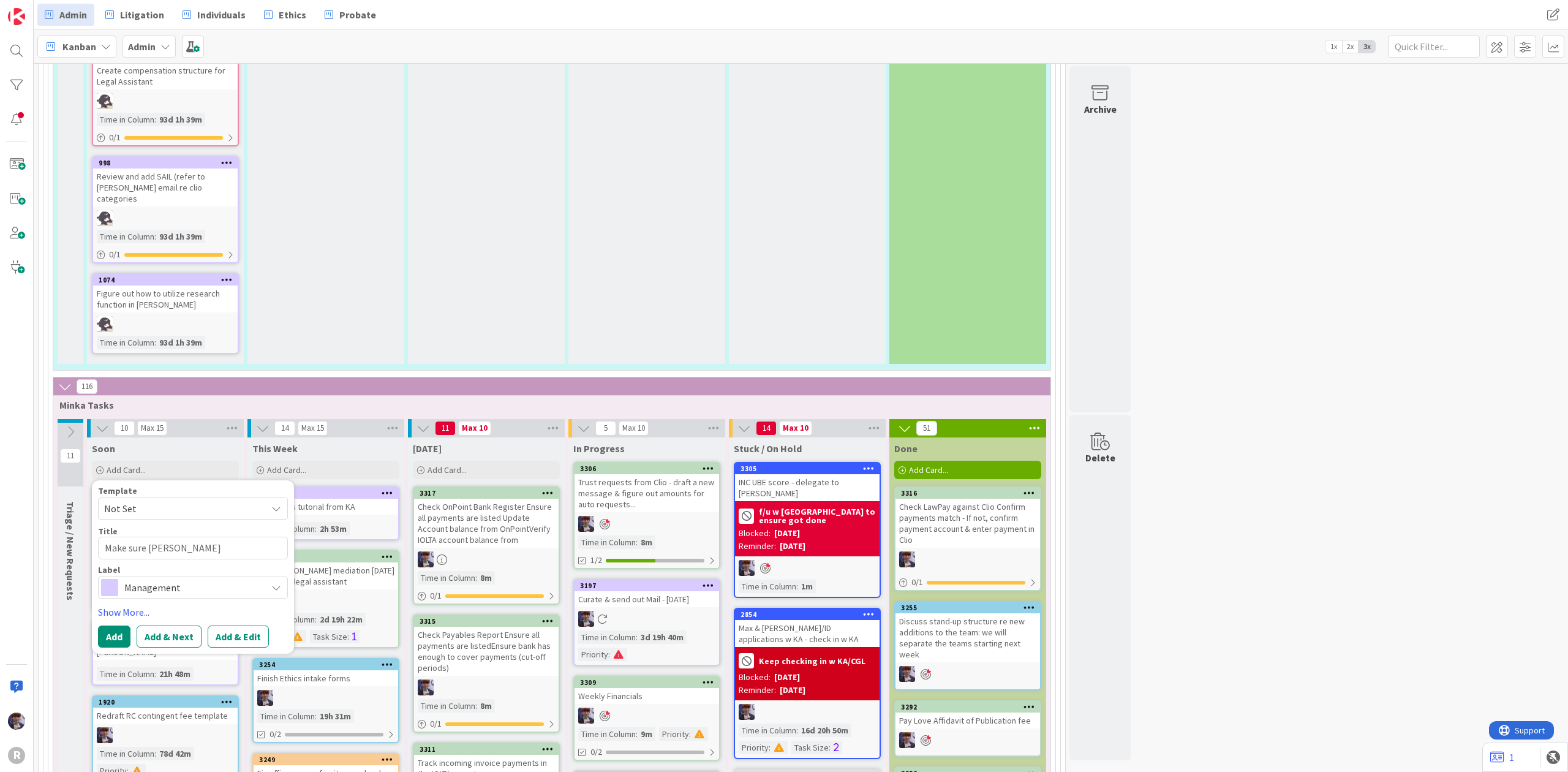
type textarea "Make sure Tyl"
type textarea "x"
type textarea "Make sure [PERSON_NAME]"
type textarea "x"
type textarea "Make sure [PERSON_NAME]"
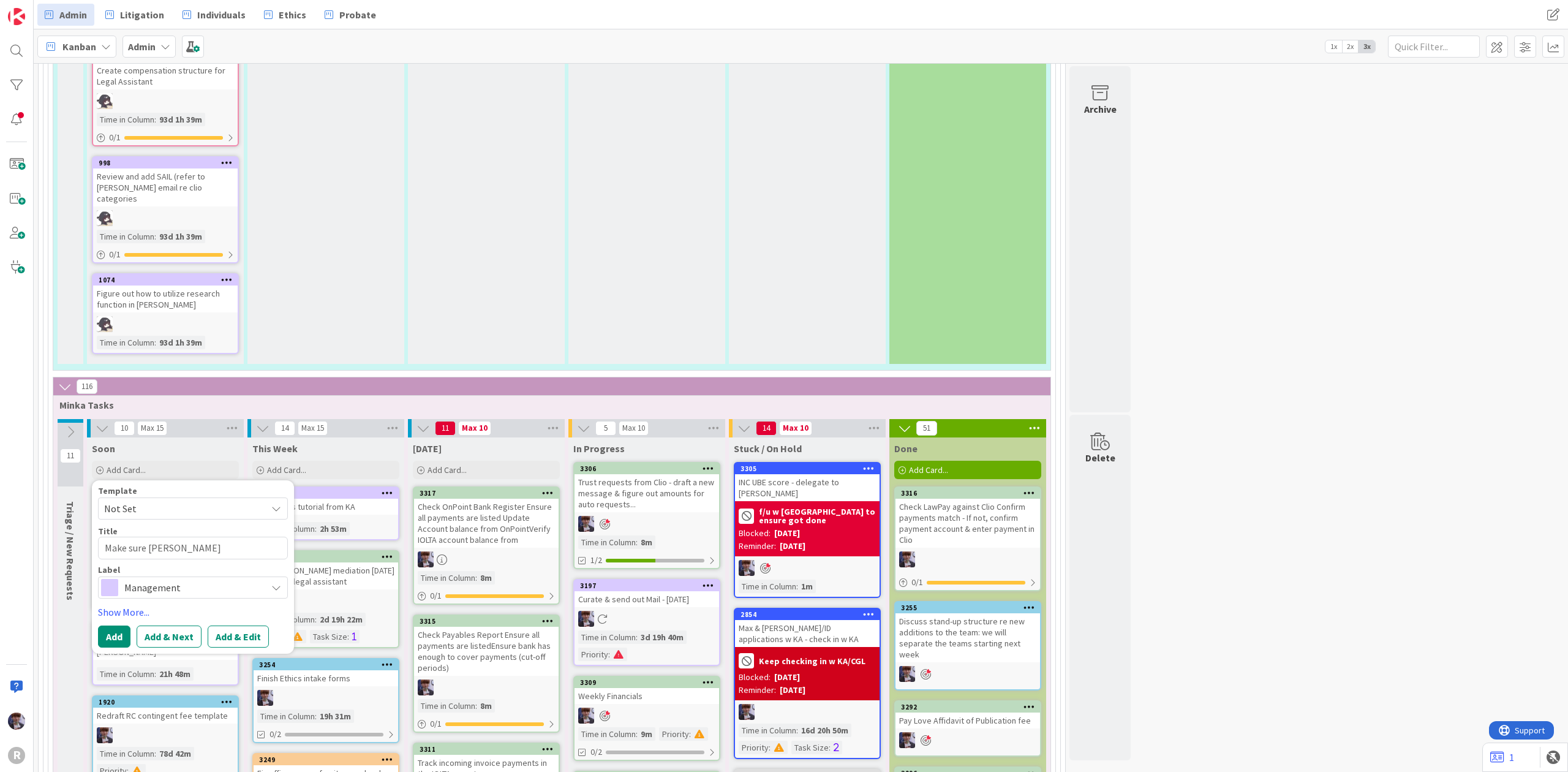
type textarea "x"
type textarea "Make sure [PERSON_NAME]'"
type textarea "x"
type textarea "Make sure [PERSON_NAME]"
type textarea "x"
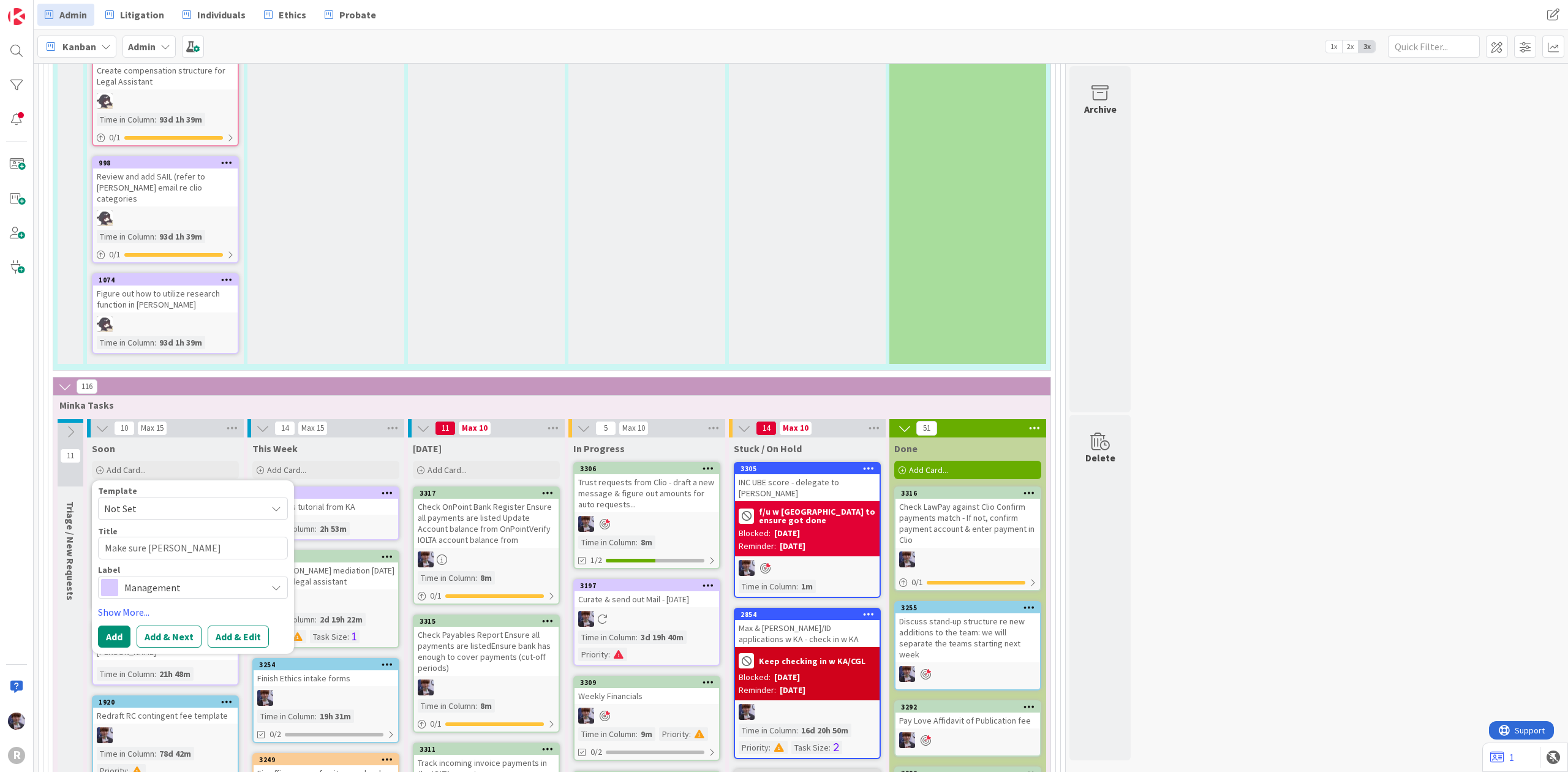
type textarea "Make sure [PERSON_NAME]"
type textarea "x"
type textarea "Make sure [PERSON_NAME] A"
type textarea "x"
type textarea "Make sure [PERSON_NAME] AD"
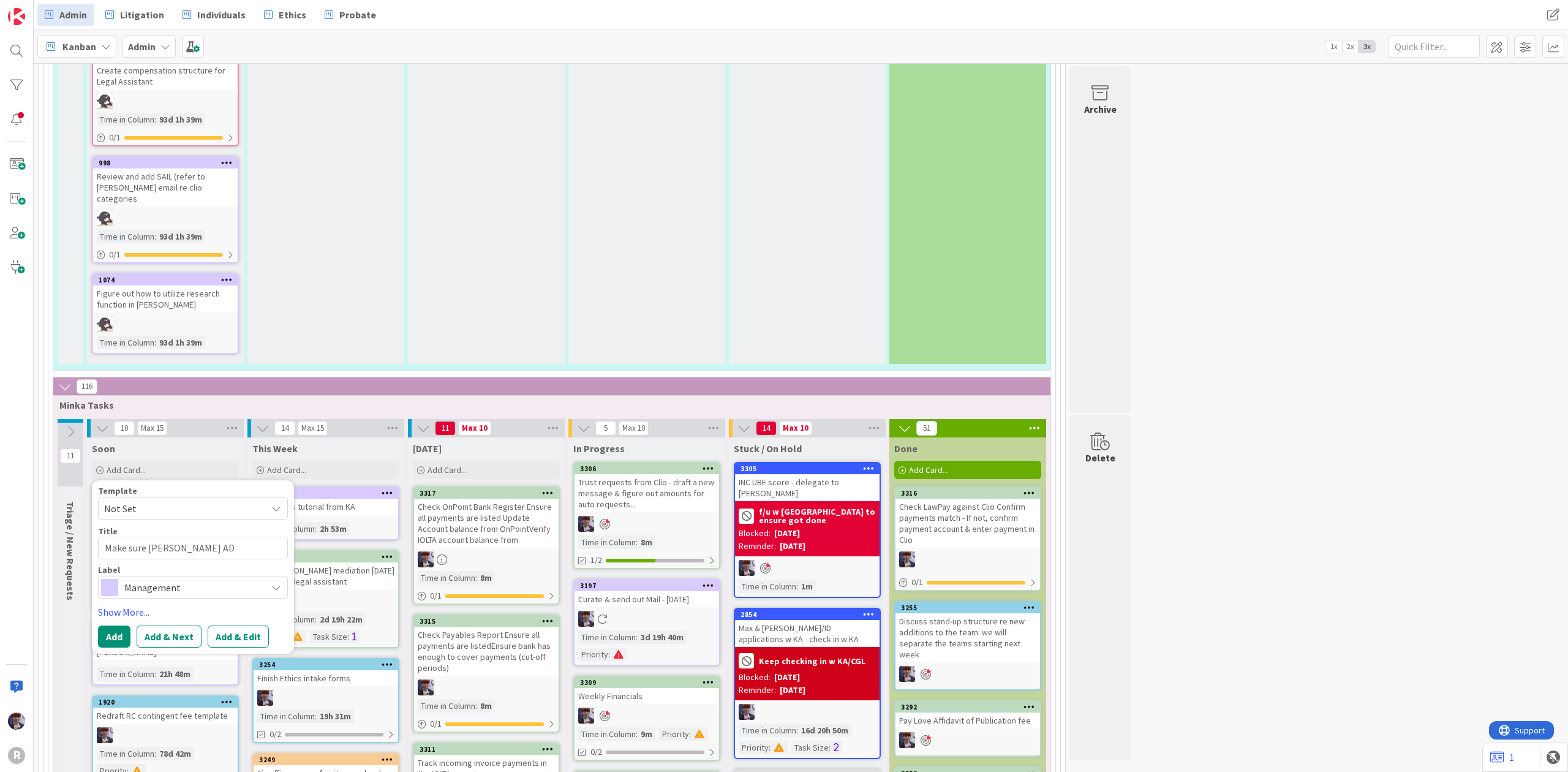
type textarea "x"
type textarea "Make sure [PERSON_NAME] ADP"
type textarea "x"
type textarea "Make sure [PERSON_NAME] ADP"
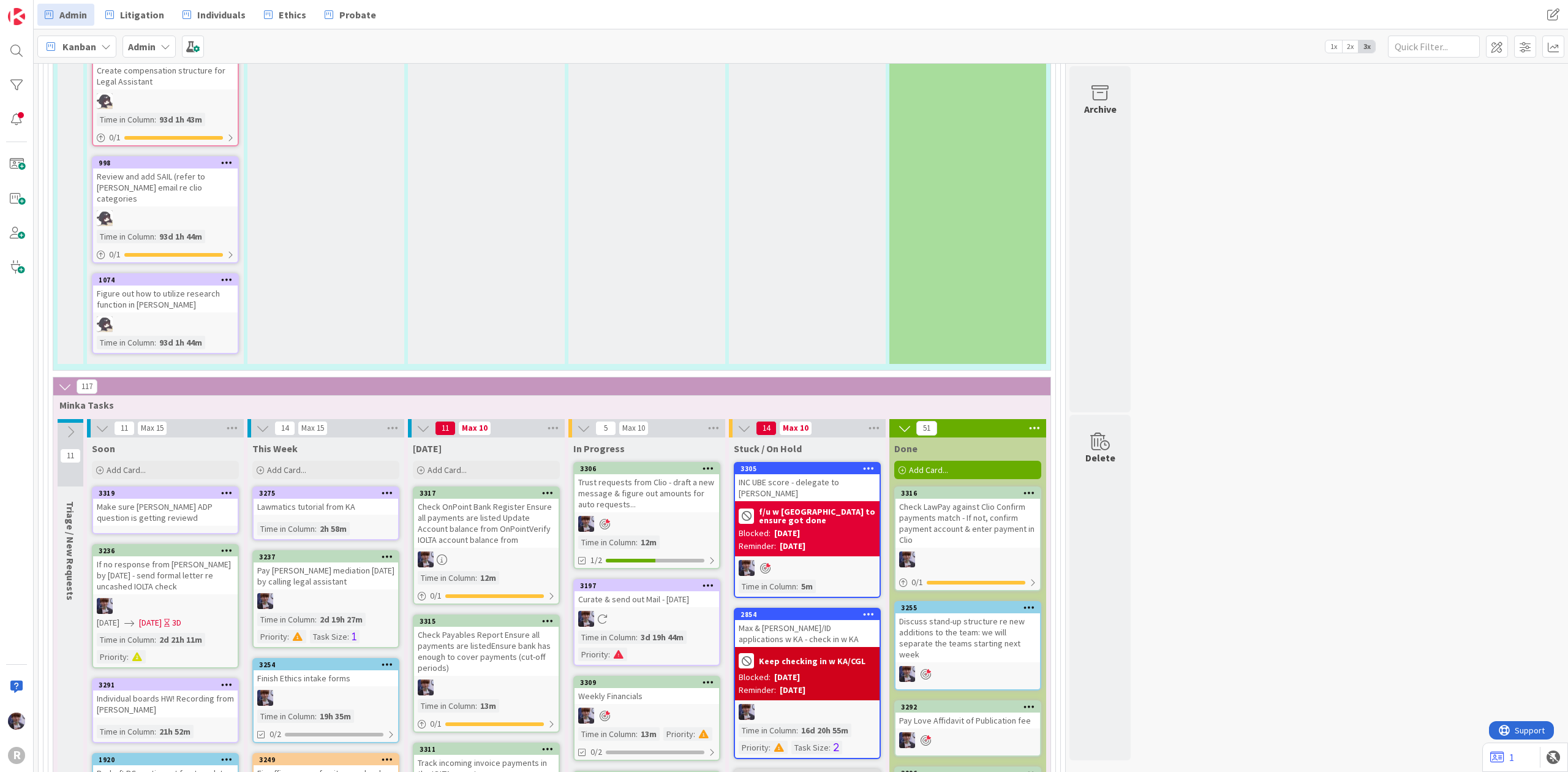
click at [194, 499] on div "Make sure [PERSON_NAME] ADP question is getting reviewd" at bounding box center [165, 512] width 145 height 27
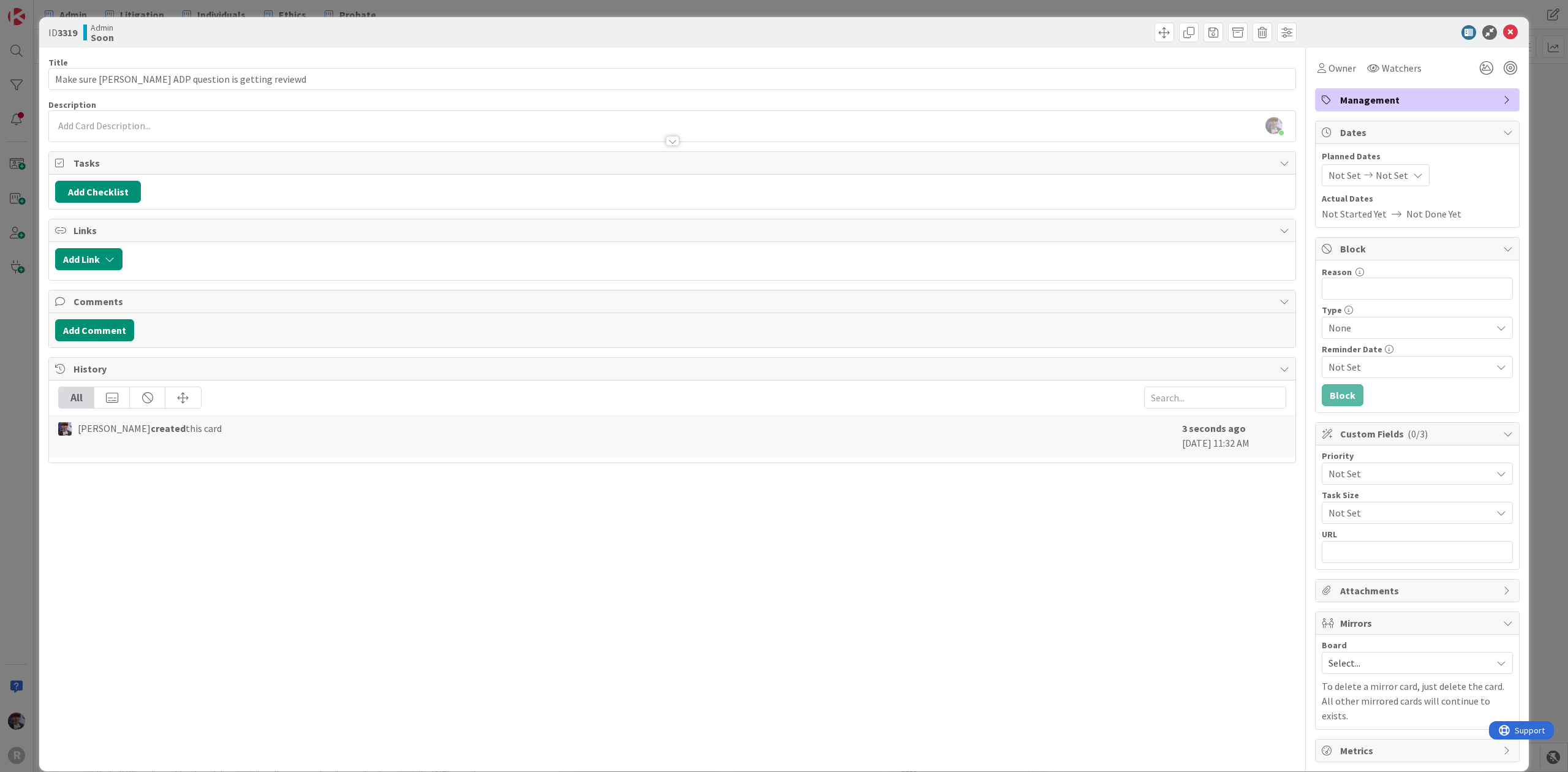
click at [1318, 55] on div "Owner Watchers" at bounding box center [1417, 63] width 204 height 31
click at [1329, 61] on span "Owner" at bounding box center [1342, 68] width 27 height 15
click at [1362, 167] on span "[PERSON_NAME]" at bounding box center [1391, 159] width 59 height 19
click at [1537, 146] on div "ID 3319 Admin Soon Title 49 / 128 Make sure [PERSON_NAME] ADP question is getti…" at bounding box center [784, 386] width 1568 height 772
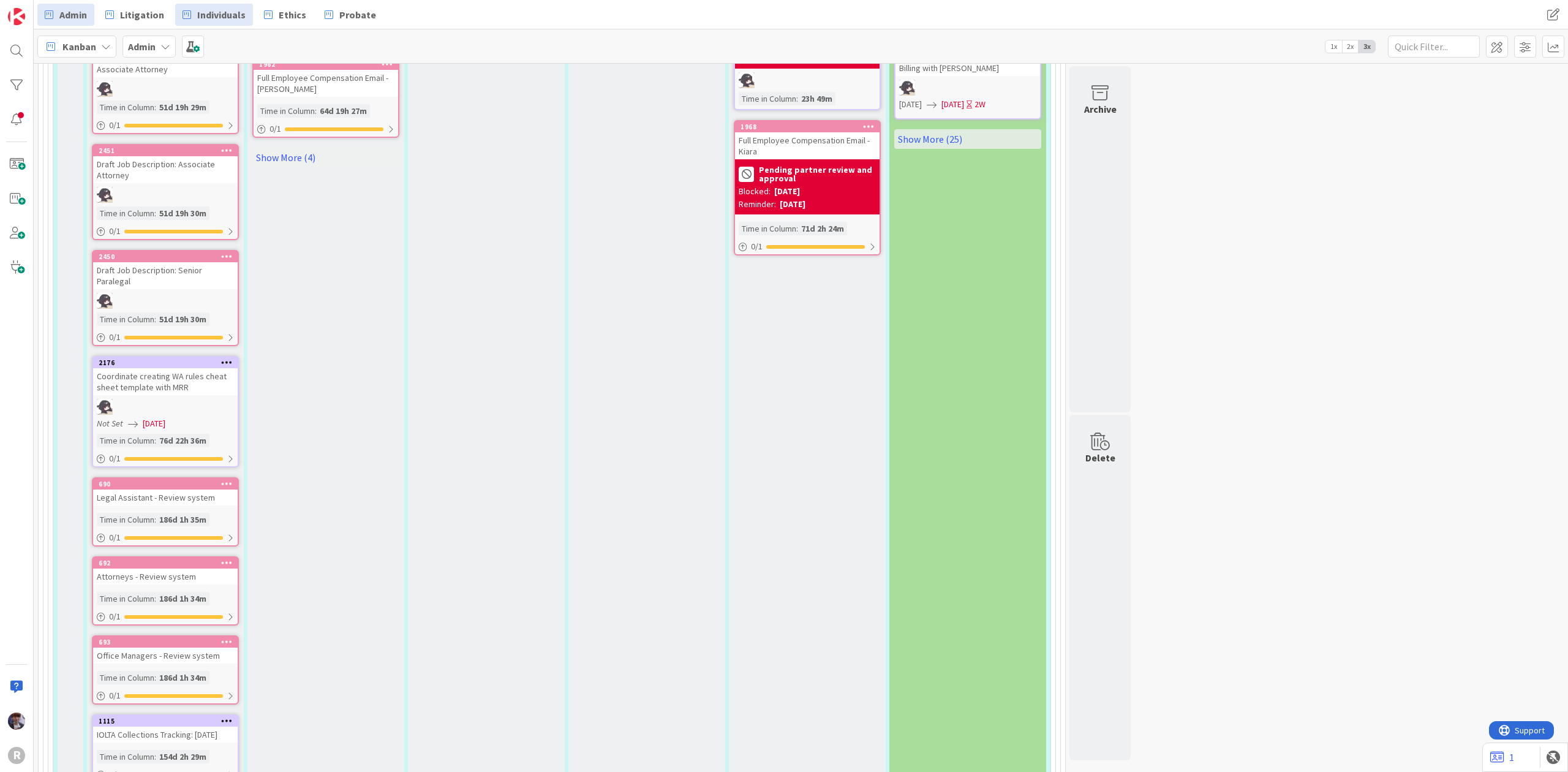
scroll to position [653, 0]
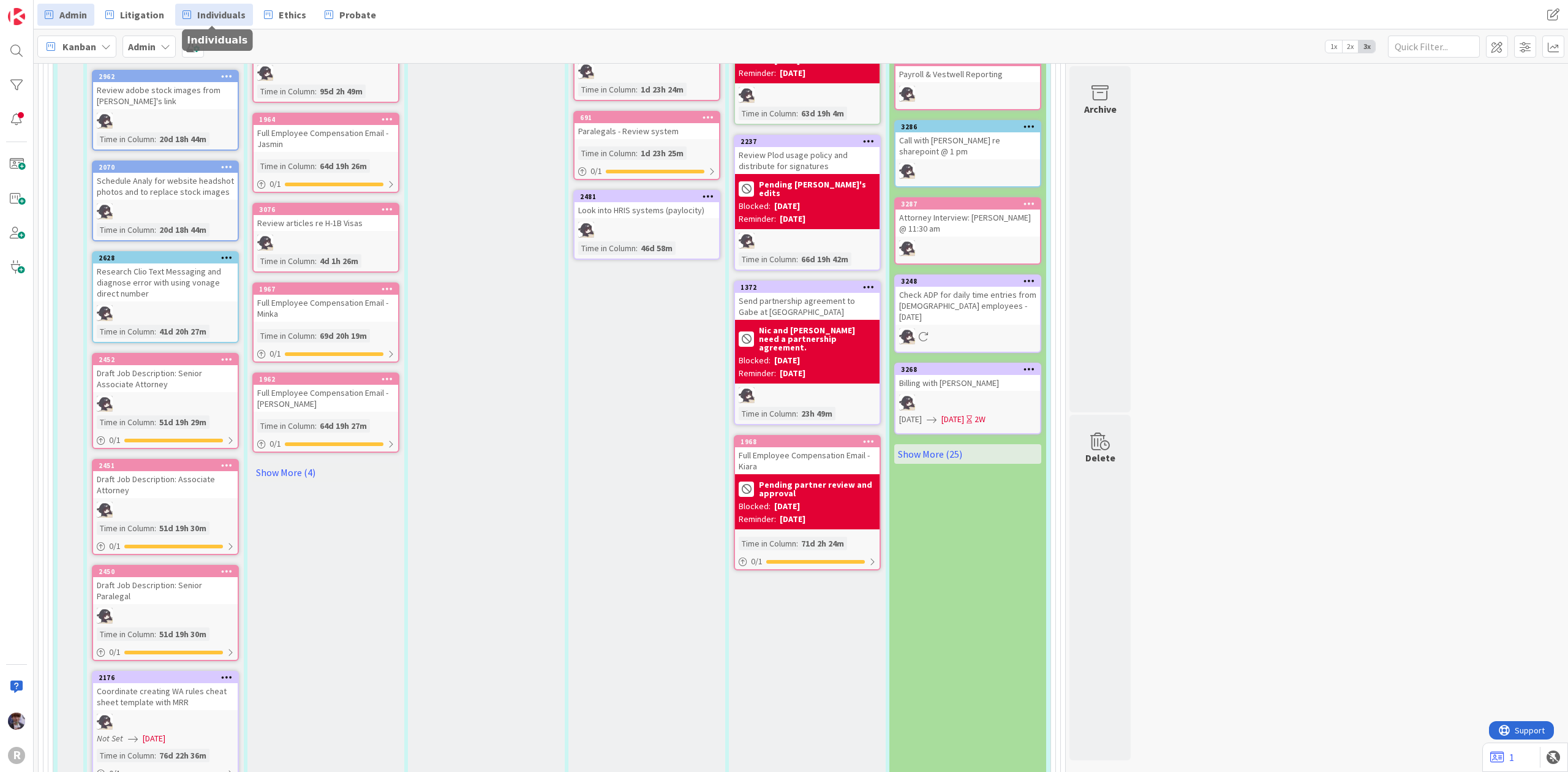
click at [217, 12] on span "Individuals" at bounding box center [221, 15] width 49 height 15
